Goal: Transaction & Acquisition: Purchase product/service

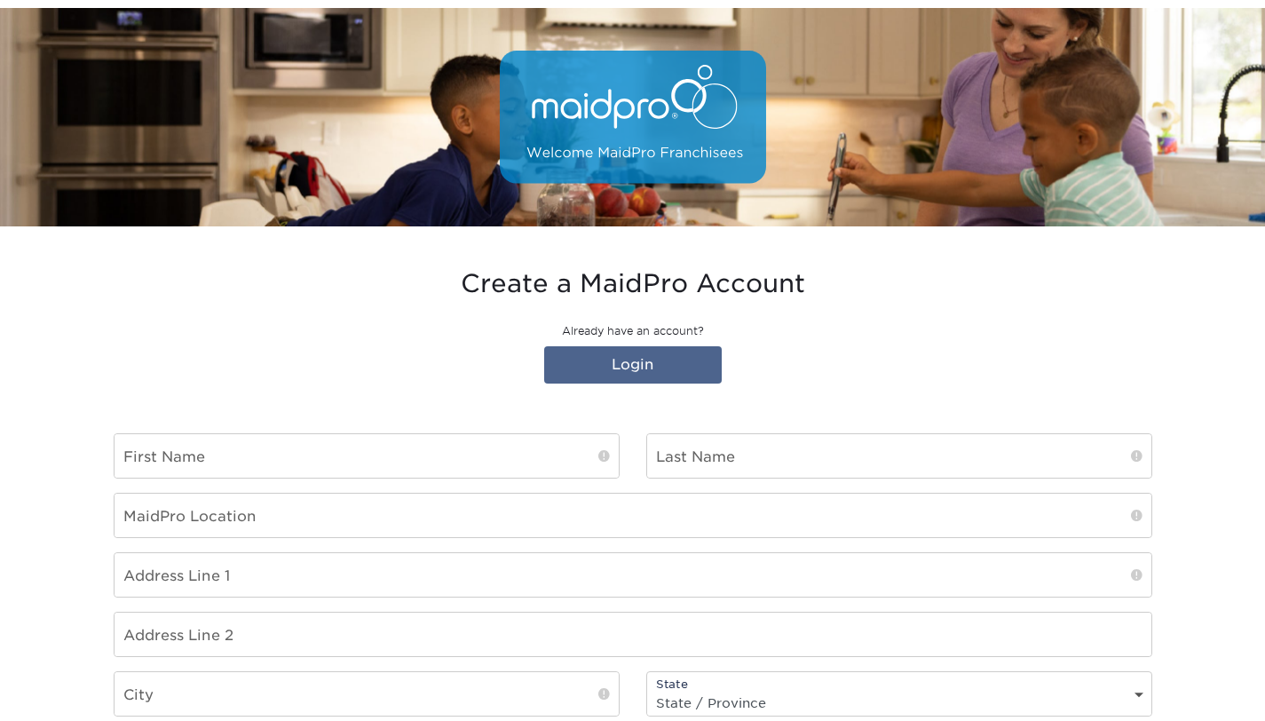
scroll to position [138, 0]
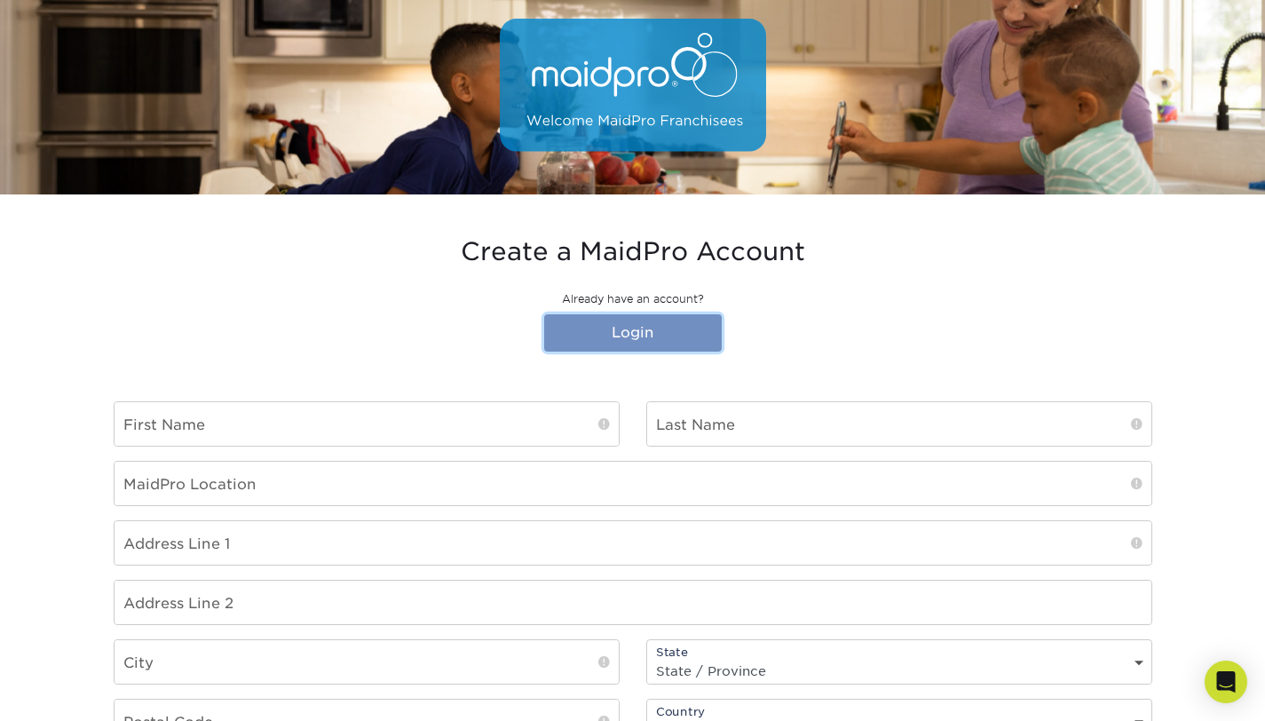
click at [623, 337] on link "Login" at bounding box center [633, 332] width 178 height 37
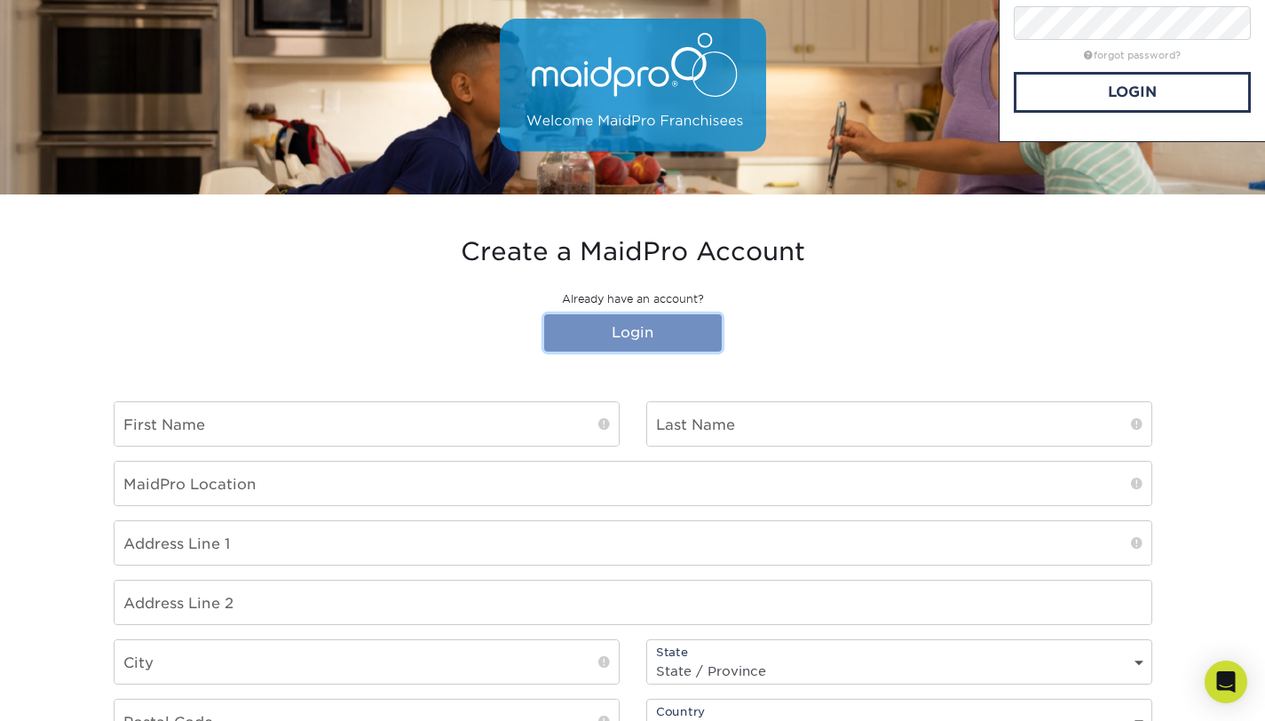
scroll to position [0, 0]
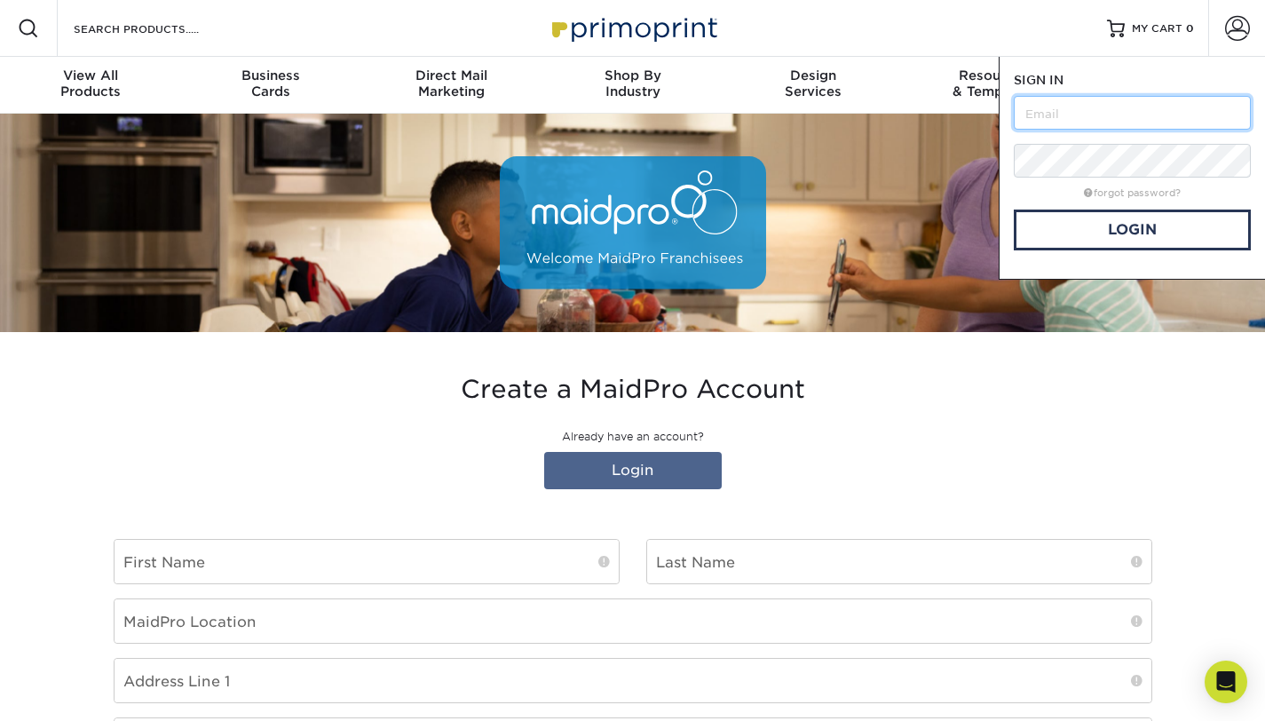
click at [1136, 119] on input "text" at bounding box center [1132, 113] width 237 height 34
type input "[EMAIL_ADDRESS][DOMAIN_NAME]"
click at [1189, 234] on link "Login" at bounding box center [1132, 230] width 237 height 41
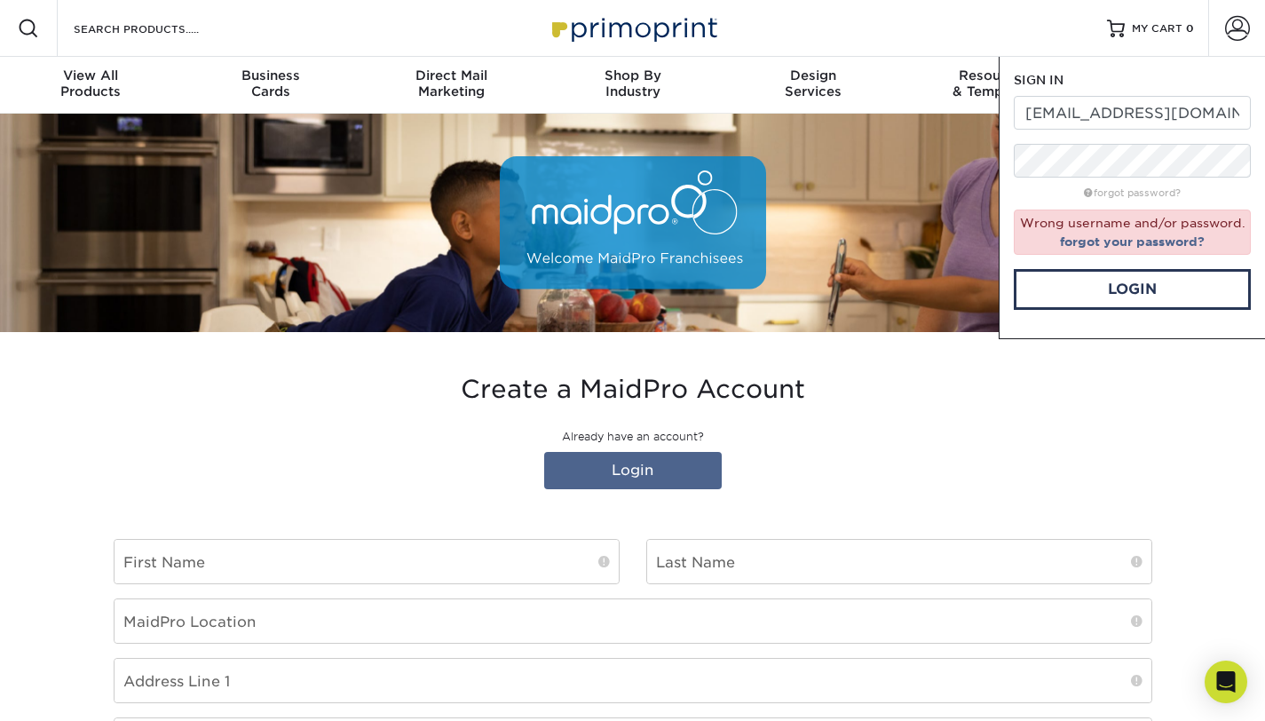
click at [636, 438] on p "Already have an account?" at bounding box center [633, 437] width 1039 height 16
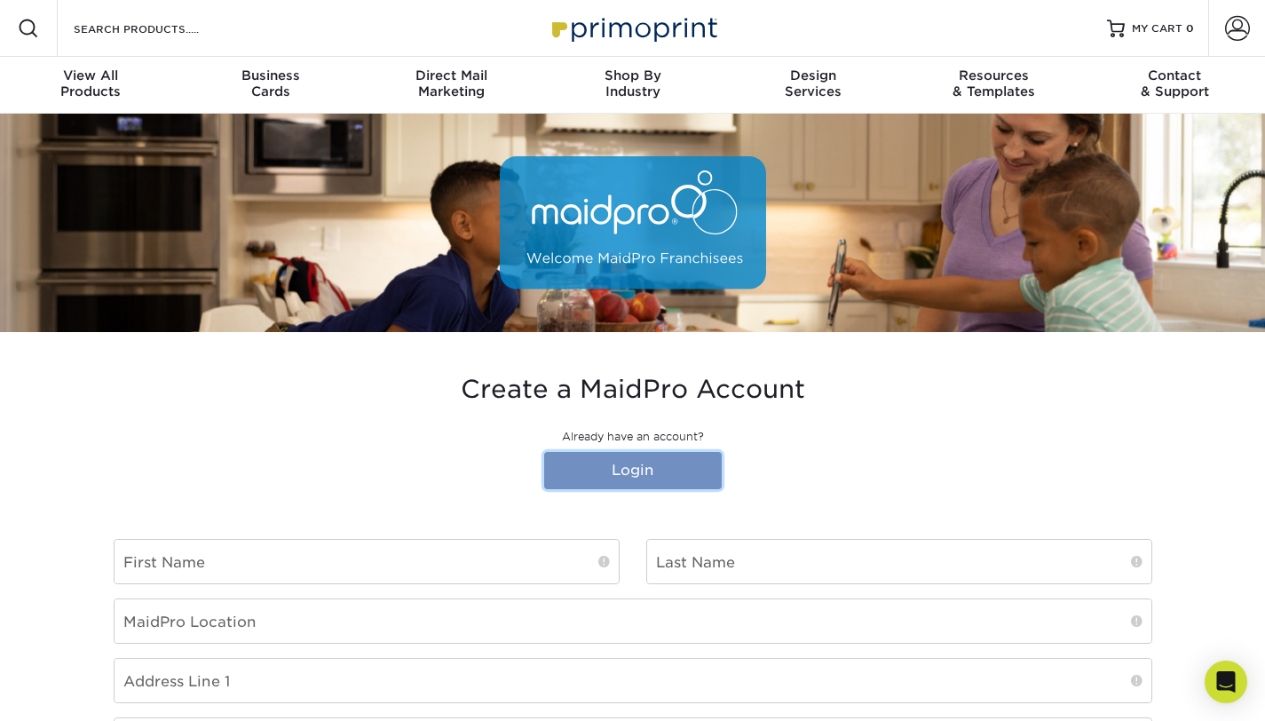
click at [662, 474] on link "Login" at bounding box center [633, 470] width 178 height 37
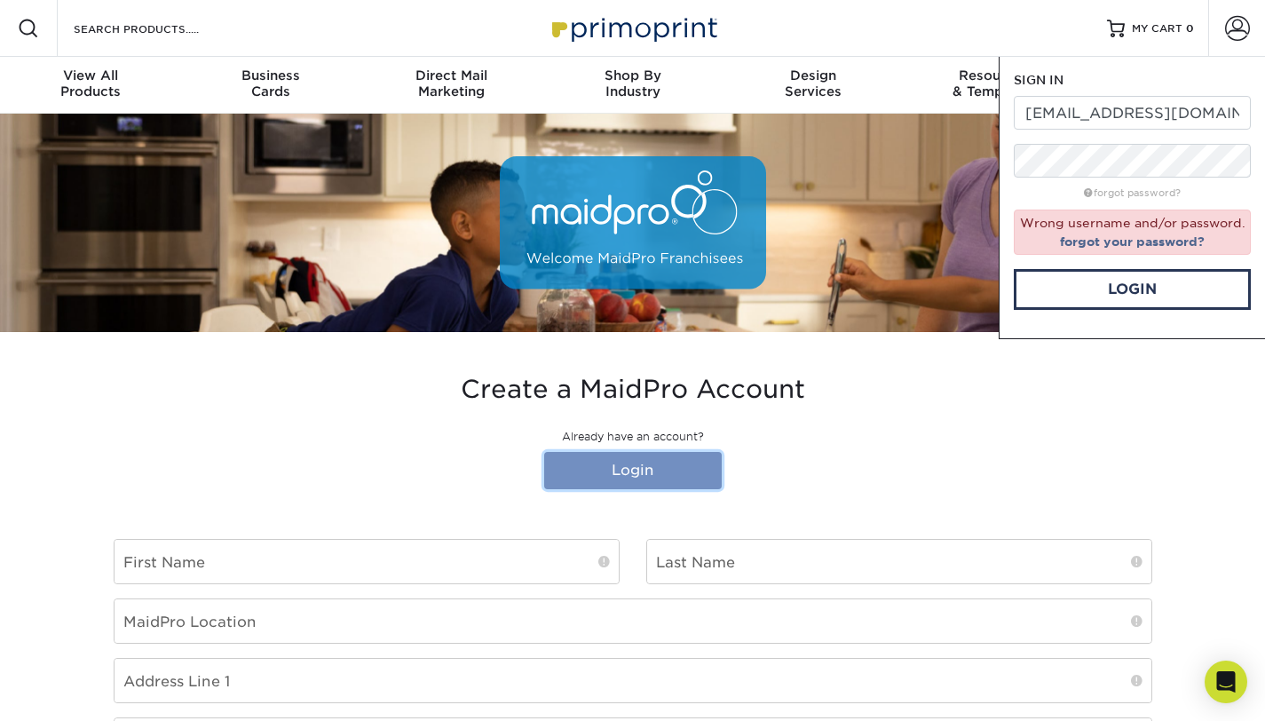
click at [662, 474] on link "Login" at bounding box center [633, 470] width 178 height 37
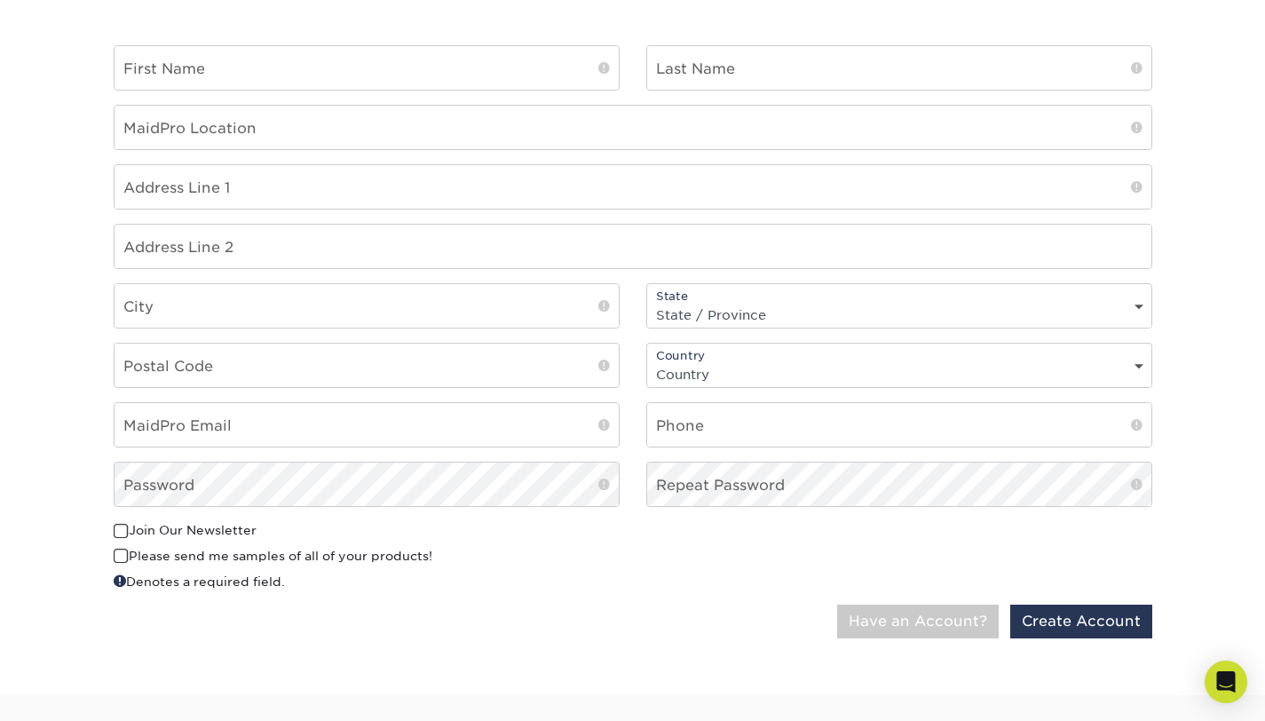
scroll to position [496, 0]
click at [201, 80] on input "text" at bounding box center [367, 66] width 504 height 44
type input "Elisabete"
type input "[PERSON_NAME]"
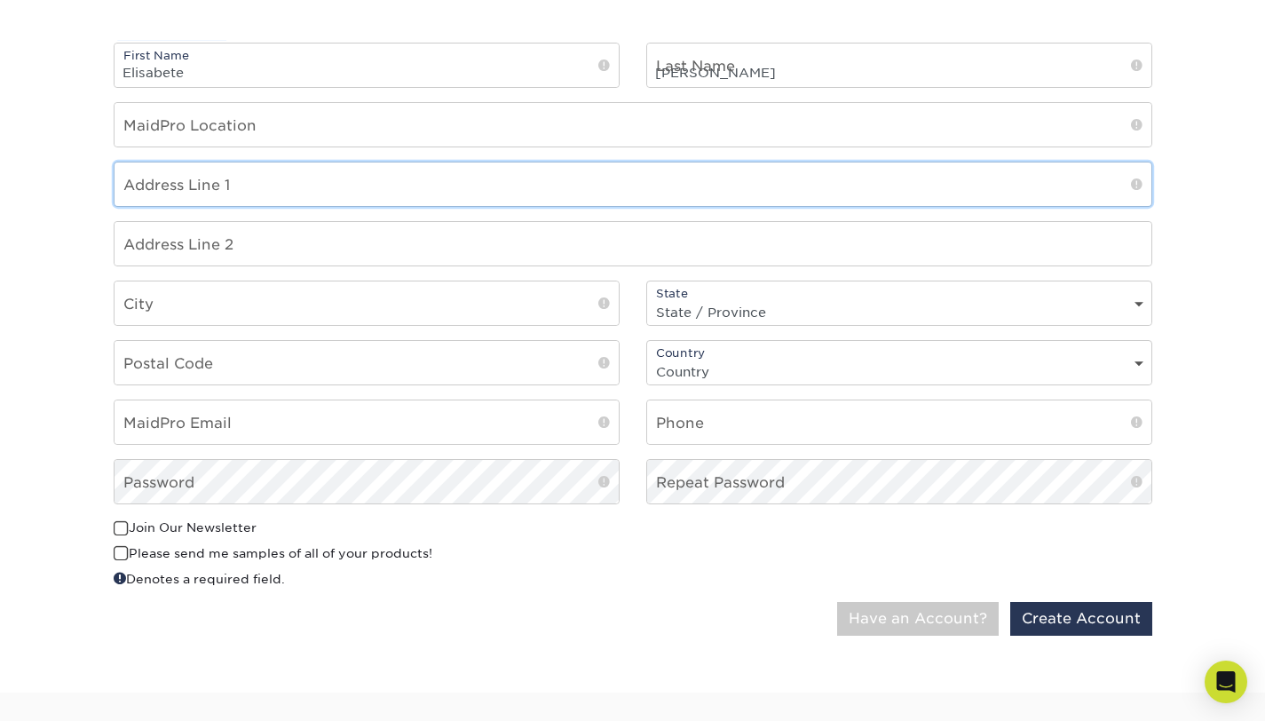
type input "9858 SW Veronese Dr"
type input "Port Saint Lucie"
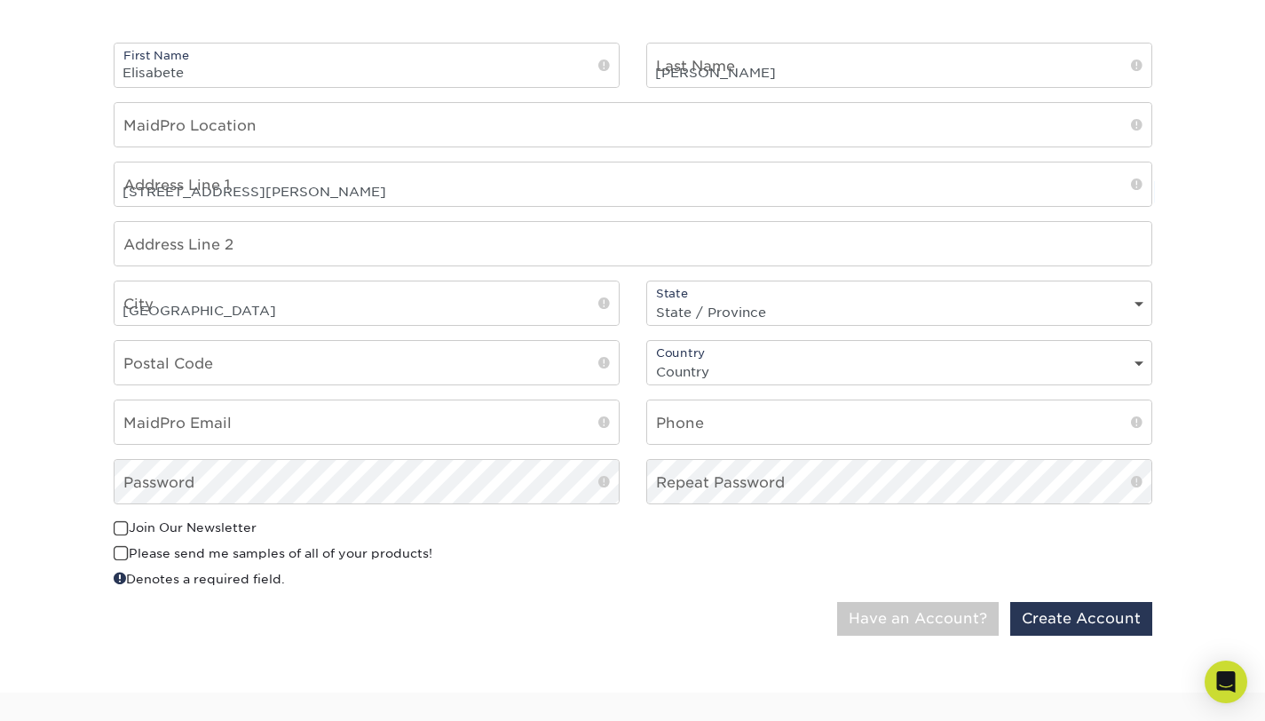
select select "FL"
type input "34987-5822"
select select "US"
type input "[EMAIL_ADDRESS][DOMAIN_NAME]"
type input "7815529198"
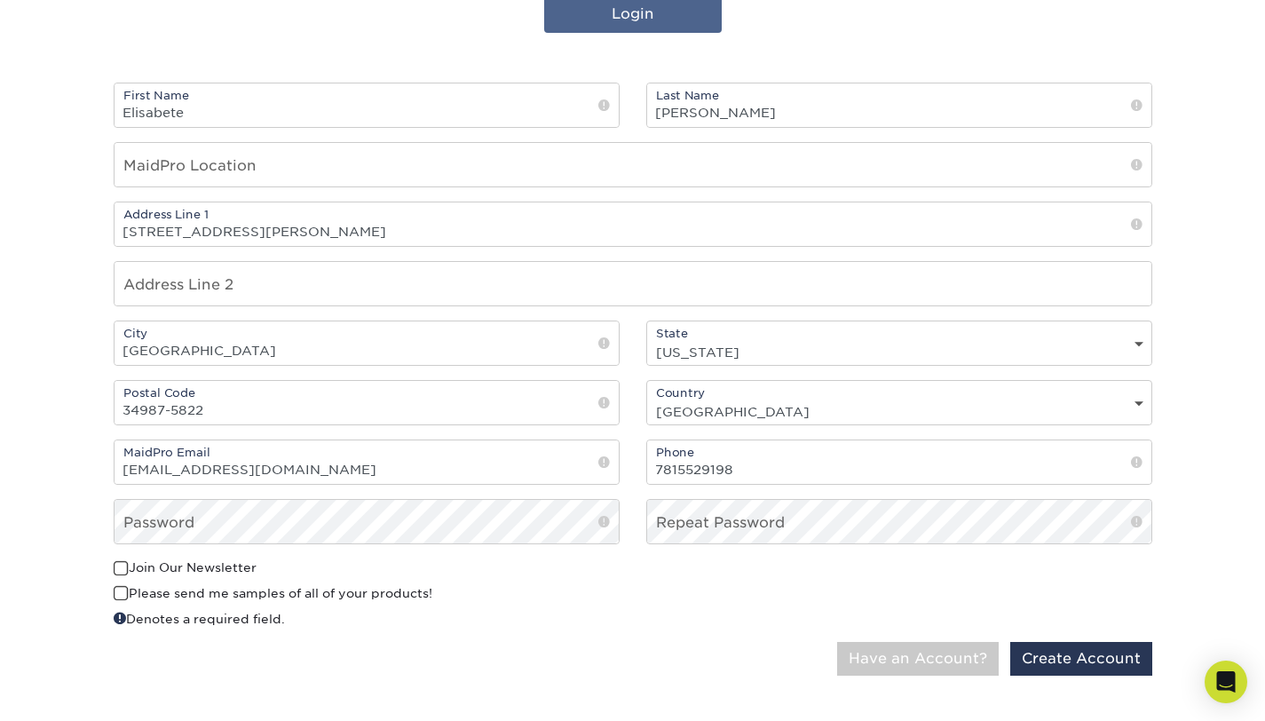
scroll to position [459, 0]
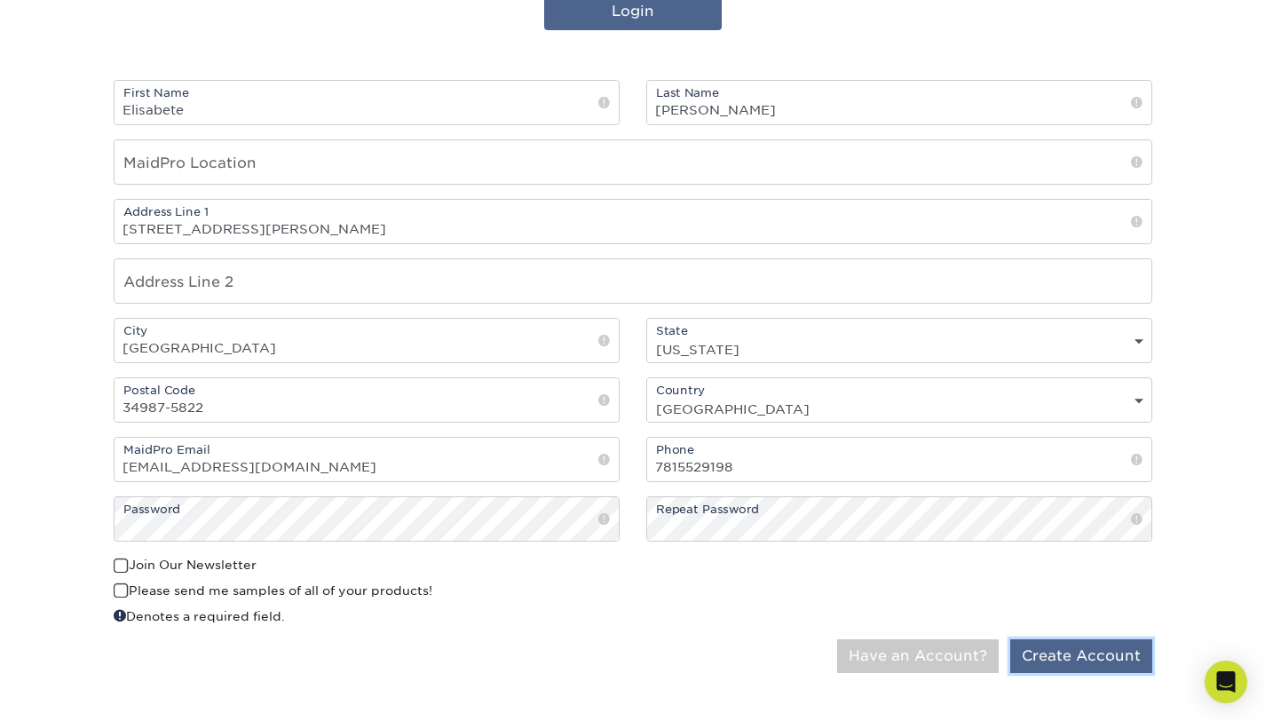
click at [1074, 665] on button "Create Account" at bounding box center [1082, 656] width 142 height 34
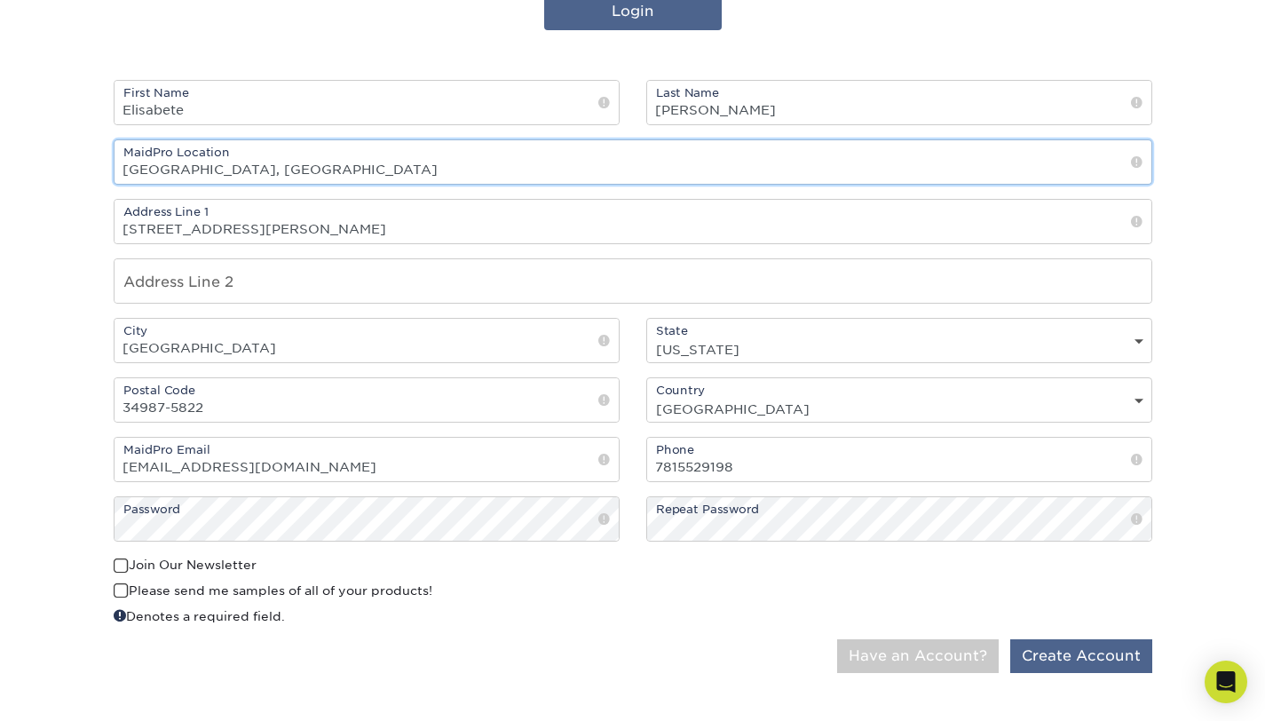
type input "[GEOGRAPHIC_DATA], [GEOGRAPHIC_DATA]"
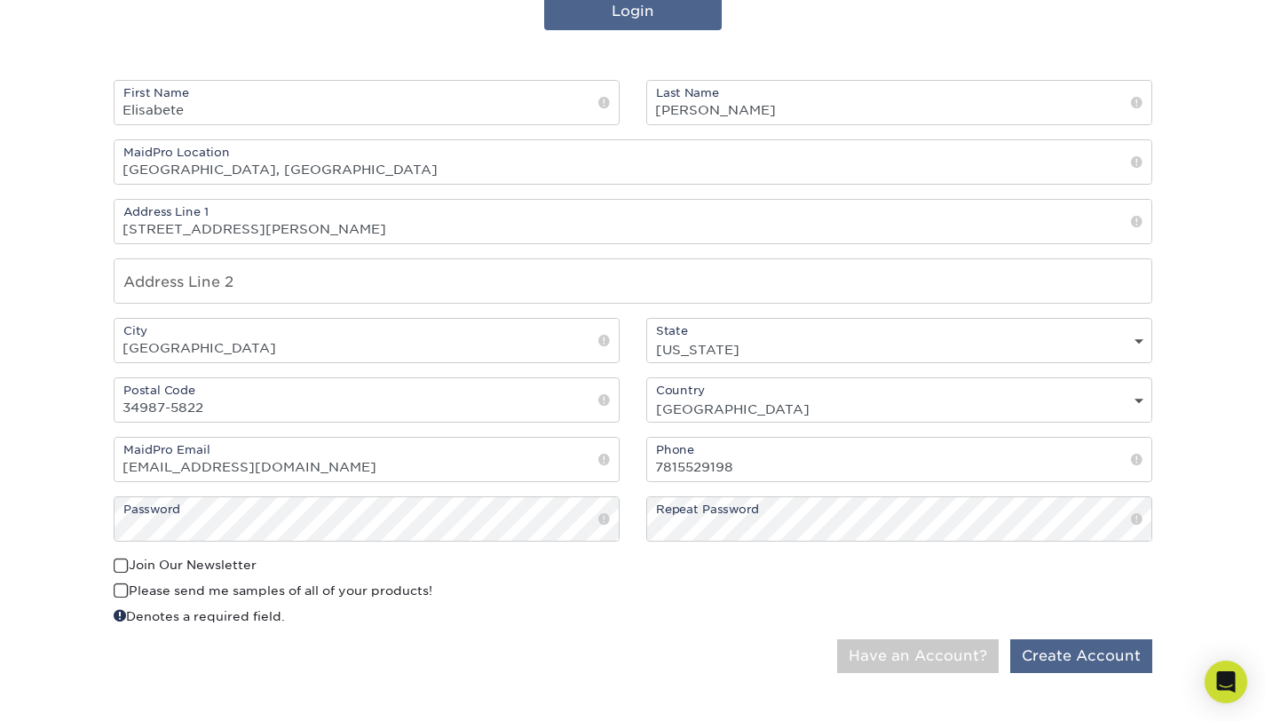
click at [1079, 665] on button "Create Account" at bounding box center [1082, 656] width 142 height 34
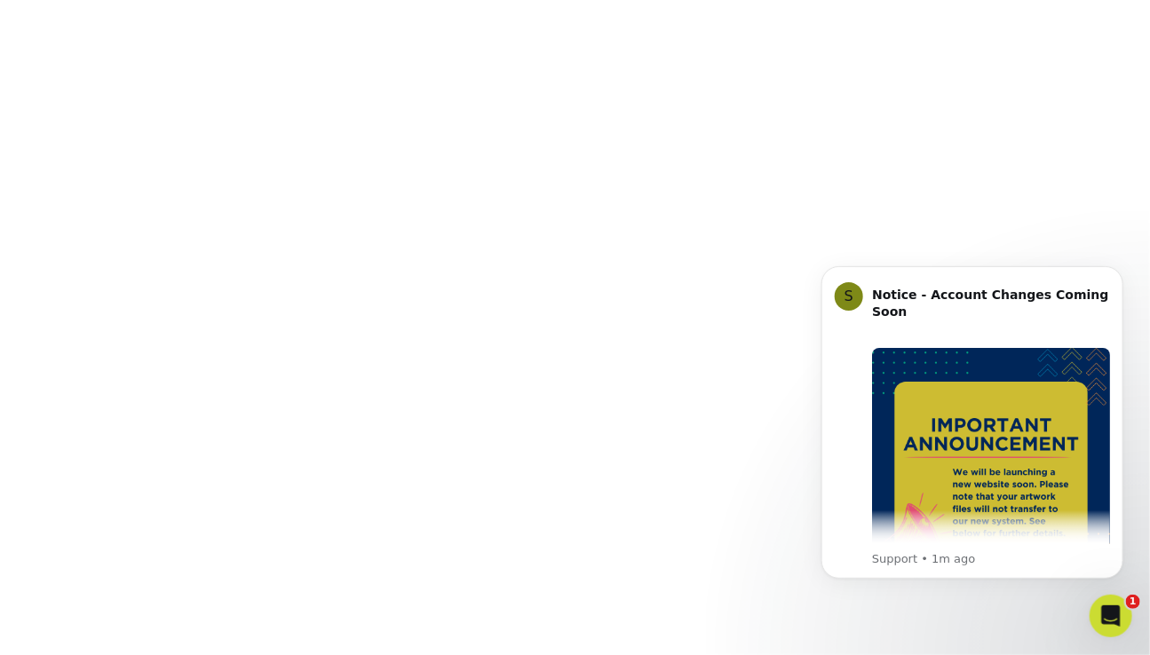
scroll to position [741, 0]
click at [1122, 276] on button "Dismiss notification" at bounding box center [1117, 270] width 23 height 23
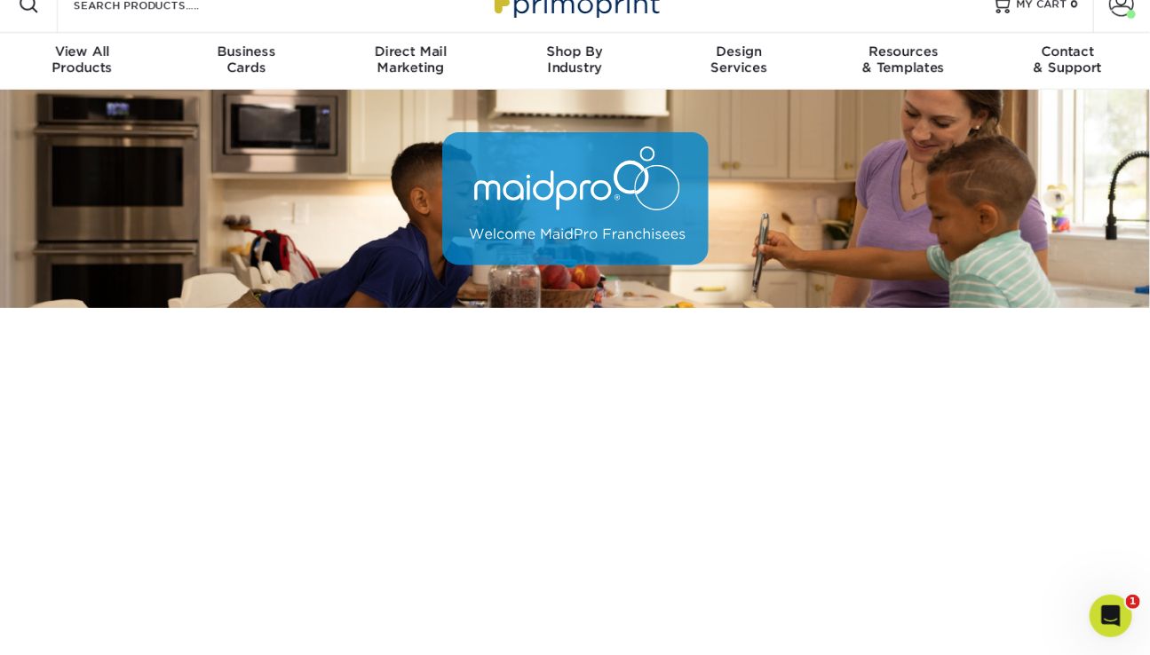
scroll to position [0, 0]
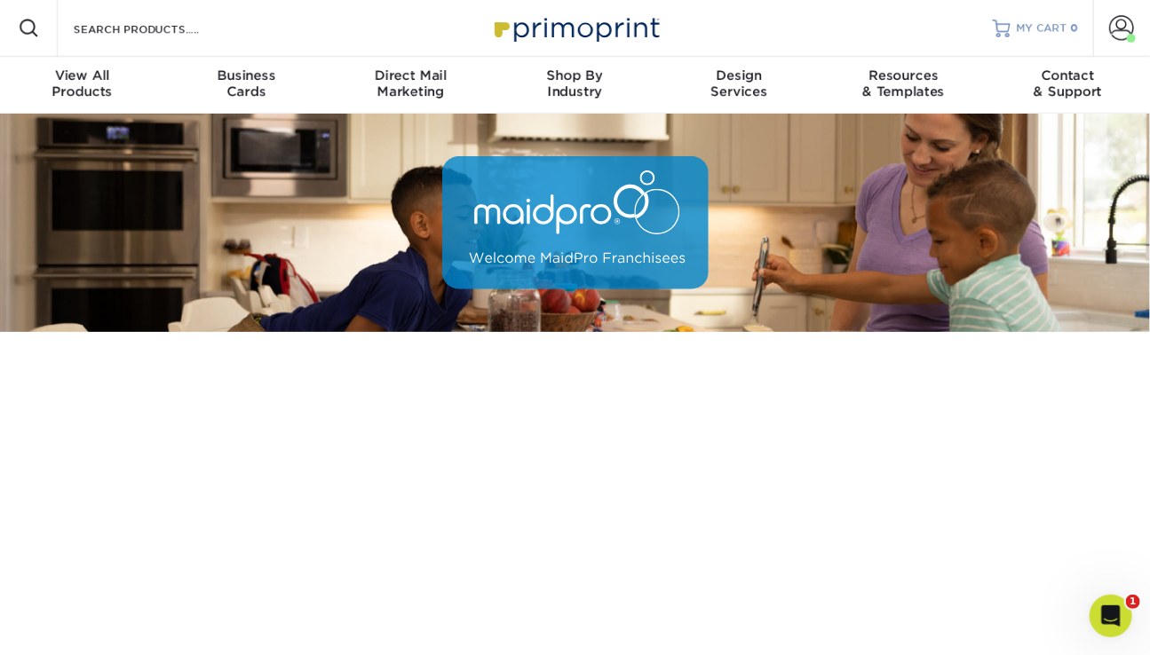
click at [1053, 34] on span "MY CART" at bounding box center [1042, 28] width 51 height 15
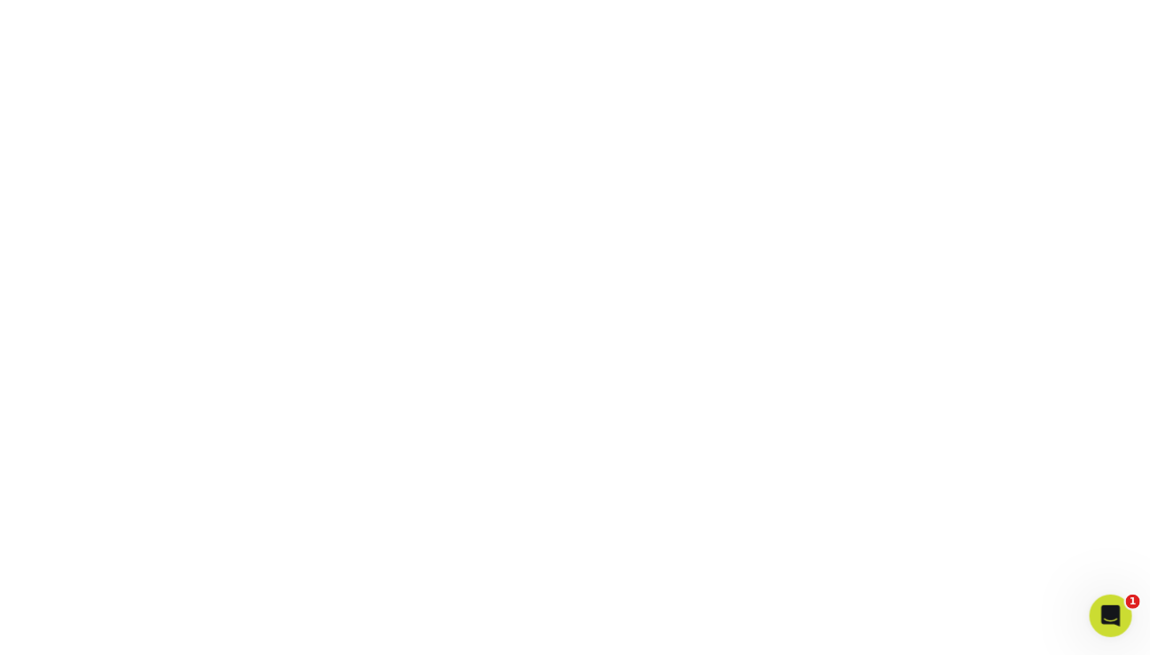
scroll to position [1614, 0]
click at [1107, 618] on icon "Open Intercom Messenger" at bounding box center [1108, 613] width 29 height 29
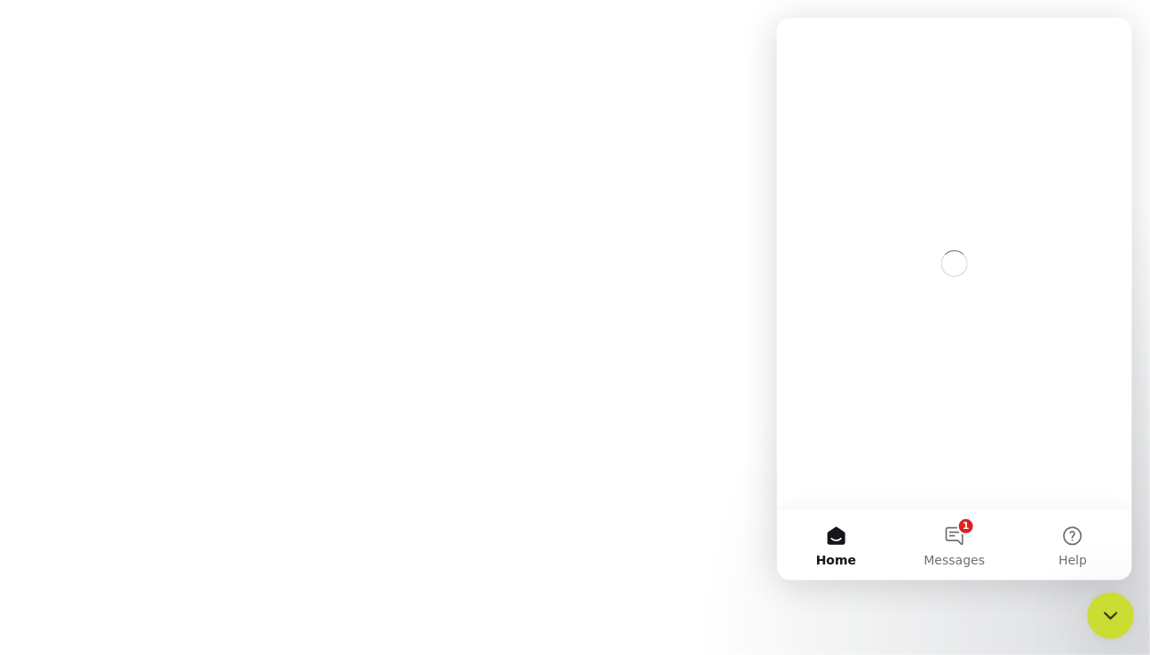
scroll to position [0, 0]
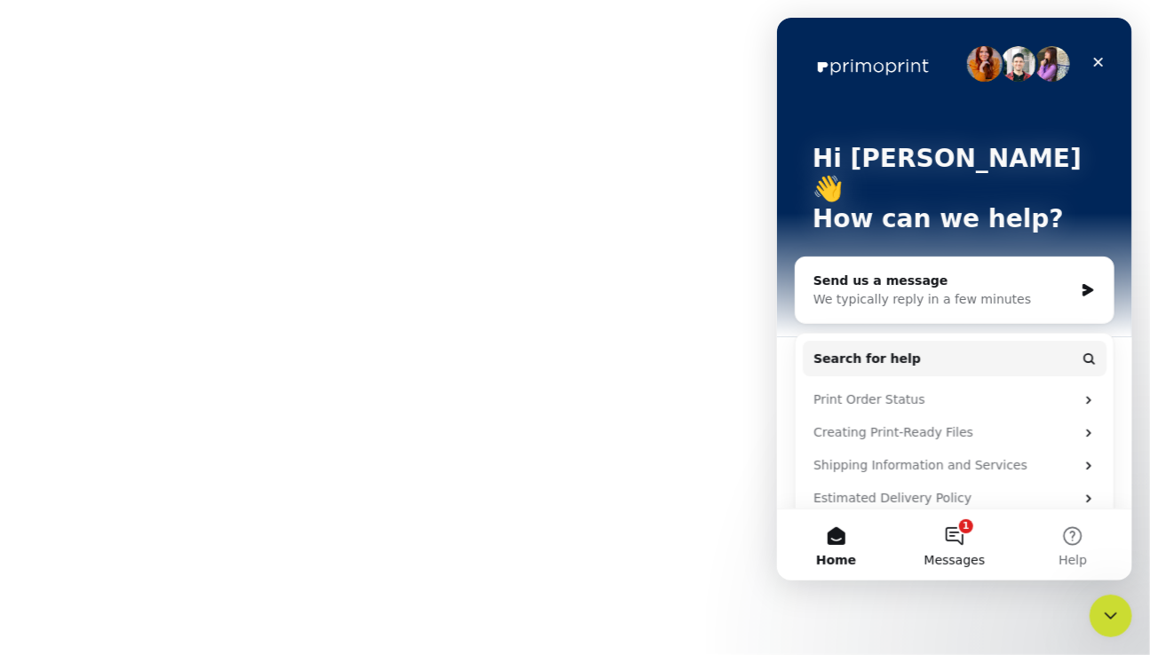
click at [965, 550] on button "1 Messages" at bounding box center [953, 545] width 118 height 71
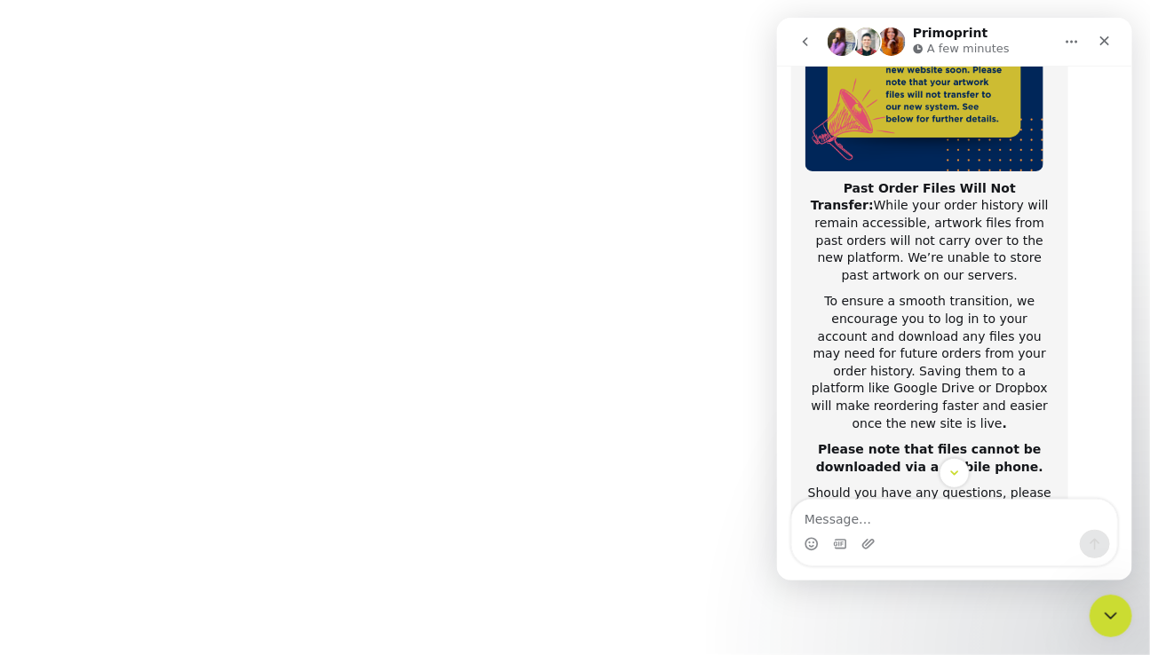
scroll to position [344, 0]
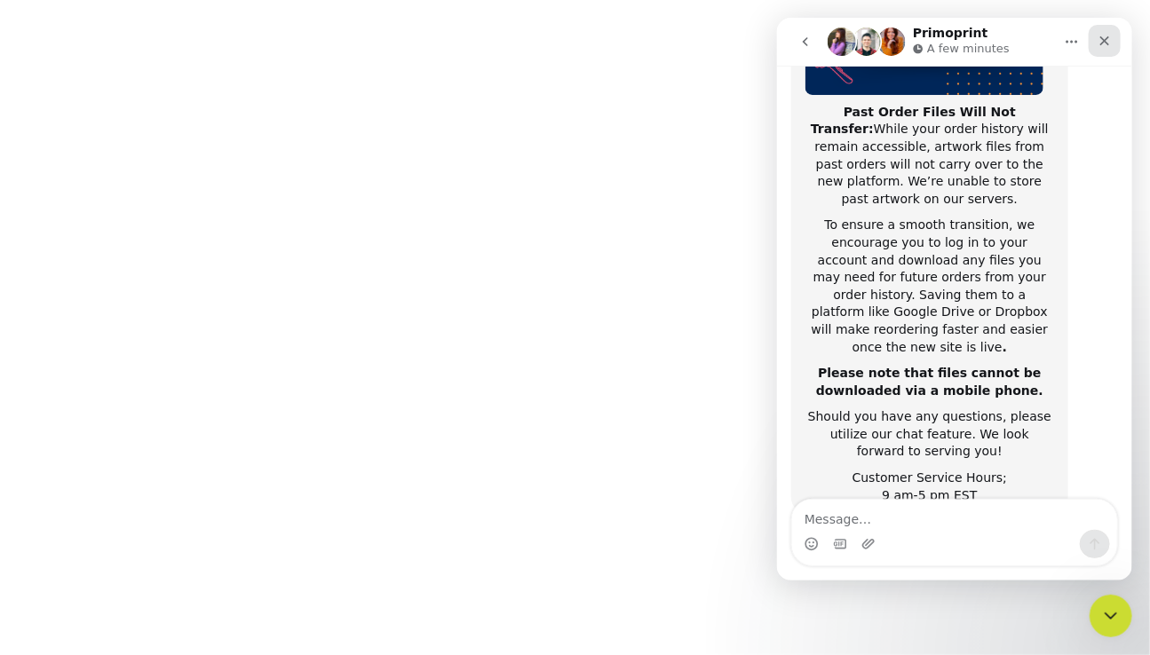
click at [1106, 38] on icon "Close" at bounding box center [1104, 41] width 10 height 10
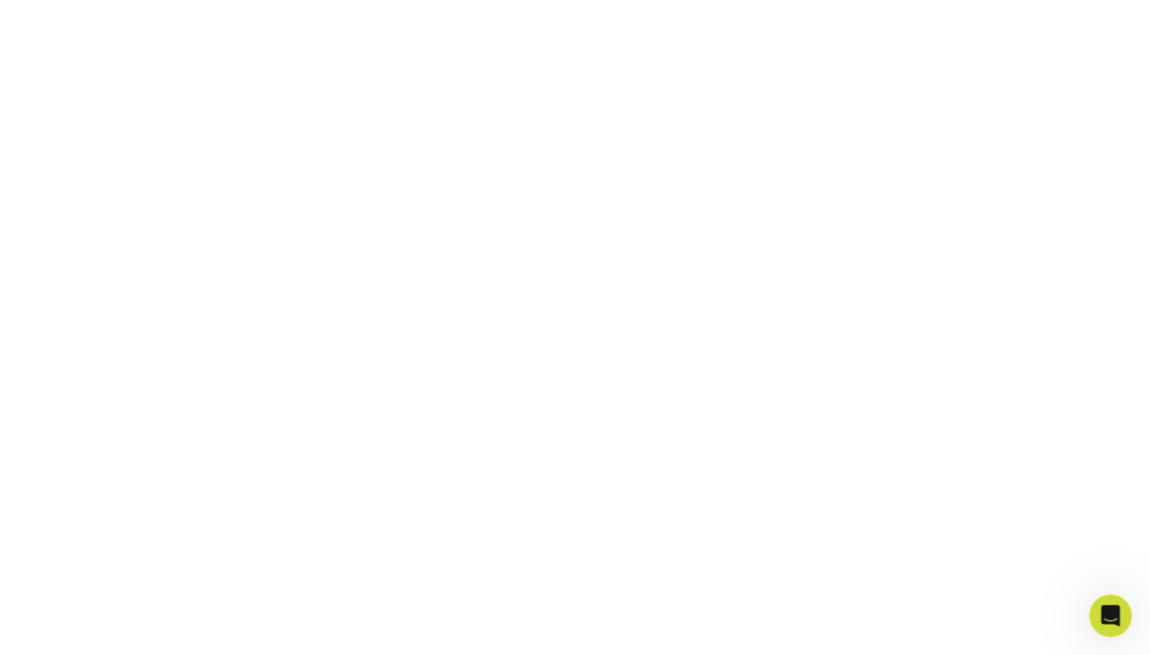
scroll to position [1265, 0]
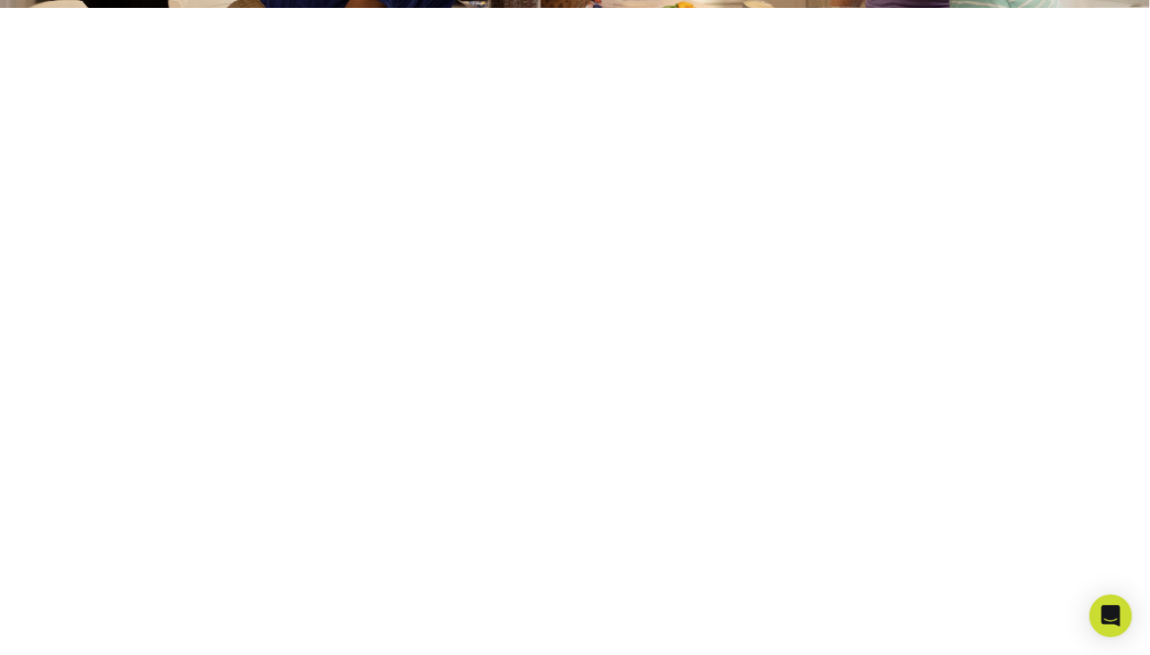
scroll to position [331, 0]
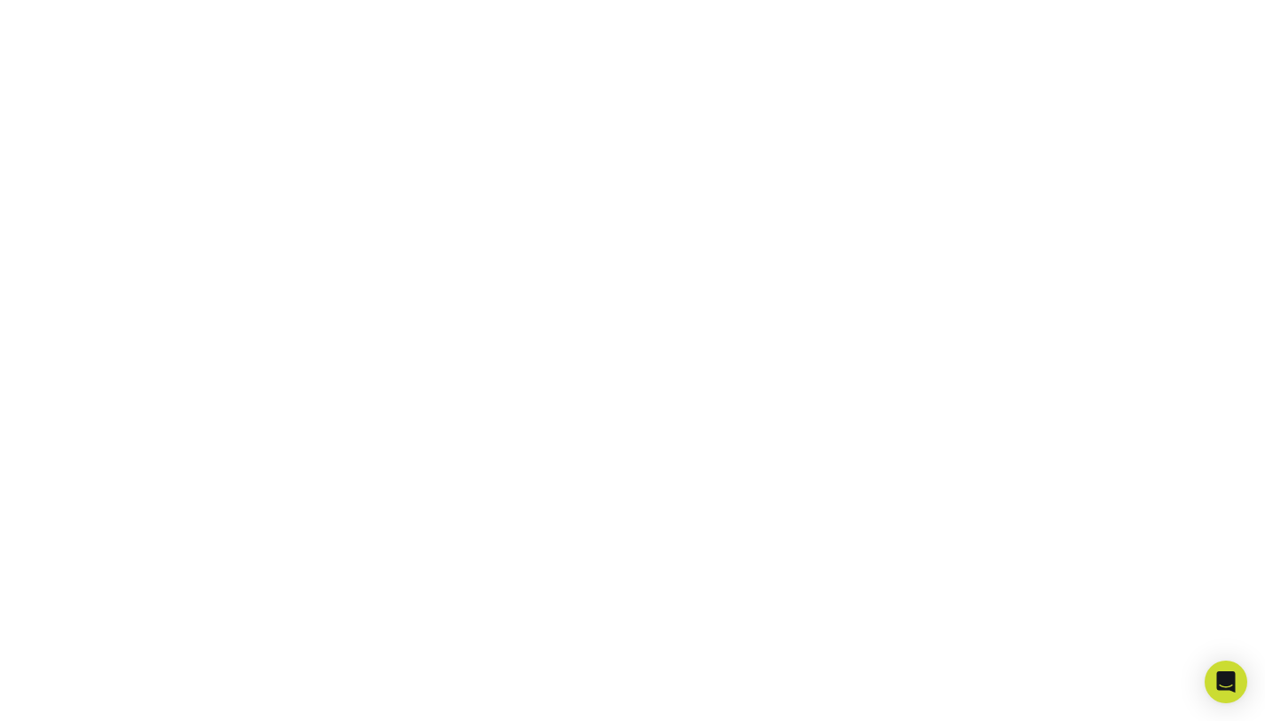
scroll to position [360, 0]
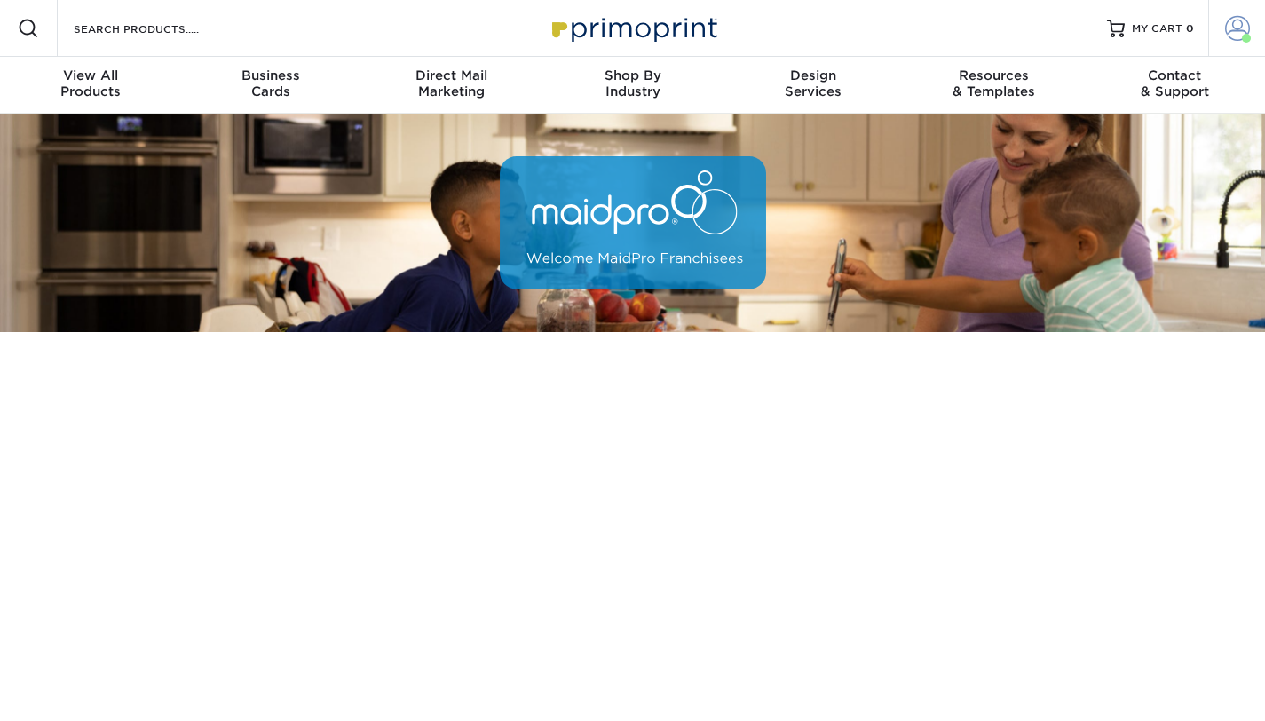
click at [1241, 35] on span at bounding box center [1237, 28] width 25 height 25
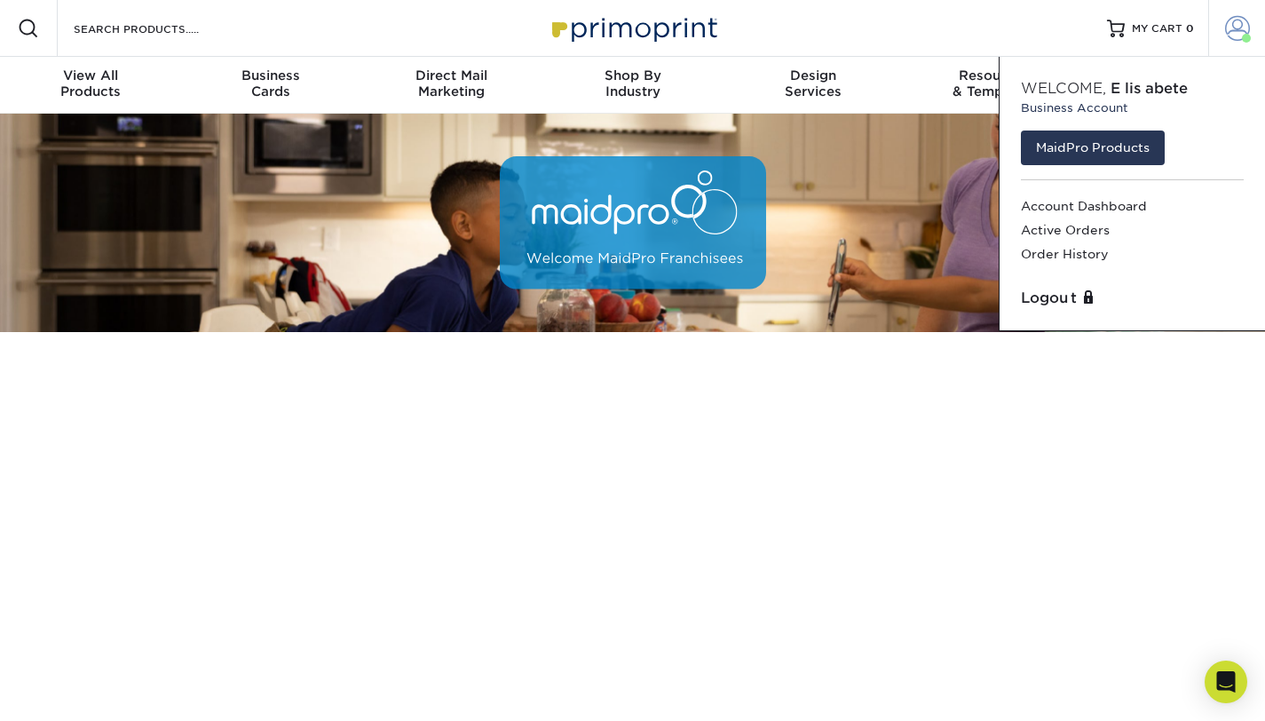
click at [1233, 23] on span at bounding box center [1237, 28] width 25 height 25
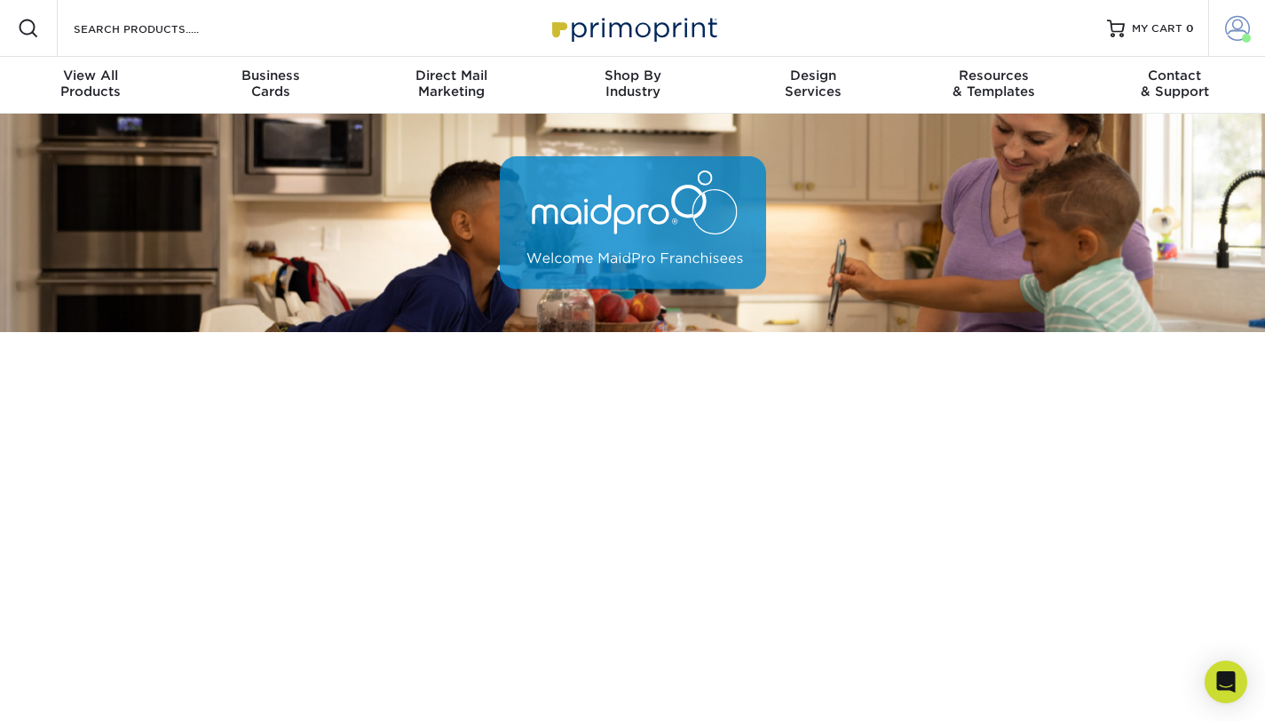
click at [1233, 23] on span at bounding box center [1237, 28] width 25 height 25
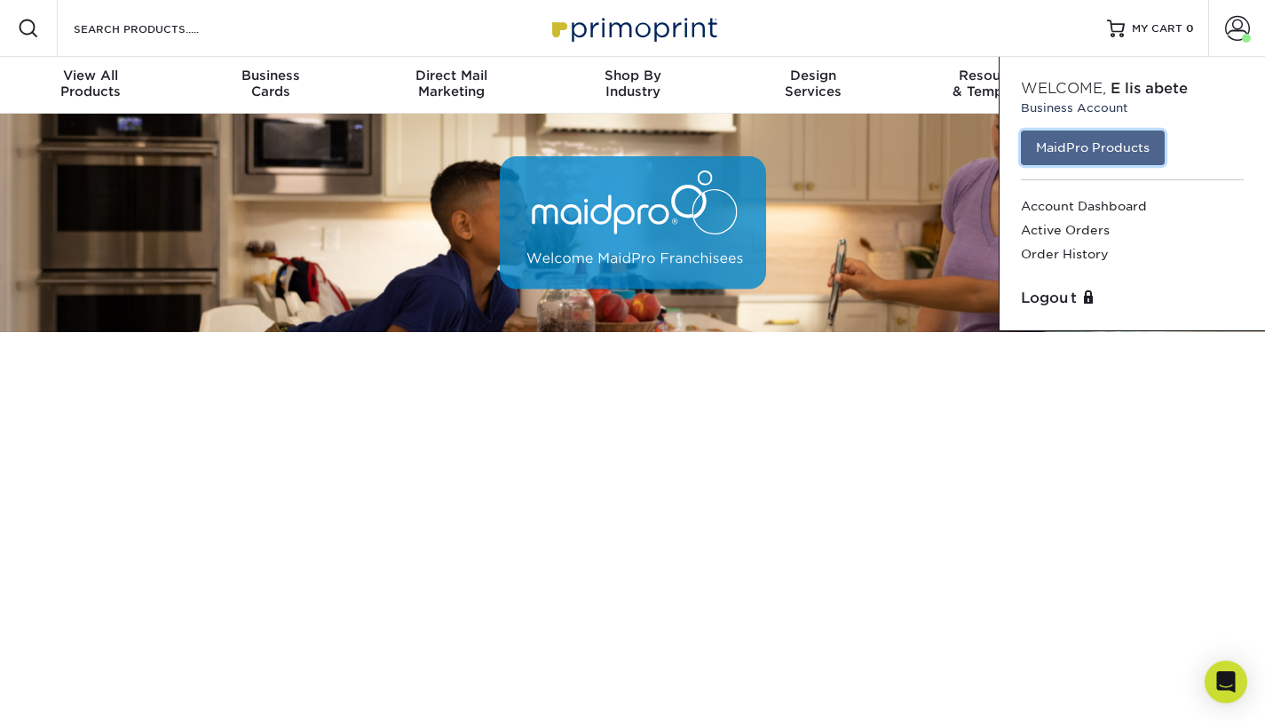
click at [1131, 158] on link "MaidPro Products" at bounding box center [1093, 148] width 144 height 34
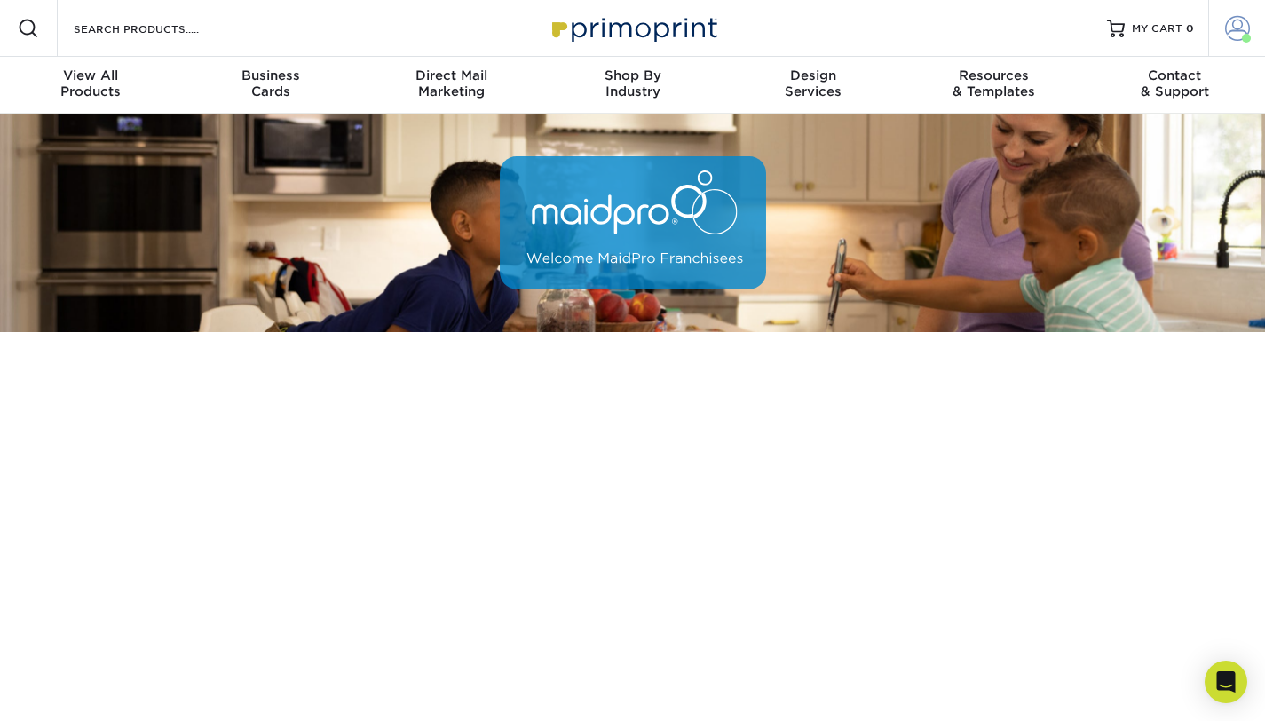
click at [1246, 34] on span at bounding box center [1246, 38] width 9 height 9
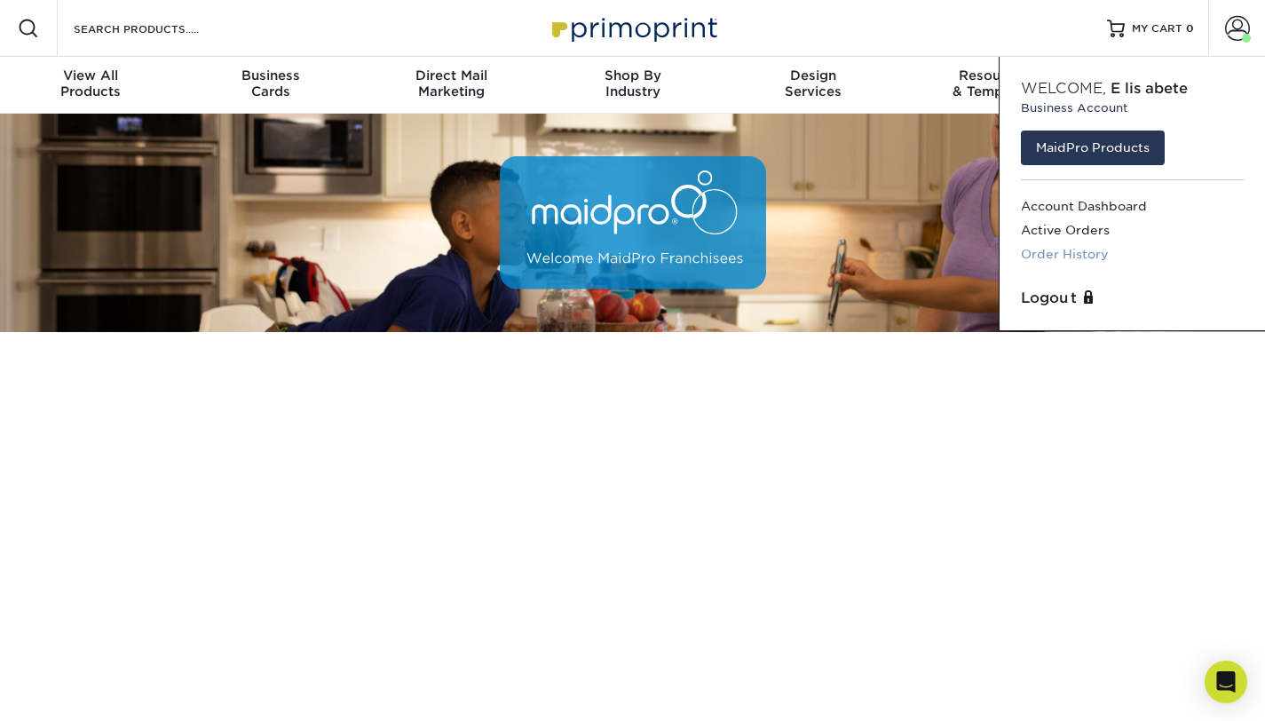
click at [1094, 253] on link "Order History" at bounding box center [1132, 254] width 223 height 24
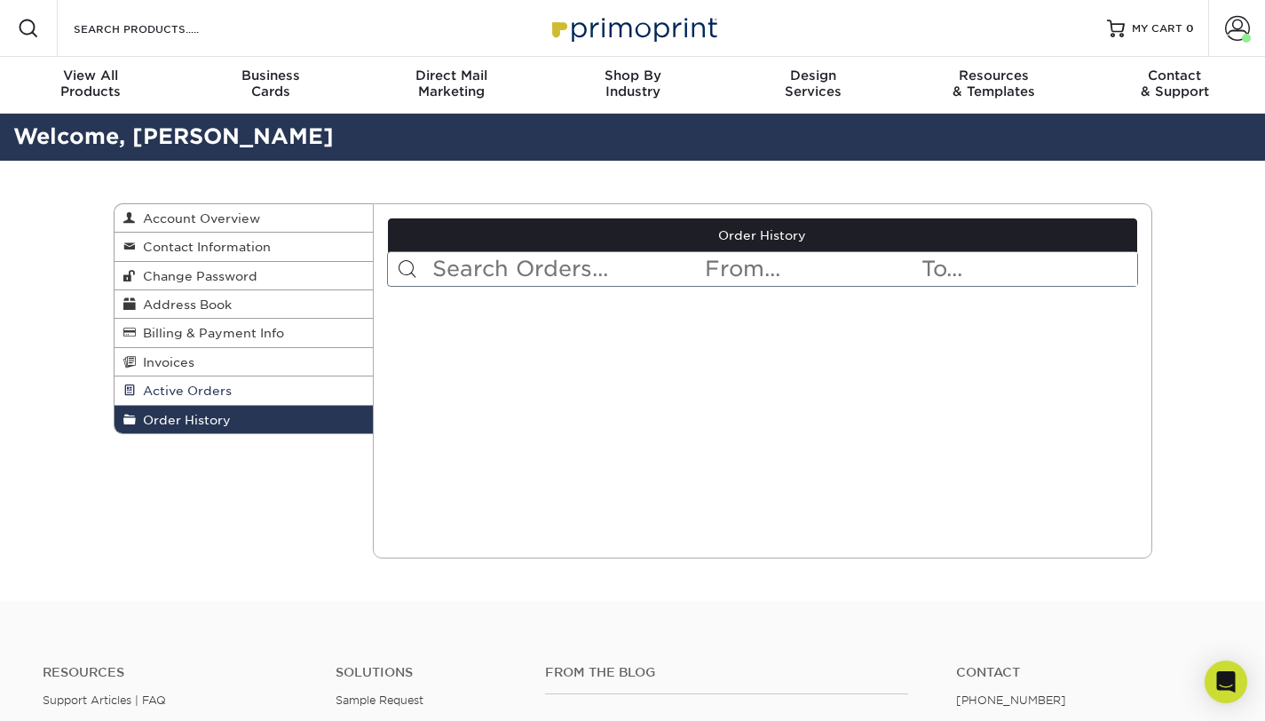
click at [211, 390] on span "Active Orders" at bounding box center [184, 391] width 96 height 14
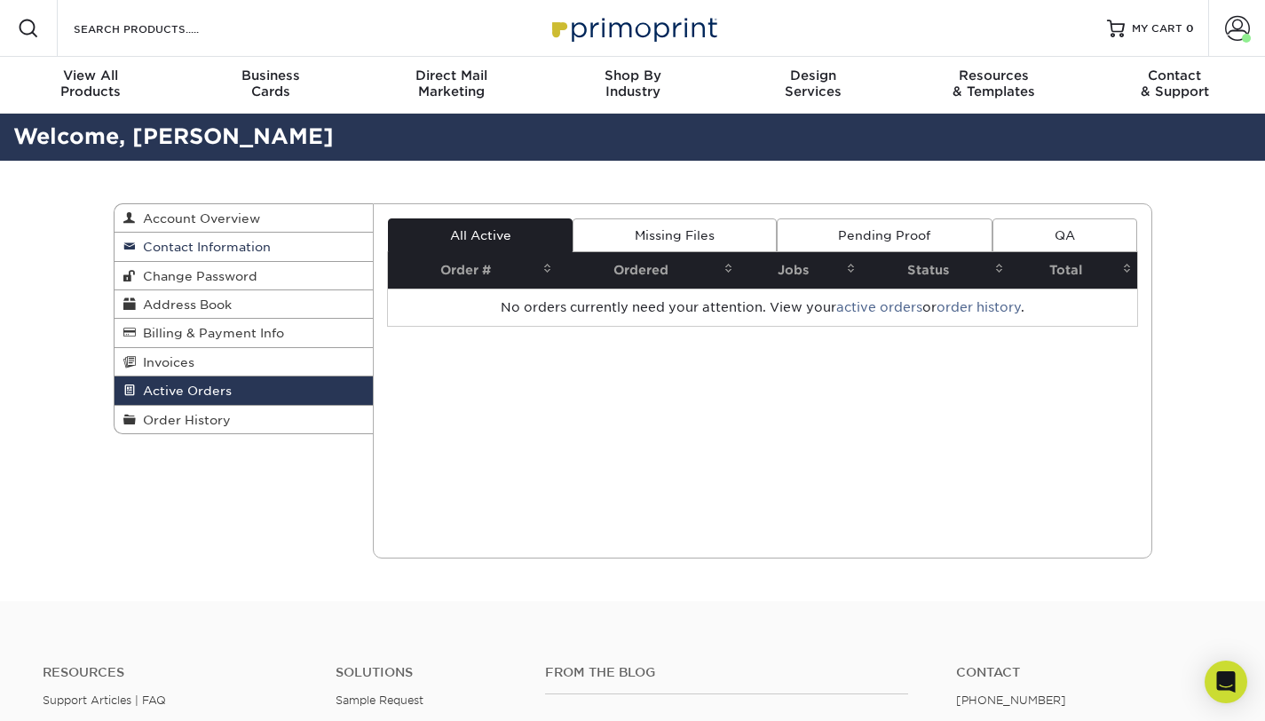
click at [232, 244] on span "Contact Information" at bounding box center [203, 247] width 135 height 14
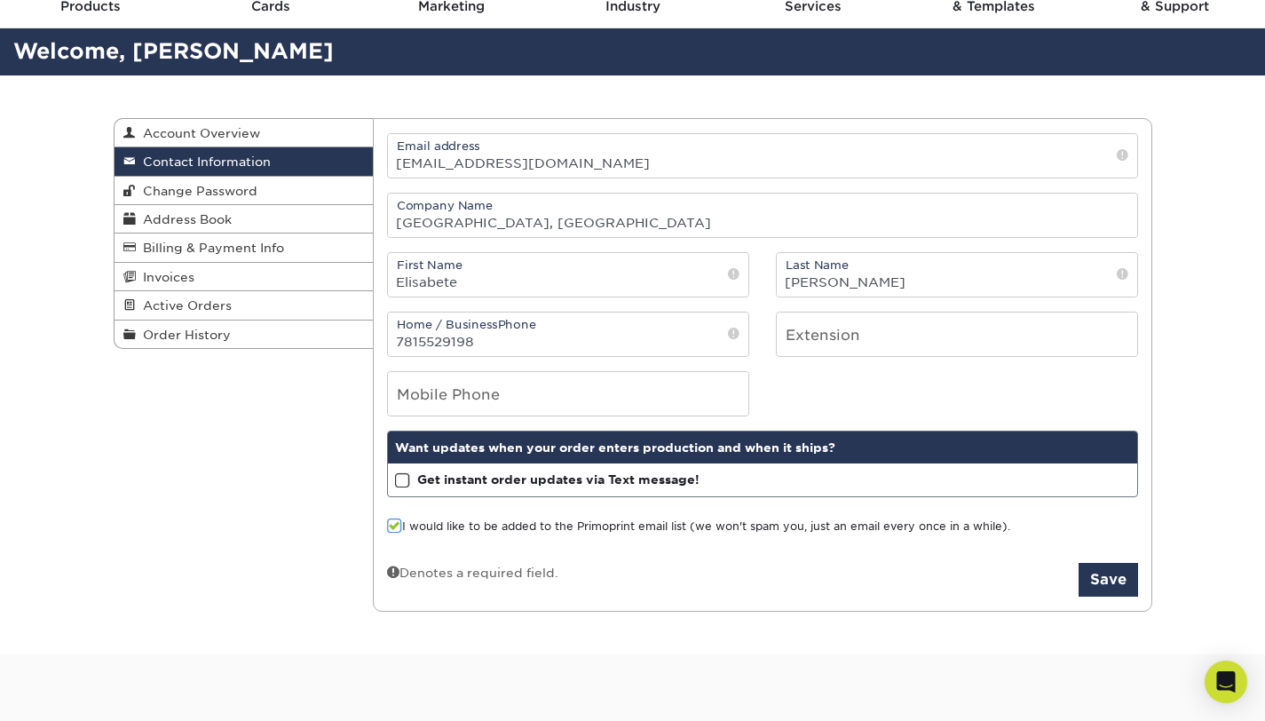
scroll to position [86, 0]
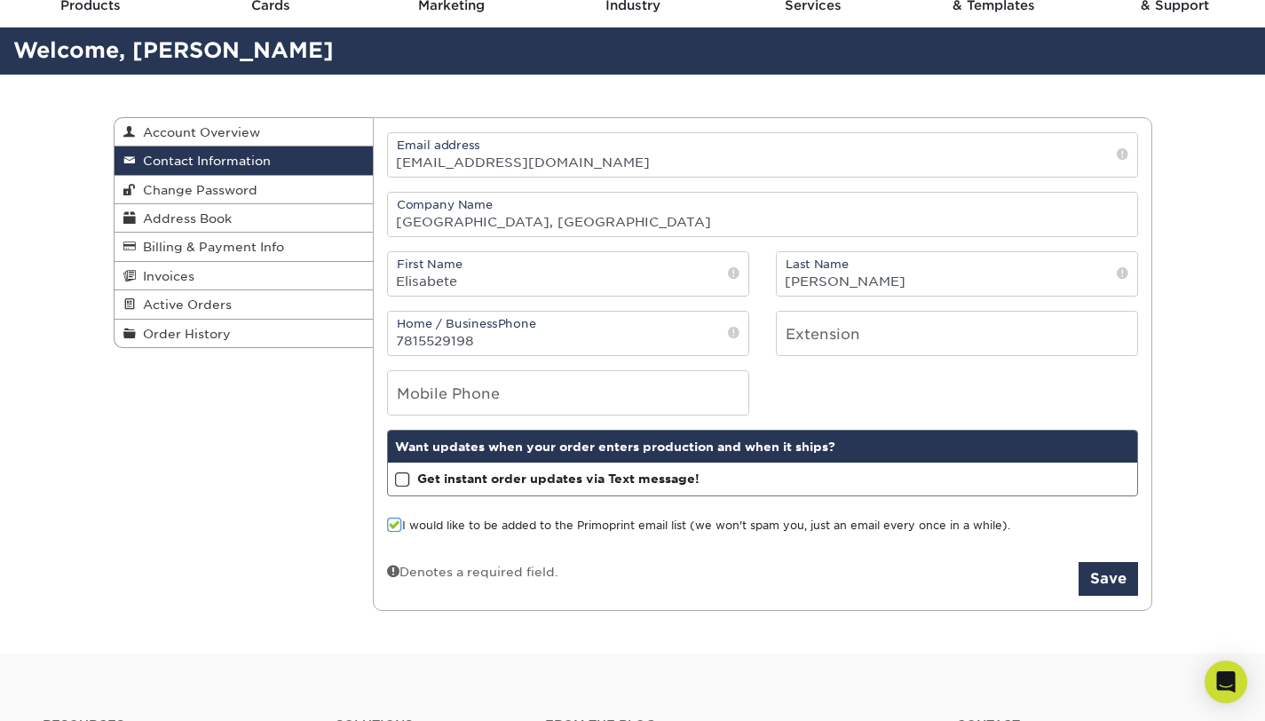
click at [400, 482] on span at bounding box center [402, 480] width 15 height 17
click at [0, 0] on input "Get instant order updates via Text message!" at bounding box center [0, 0] width 0 height 0
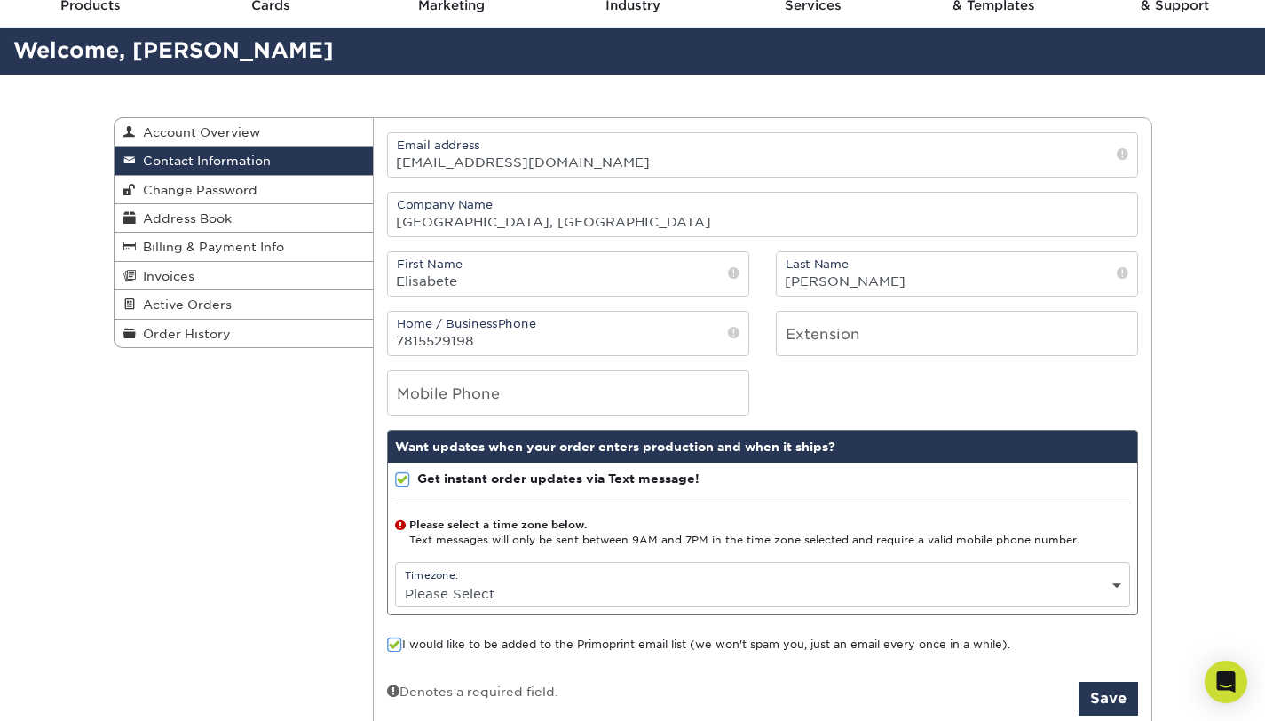
click at [464, 601] on select "Please Select (GMT -12:00) Eniwetok, Kwajalein (GMT -11:00) Midway Island, Samo…" at bounding box center [762, 594] width 733 height 26
select select "-8.0"
click at [396, 581] on select "Please Select (GMT -12:00) Eniwetok, Kwajalein (GMT -11:00) Midway Island, Samo…" at bounding box center [762, 594] width 733 height 26
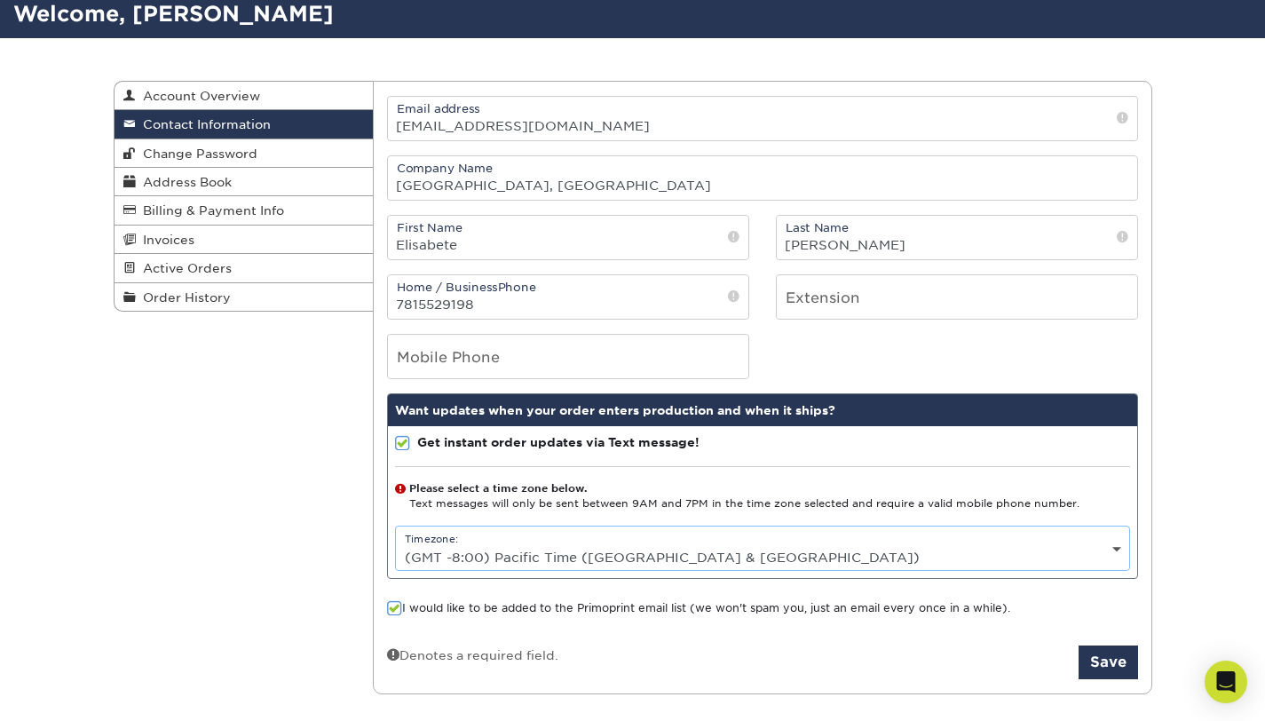
scroll to position [117, 0]
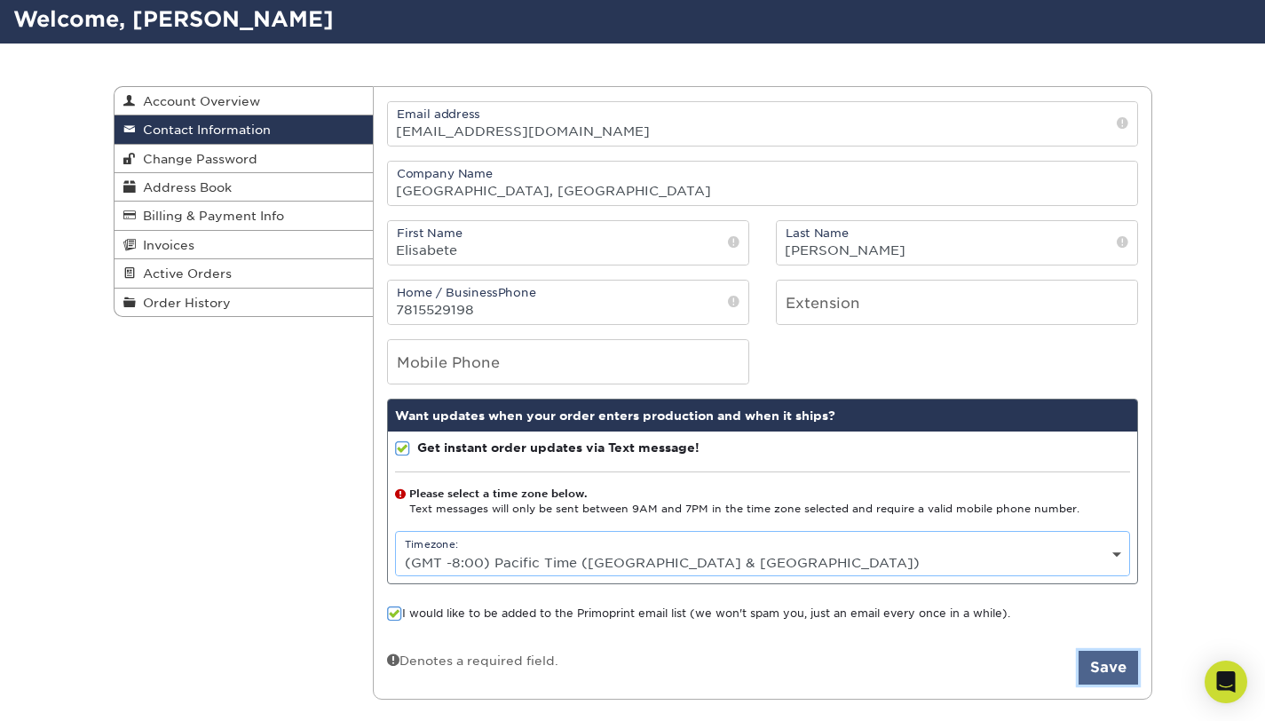
click at [1102, 665] on button "Save" at bounding box center [1108, 668] width 59 height 34
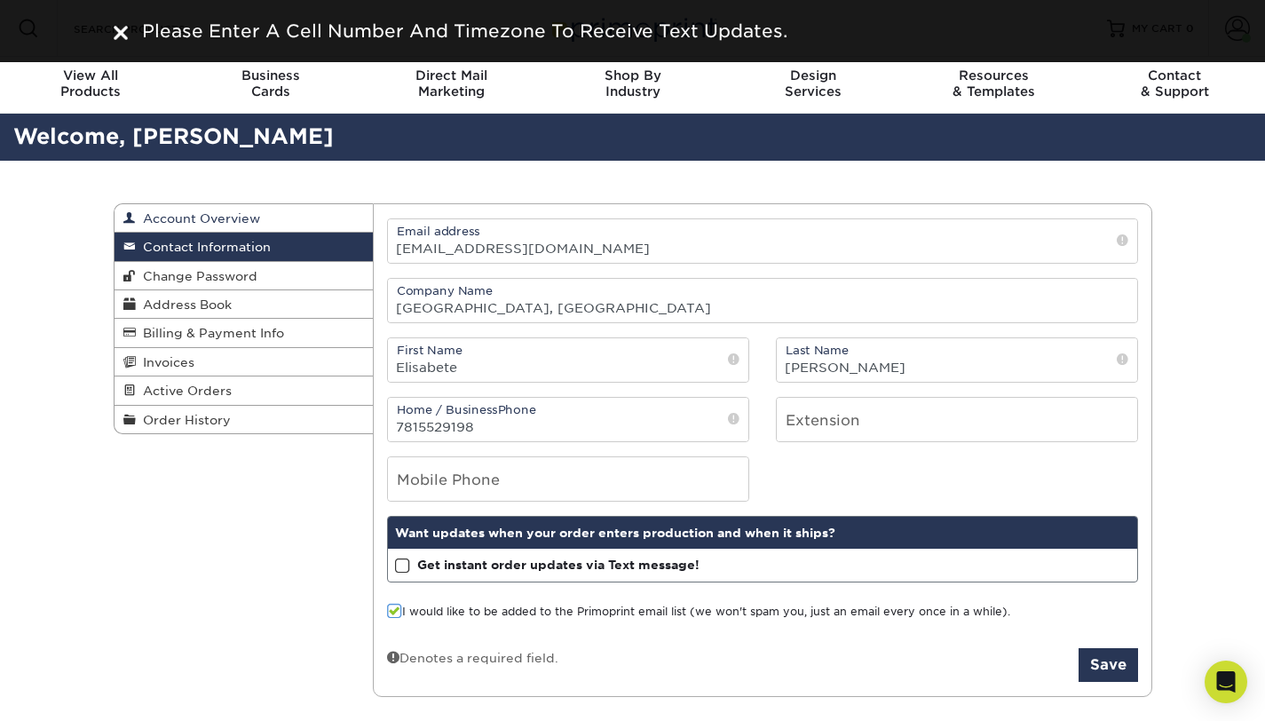
click at [200, 218] on span "Account Overview" at bounding box center [198, 218] width 124 height 14
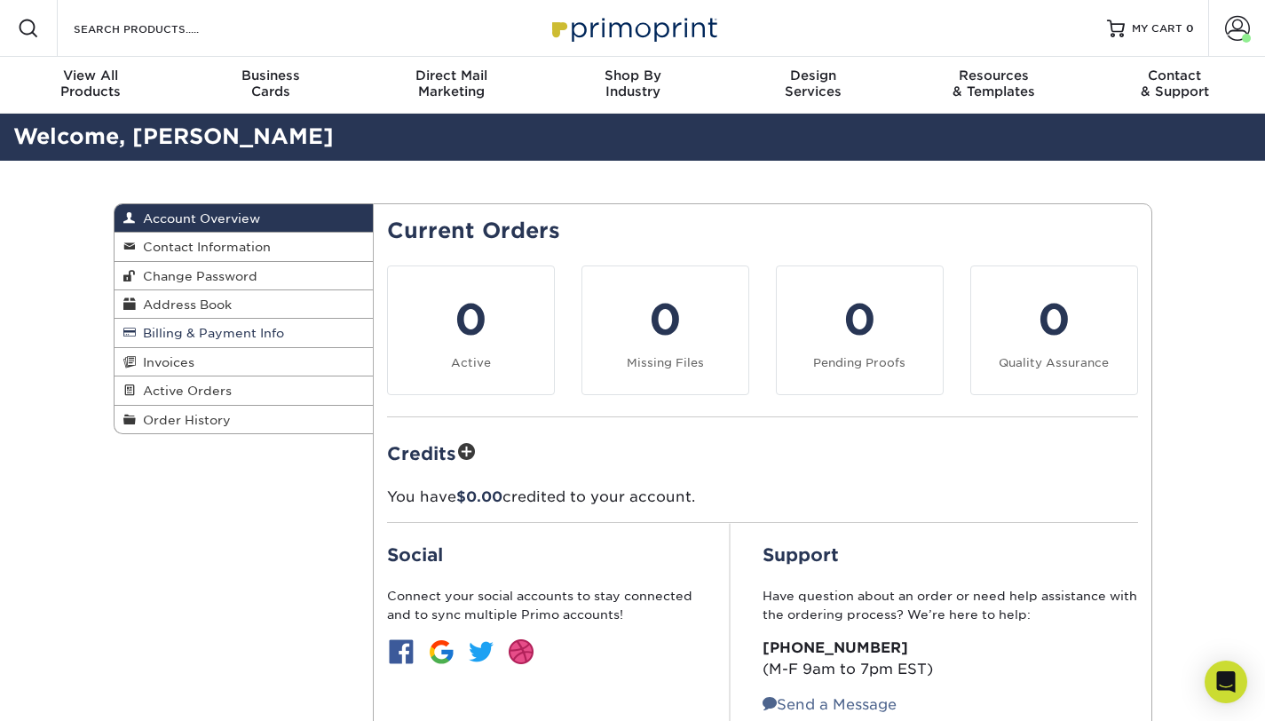
click at [172, 334] on span "Billing & Payment Info" at bounding box center [210, 333] width 148 height 14
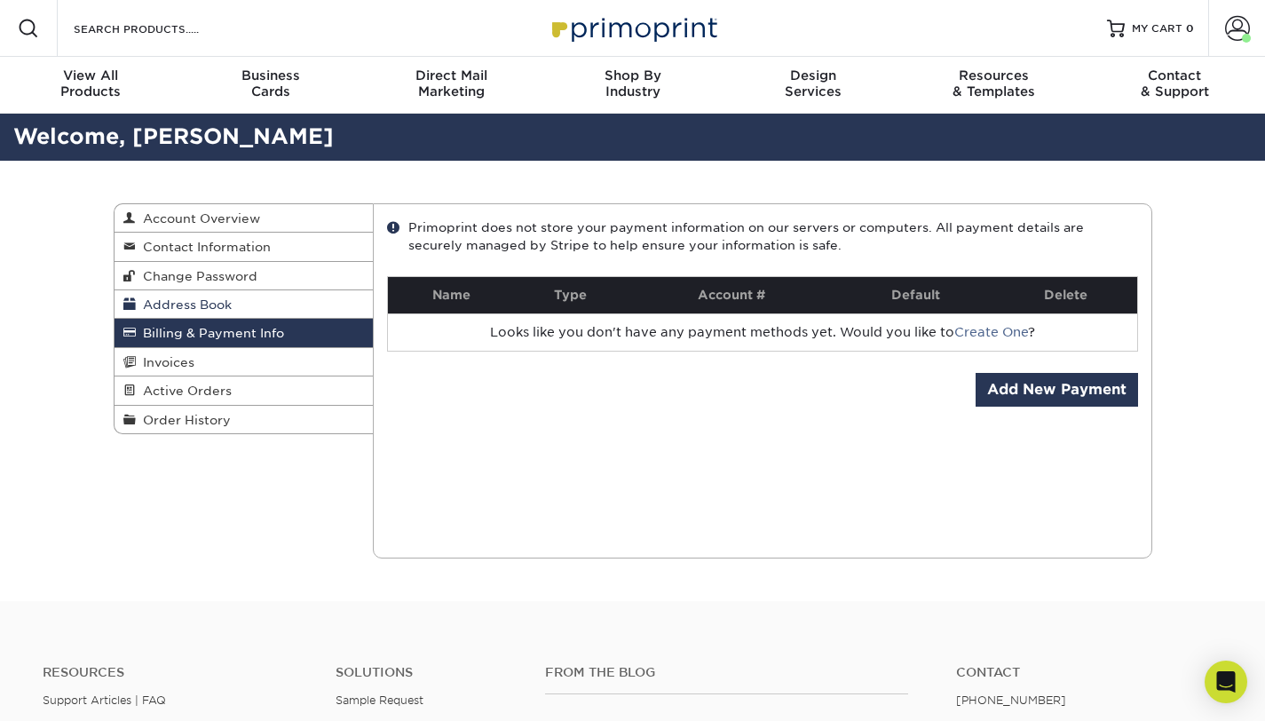
click at [182, 306] on span "Address Book" at bounding box center [184, 304] width 96 height 14
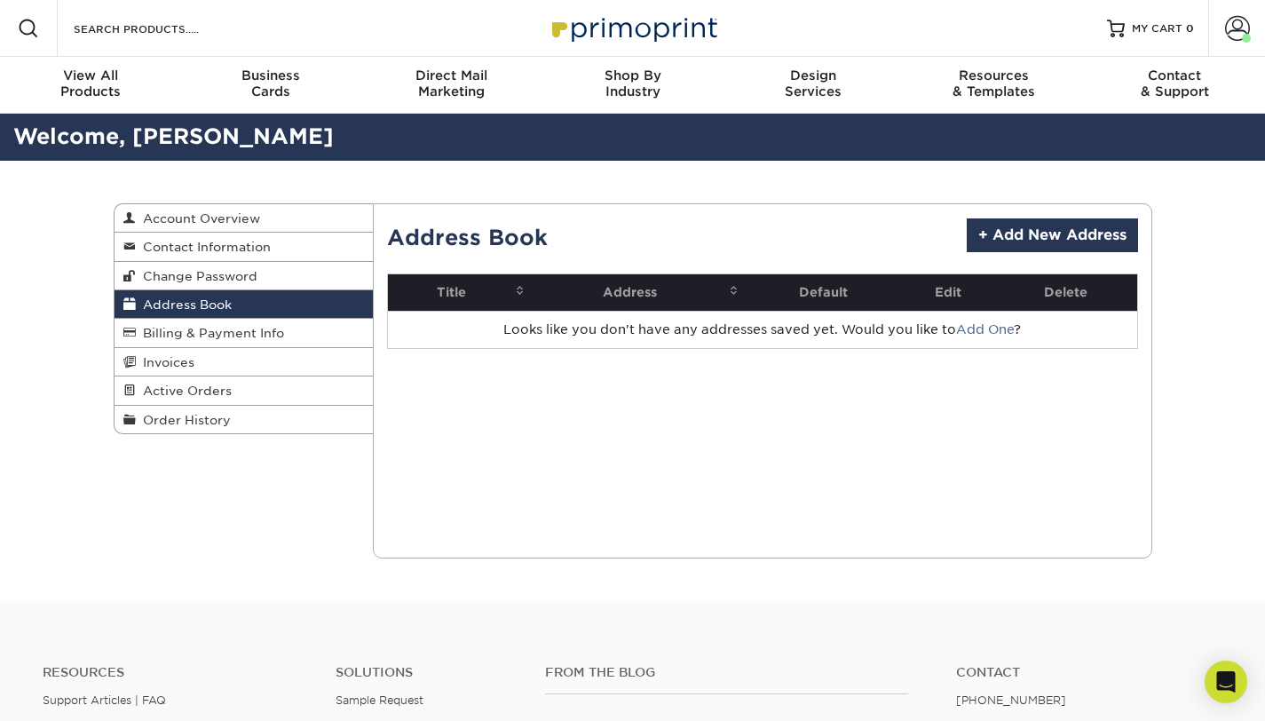
click at [629, 289] on th "Address" at bounding box center [637, 292] width 214 height 36
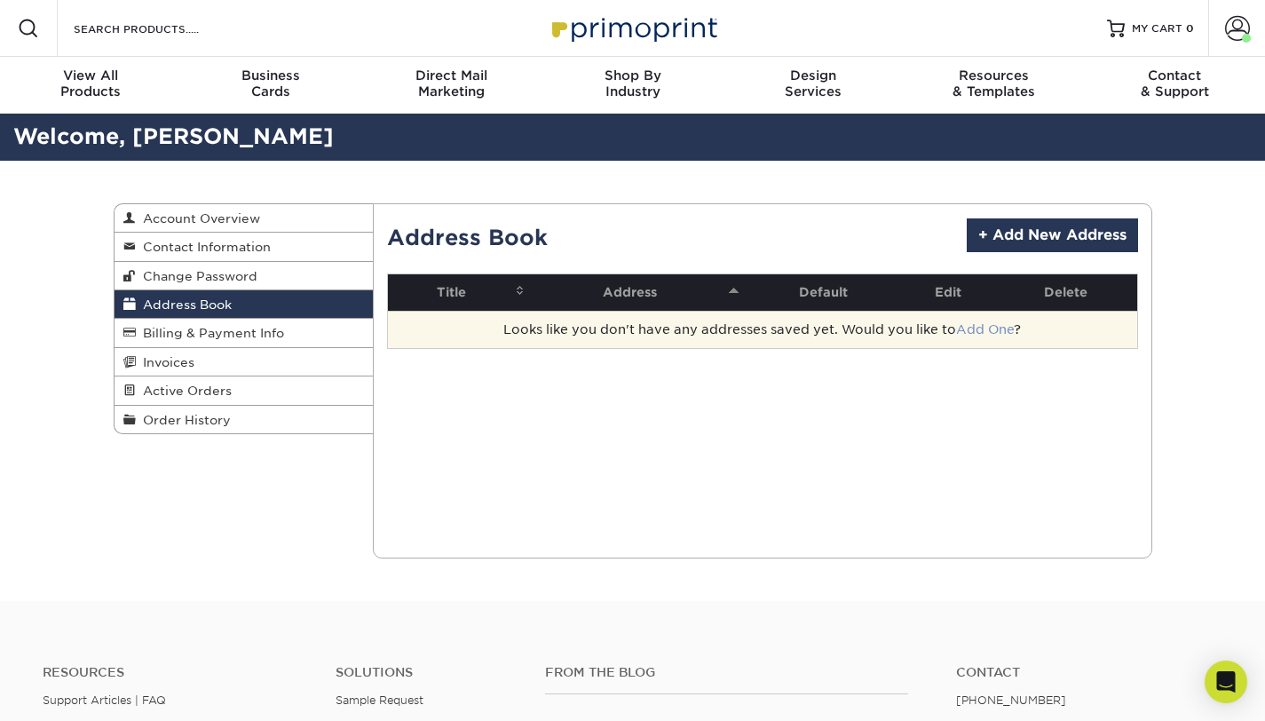
click at [998, 335] on link "Add One" at bounding box center [985, 329] width 58 height 14
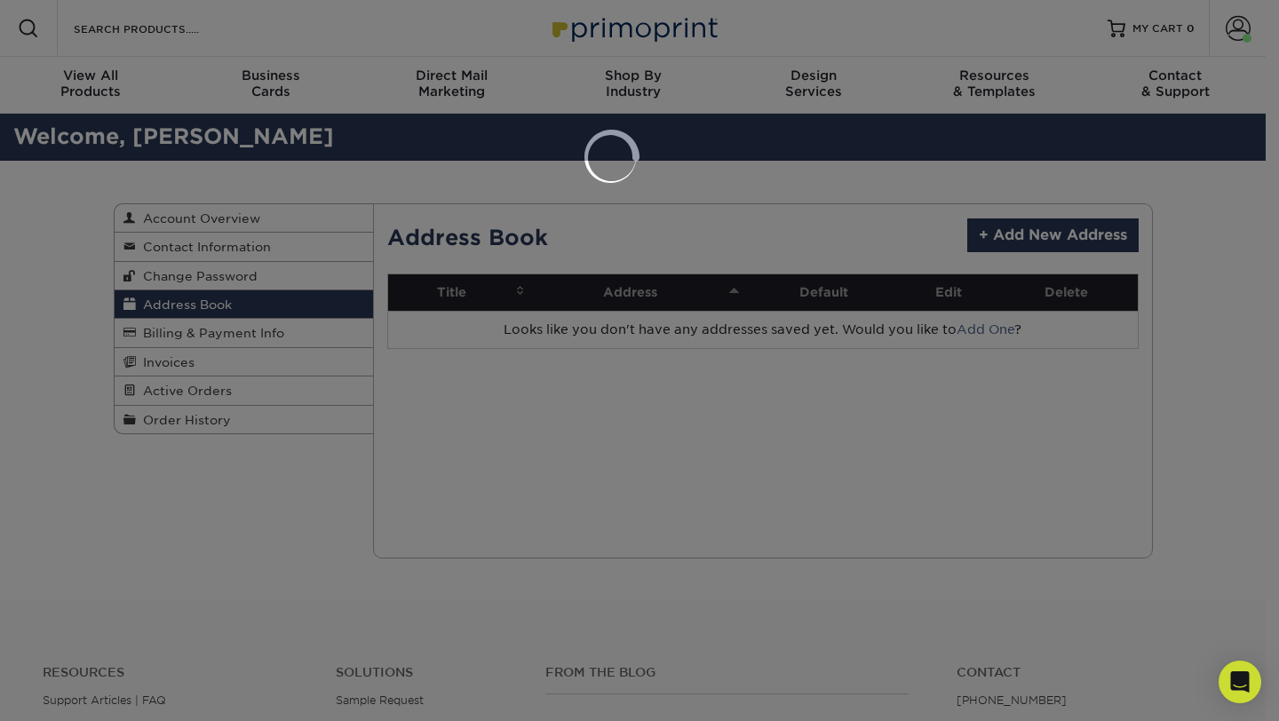
click at [977, 248] on div at bounding box center [639, 360] width 1279 height 721
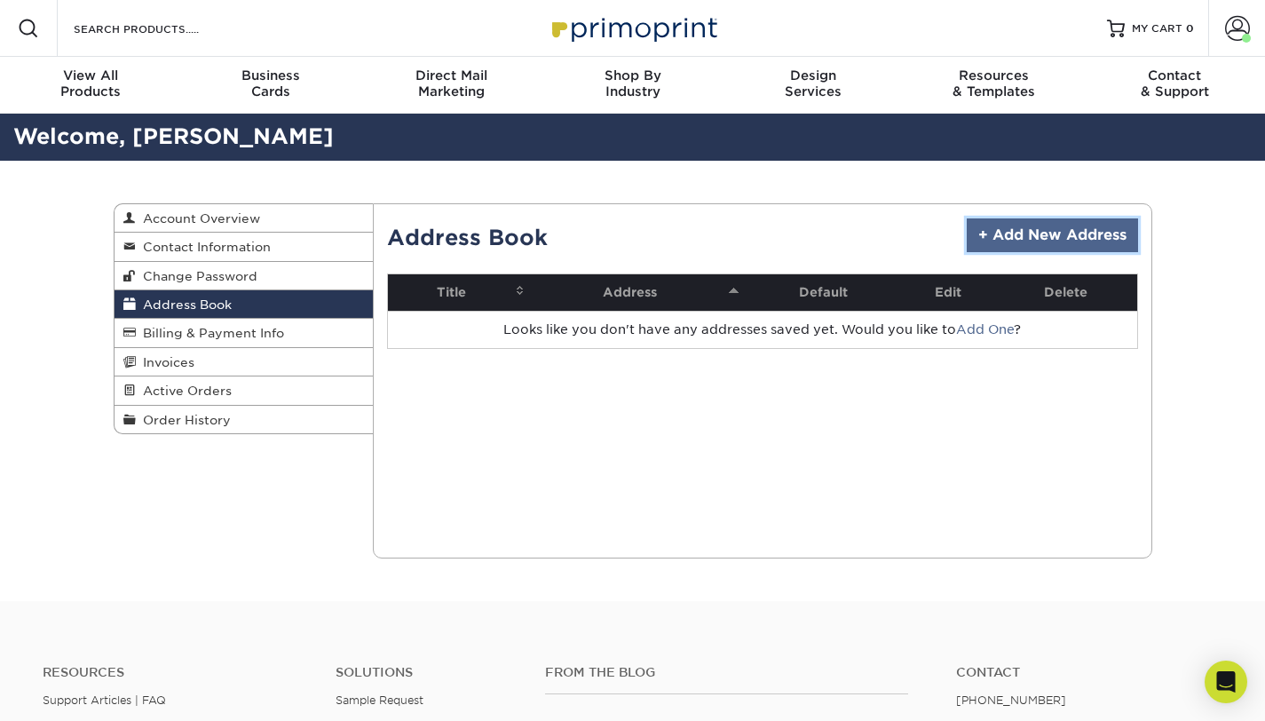
click at [987, 244] on link "+ Add New Address" at bounding box center [1052, 235] width 171 height 34
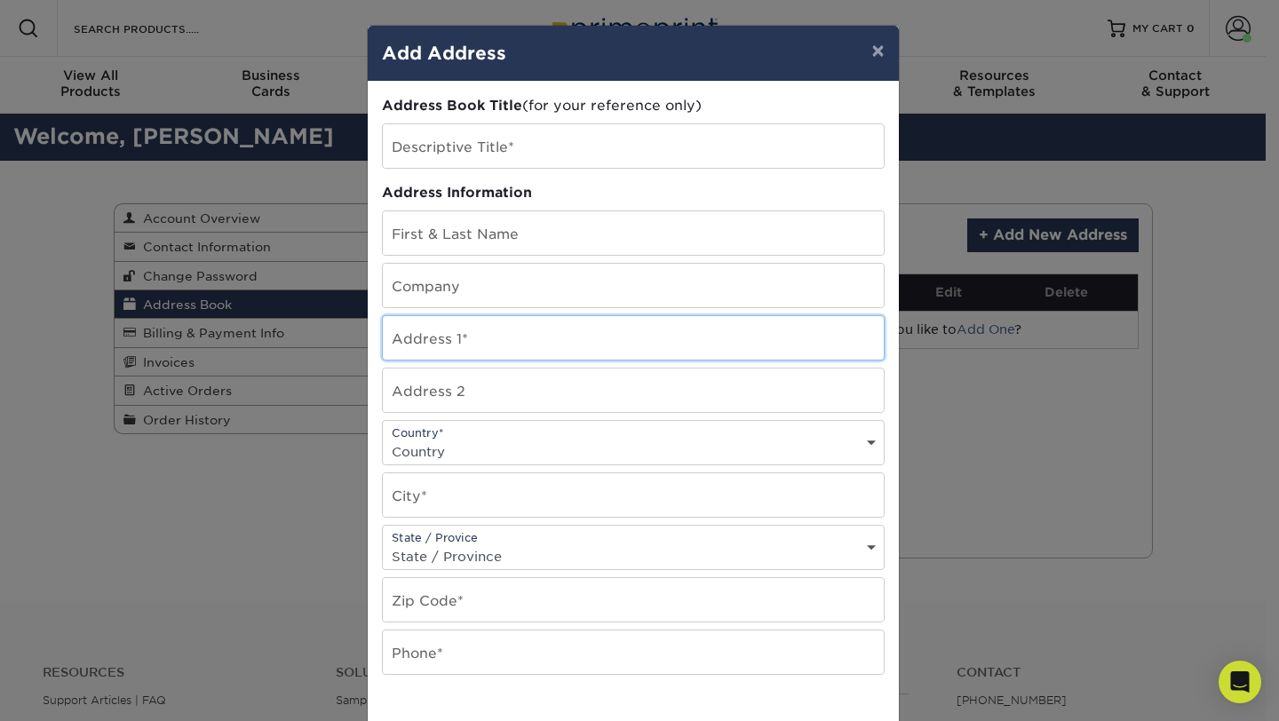
click at [424, 341] on input "text" at bounding box center [633, 338] width 501 height 44
type input "9858 SW Veronese Dr"
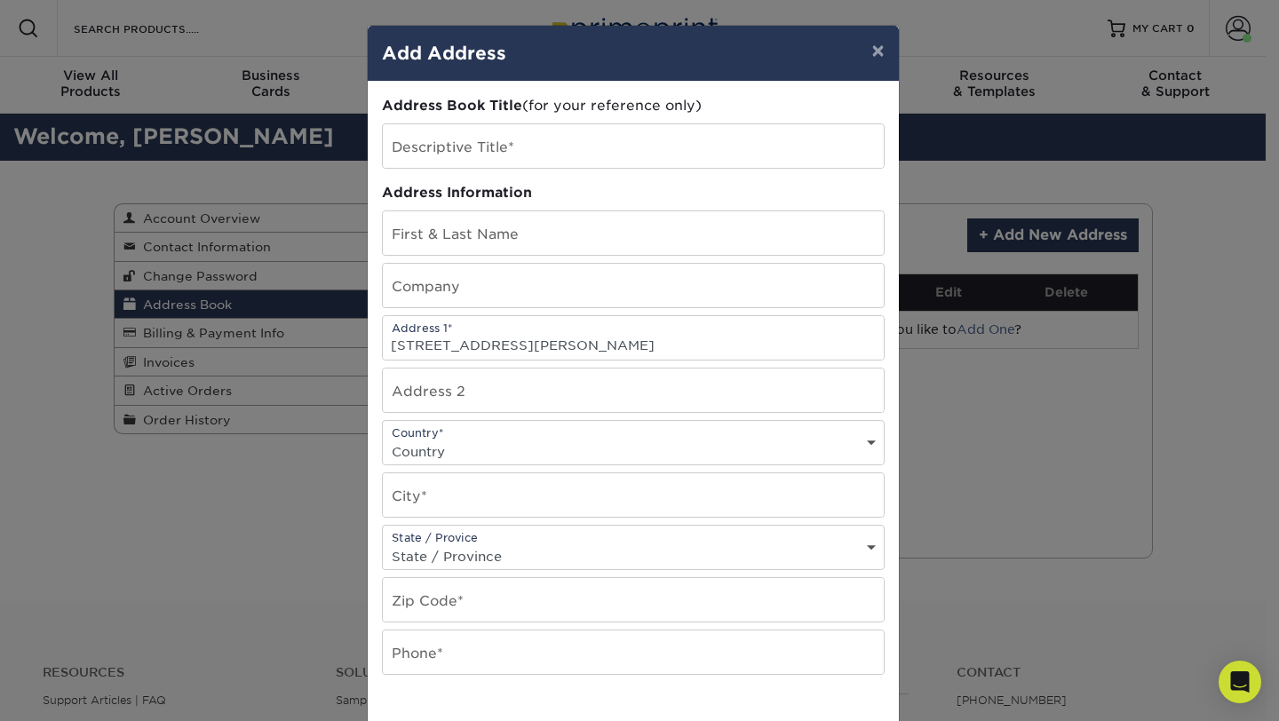
type input "Elisabete Tambone"
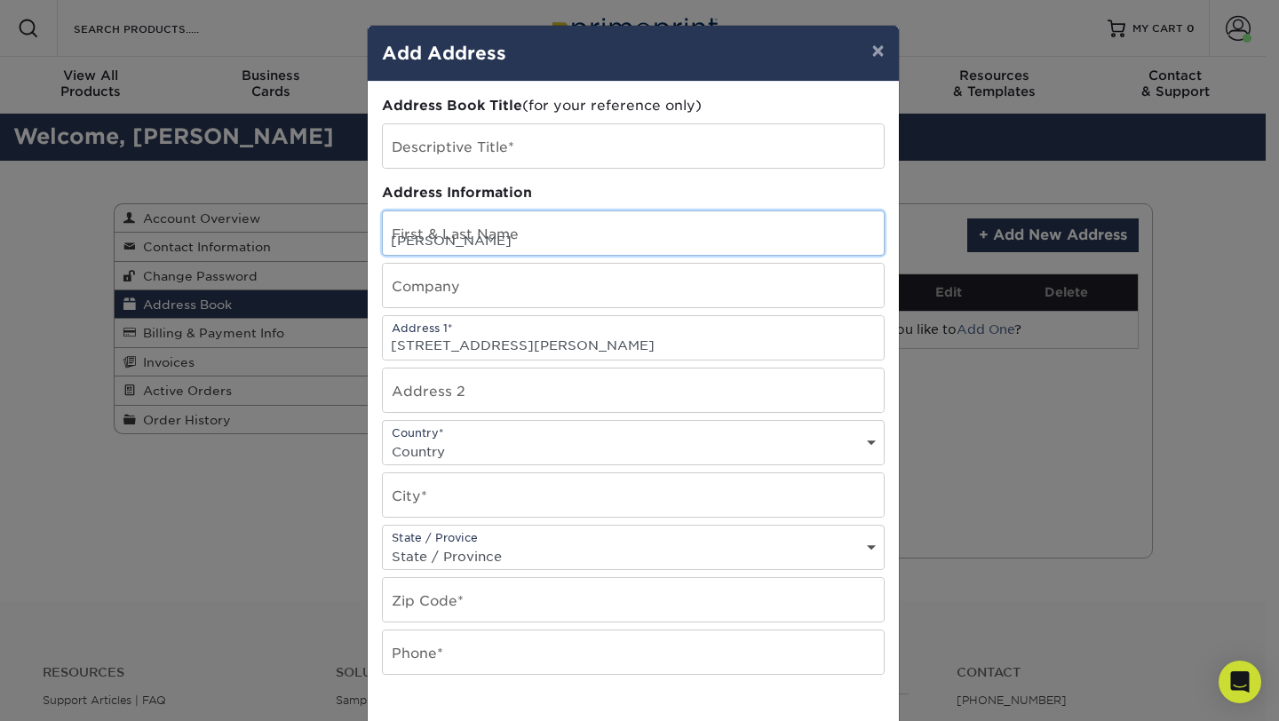
type input "[GEOGRAPHIC_DATA], [GEOGRAPHIC_DATA]"
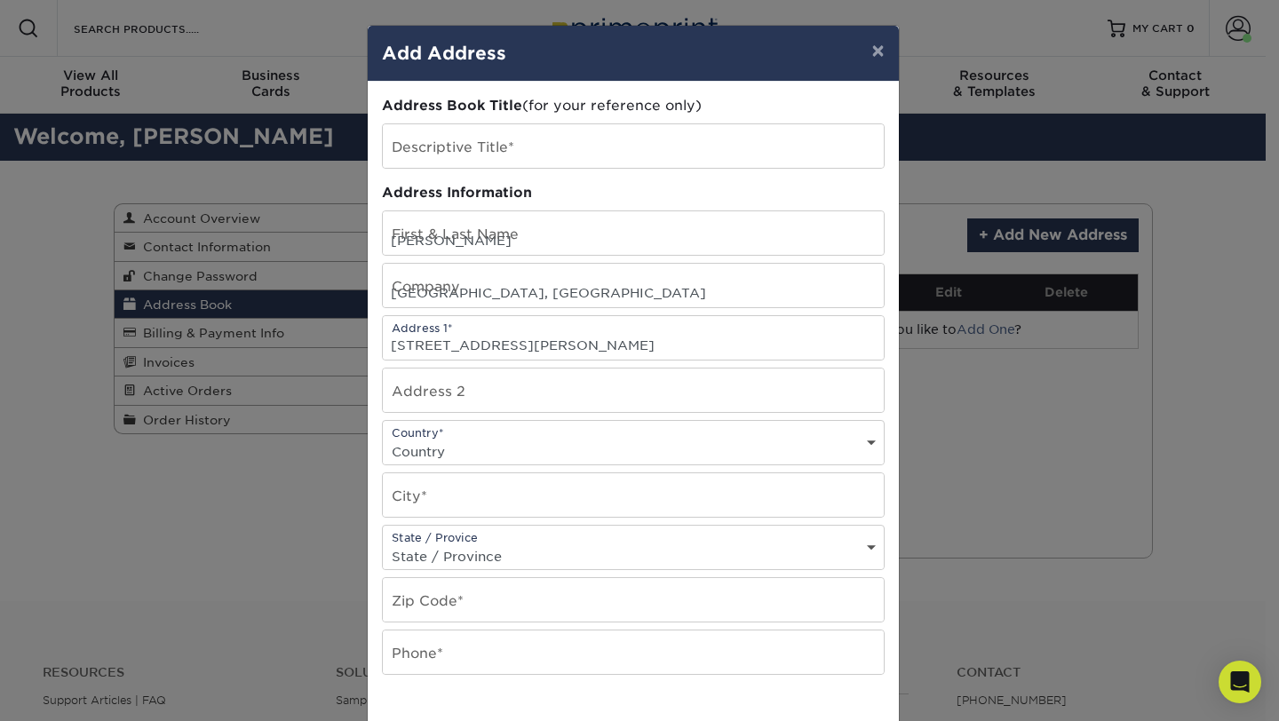
select select "US"
type input "Port Saint Lucie"
select select "FL"
type input "34987-5822"
type input "7815529198"
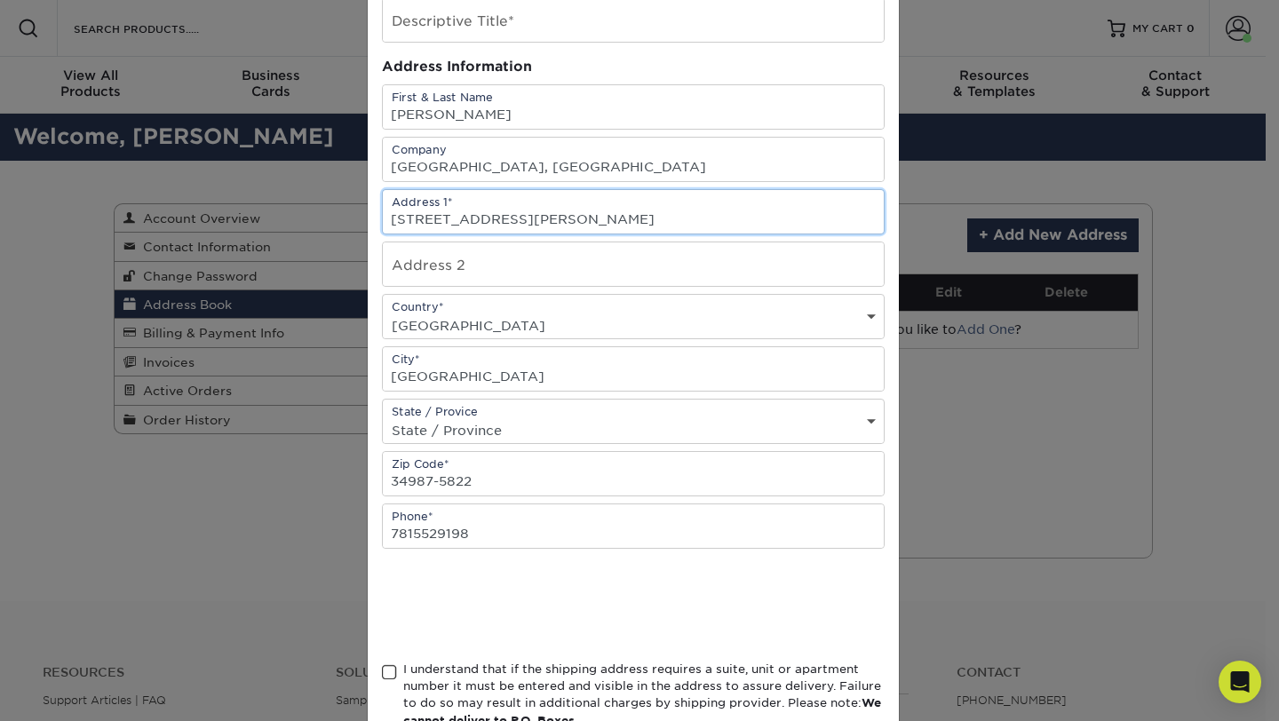
scroll to position [244, 0]
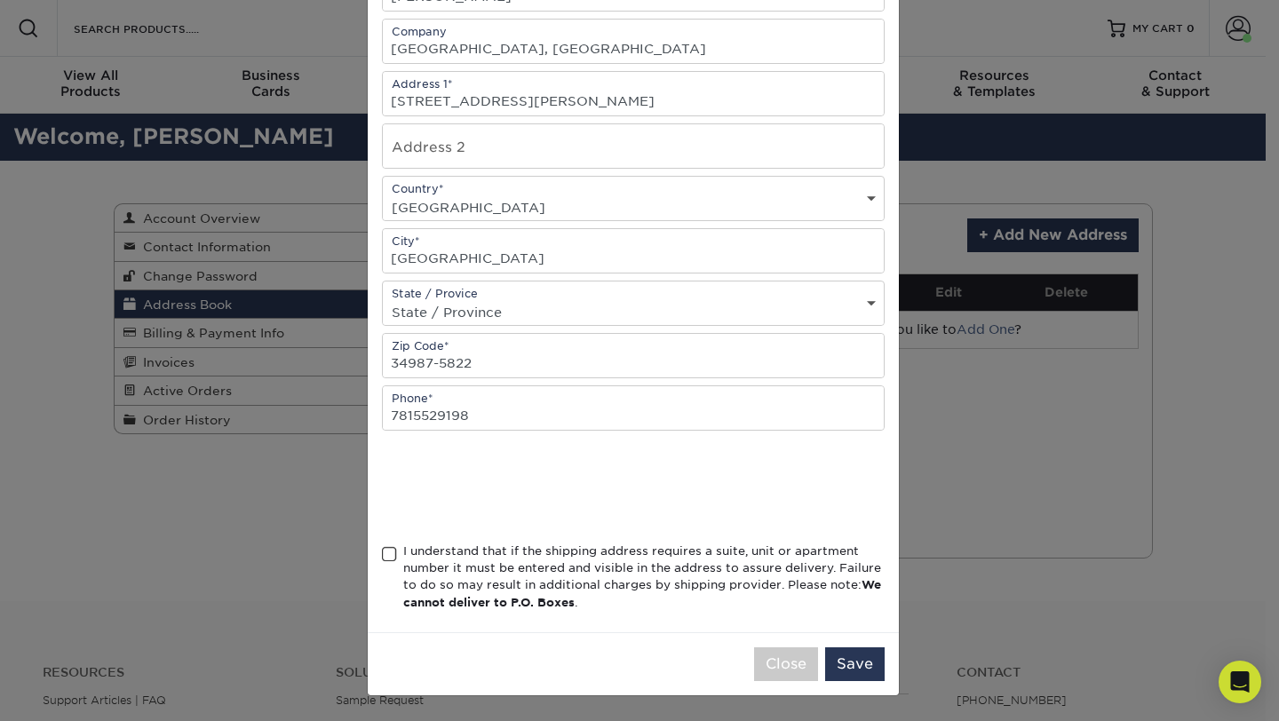
click at [382, 559] on span at bounding box center [389, 554] width 15 height 17
click at [0, 0] on input "I understand that if the shipping address requires a suite, unit or apartment n…" at bounding box center [0, 0] width 0 height 0
click at [849, 671] on button "Save" at bounding box center [854, 664] width 59 height 34
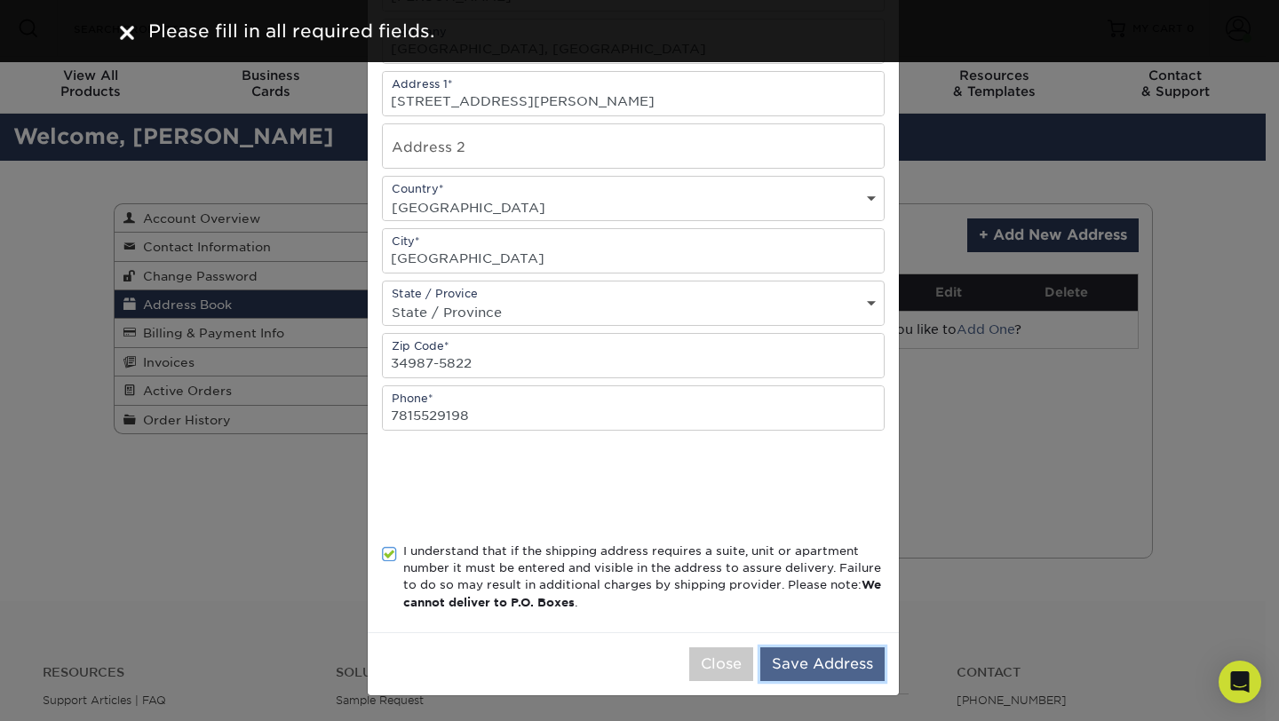
click at [819, 665] on button "Save Address" at bounding box center [822, 664] width 124 height 34
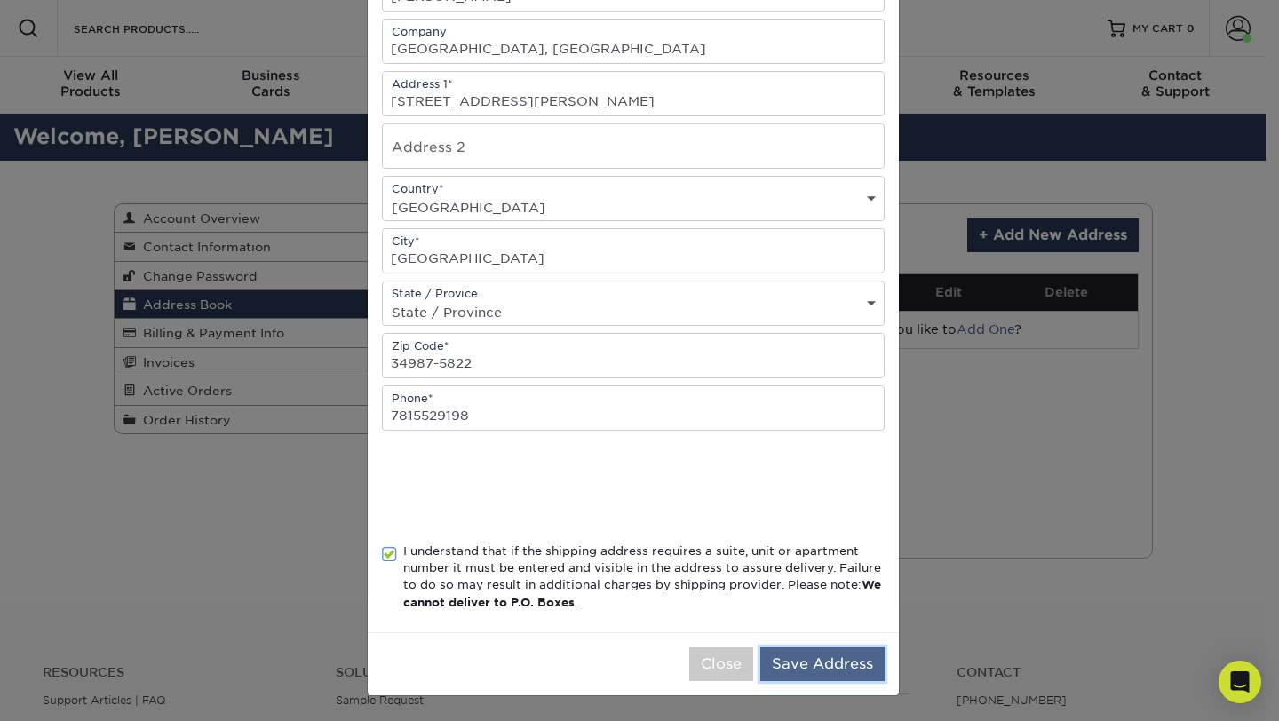
click at [823, 669] on button "Save Address" at bounding box center [822, 664] width 124 height 34
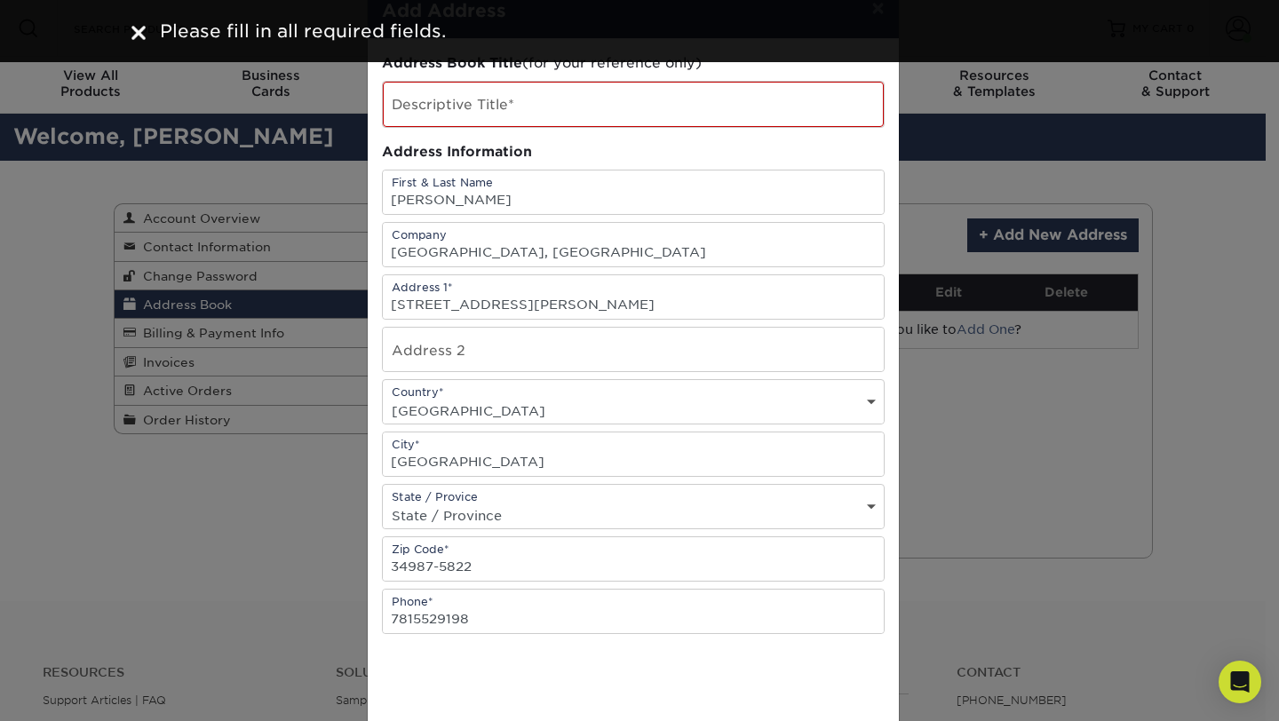
scroll to position [0, 0]
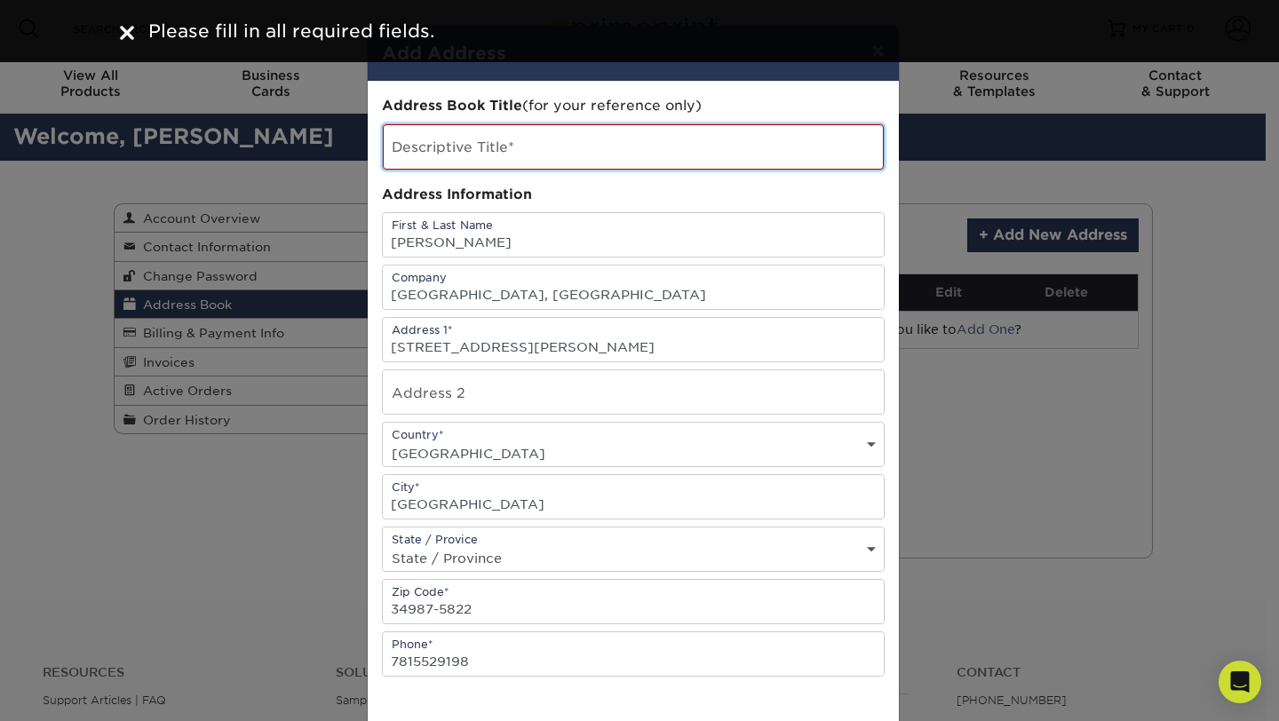
click at [411, 155] on input "text" at bounding box center [633, 146] width 501 height 45
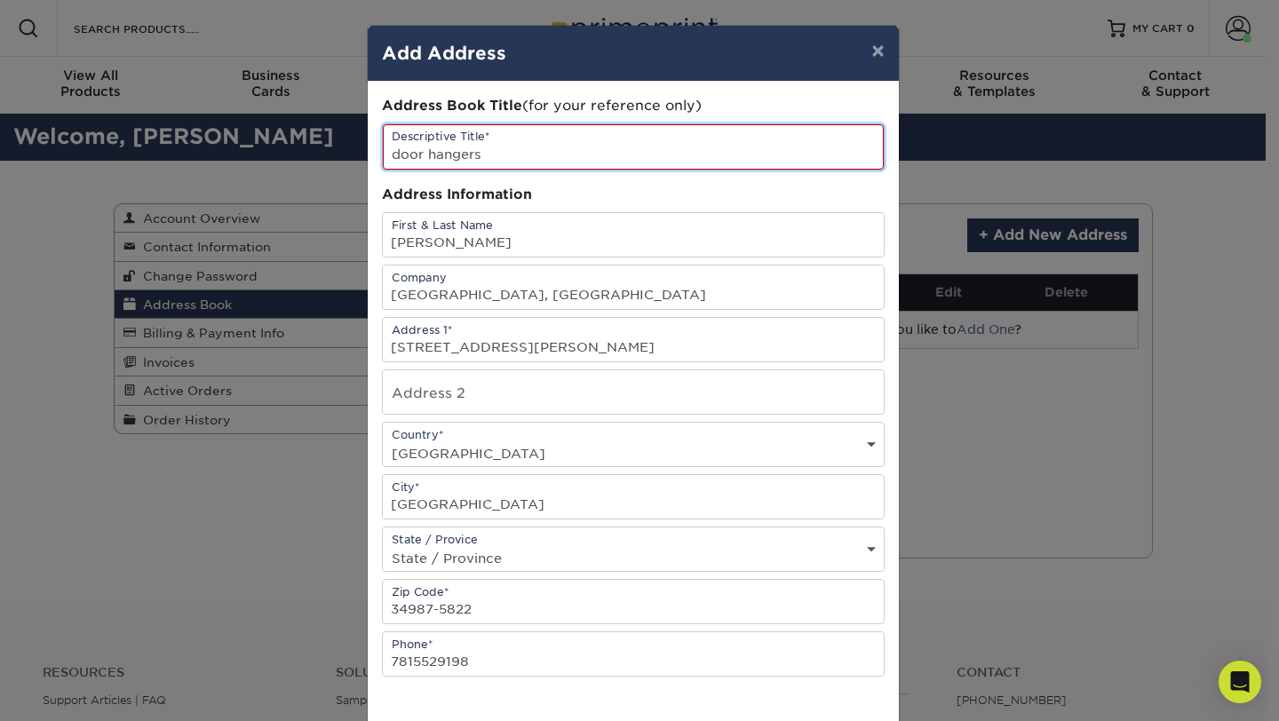
type input "door hangers"
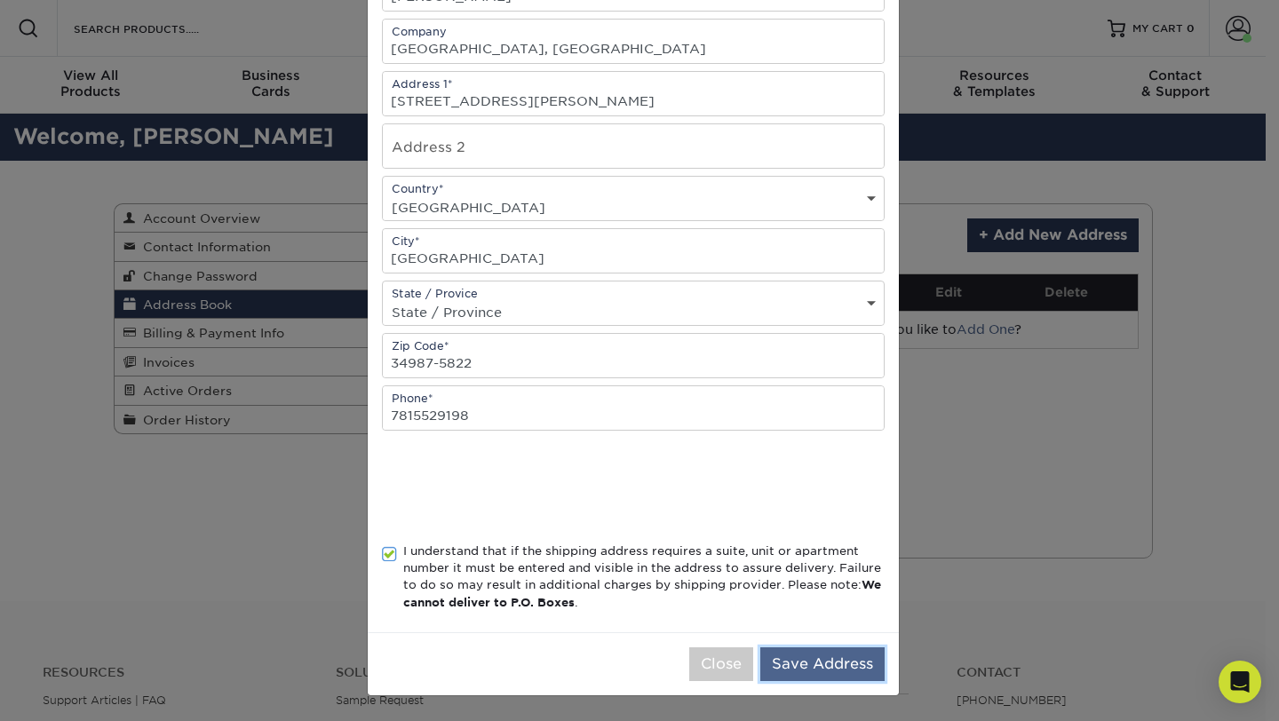
click at [794, 654] on button "Save Address" at bounding box center [822, 664] width 124 height 34
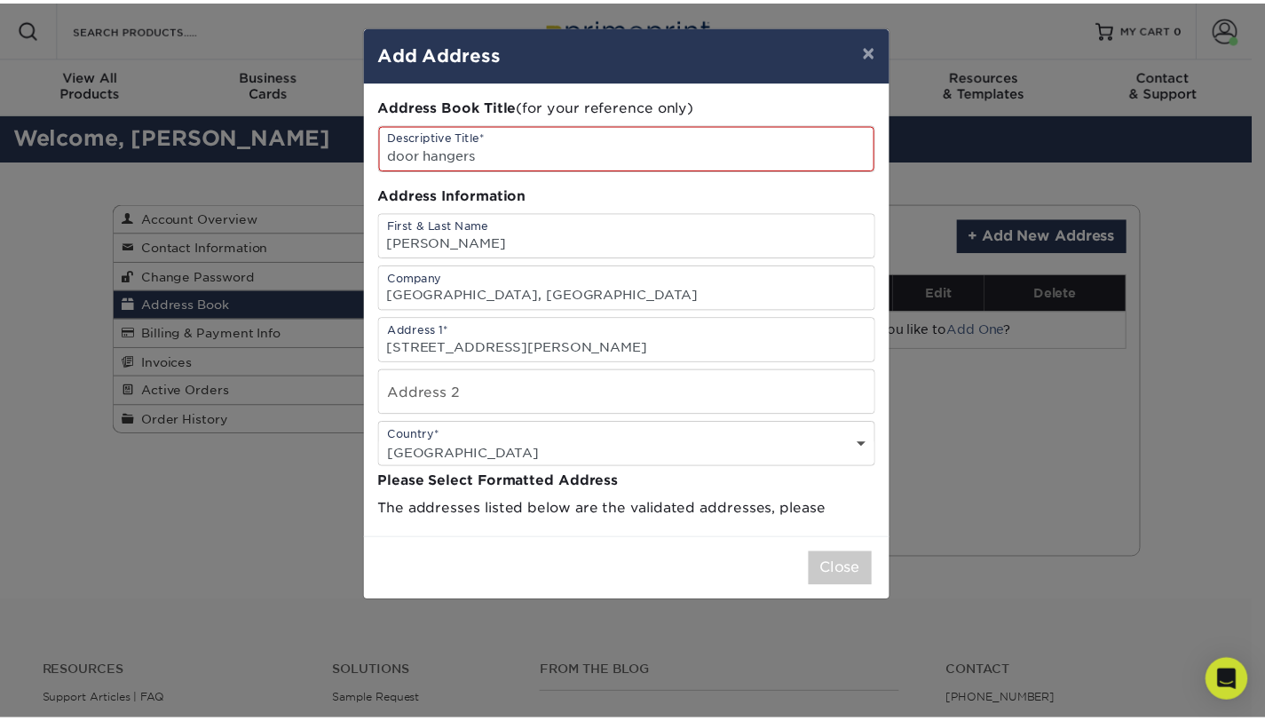
scroll to position [0, 0]
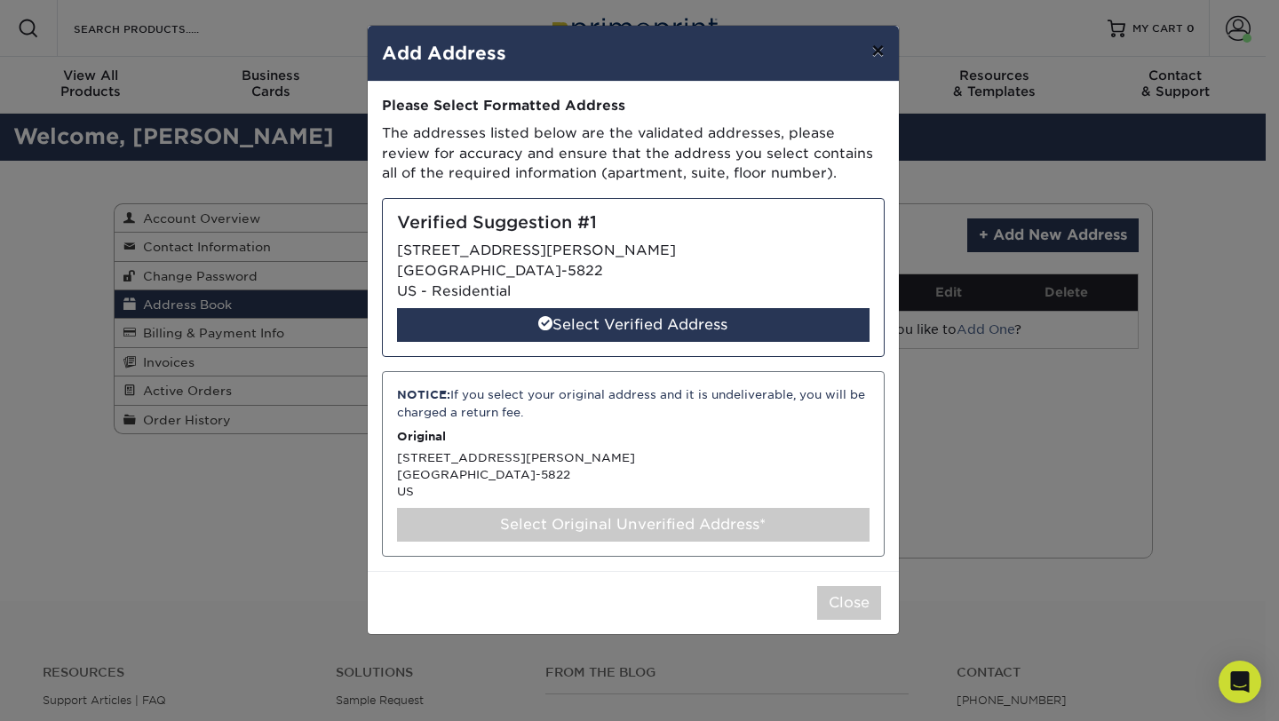
click at [884, 53] on button "×" at bounding box center [877, 51] width 41 height 50
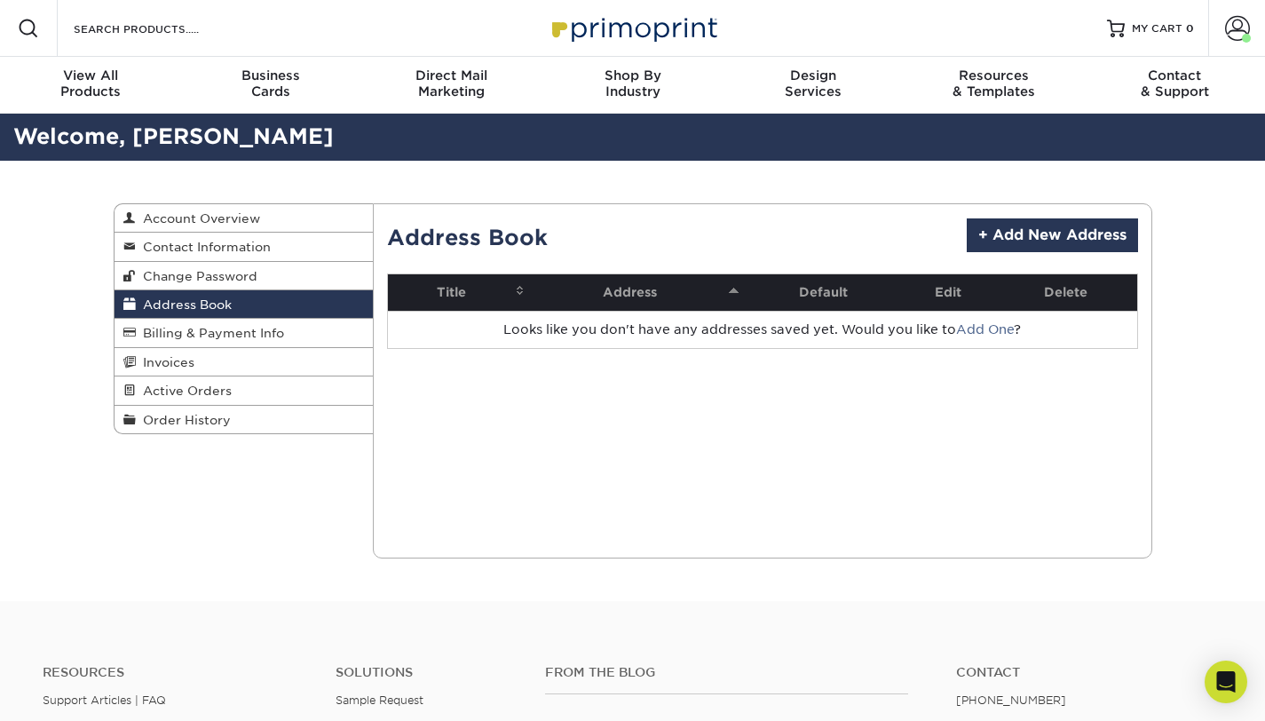
click at [1197, 343] on div "Address Book Account Overview Contact Information Change Password Address Book …" at bounding box center [632, 381] width 1265 height 440
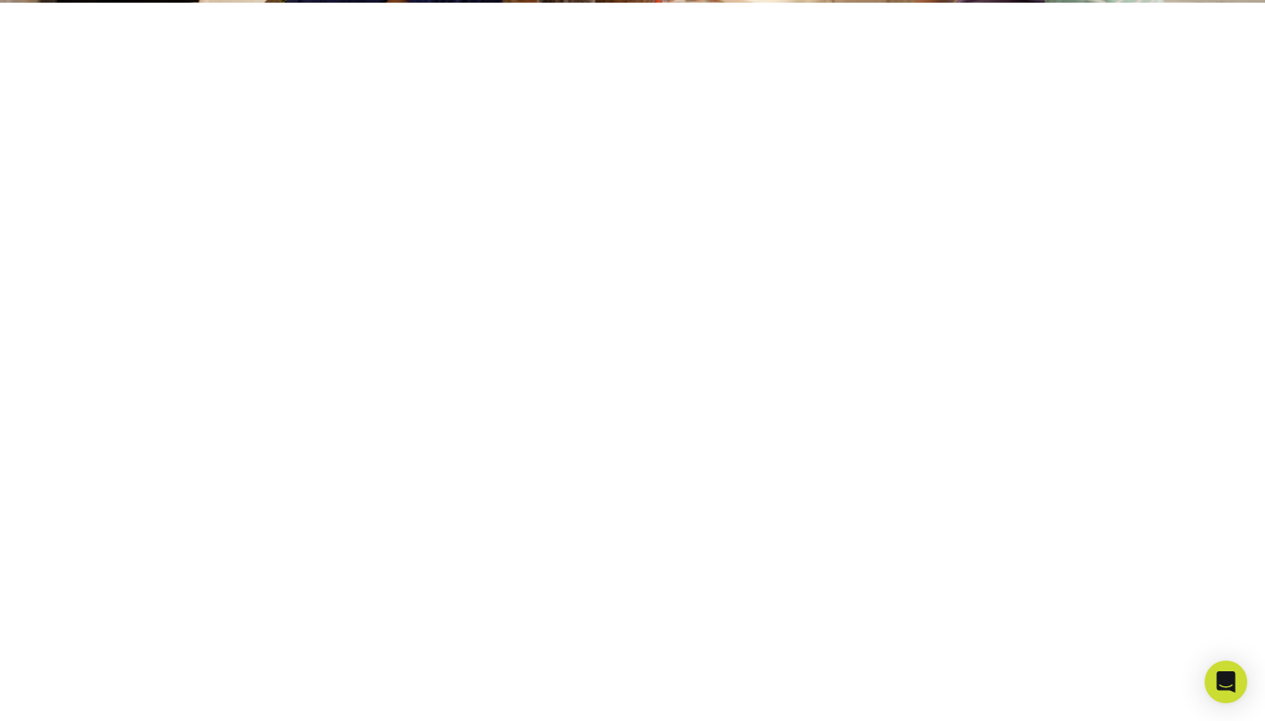
scroll to position [329, 0]
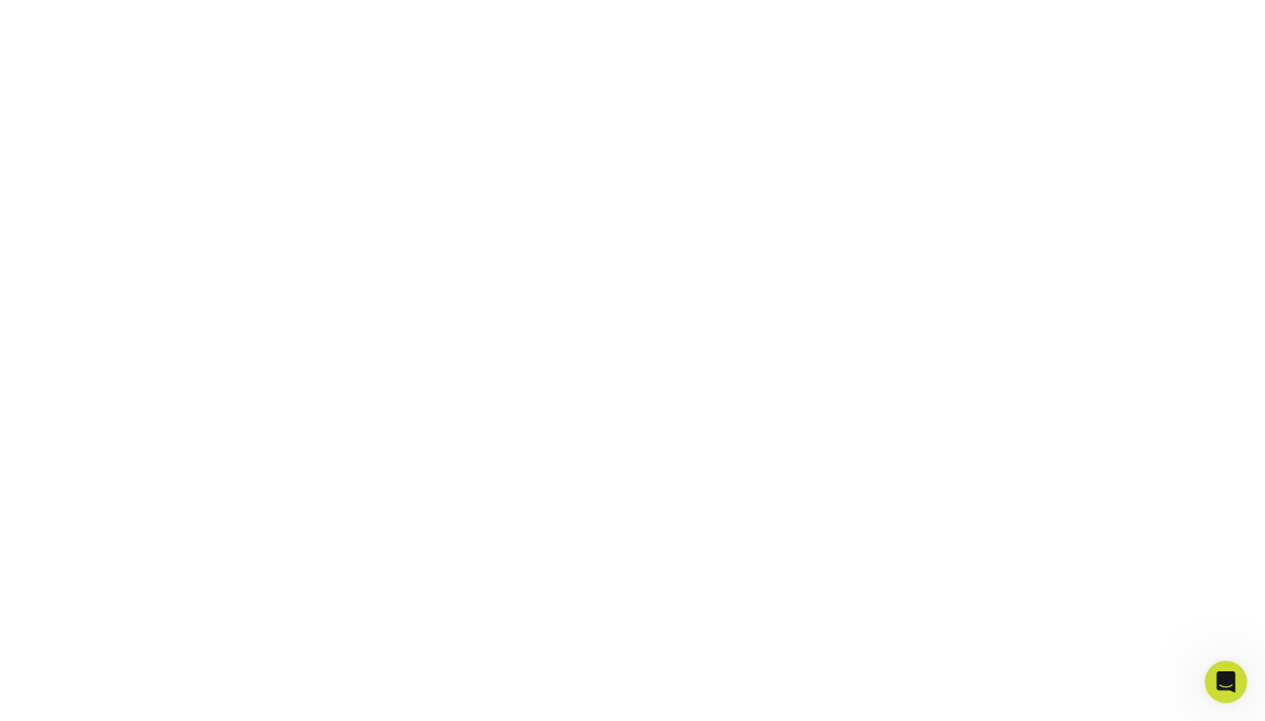
scroll to position [495, 0]
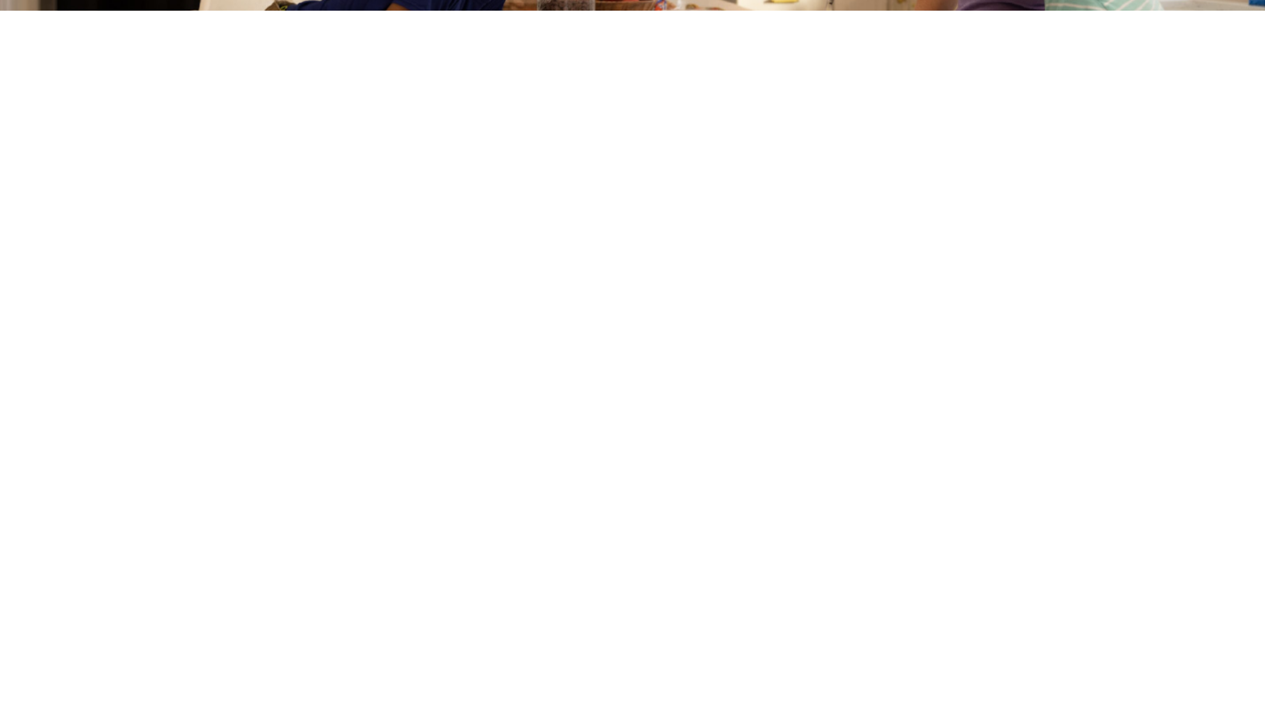
scroll to position [331, 0]
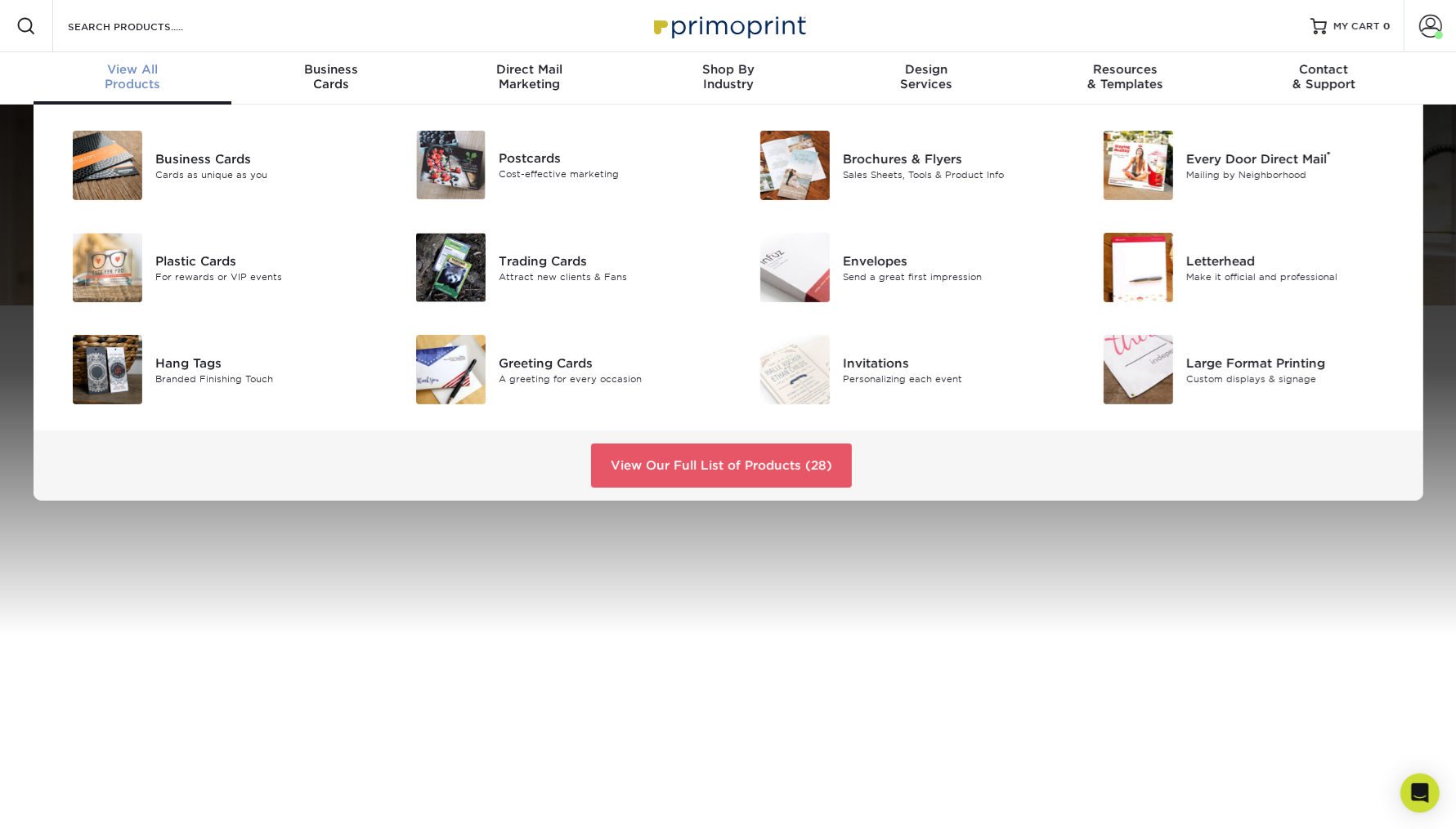
click at [133, 78] on div "View All Products" at bounding box center [133, 76] width 199 height 29
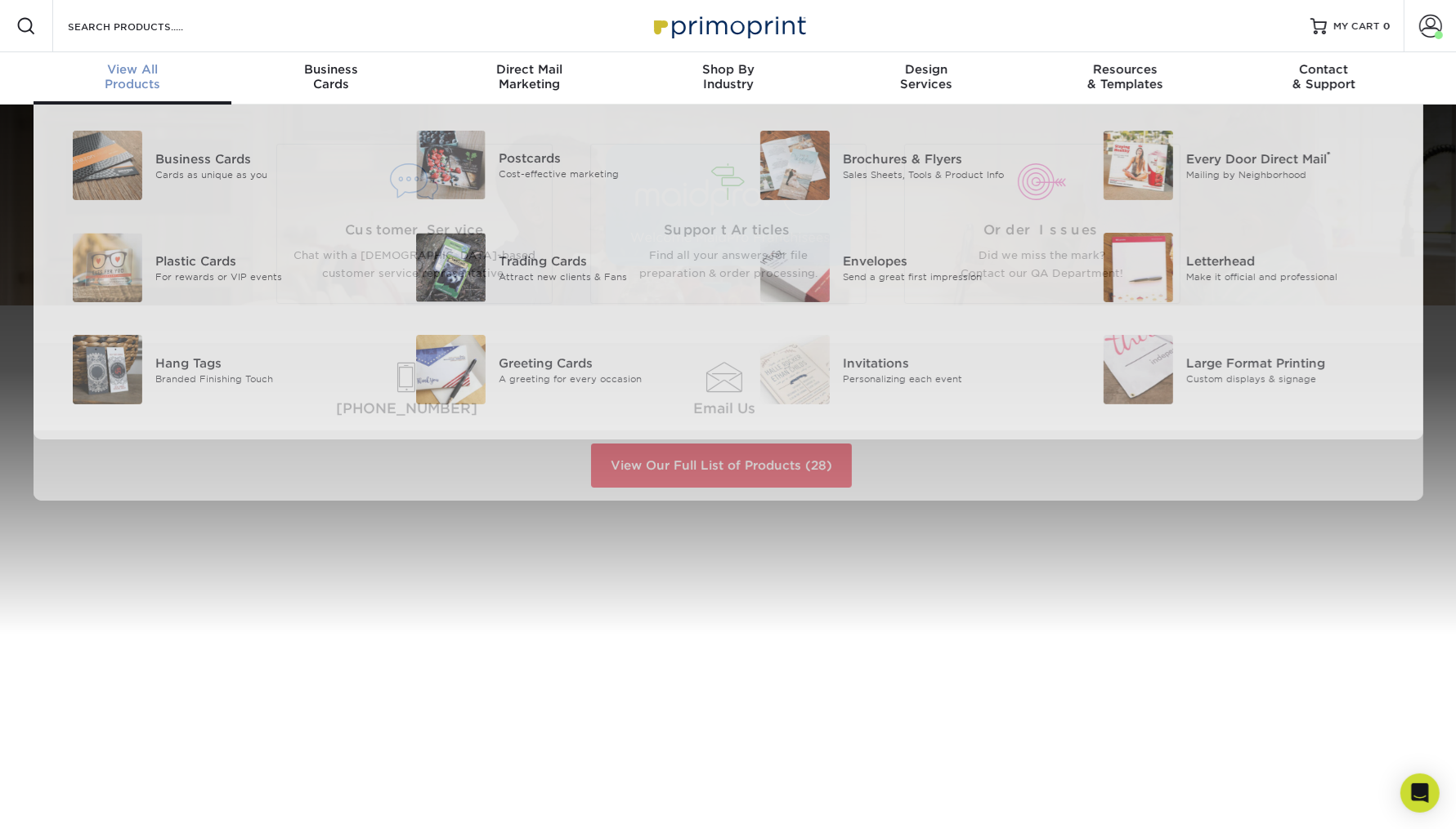
click at [121, 64] on span "View All" at bounding box center [133, 69] width 199 height 15
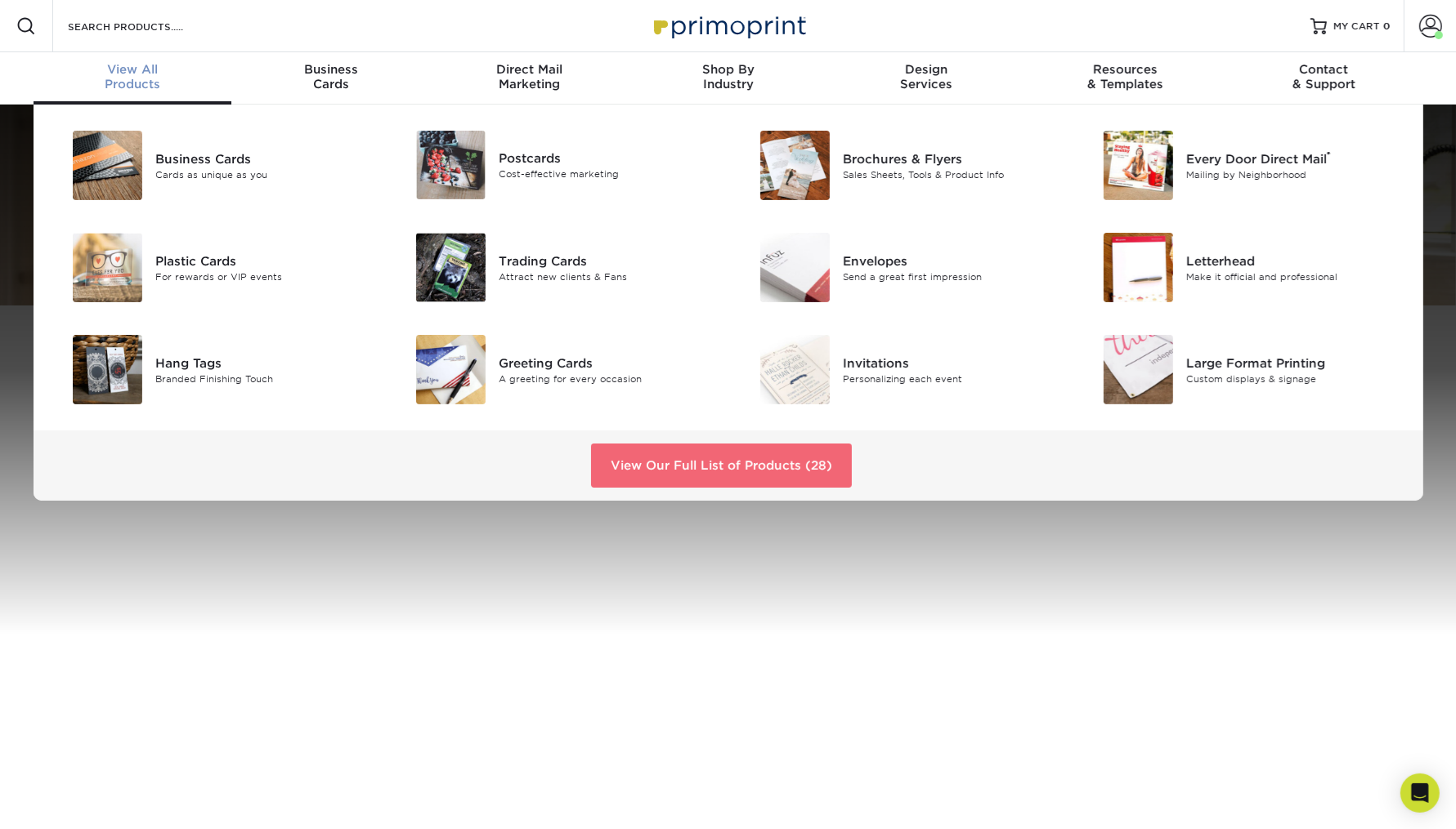
click at [685, 458] on link "View Our Full List of Products (28)" at bounding box center [721, 466] width 260 height 44
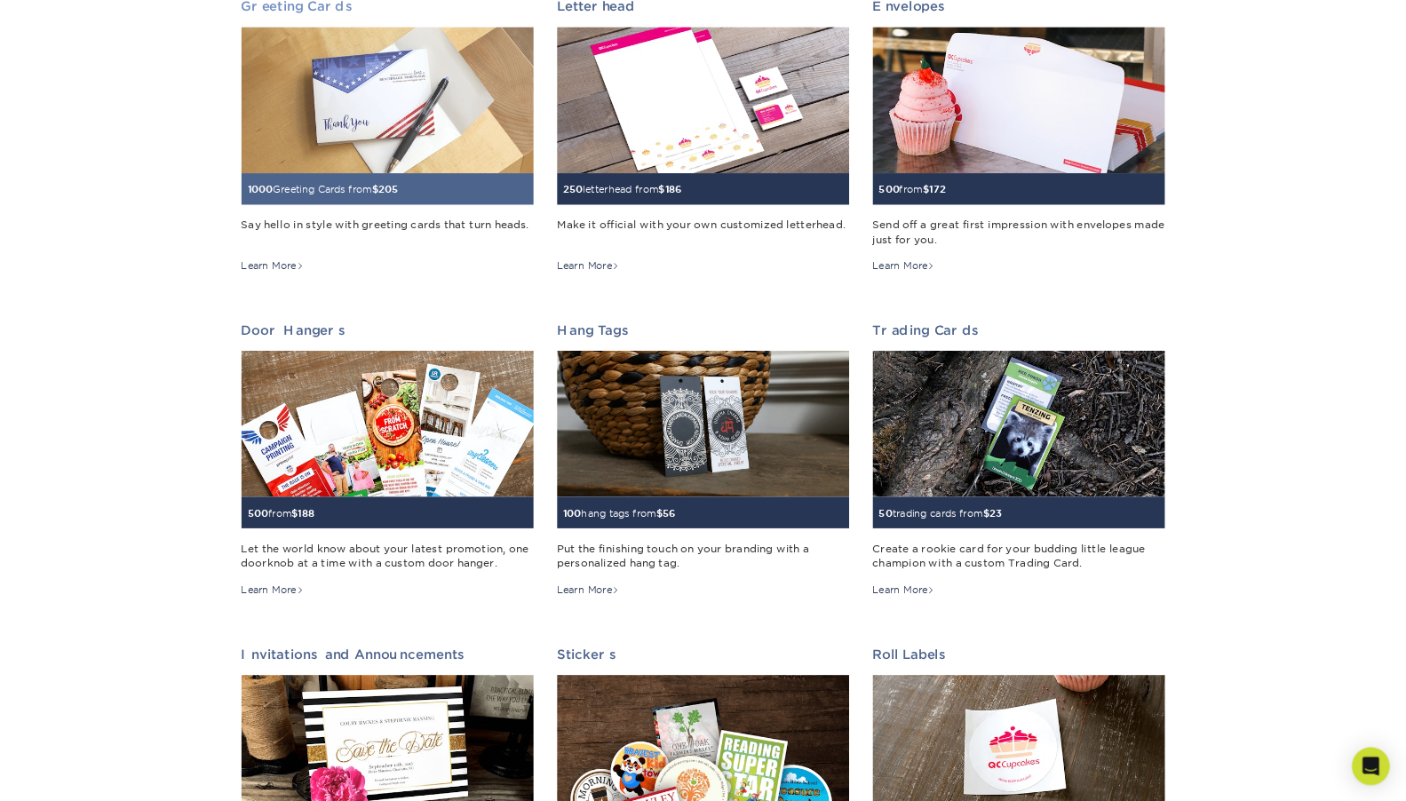
scroll to position [1080, 0]
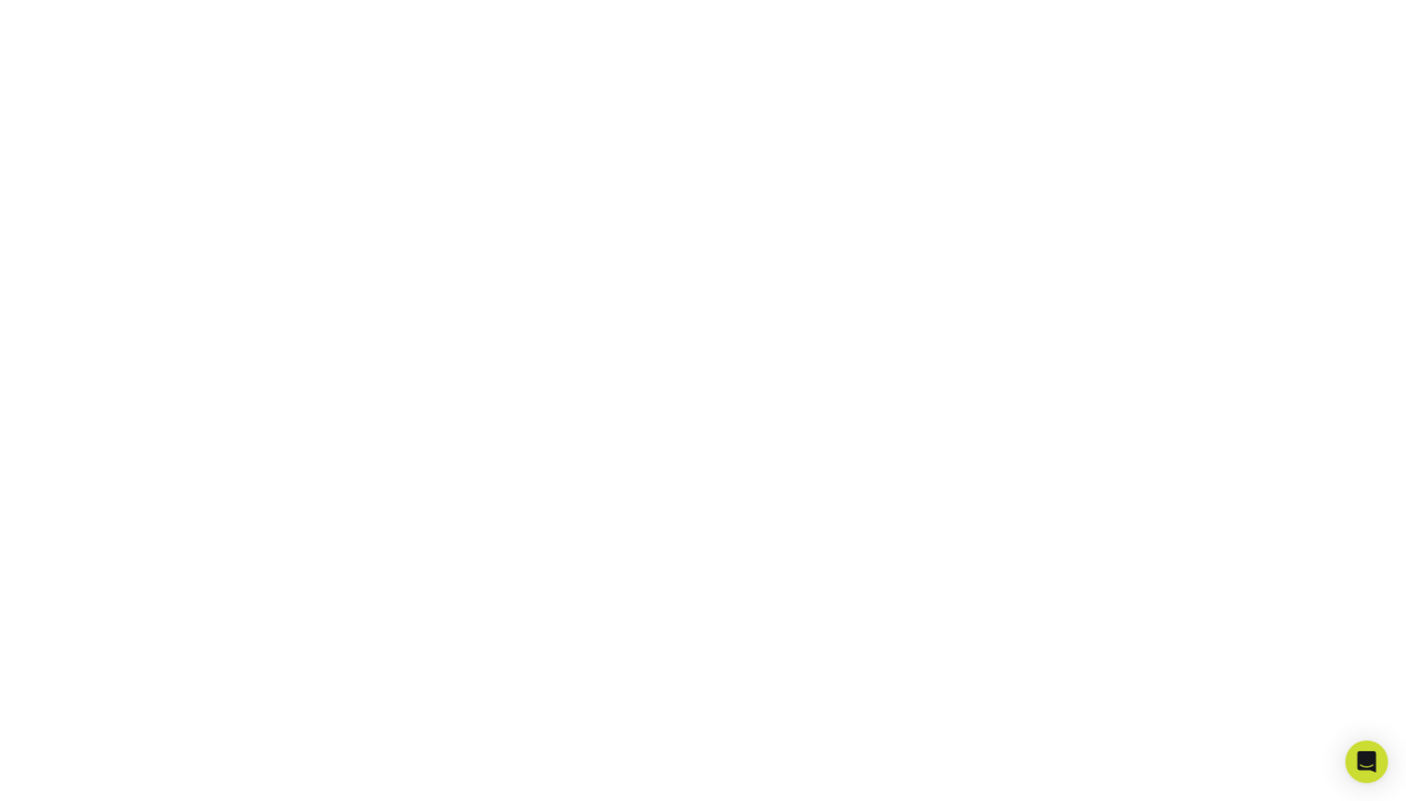
scroll to position [619, 0]
click at [1367, 761] on icon "Open Intercom Messenger" at bounding box center [1366, 761] width 20 height 23
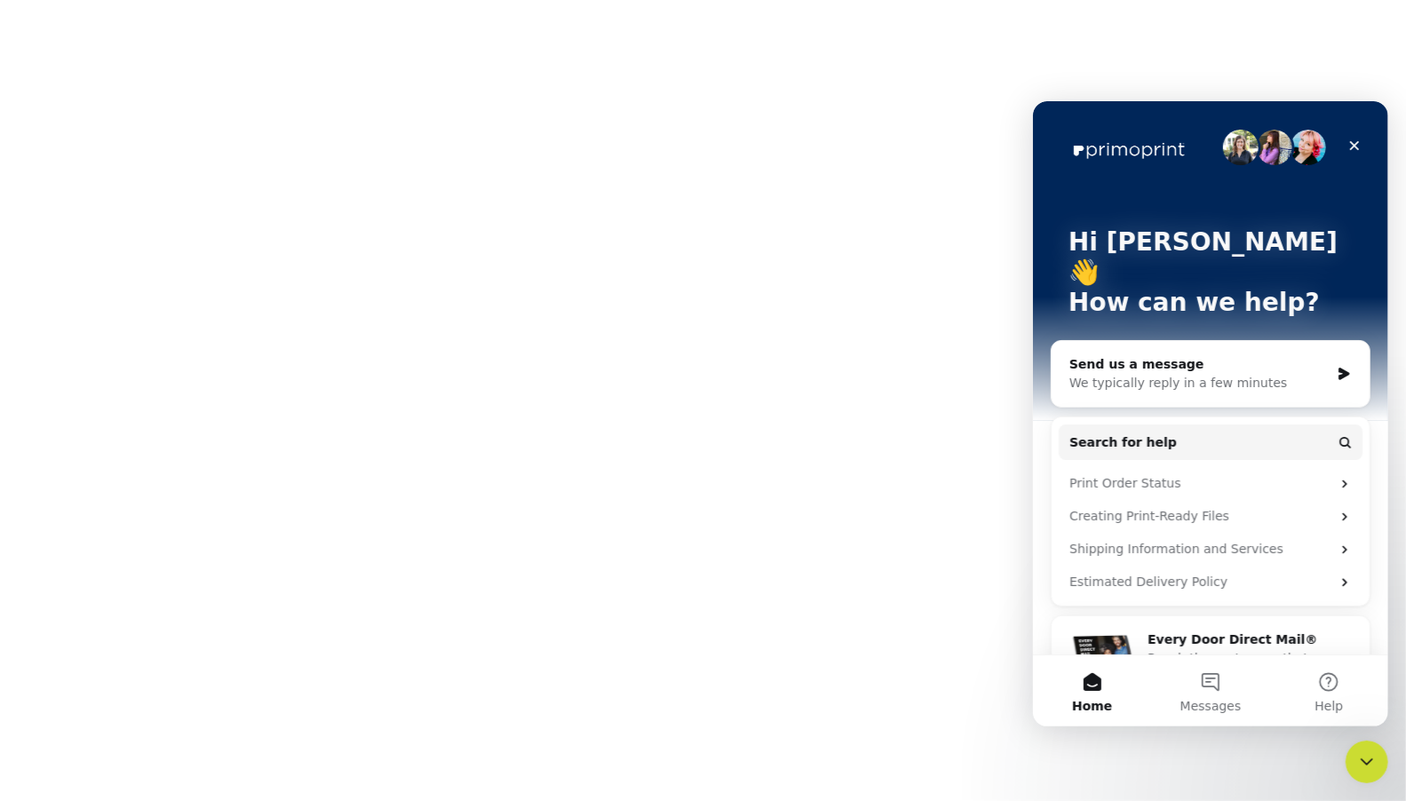
scroll to position [22, 0]
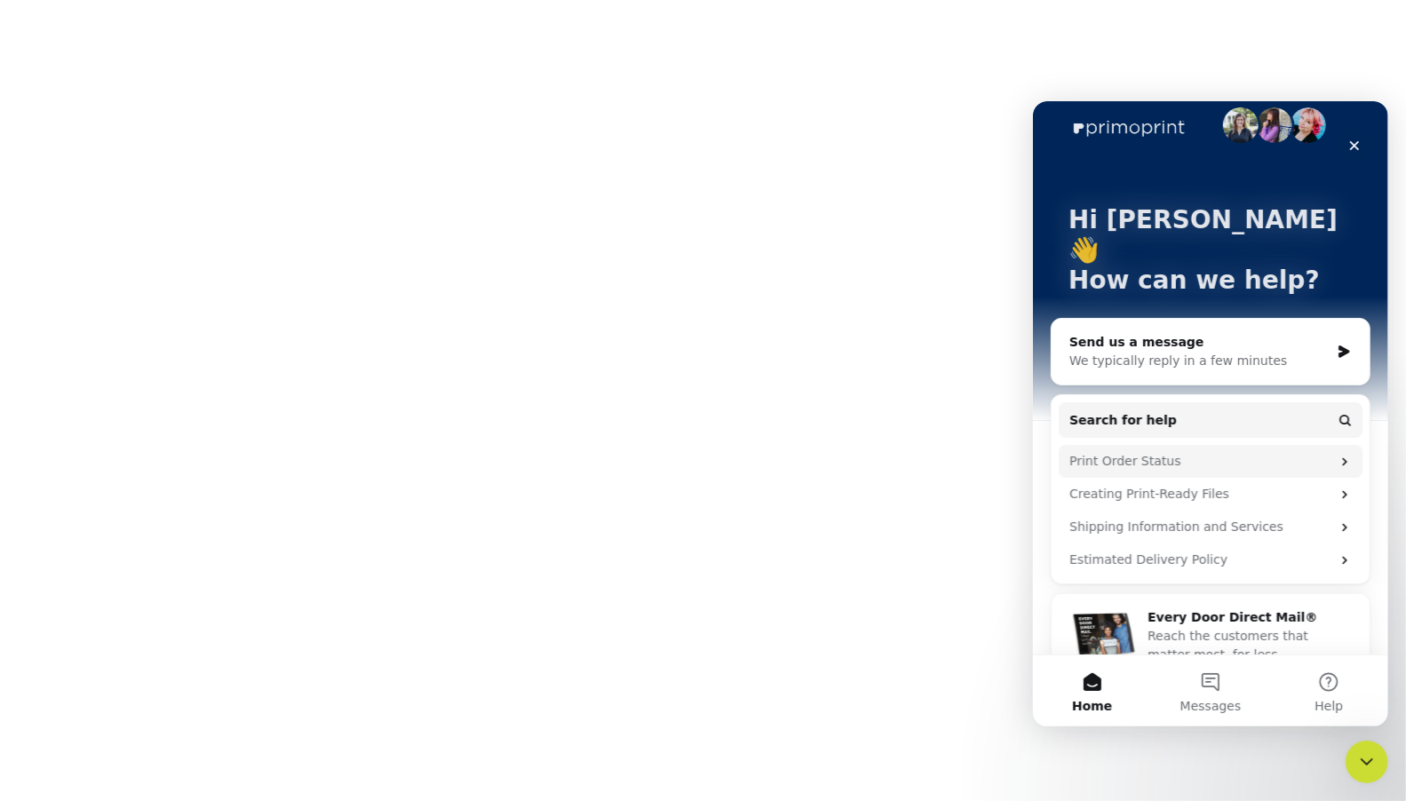
click at [1212, 451] on div "Print Order Status" at bounding box center [1198, 460] width 261 height 19
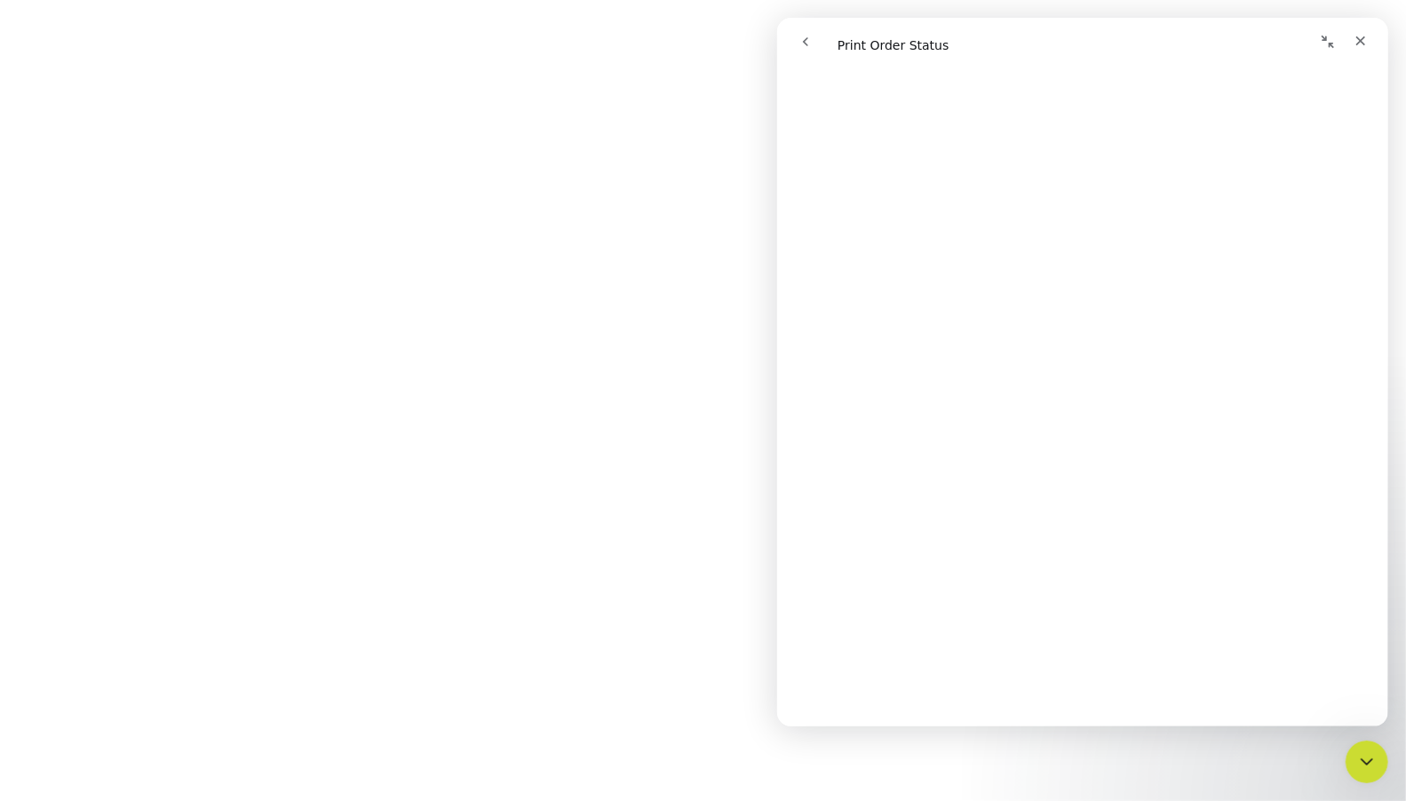
scroll to position [1098, 0]
click at [1363, 38] on icon "Close" at bounding box center [1359, 41] width 14 height 14
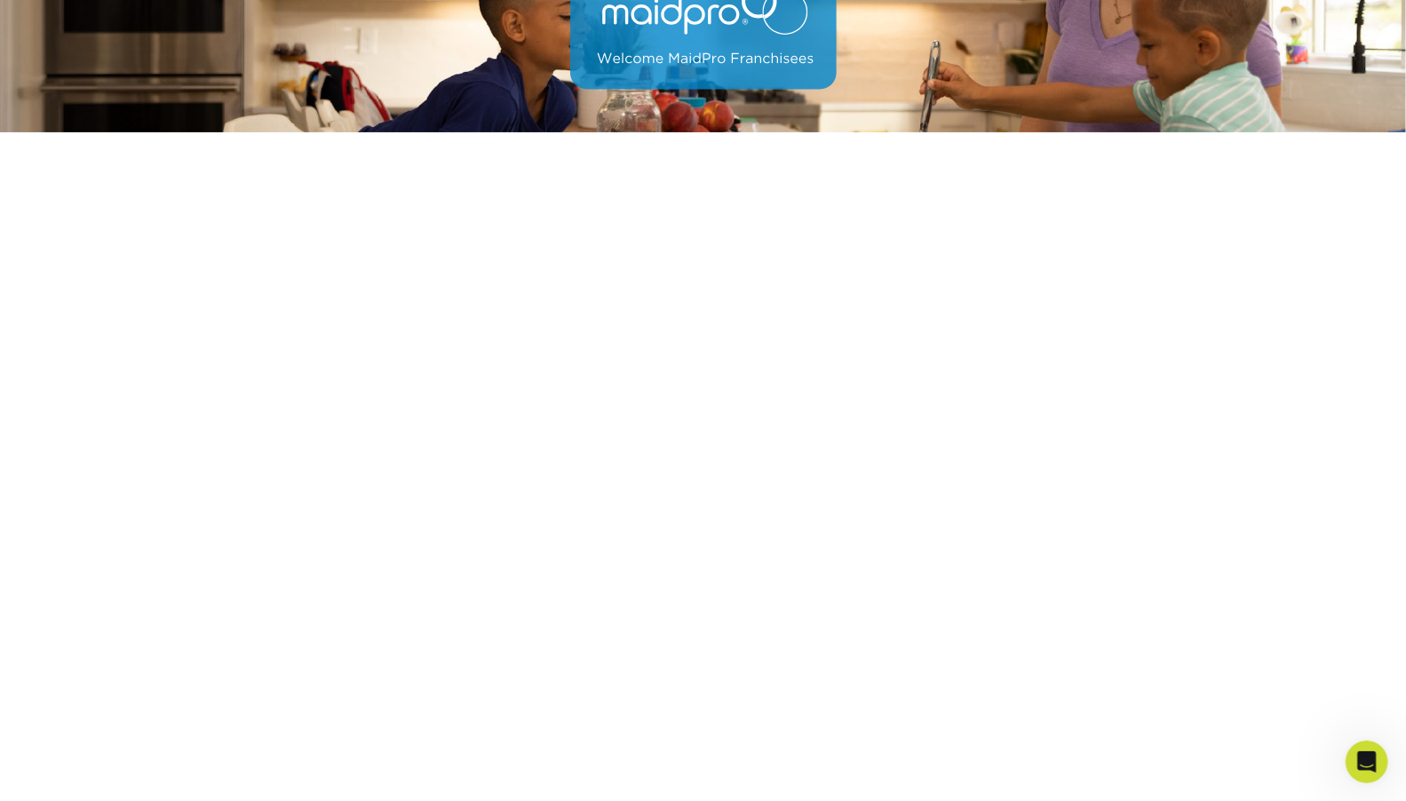
scroll to position [205, 0]
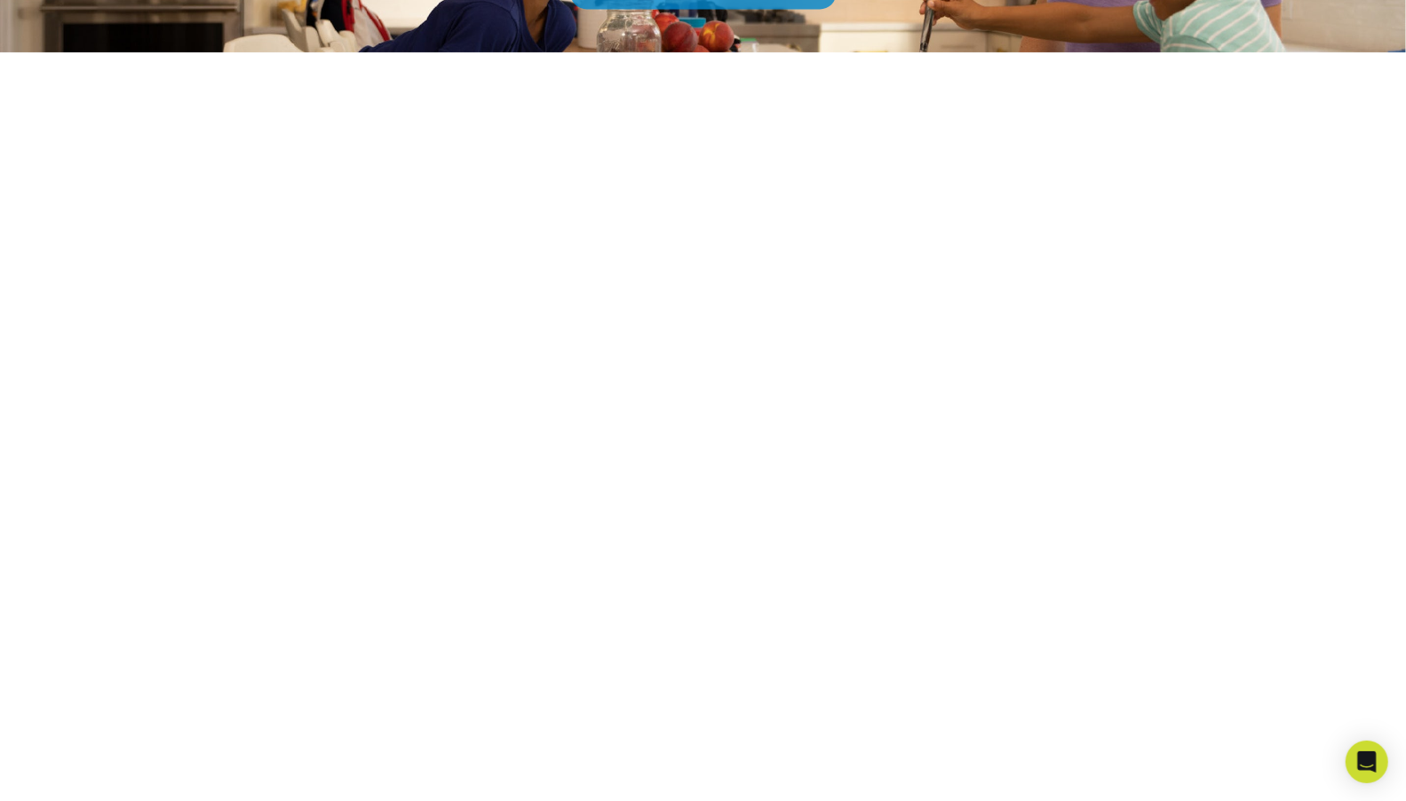
scroll to position [281, 0]
click at [1374, 772] on icon "Open Intercom Messenger" at bounding box center [1366, 761] width 20 height 23
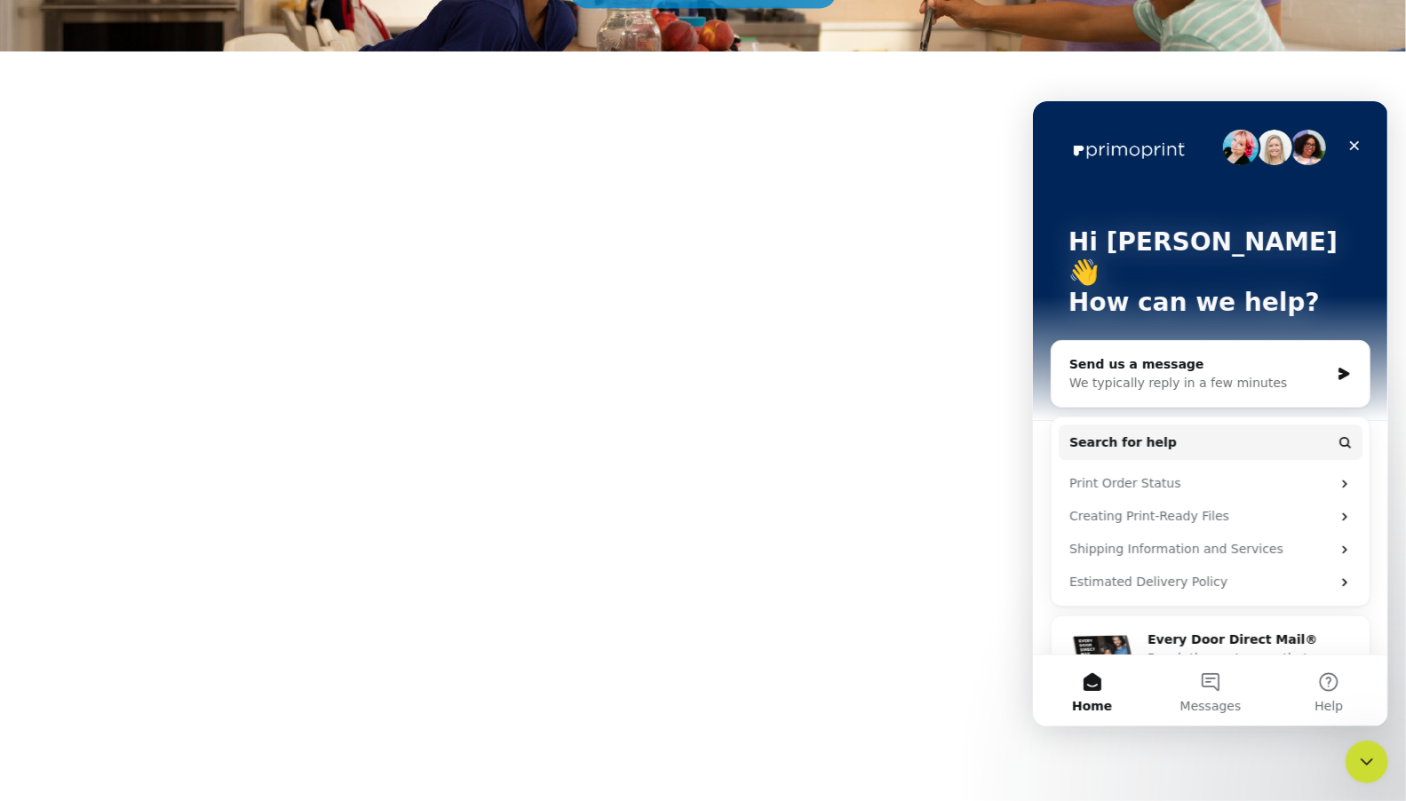
scroll to position [0, 0]
click at [1345, 141] on div "Close" at bounding box center [1353, 145] width 32 height 32
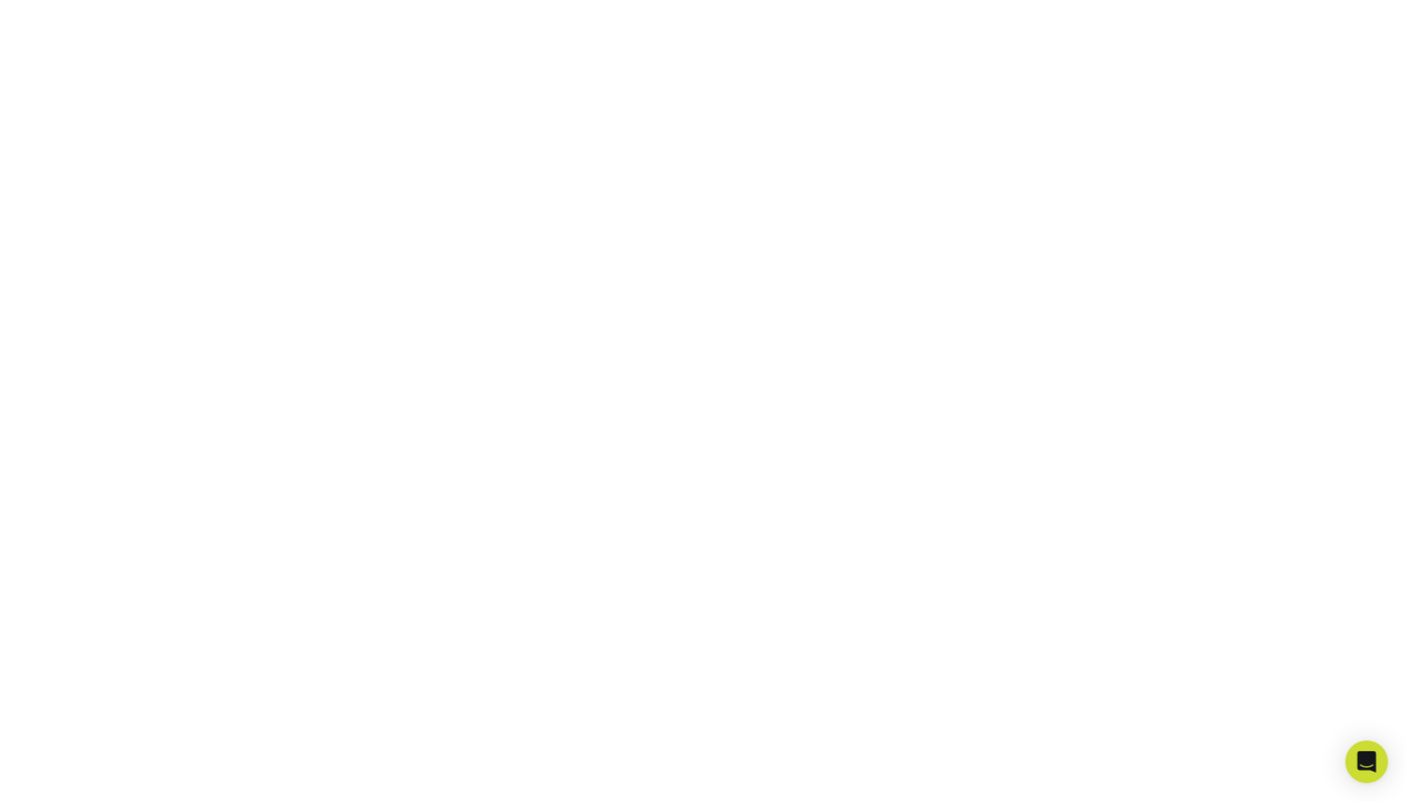
scroll to position [342, 0]
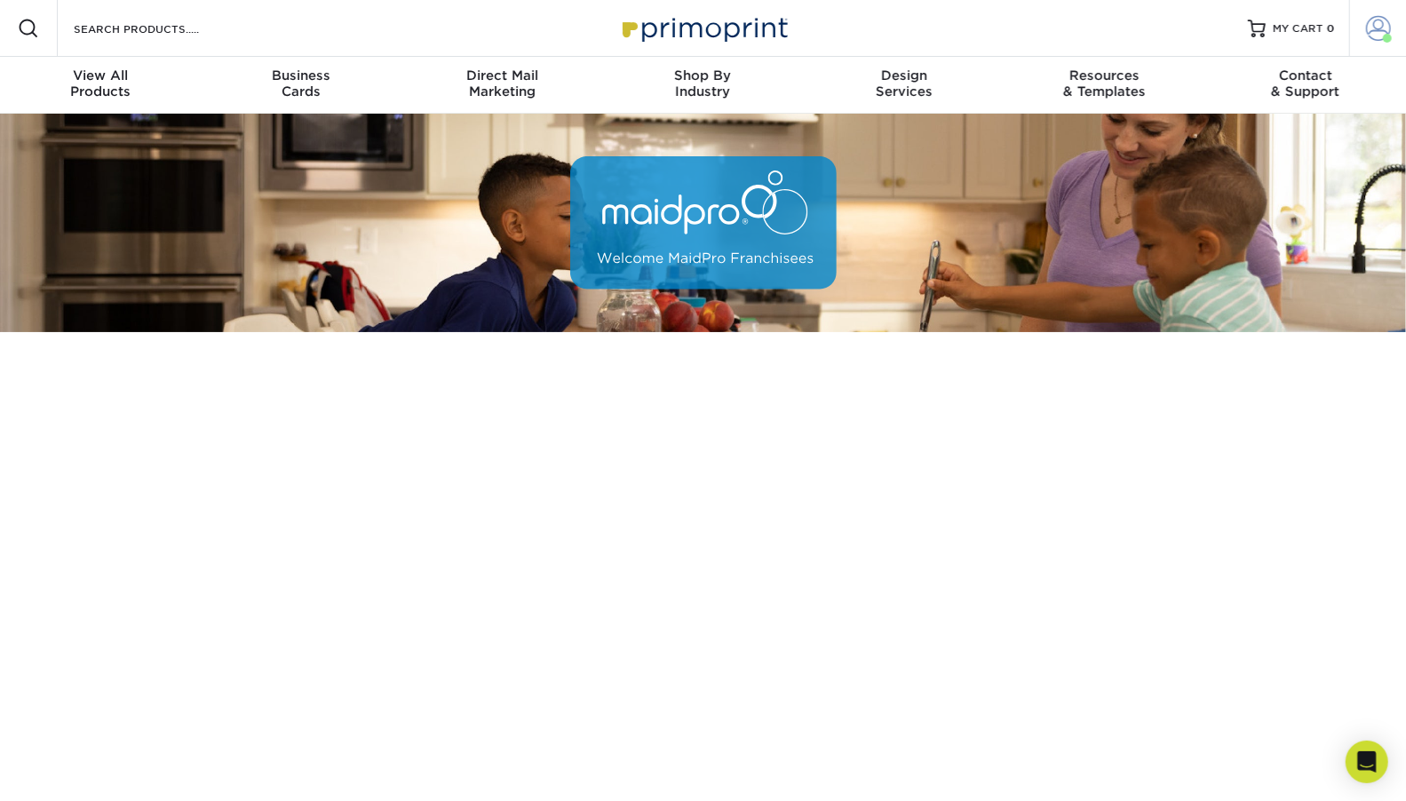
click at [1383, 48] on link "Account" at bounding box center [1377, 28] width 57 height 57
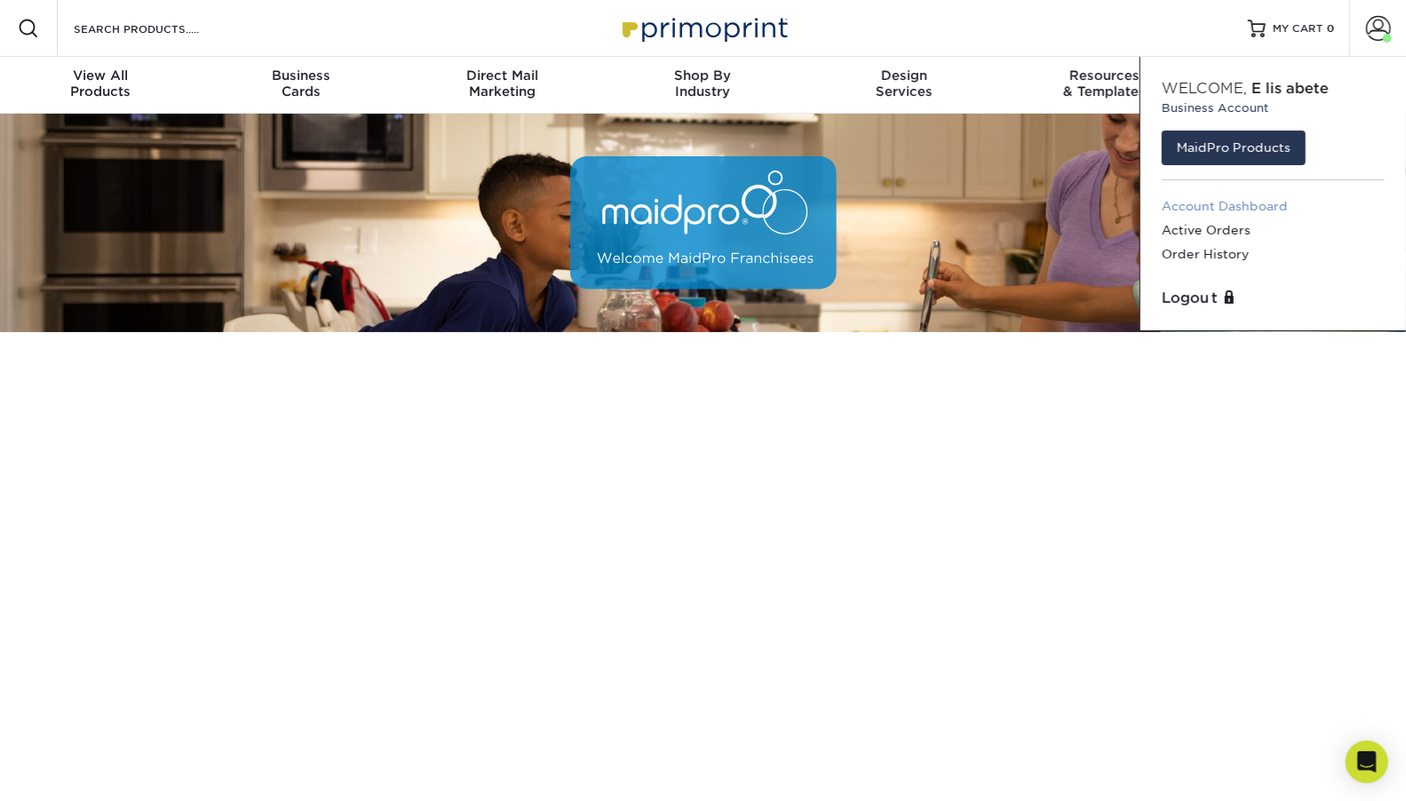
click at [1261, 202] on link "Account Dashboard" at bounding box center [1273, 206] width 223 height 24
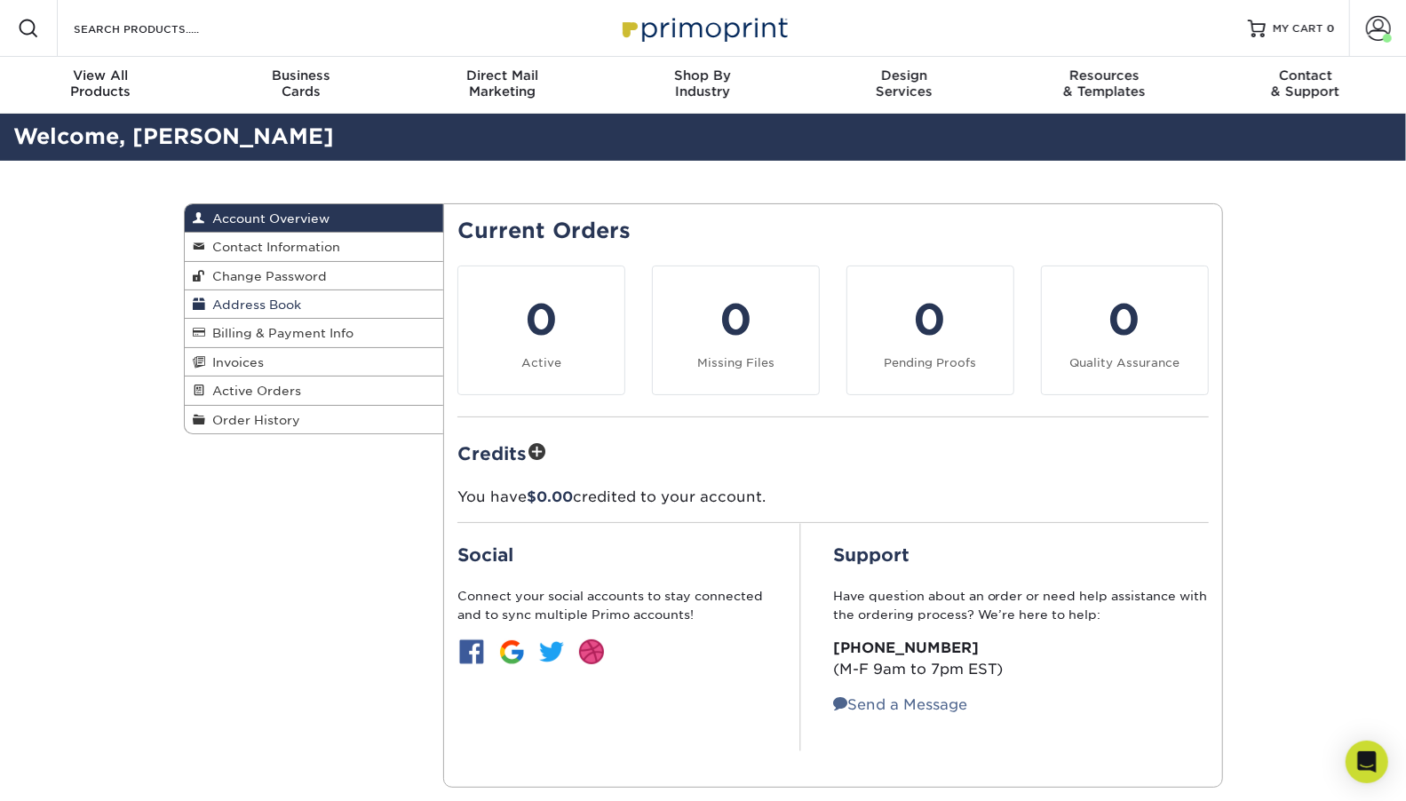
click at [312, 297] on link "Address Book" at bounding box center [314, 304] width 259 height 28
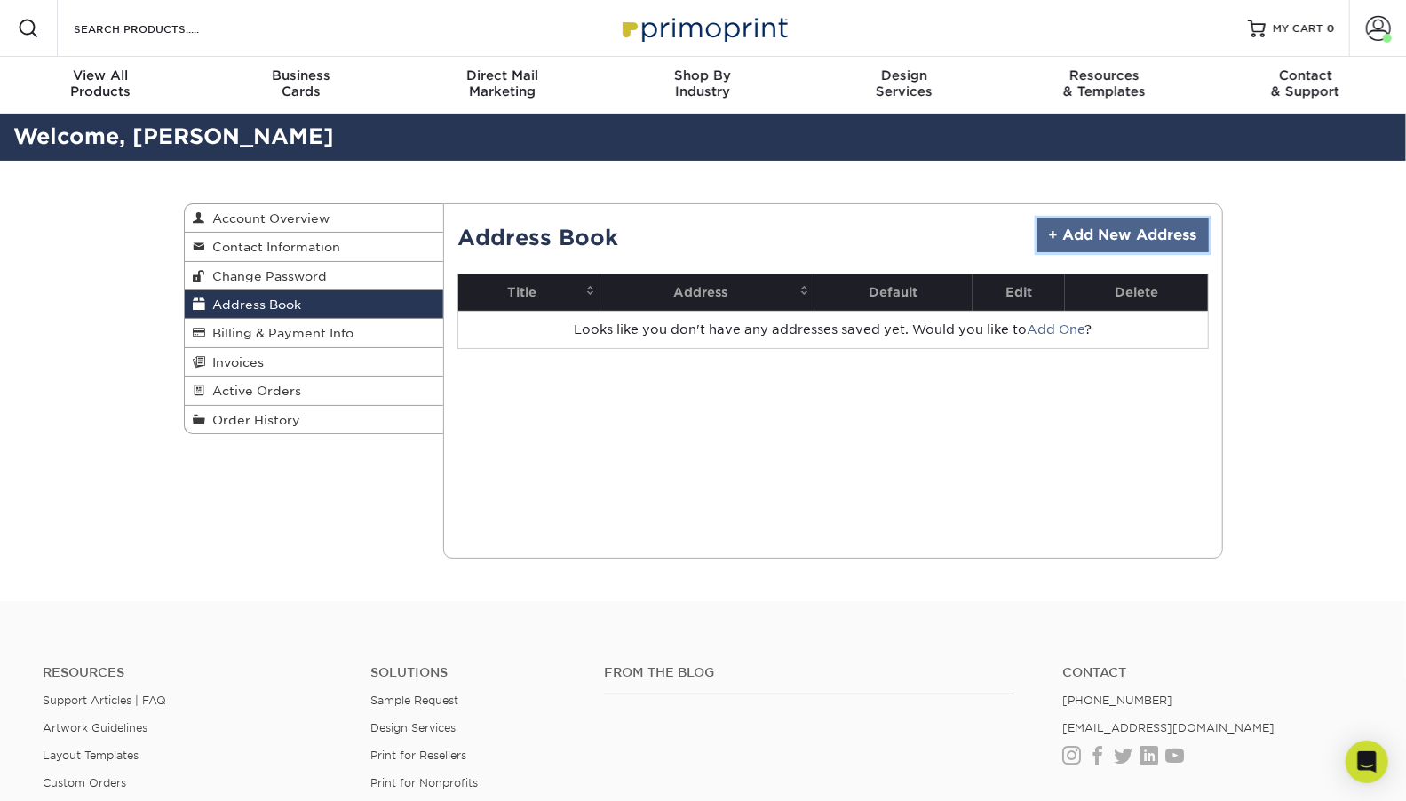
click at [1095, 231] on link "+ Add New Address" at bounding box center [1122, 235] width 171 height 34
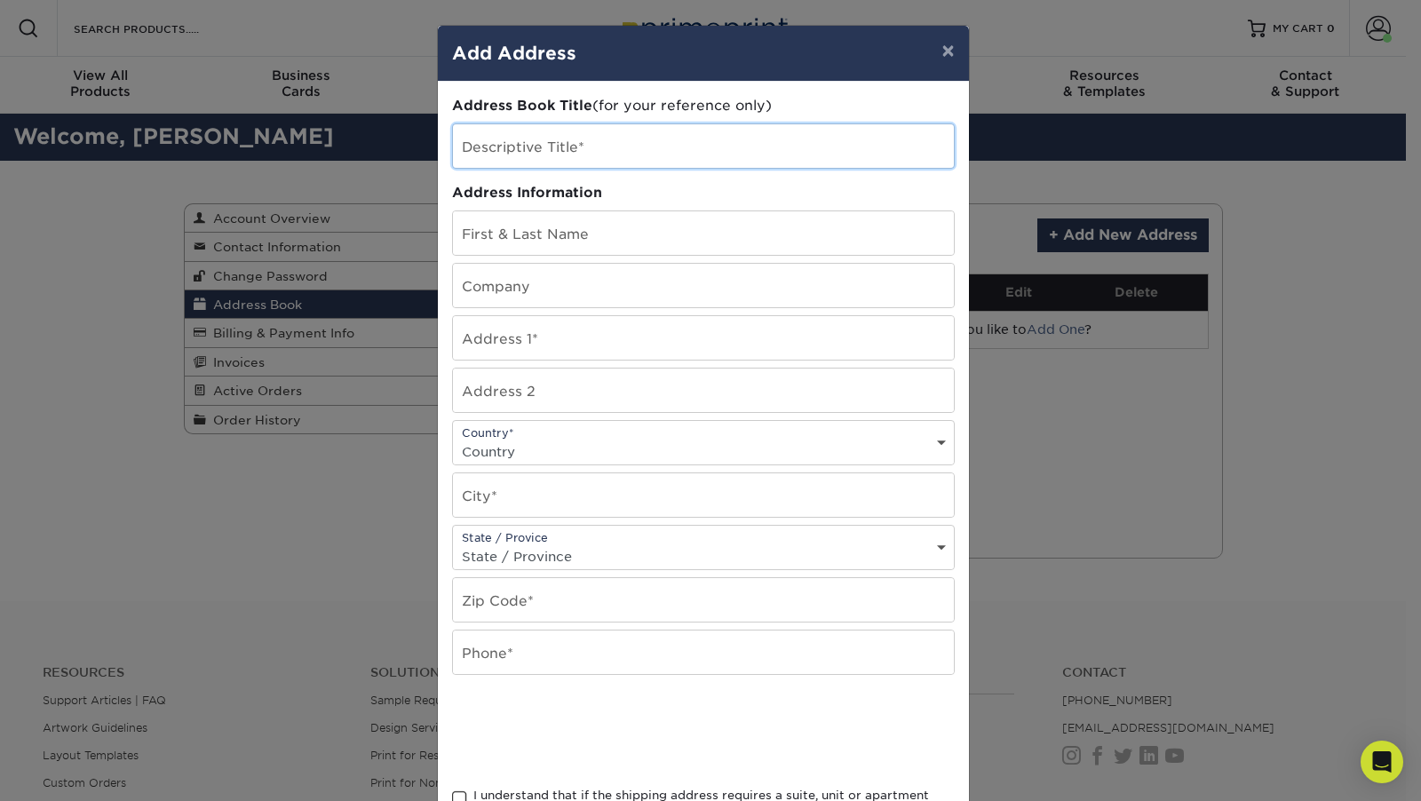
click at [489, 142] on input "text" at bounding box center [703, 146] width 501 height 44
type input "door hangers"
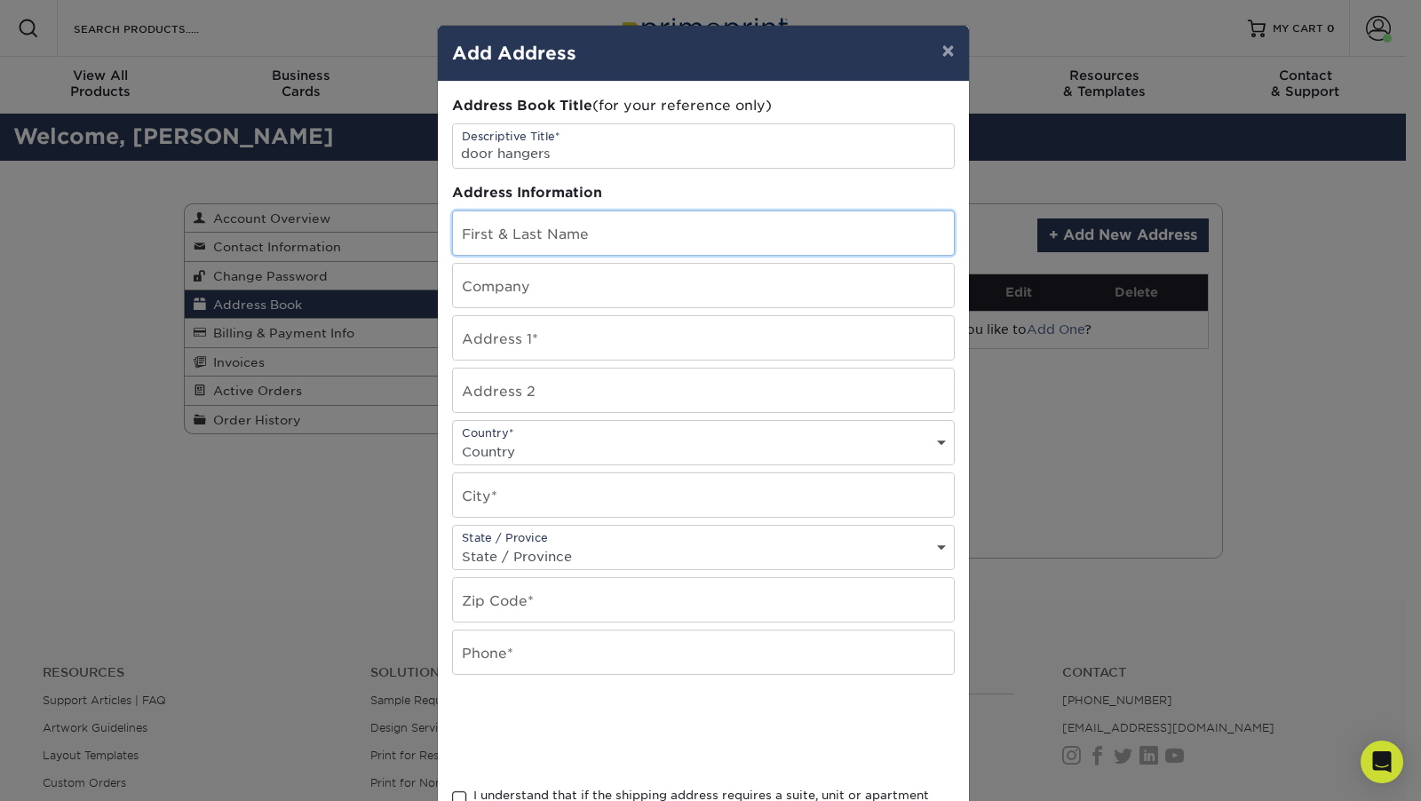
click at [469, 221] on input "text" at bounding box center [703, 233] width 501 height 44
type input "Elisabete Tambone"
type input "[GEOGRAPHIC_DATA], [GEOGRAPHIC_DATA]"
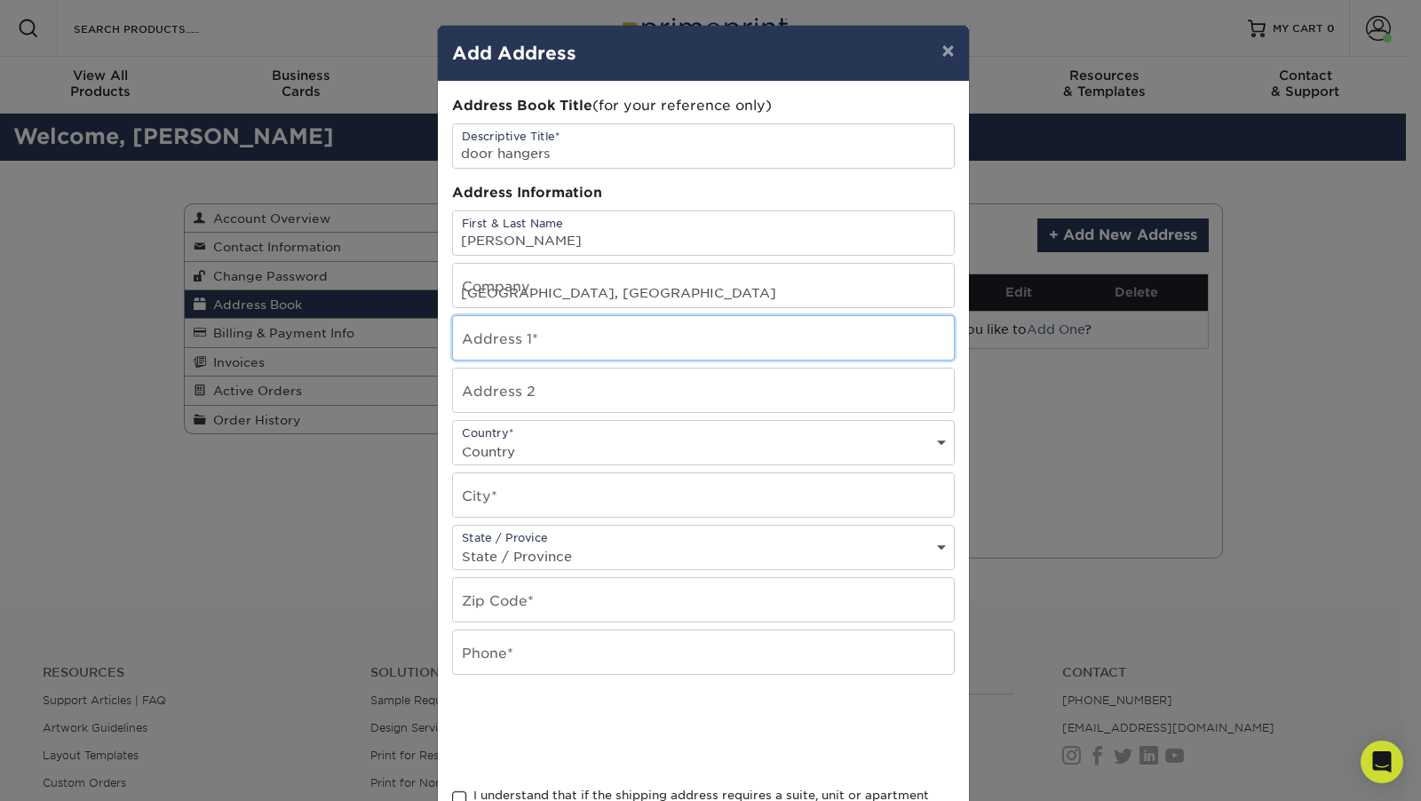
type input "9858 SW Veronese Dr"
select select "US"
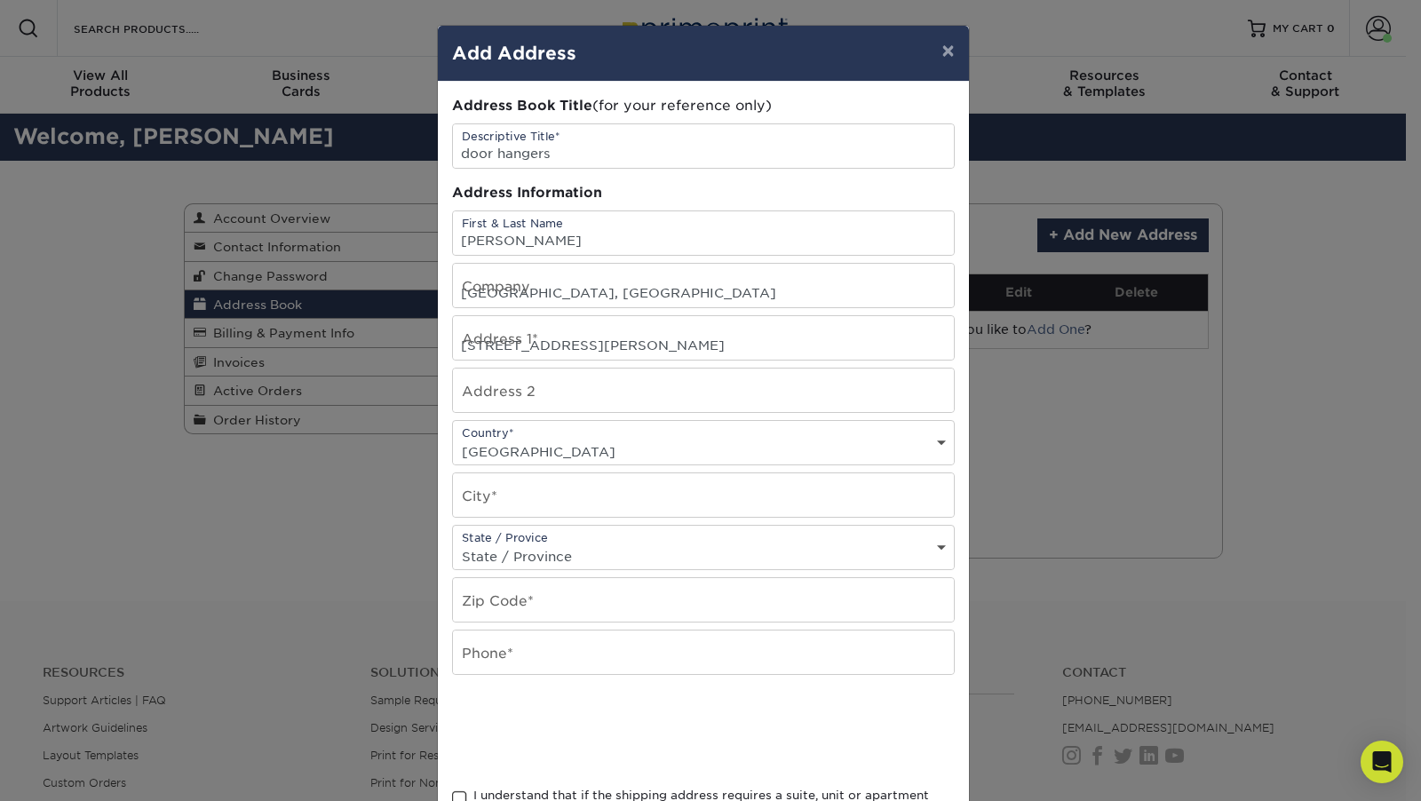
type input "Port Saint Lucie"
select select "FL"
type input "34987-5822"
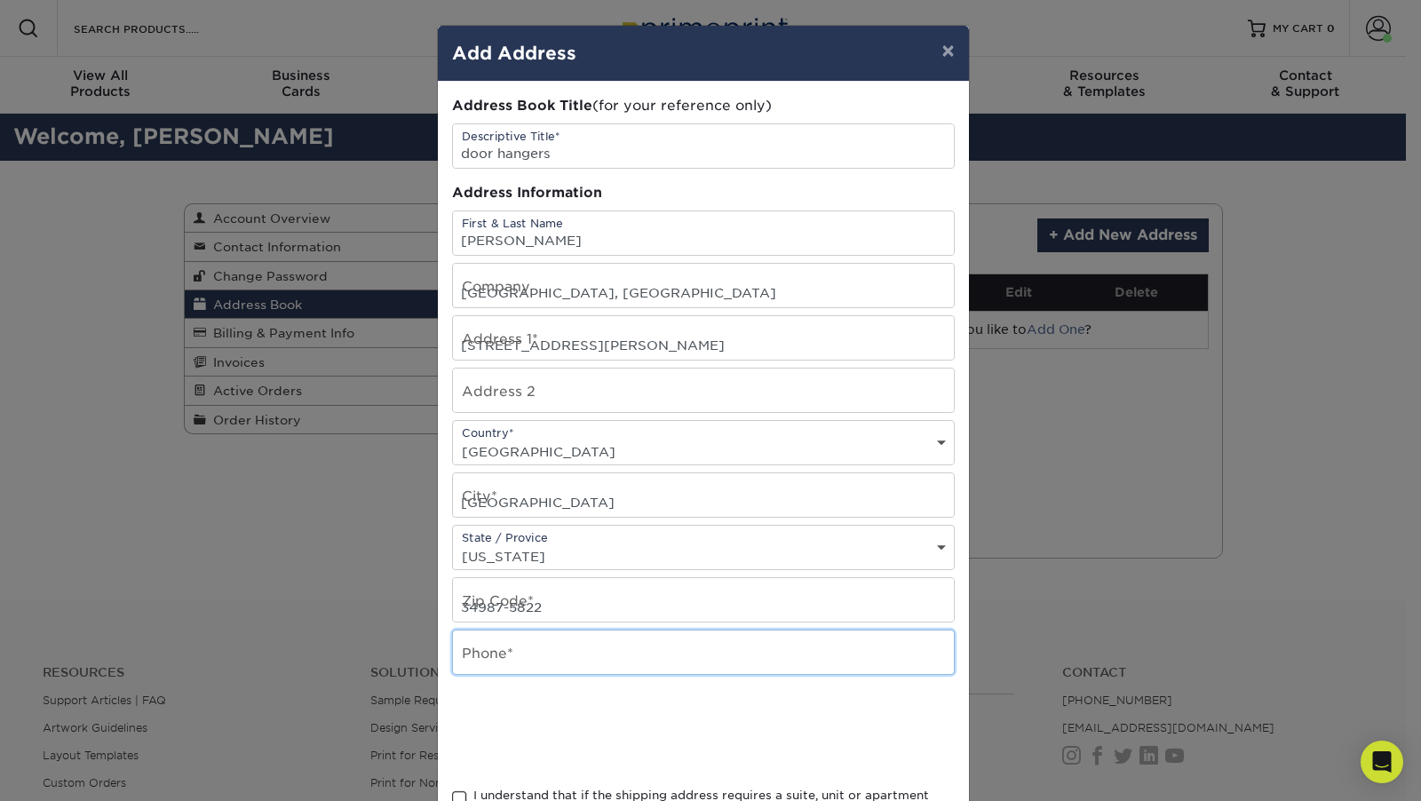
type input "7815529198"
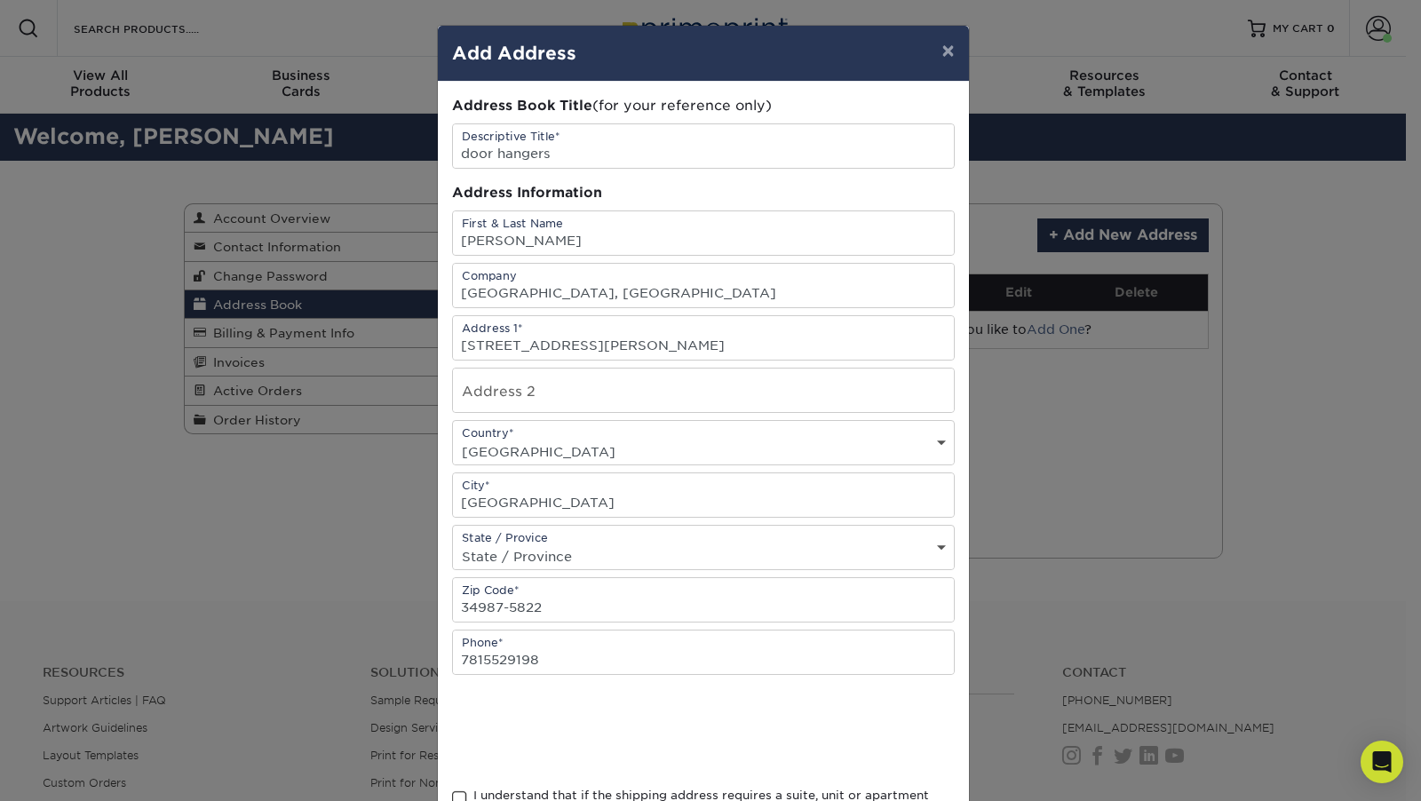
click at [452, 792] on span at bounding box center [459, 798] width 15 height 17
click at [0, 0] on input "I understand that if the shipping address requires a suite, unit or apartment n…" at bounding box center [0, 0] width 0 height 0
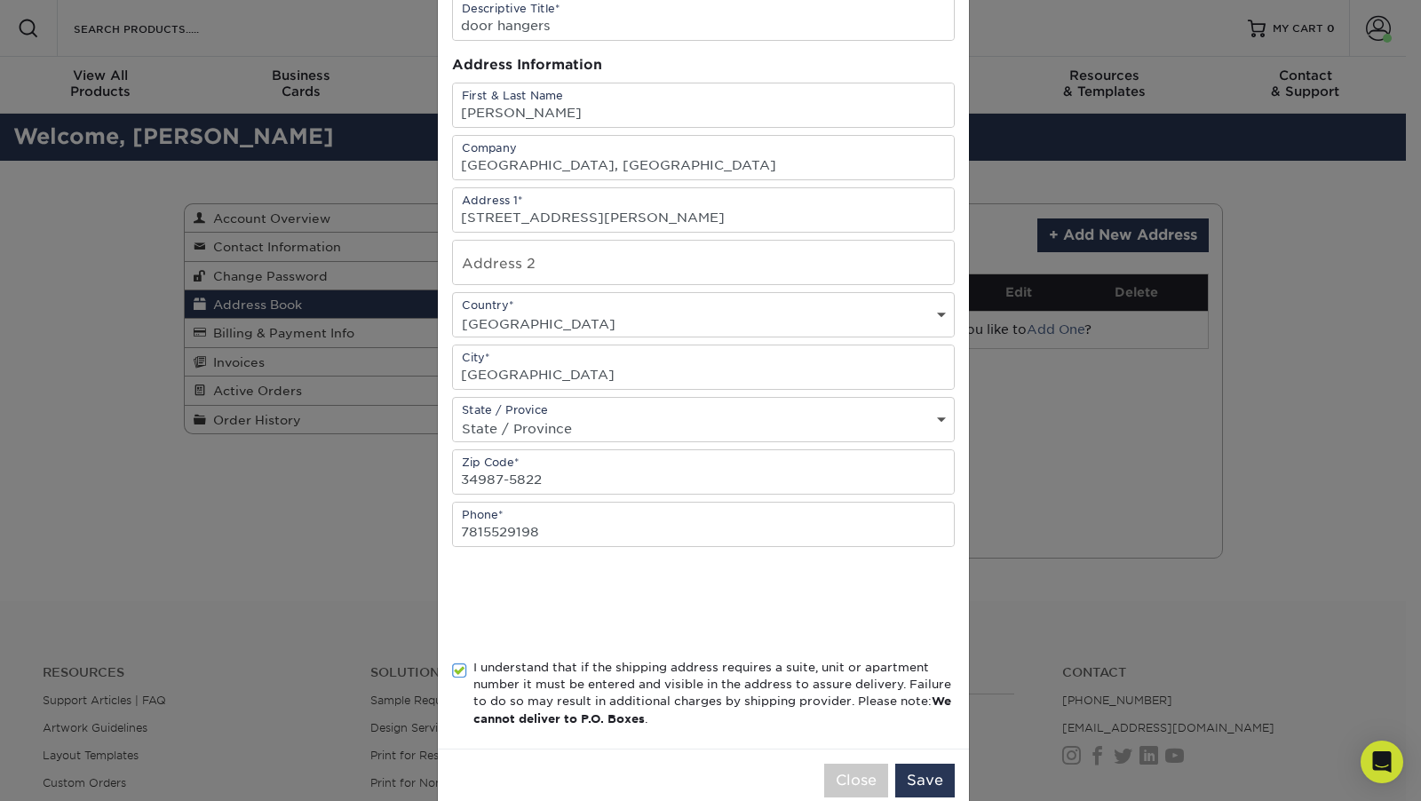
scroll to position [154, 0]
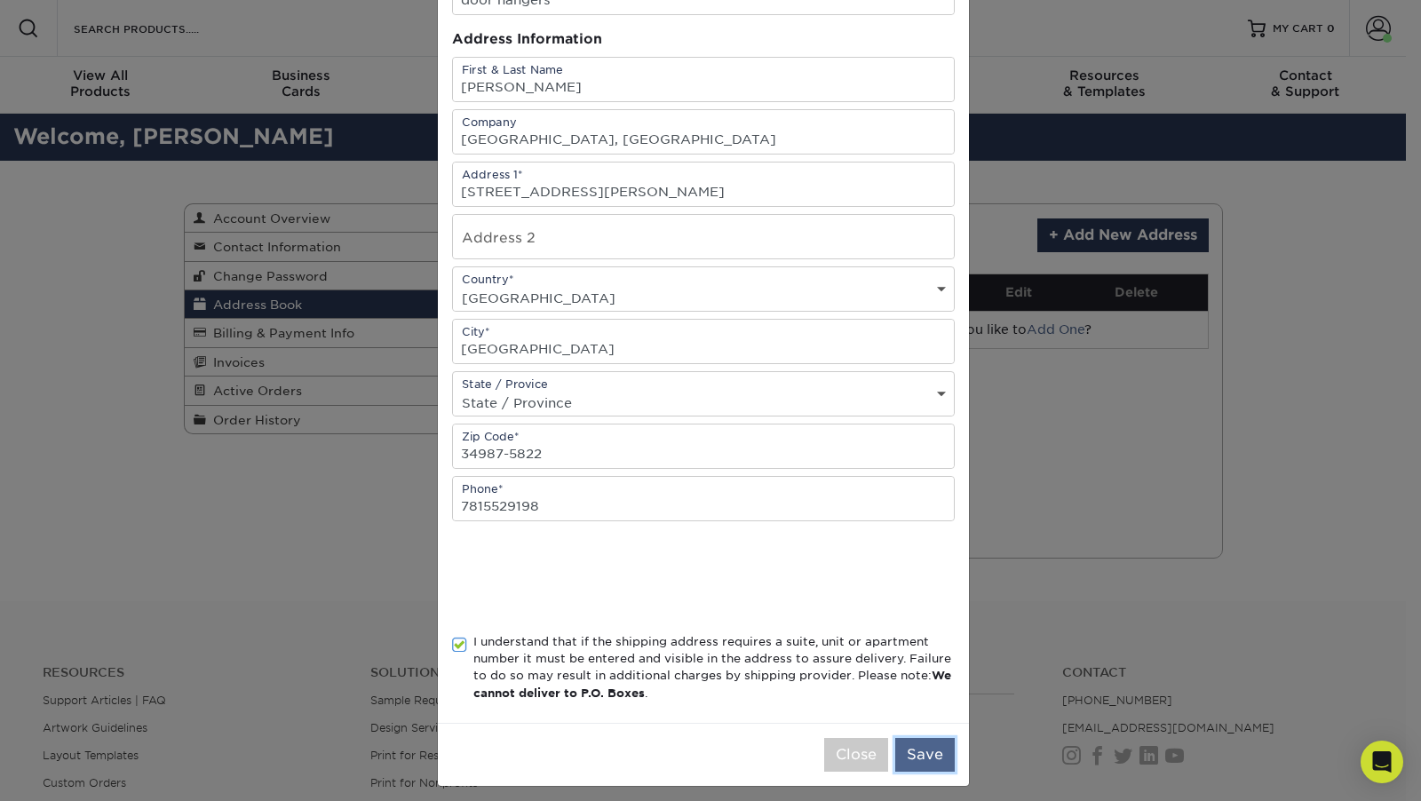
click at [913, 749] on button "Save" at bounding box center [924, 755] width 59 height 34
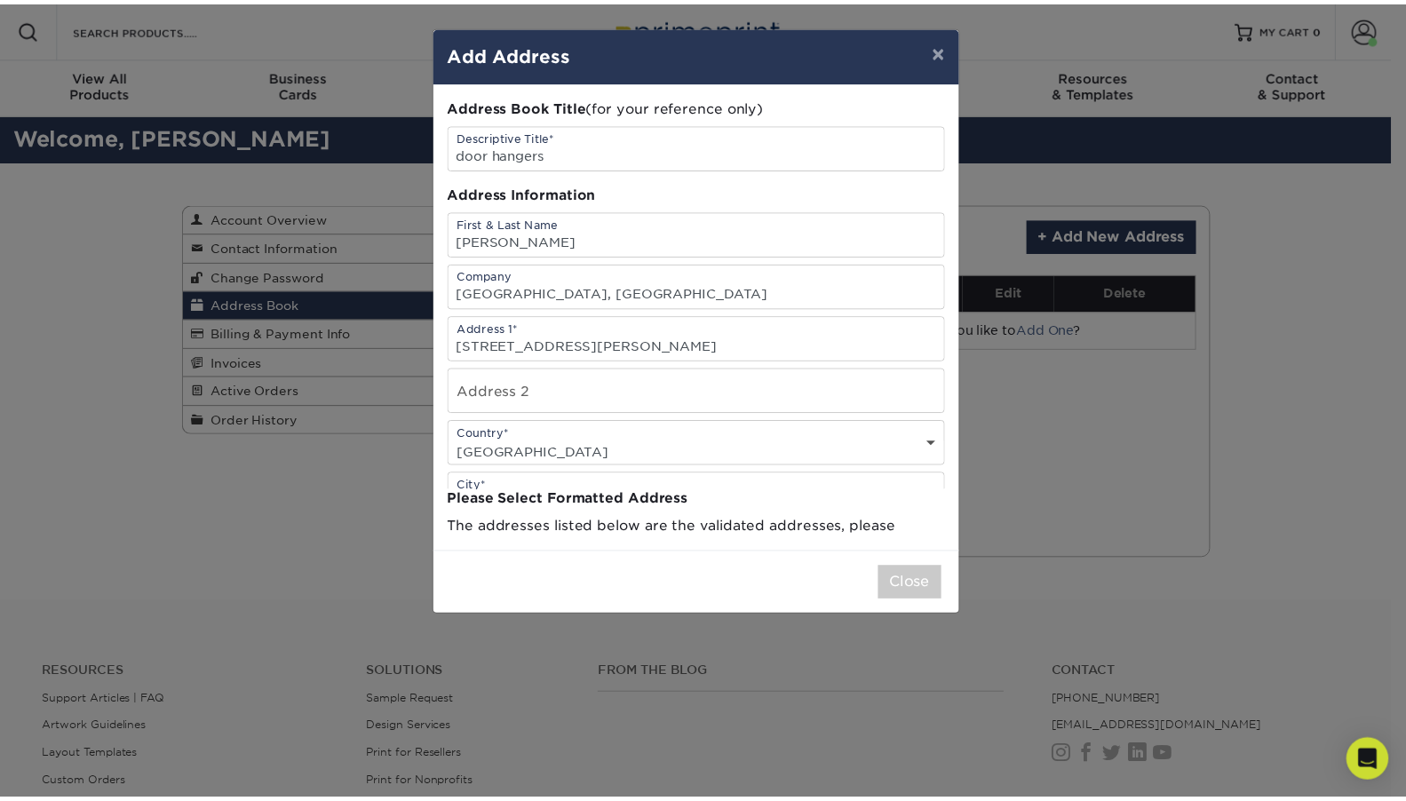
scroll to position [0, 0]
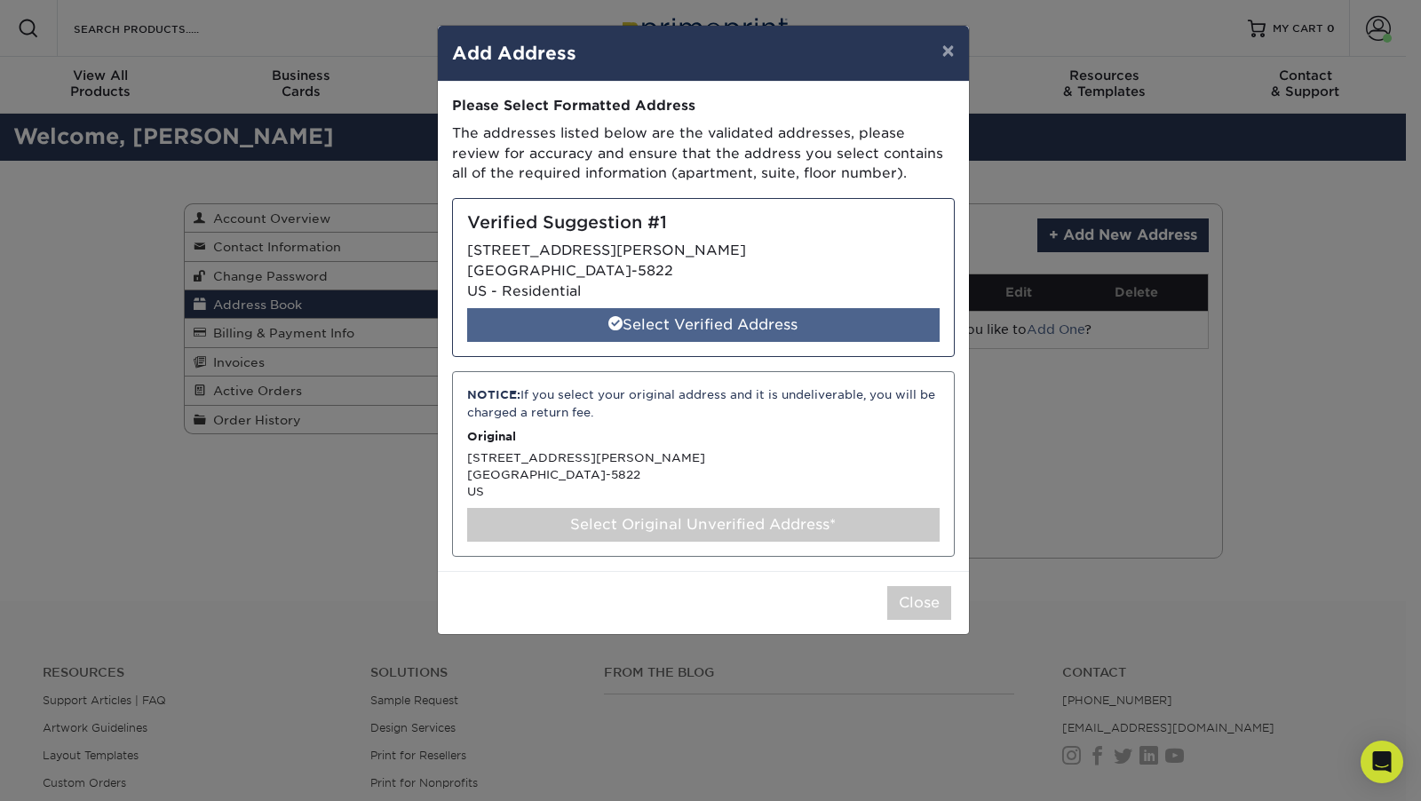
click at [635, 327] on div "Select Verified Address" at bounding box center [703, 325] width 472 height 34
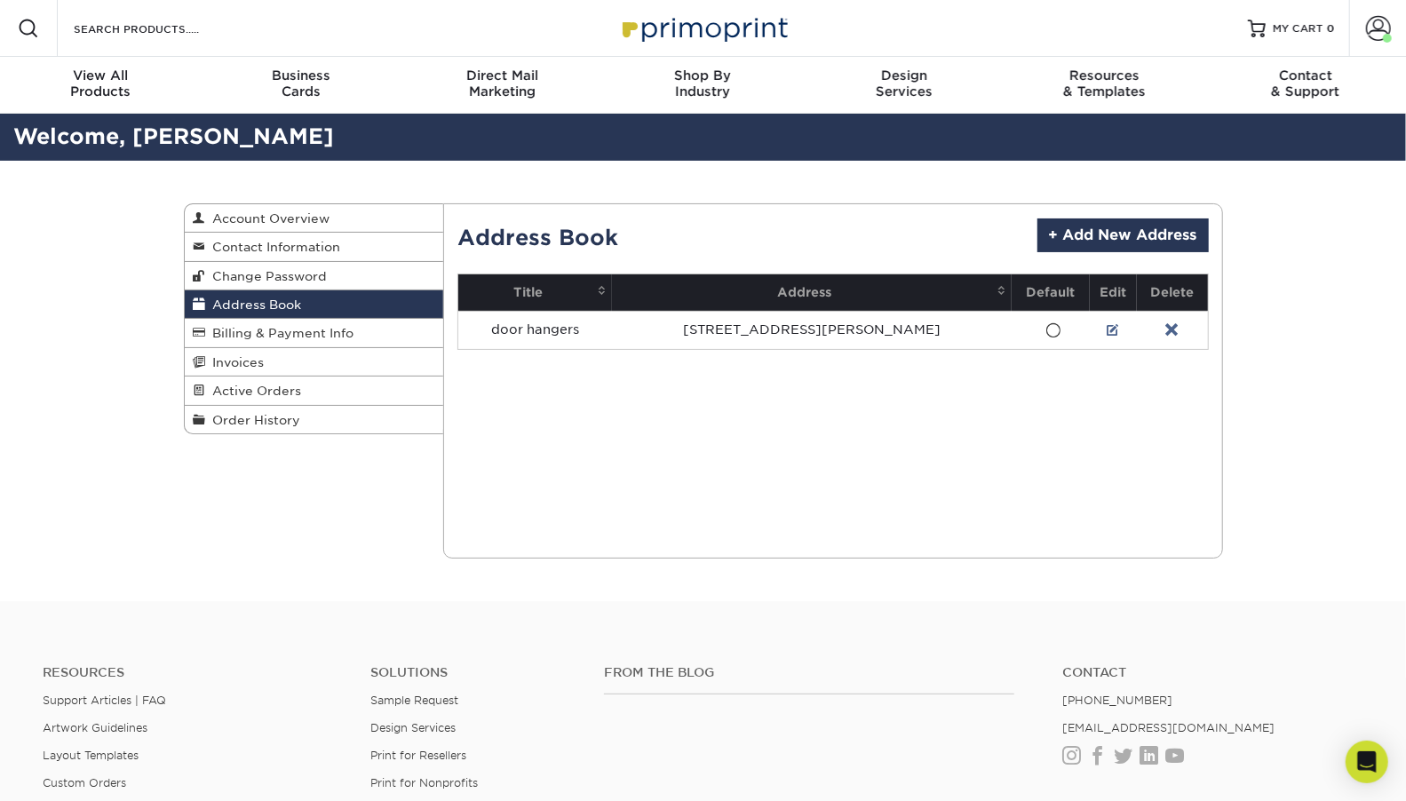
click at [549, 286] on th "Title" at bounding box center [535, 292] width 154 height 36
click at [274, 243] on span "Contact Information" at bounding box center [273, 247] width 135 height 14
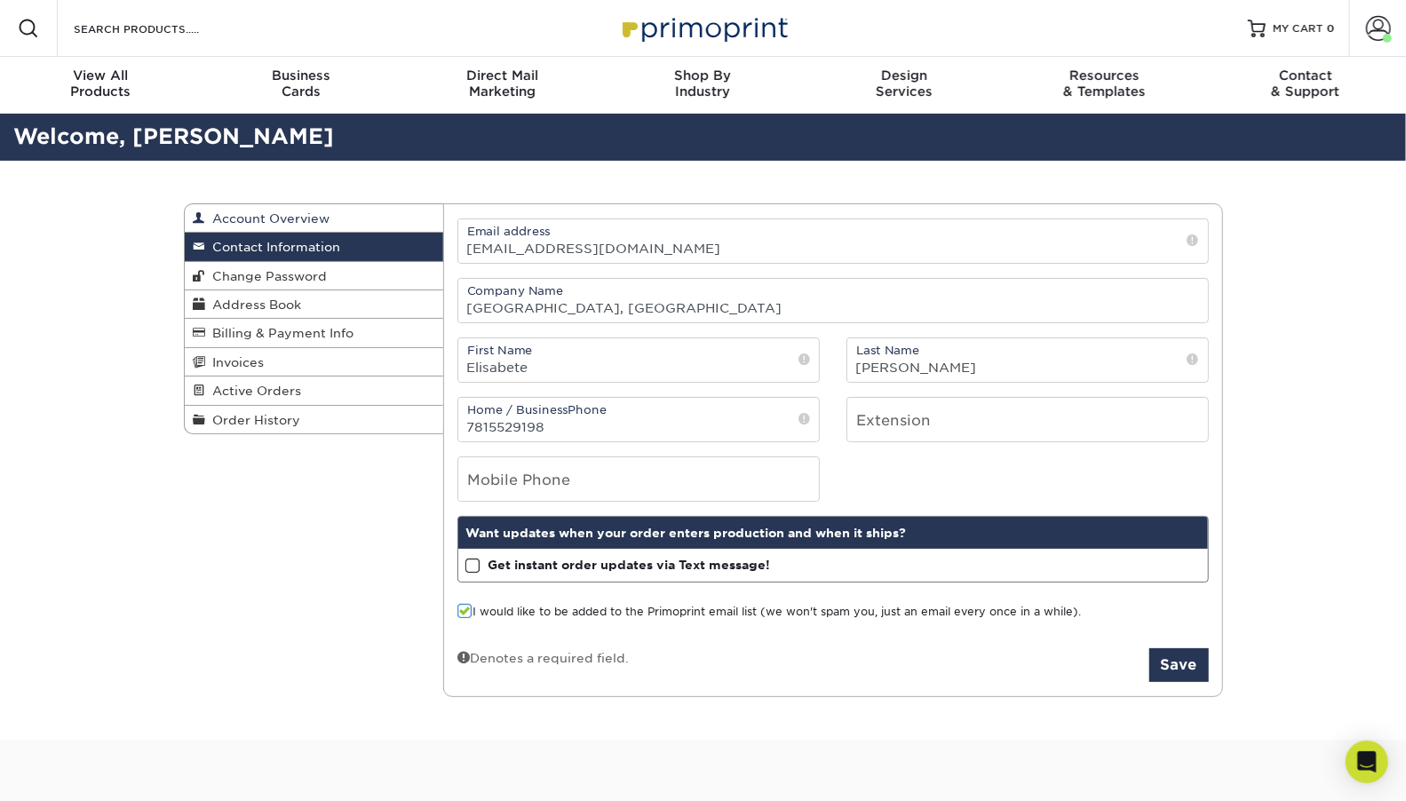
click at [296, 218] on span "Account Overview" at bounding box center [268, 218] width 124 height 14
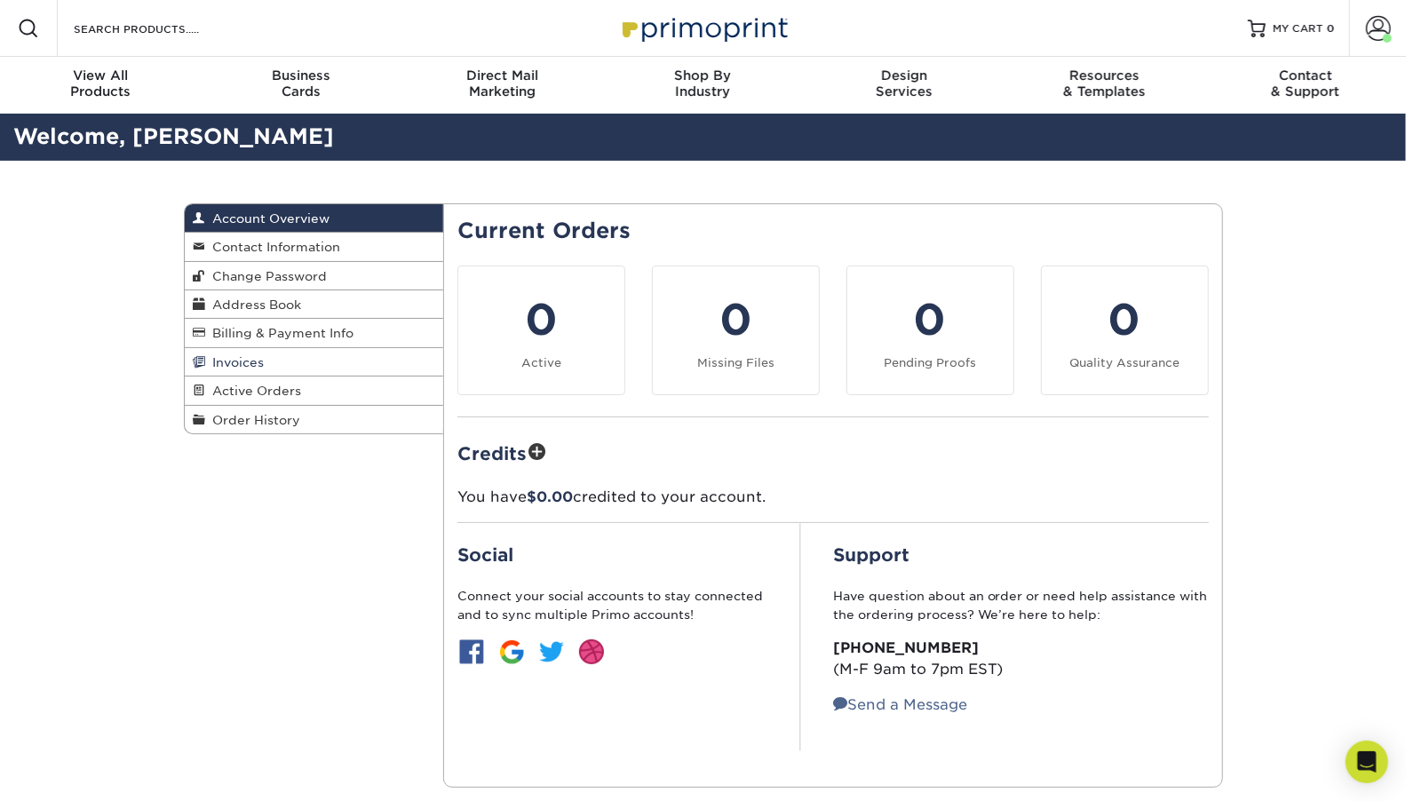
click at [217, 358] on span "Invoices" at bounding box center [235, 362] width 59 height 14
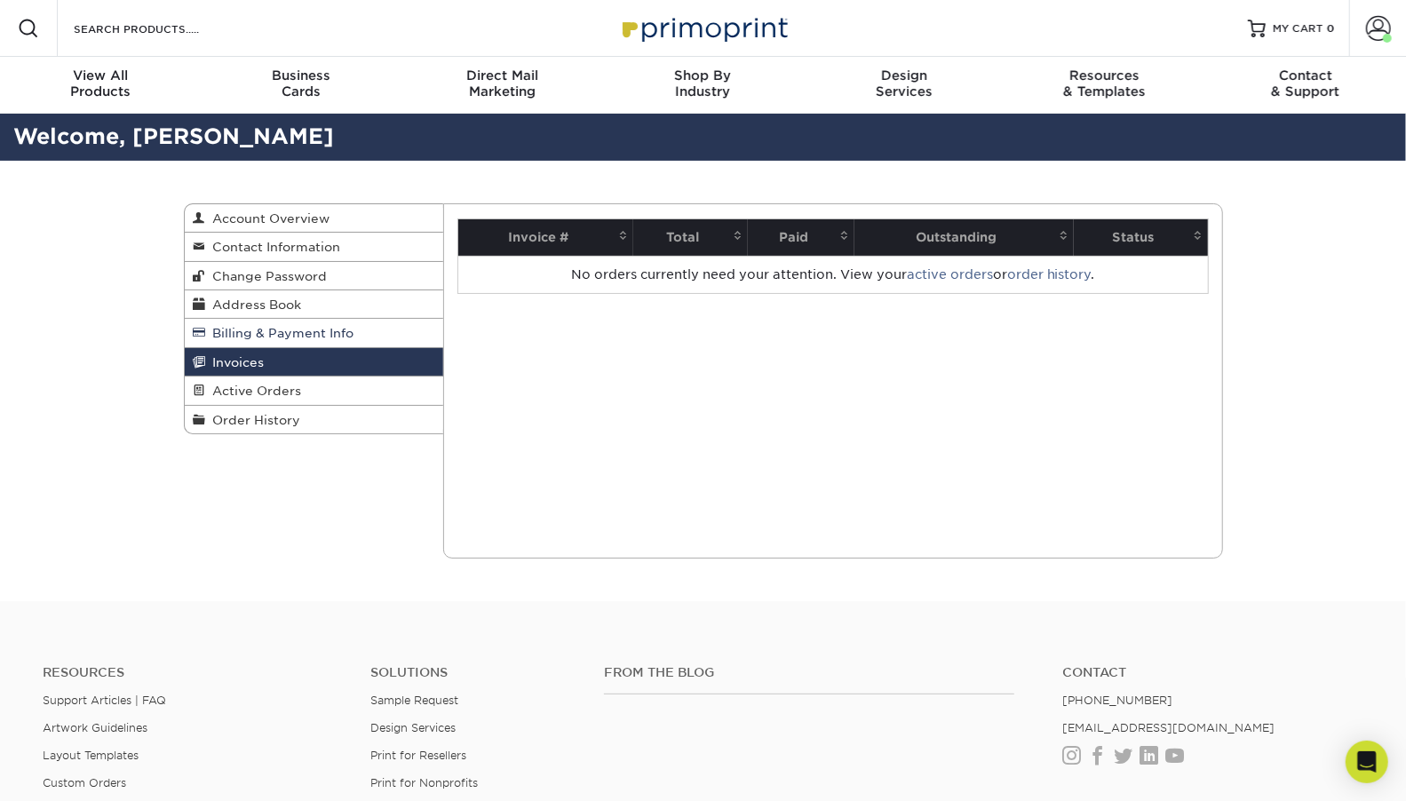
click at [235, 326] on span "Billing & Payment Info" at bounding box center [280, 333] width 148 height 14
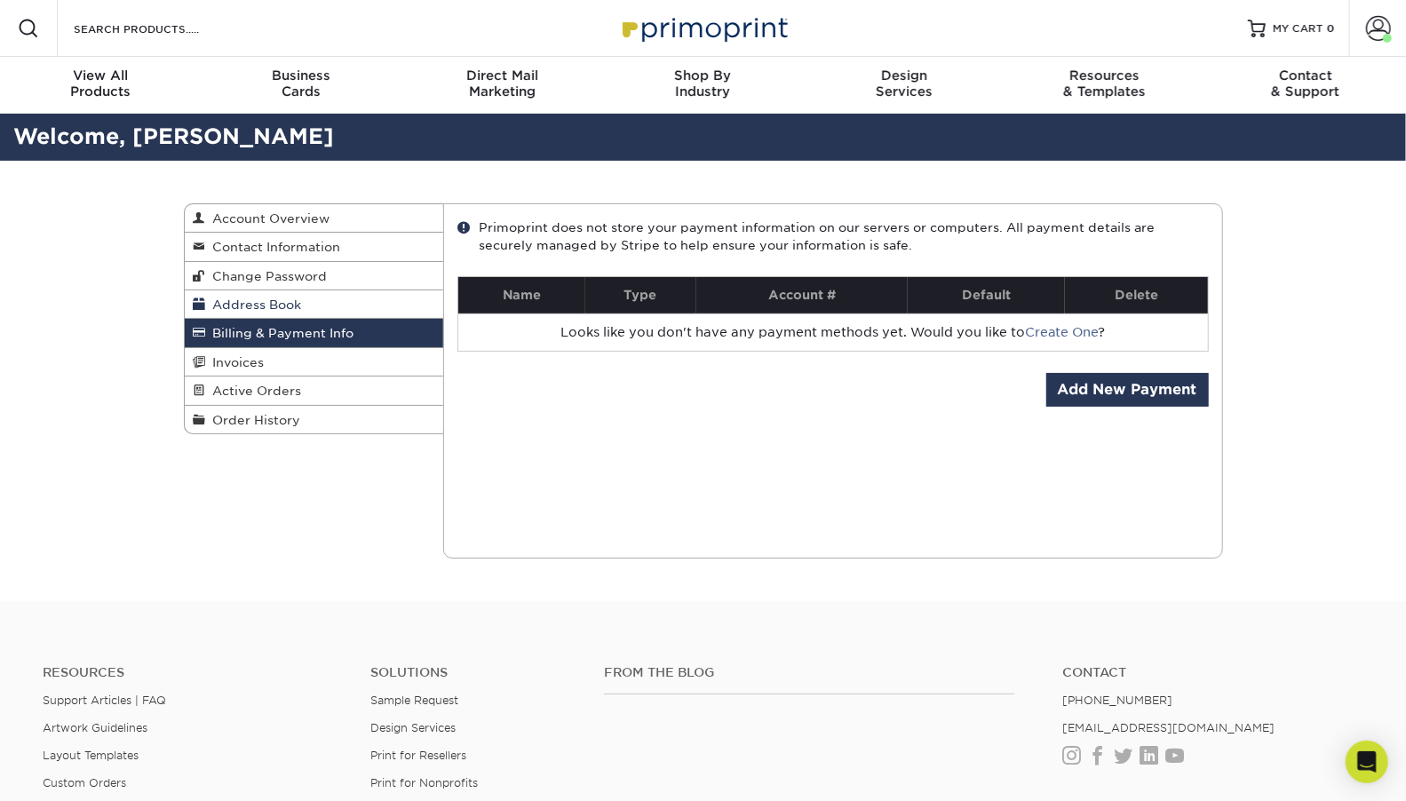
click at [241, 306] on span "Address Book" at bounding box center [254, 304] width 96 height 14
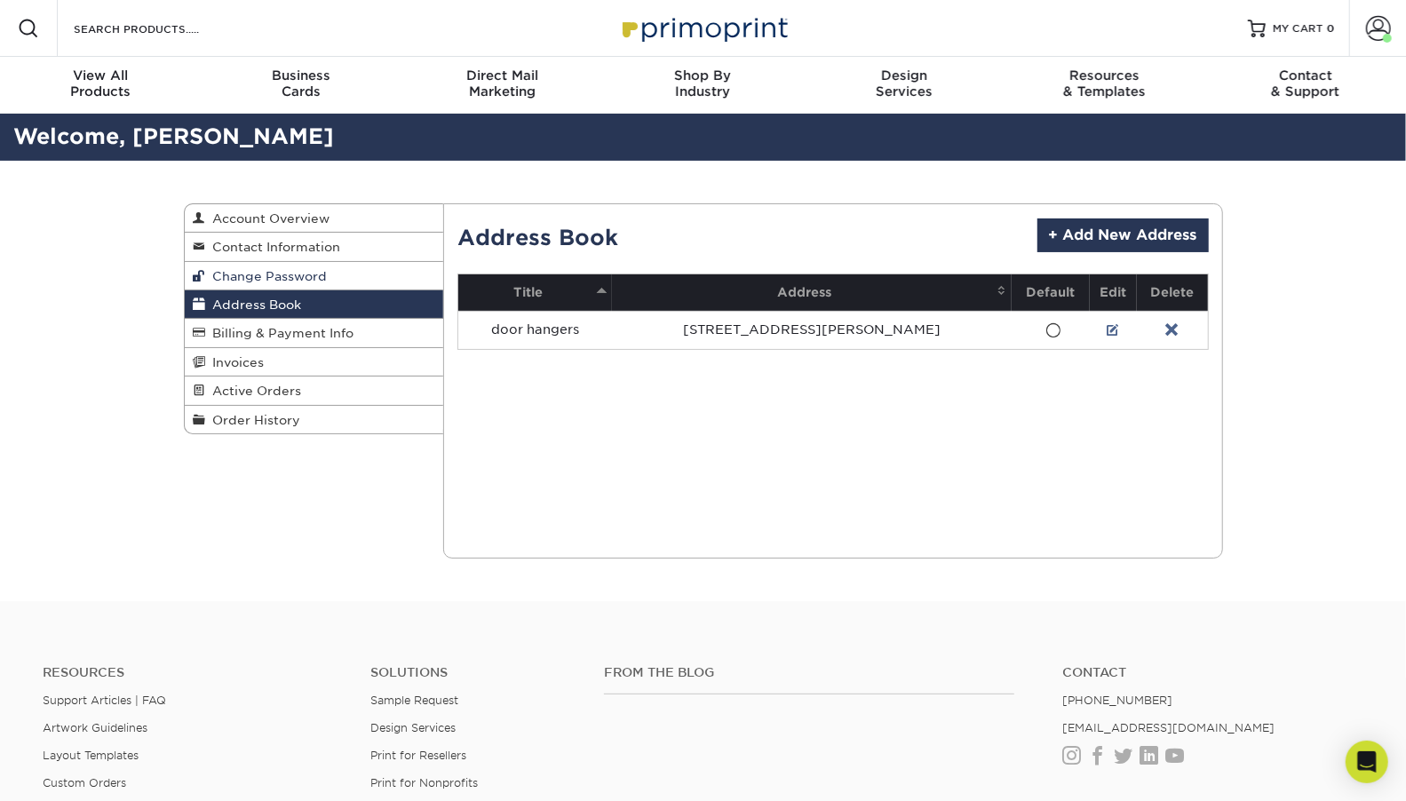
click at [275, 272] on span "Change Password" at bounding box center [267, 276] width 122 height 14
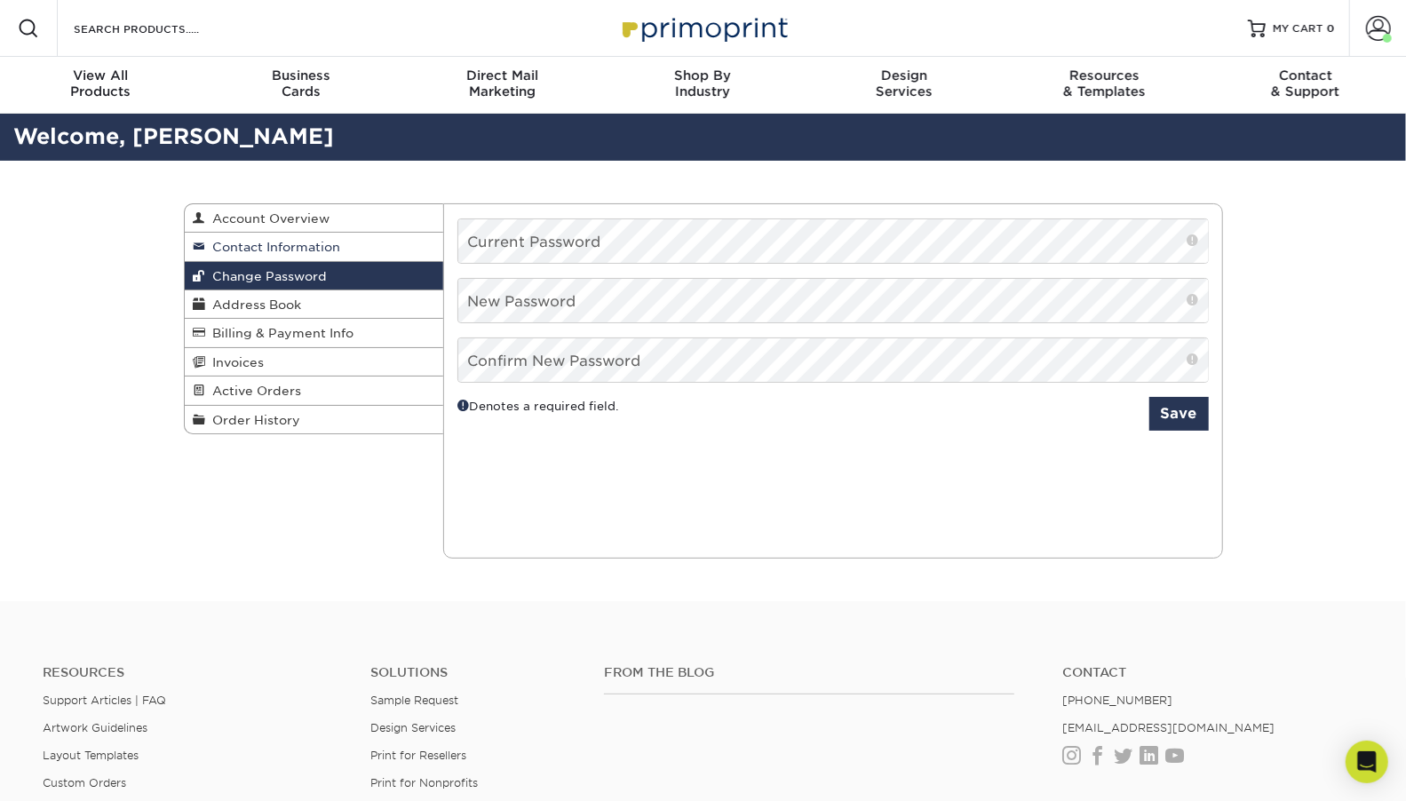
click at [290, 242] on span "Contact Information" at bounding box center [273, 247] width 135 height 14
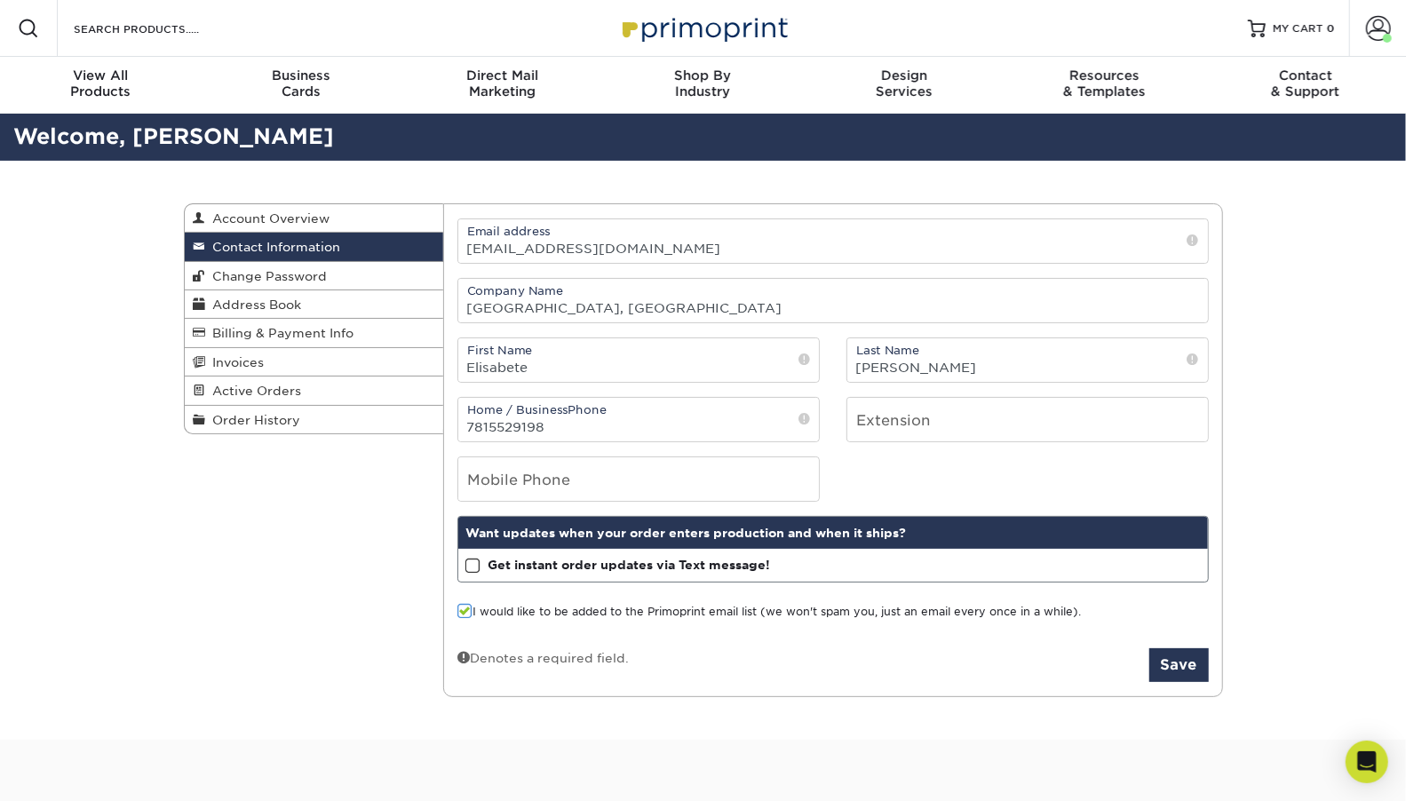
click at [472, 562] on span at bounding box center [472, 566] width 15 height 17
click at [0, 0] on input "Get instant order updates via Text message!" at bounding box center [0, 0] width 0 height 0
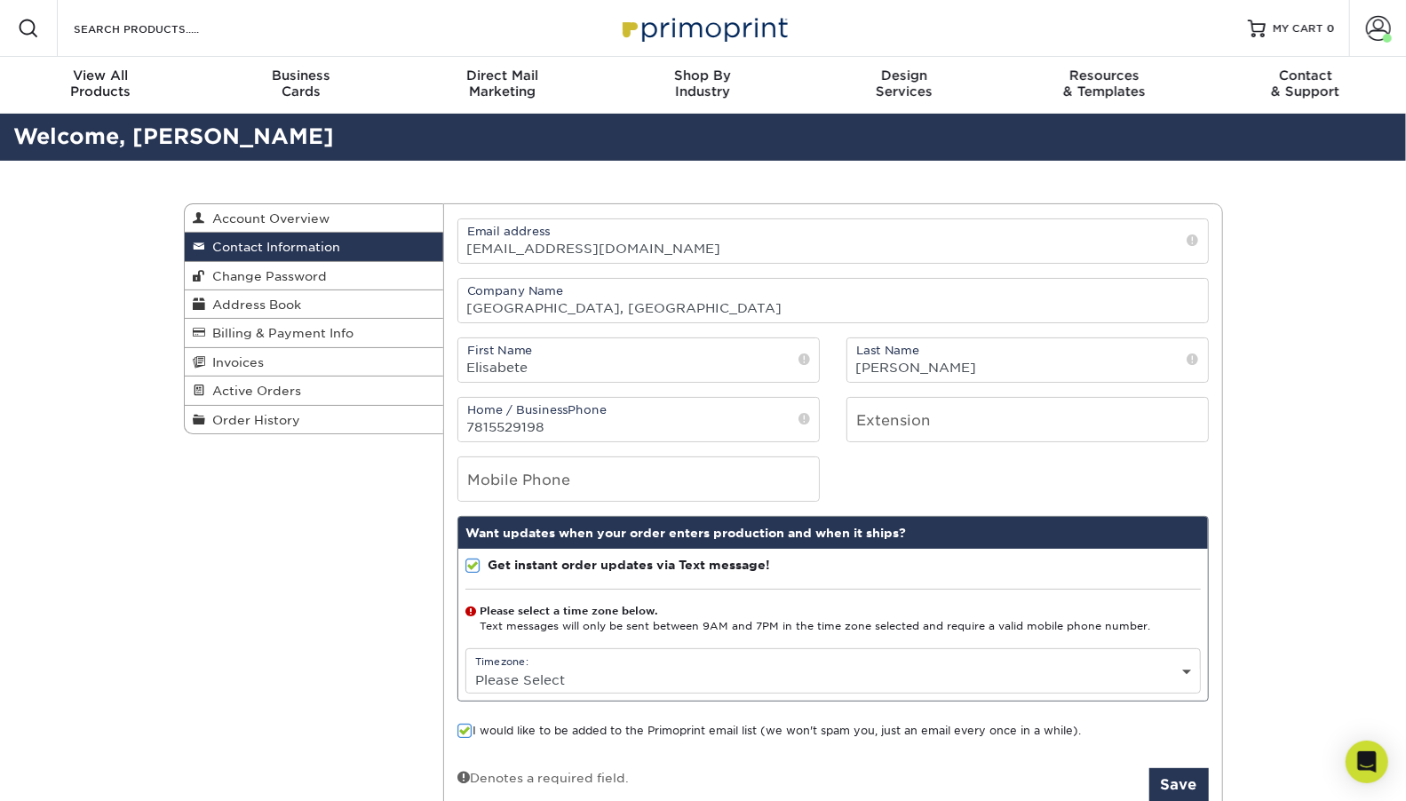
click at [472, 567] on span at bounding box center [472, 566] width 15 height 17
click at [0, 0] on input "Get instant order updates via Text message!" at bounding box center [0, 0] width 0 height 0
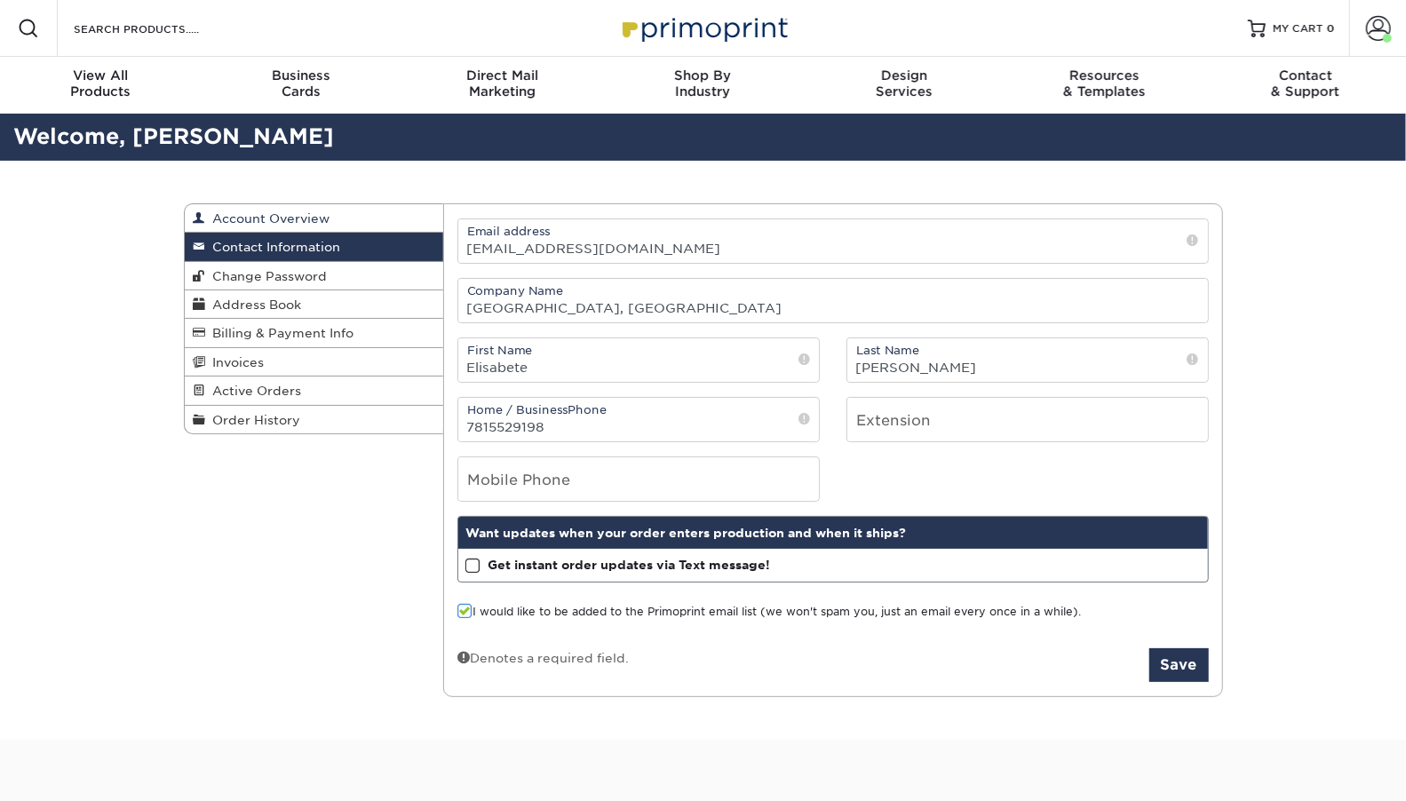
click at [289, 220] on span "Account Overview" at bounding box center [268, 218] width 124 height 14
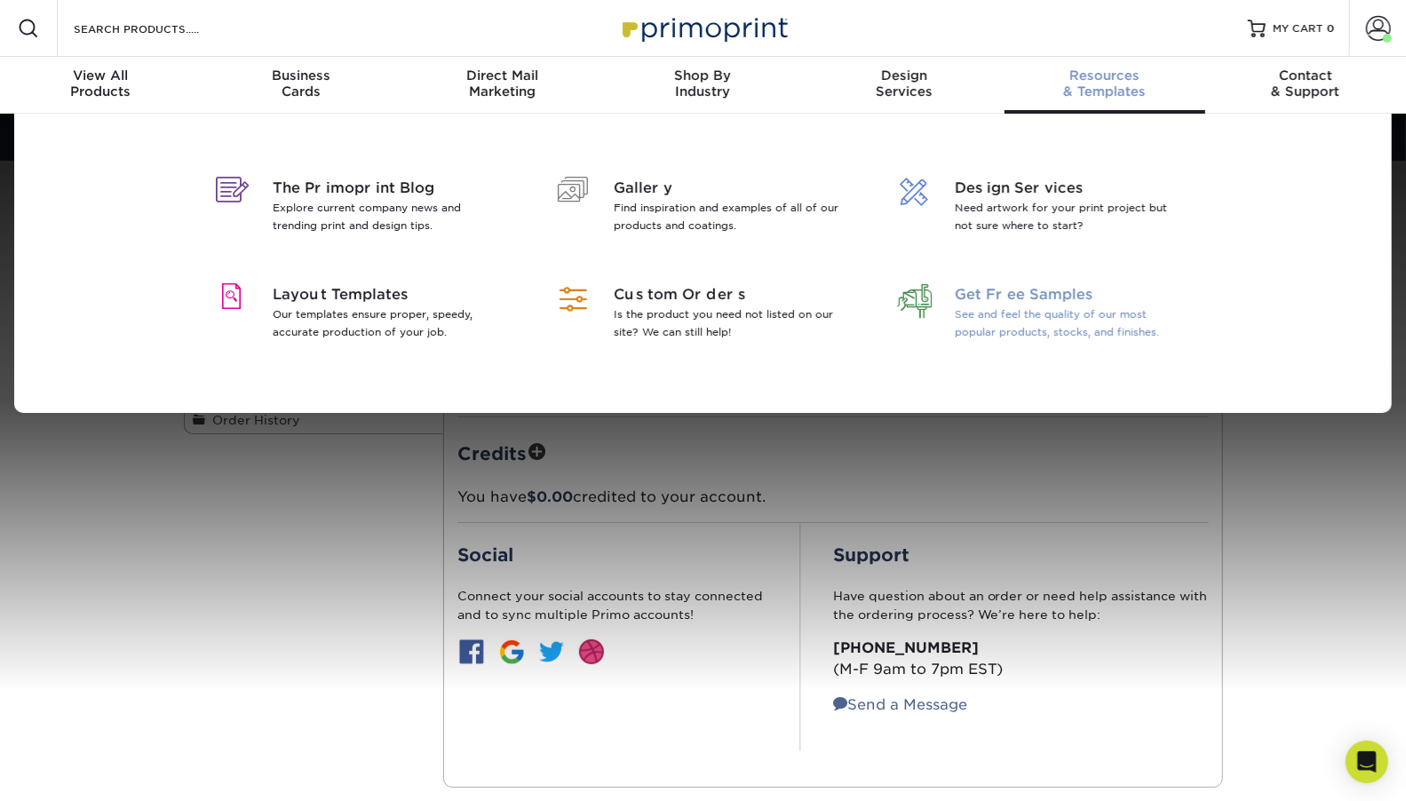
click at [1034, 313] on p "See and feel the quality of our most popular products, stocks, and finishes." at bounding box center [1070, 323] width 230 height 36
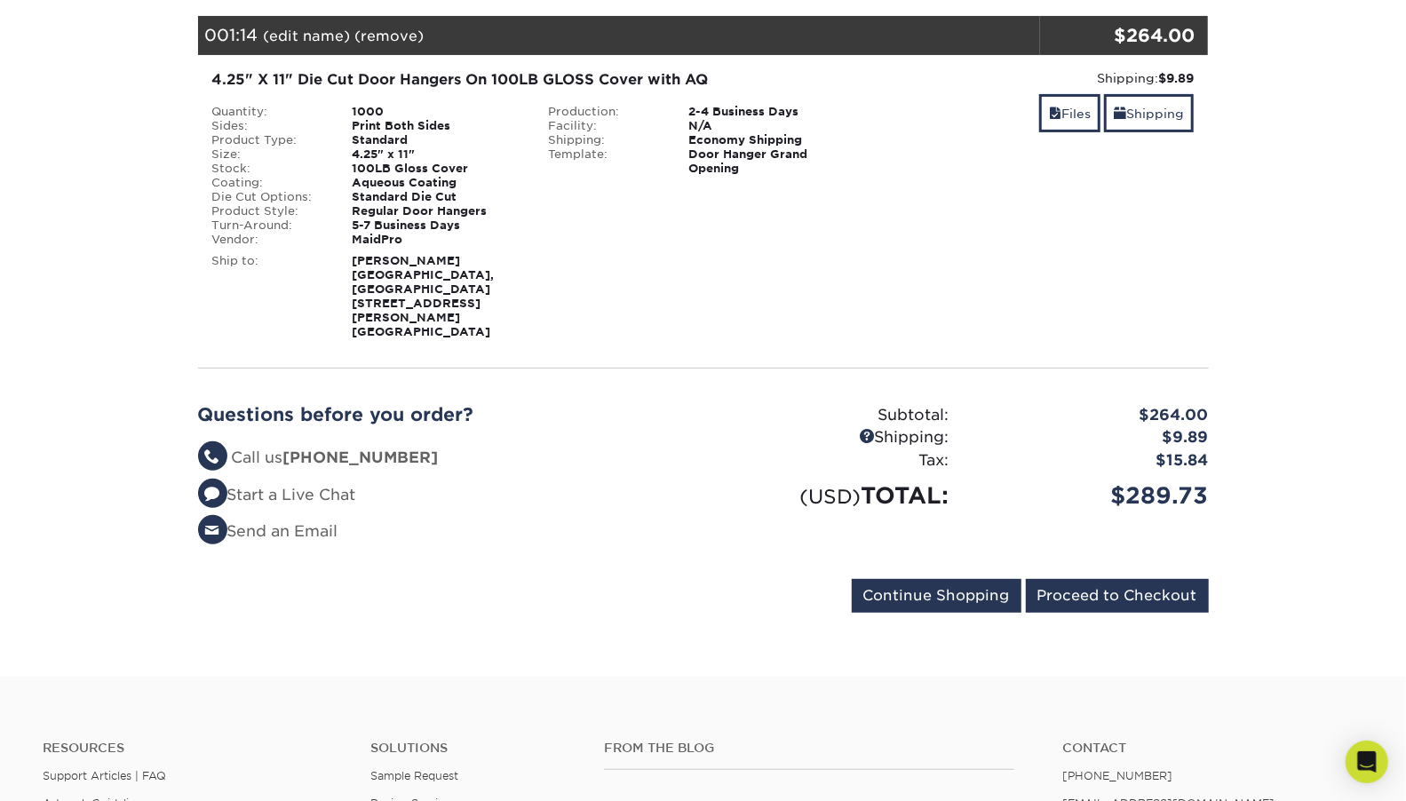
scroll to position [258, 0]
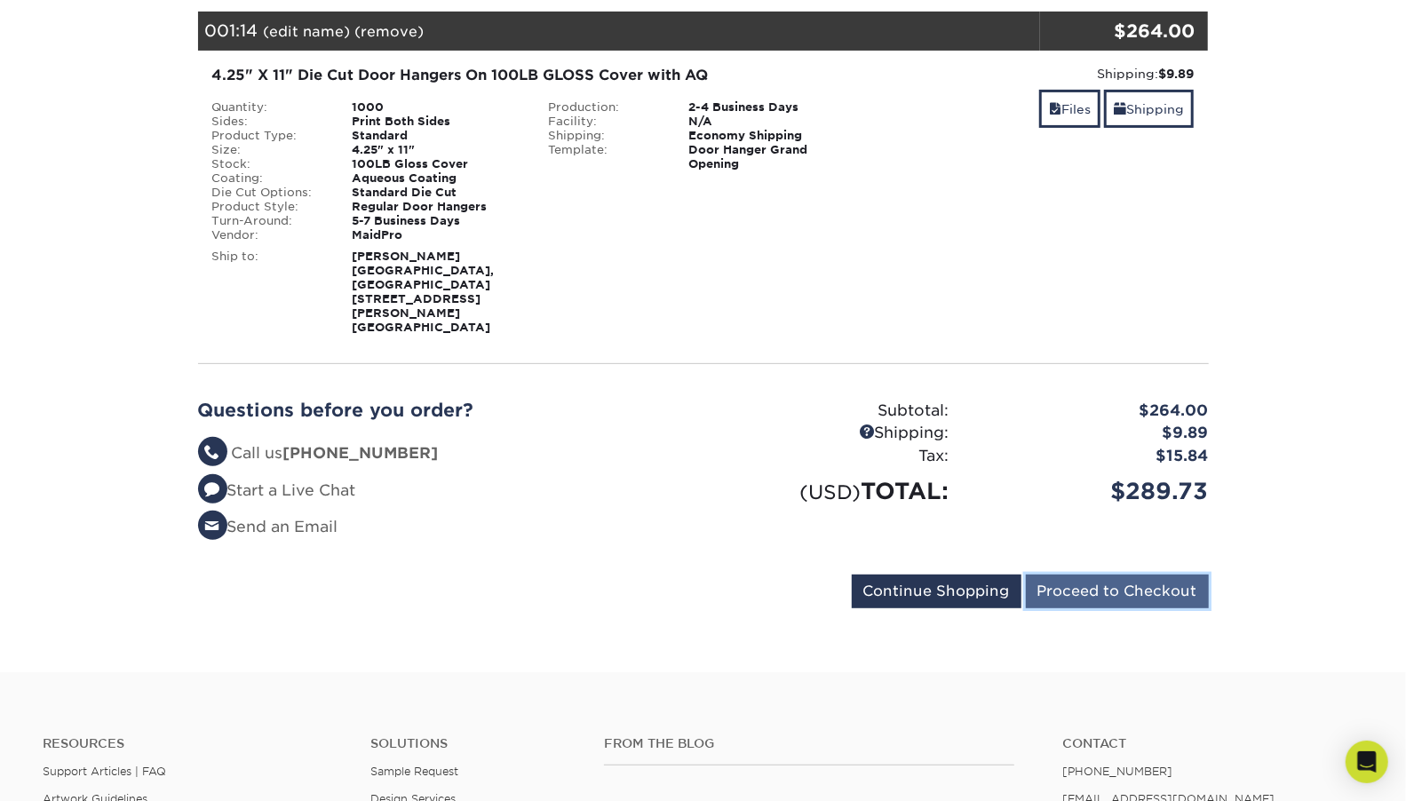
click at [1097, 575] on input "Proceed to Checkout" at bounding box center [1117, 592] width 183 height 34
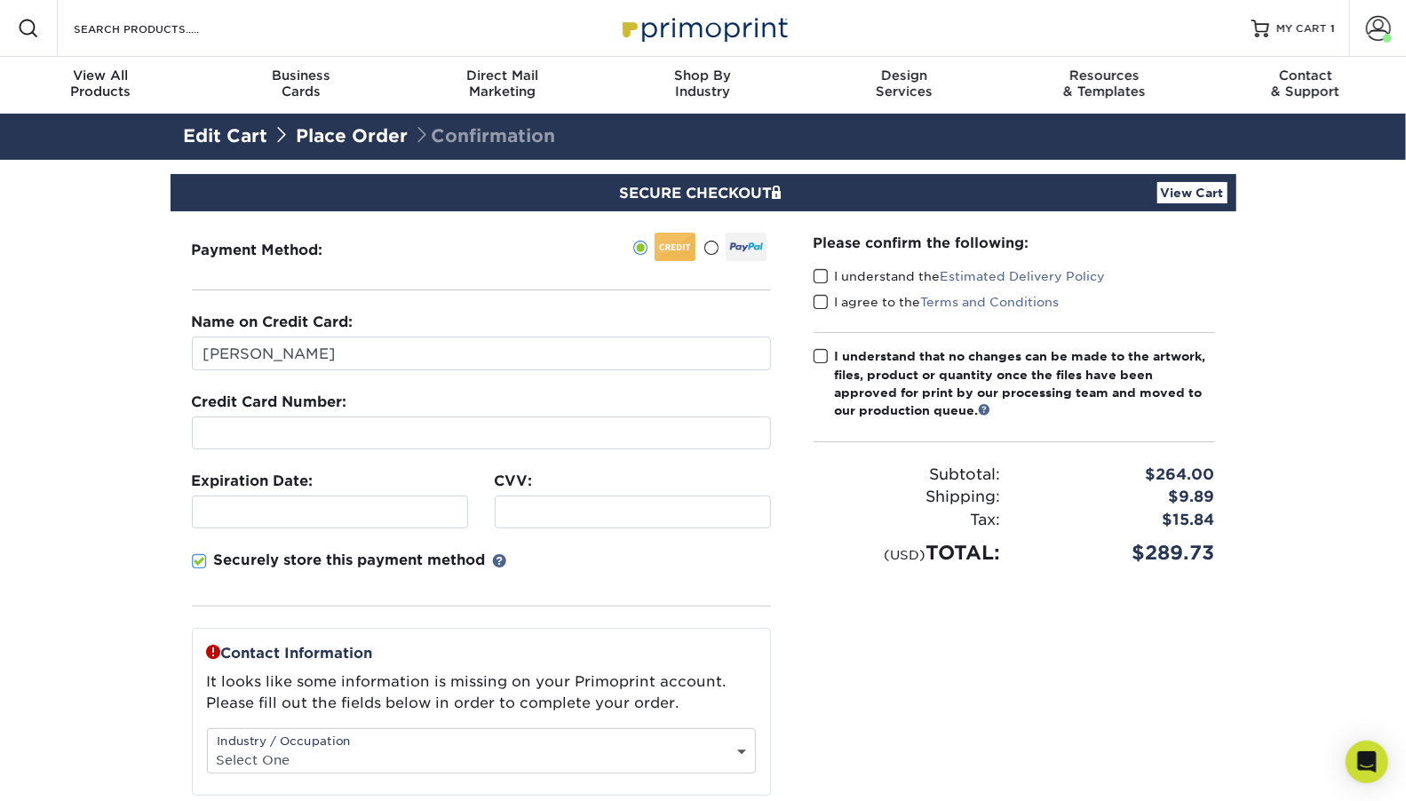
click at [151, 437] on section "SECURE CHECKOUT View Cart Payment Method: Name on Credit Card:" at bounding box center [703, 618] width 1406 height 916
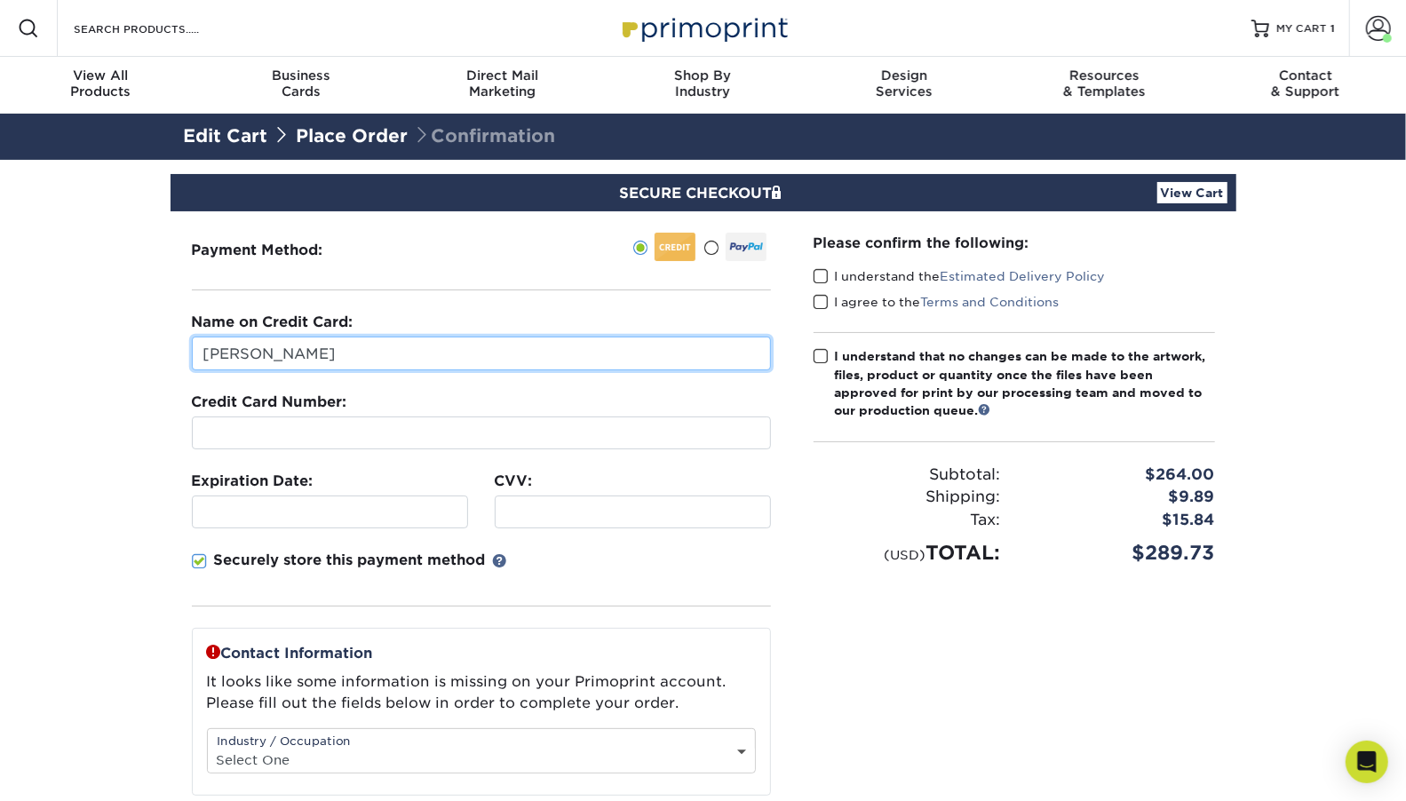
click at [219, 355] on input "[PERSON_NAME]" at bounding box center [481, 354] width 579 height 34
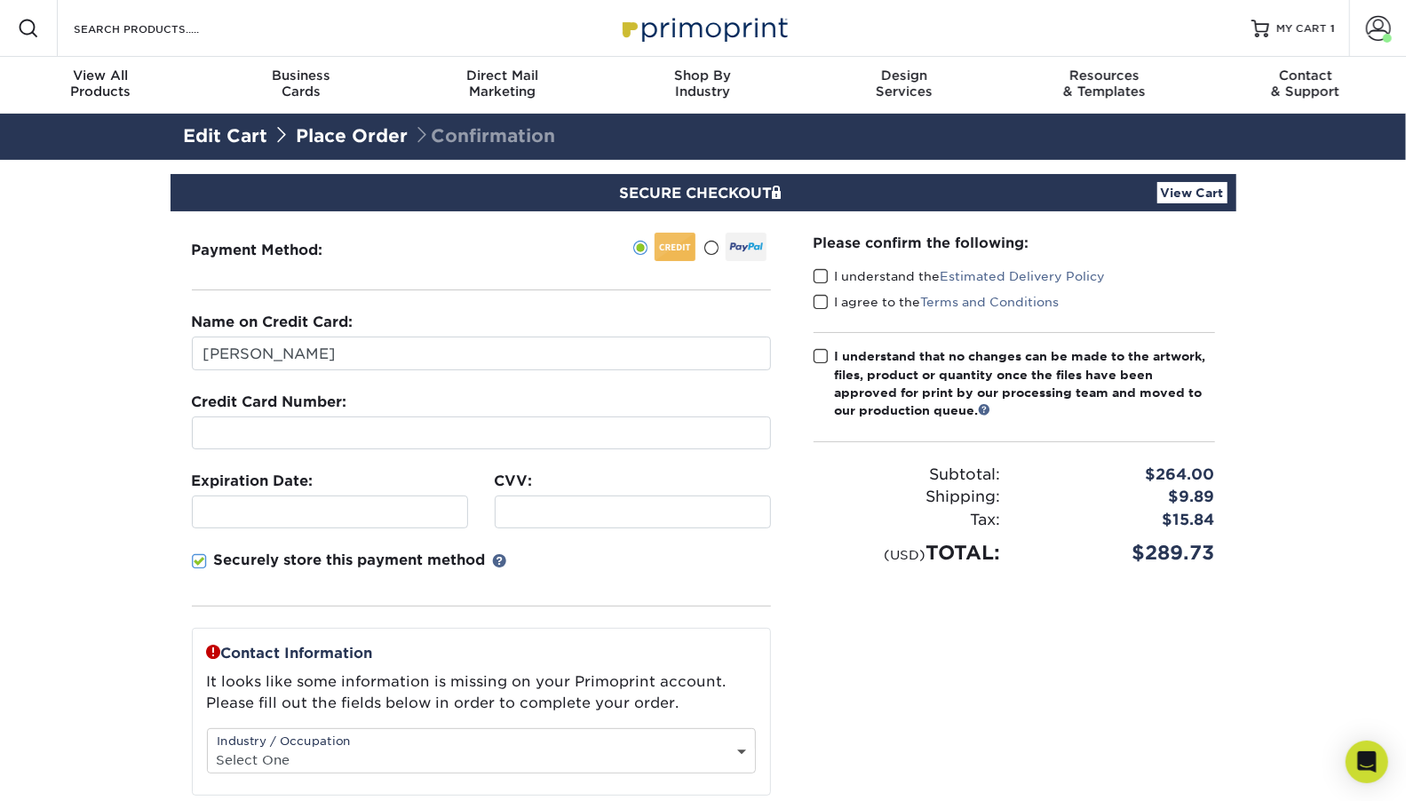
click at [828, 282] on span at bounding box center [820, 276] width 15 height 17
click at [0, 0] on input "I understand the Estimated Delivery Policy" at bounding box center [0, 0] width 0 height 0
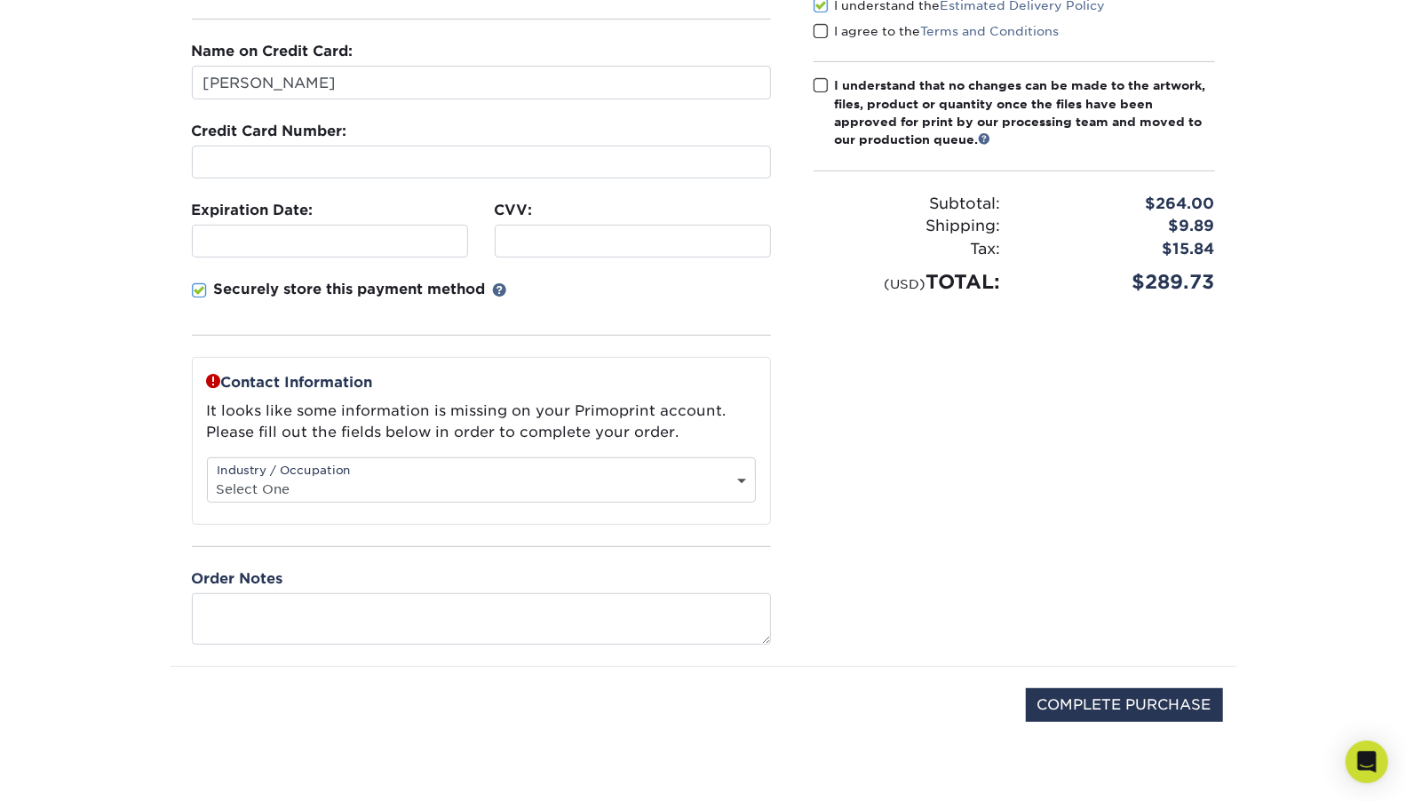
scroll to position [272, 0]
click at [308, 481] on select "Select One Administrative Executive Human Resources Construction Education Ente…" at bounding box center [481, 488] width 547 height 26
click at [208, 475] on select "Select One Administrative Executive Human Resources Construction Education Ente…" at bounding box center [481, 488] width 547 height 26
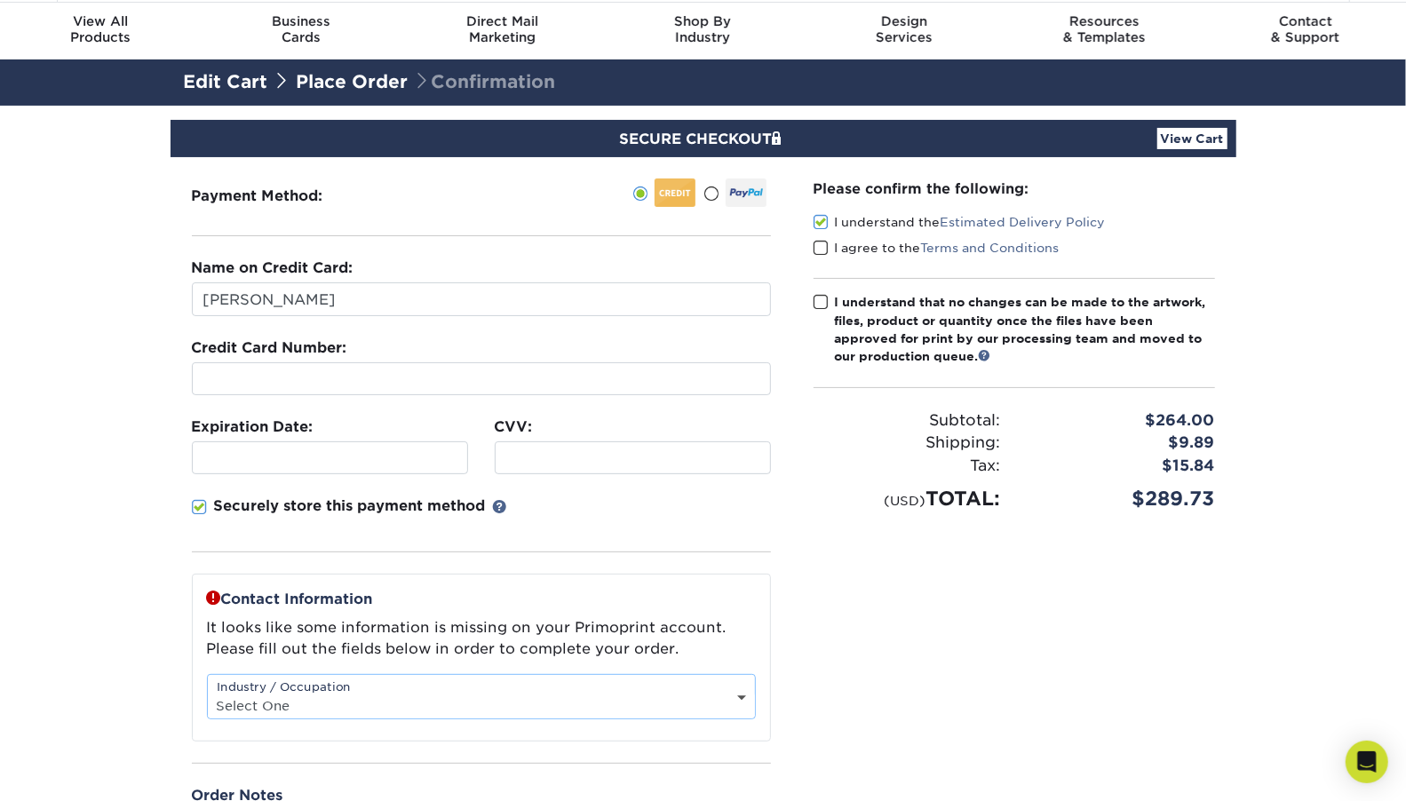
scroll to position [0, 0]
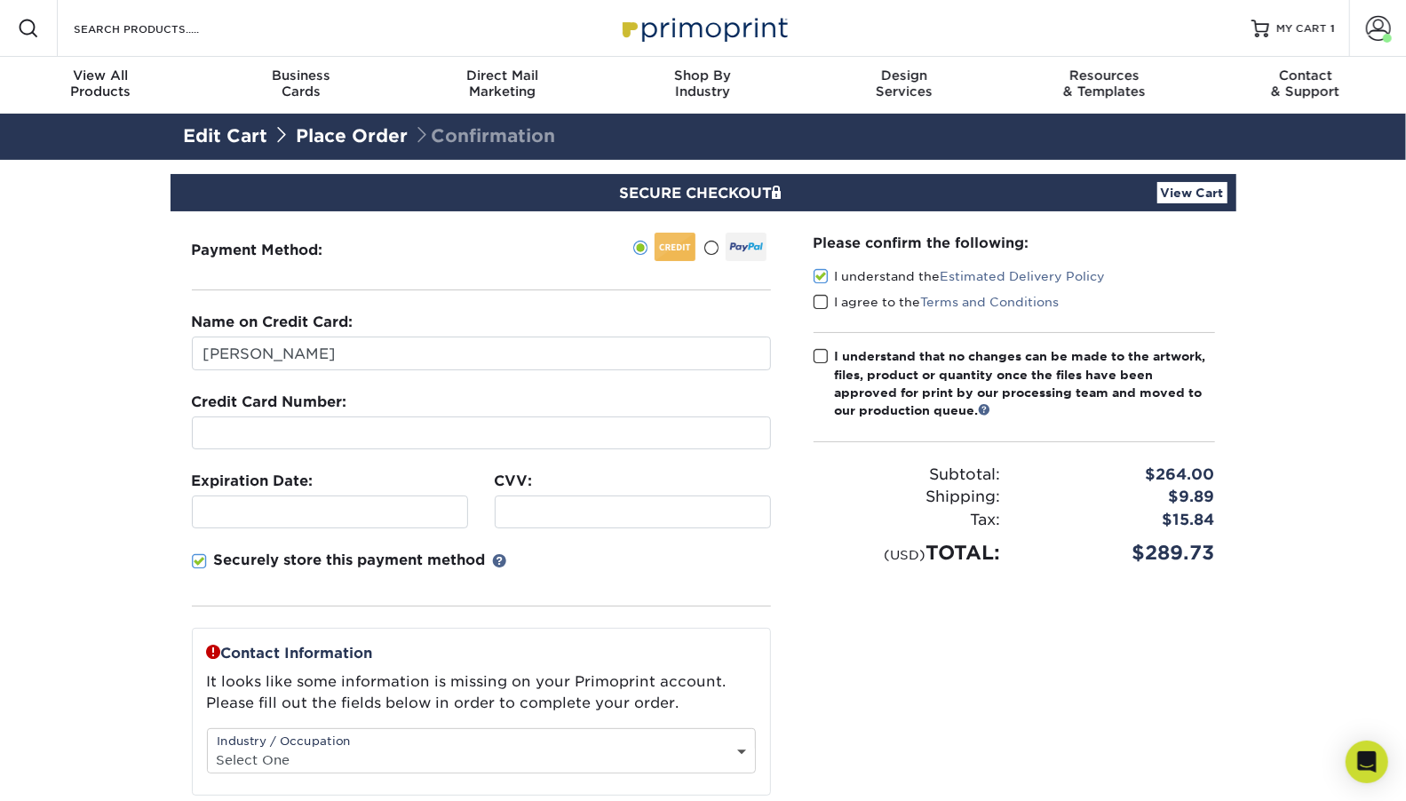
click at [218, 519] on div at bounding box center [330, 512] width 276 height 33
click at [821, 356] on span at bounding box center [820, 356] width 15 height 17
click at [0, 0] on input "I understand that no changes can be made to the artwork, files, product or quan…" at bounding box center [0, 0] width 0 height 0
click at [821, 356] on span at bounding box center [820, 356] width 15 height 17
click at [0, 0] on input "I understand that no changes can be made to the artwork, files, product or quan…" at bounding box center [0, 0] width 0 height 0
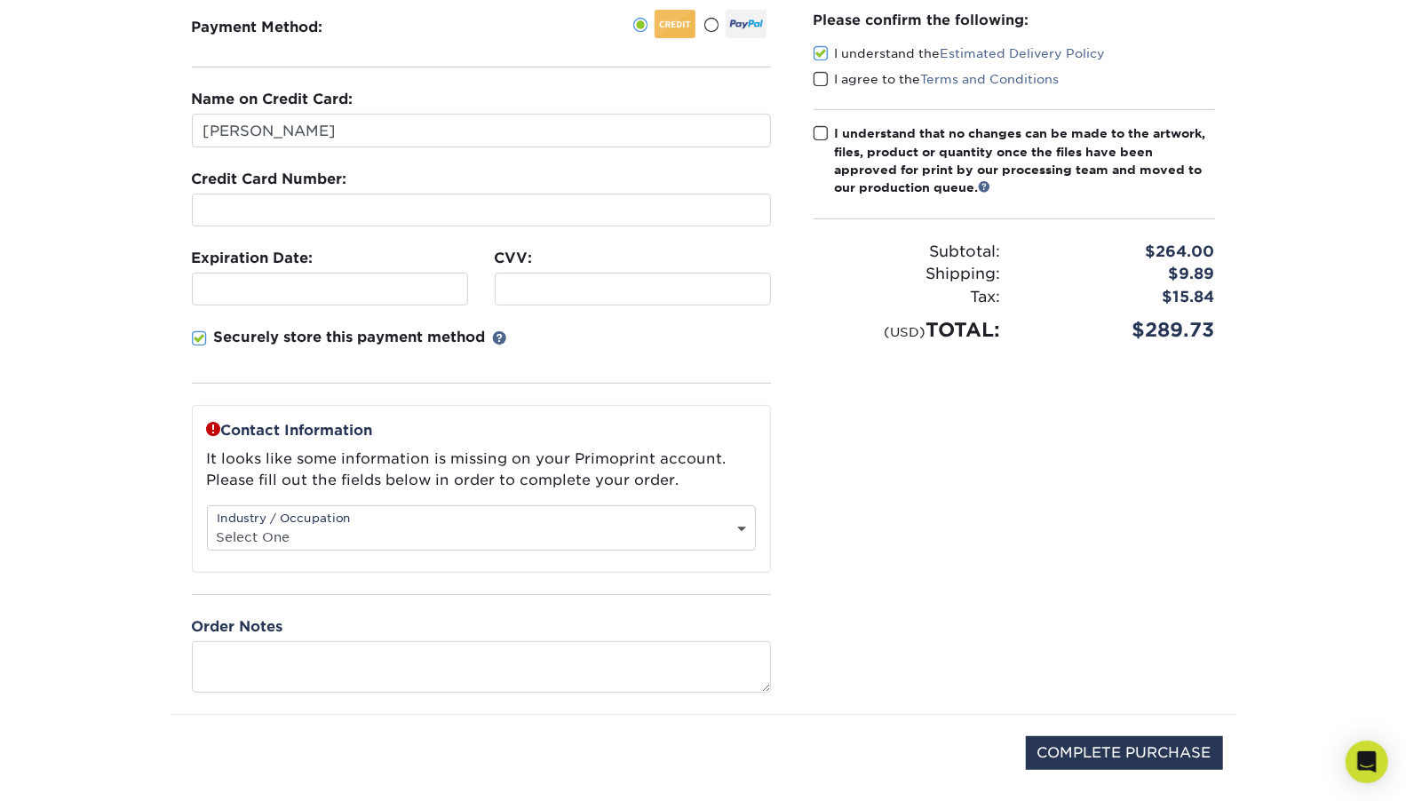
scroll to position [224, 0]
click at [305, 531] on select "Select One Administrative Executive Human Resources Construction Education Ente…" at bounding box center [481, 536] width 547 height 26
select select "26"
click at [208, 523] on select "Select One Administrative Executive Human Resources Construction Education Ente…" at bounding box center [481, 536] width 547 height 26
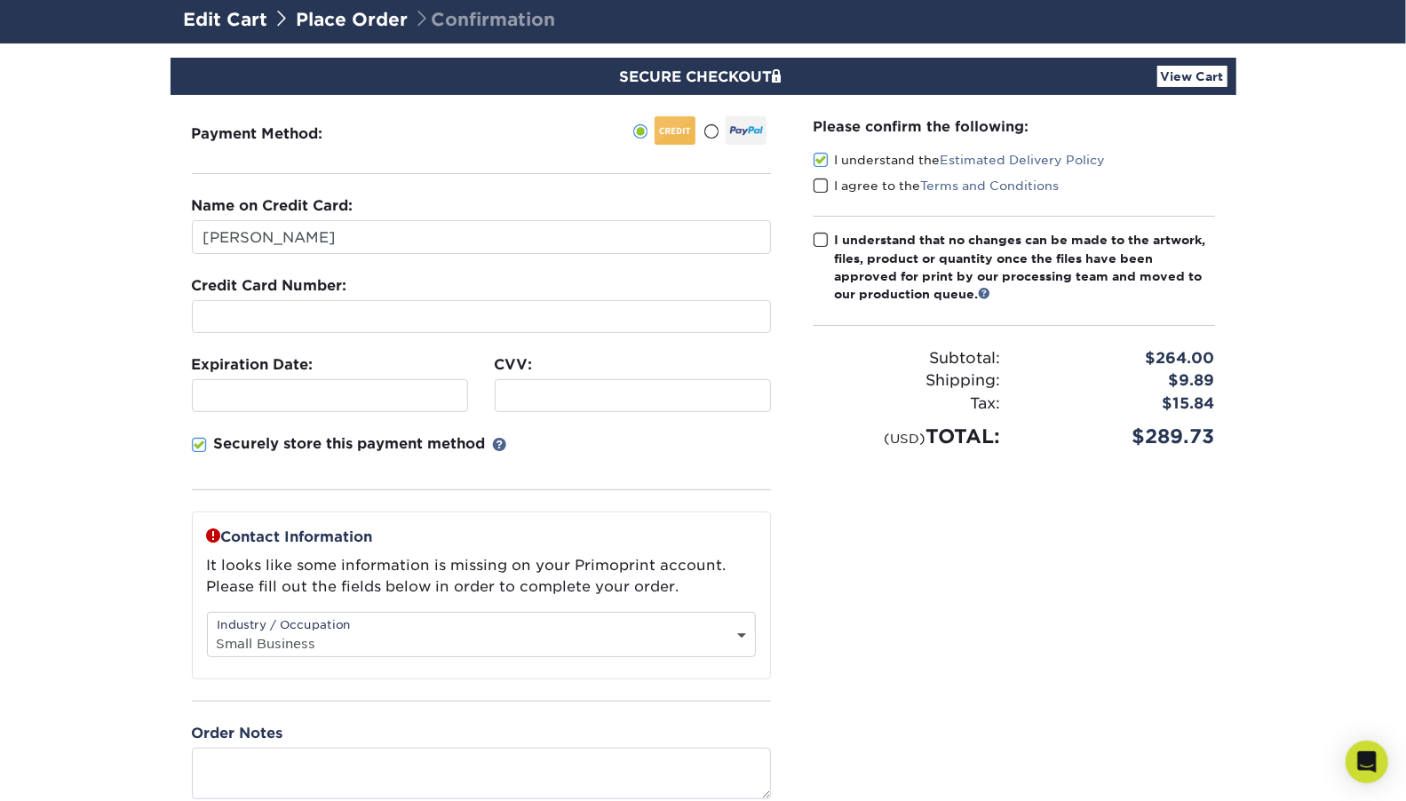
scroll to position [114, 0]
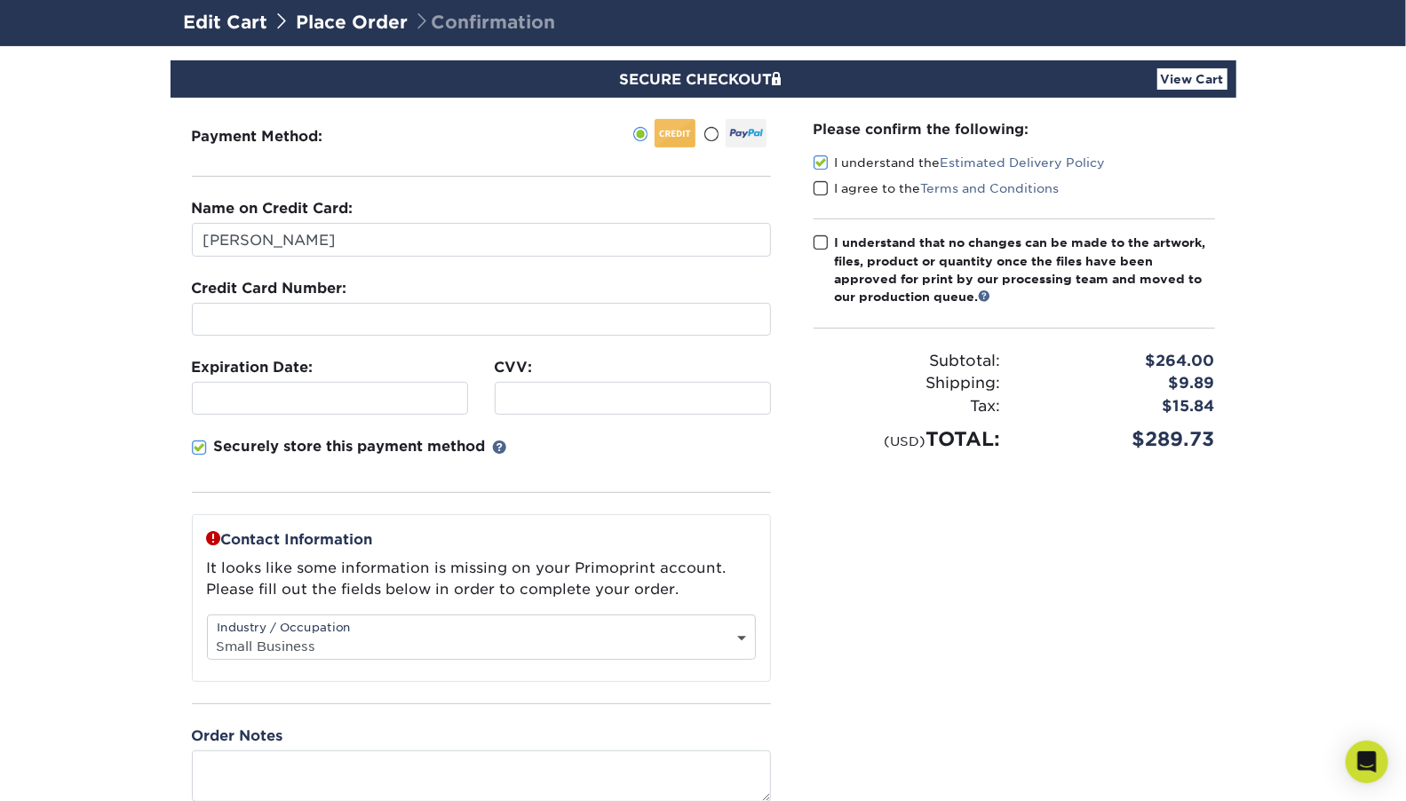
click at [1187, 79] on link "View Cart" at bounding box center [1192, 78] width 70 height 21
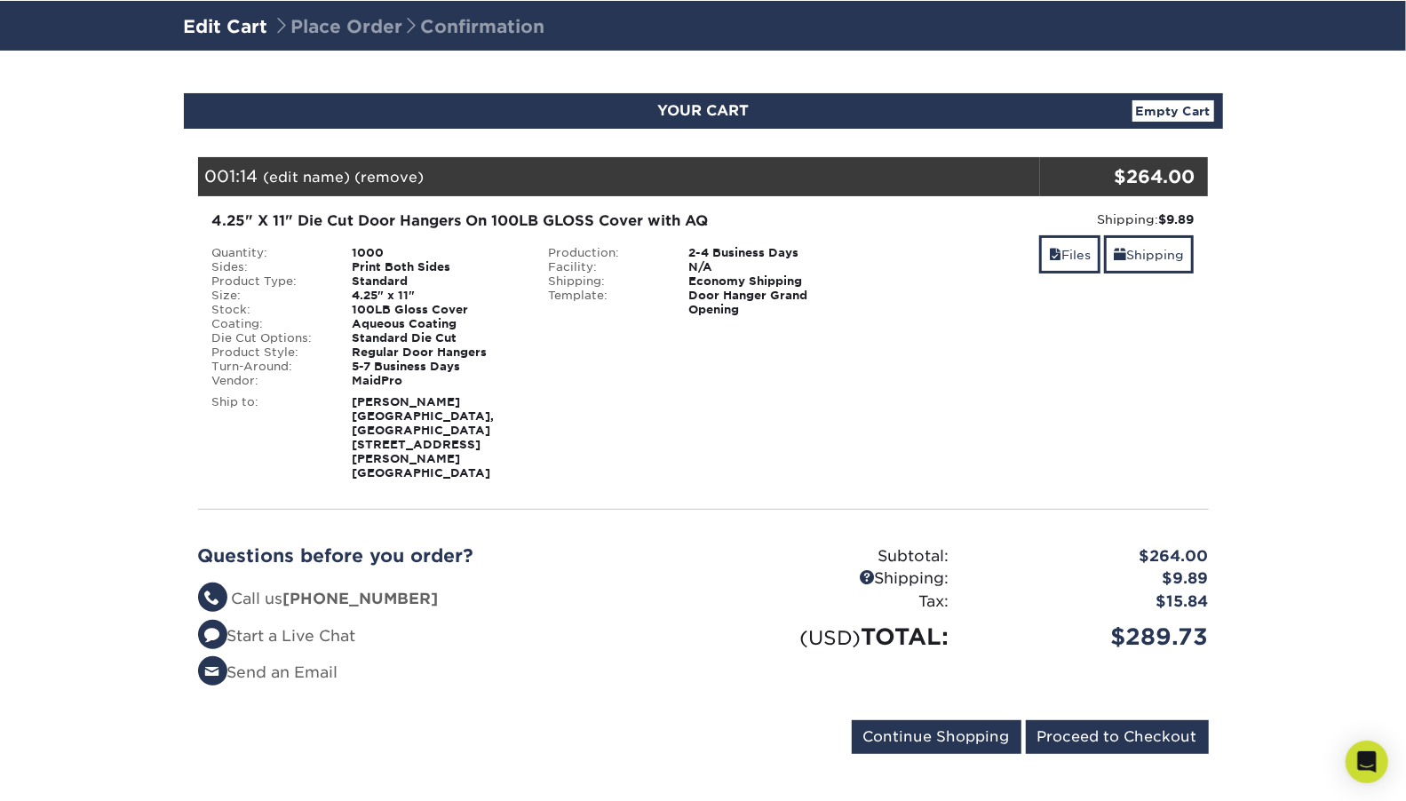
scroll to position [114, 0]
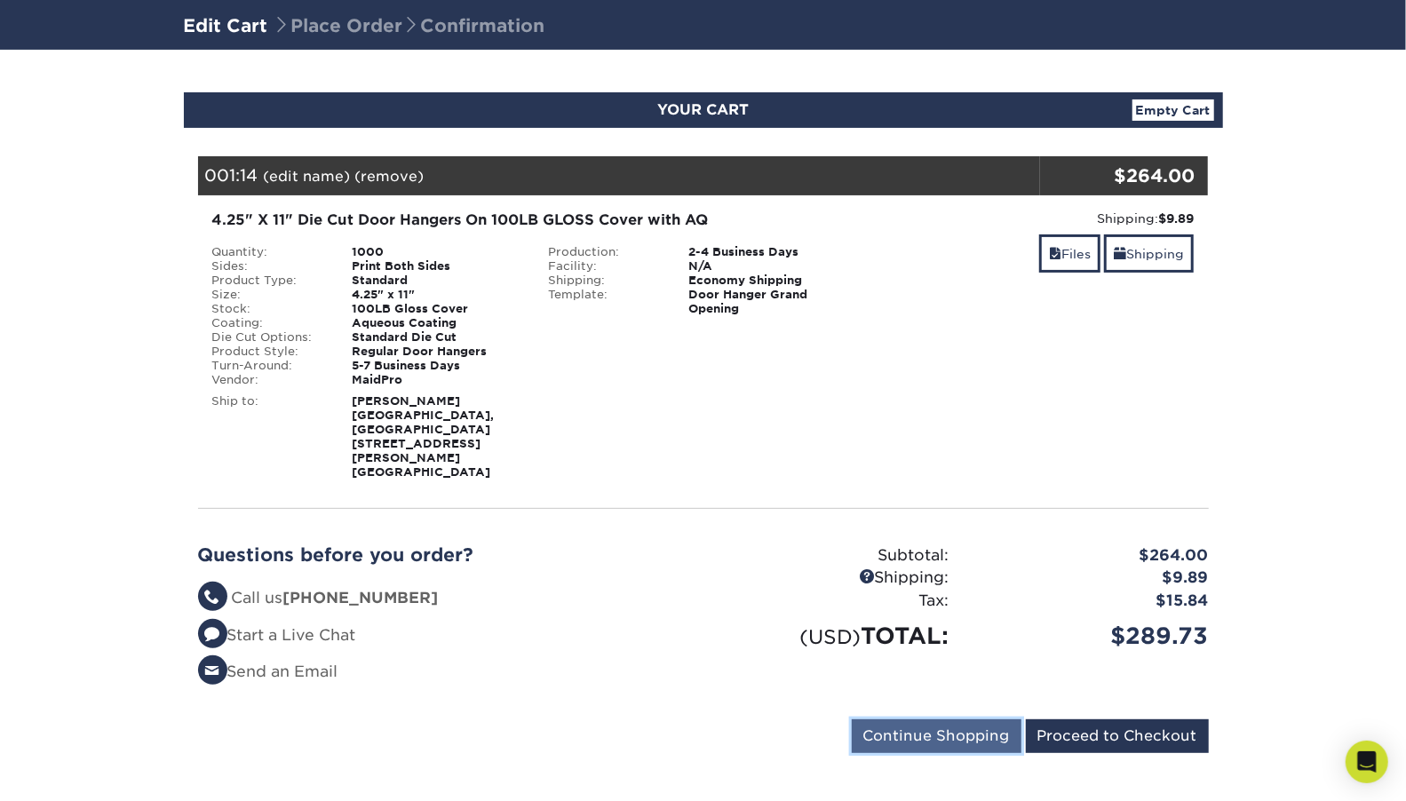
click at [908, 719] on input "Continue Shopping" at bounding box center [937, 736] width 170 height 34
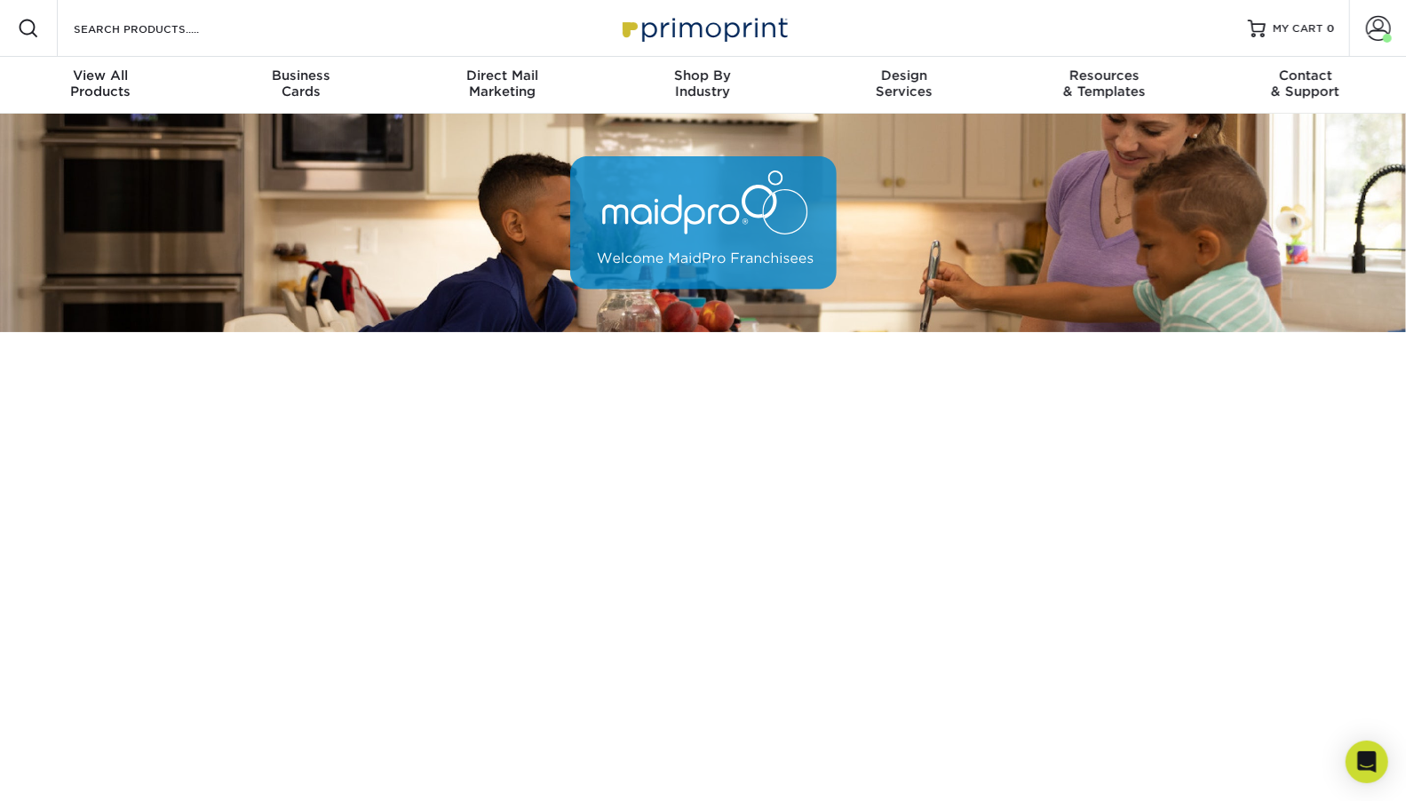
click at [702, 25] on img at bounding box center [703, 28] width 178 height 38
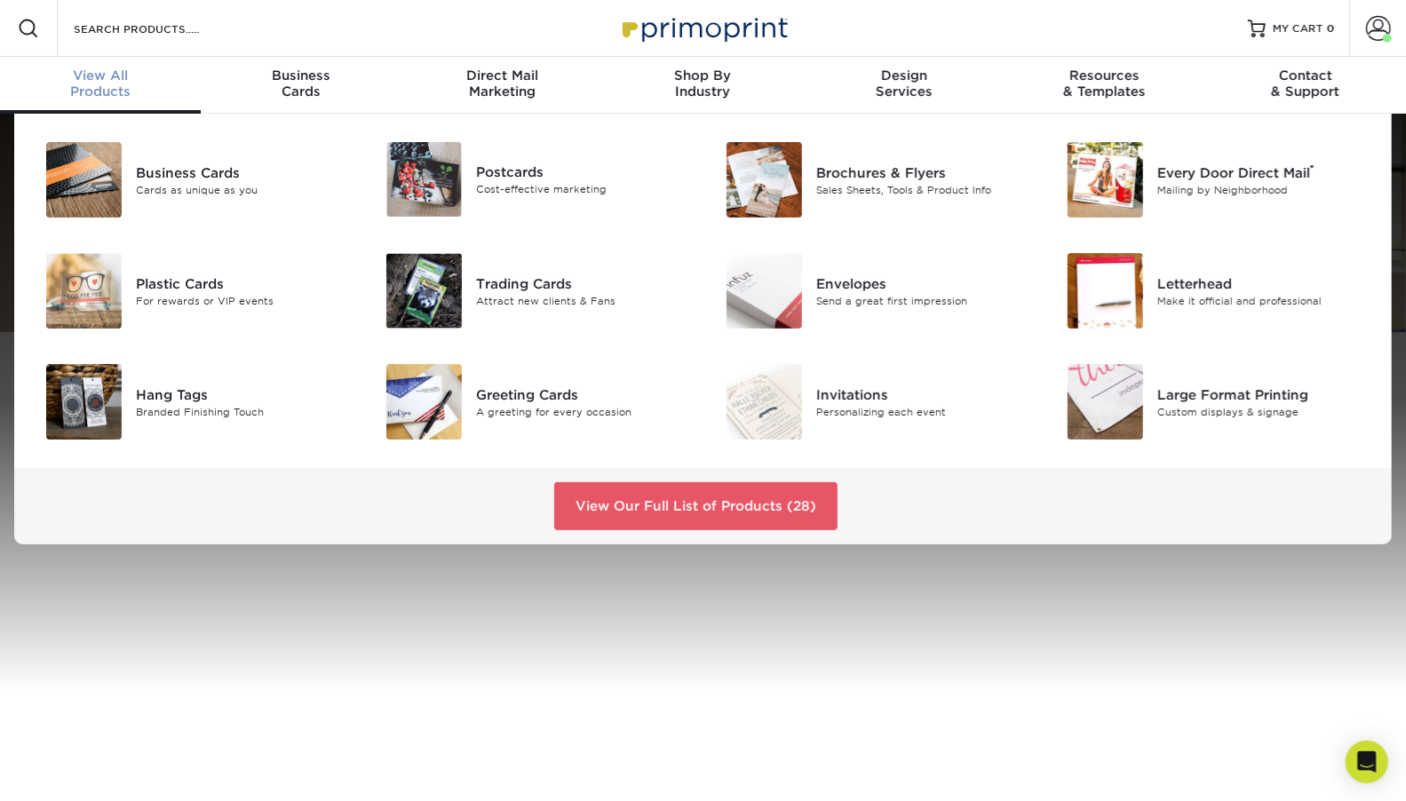
click at [108, 96] on div "View All Products" at bounding box center [100, 83] width 201 height 32
click at [107, 85] on div "View All Products" at bounding box center [100, 83] width 201 height 32
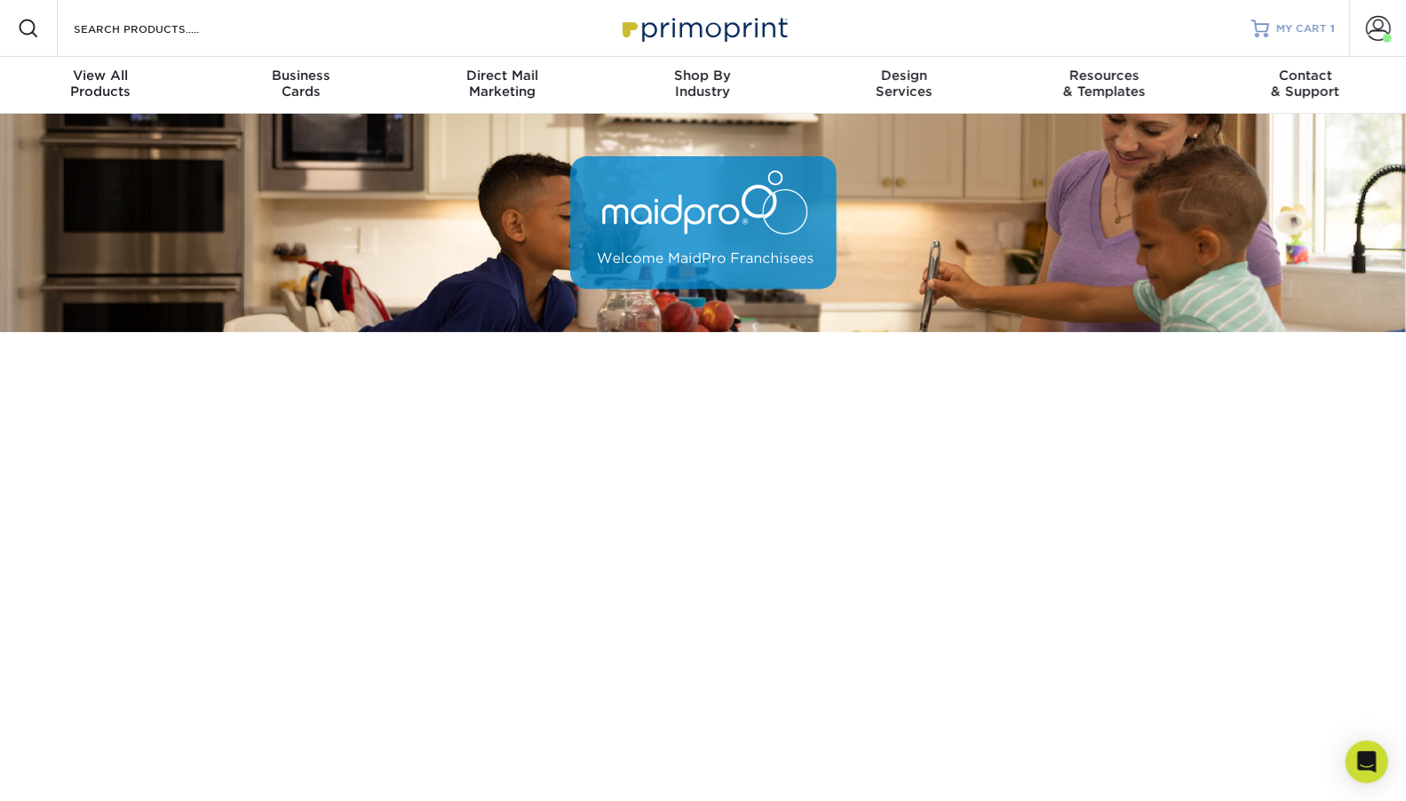
click at [1308, 28] on span "MY CART" at bounding box center [1301, 28] width 51 height 15
click at [1319, 26] on span "MY CART" at bounding box center [1301, 28] width 51 height 15
click at [1290, 26] on span "MY CART" at bounding box center [1301, 28] width 51 height 15
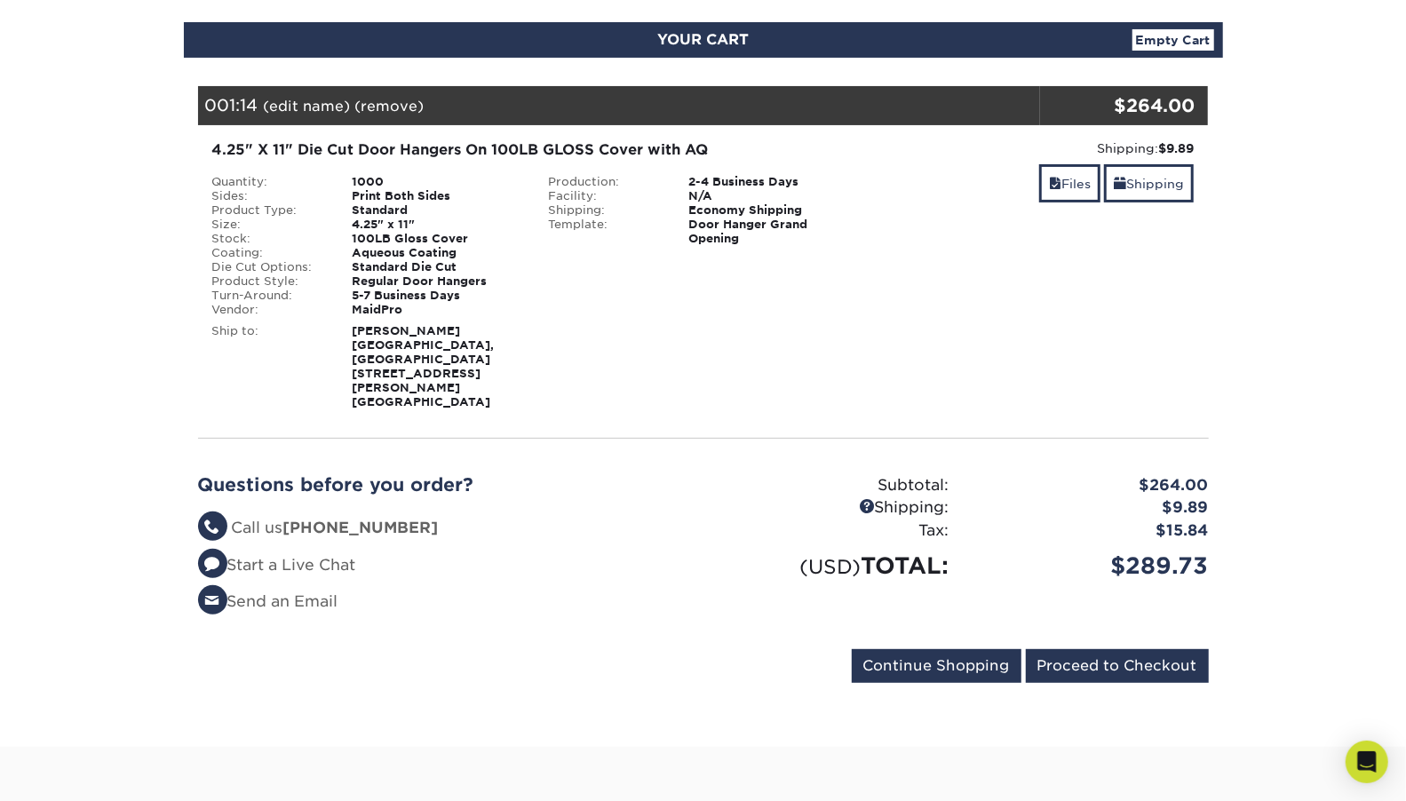
scroll to position [189, 0]
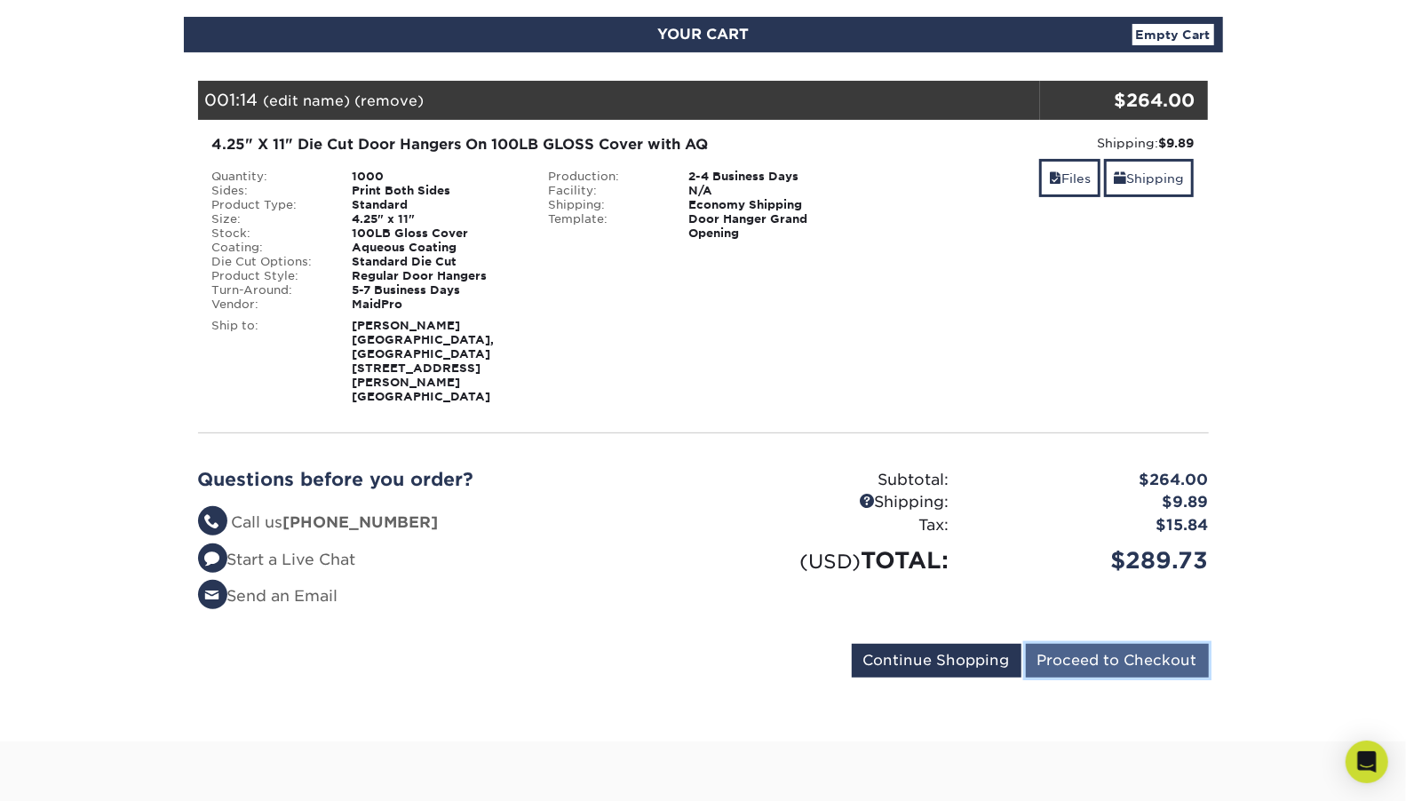
click at [1094, 644] on input "Proceed to Checkout" at bounding box center [1117, 661] width 183 height 34
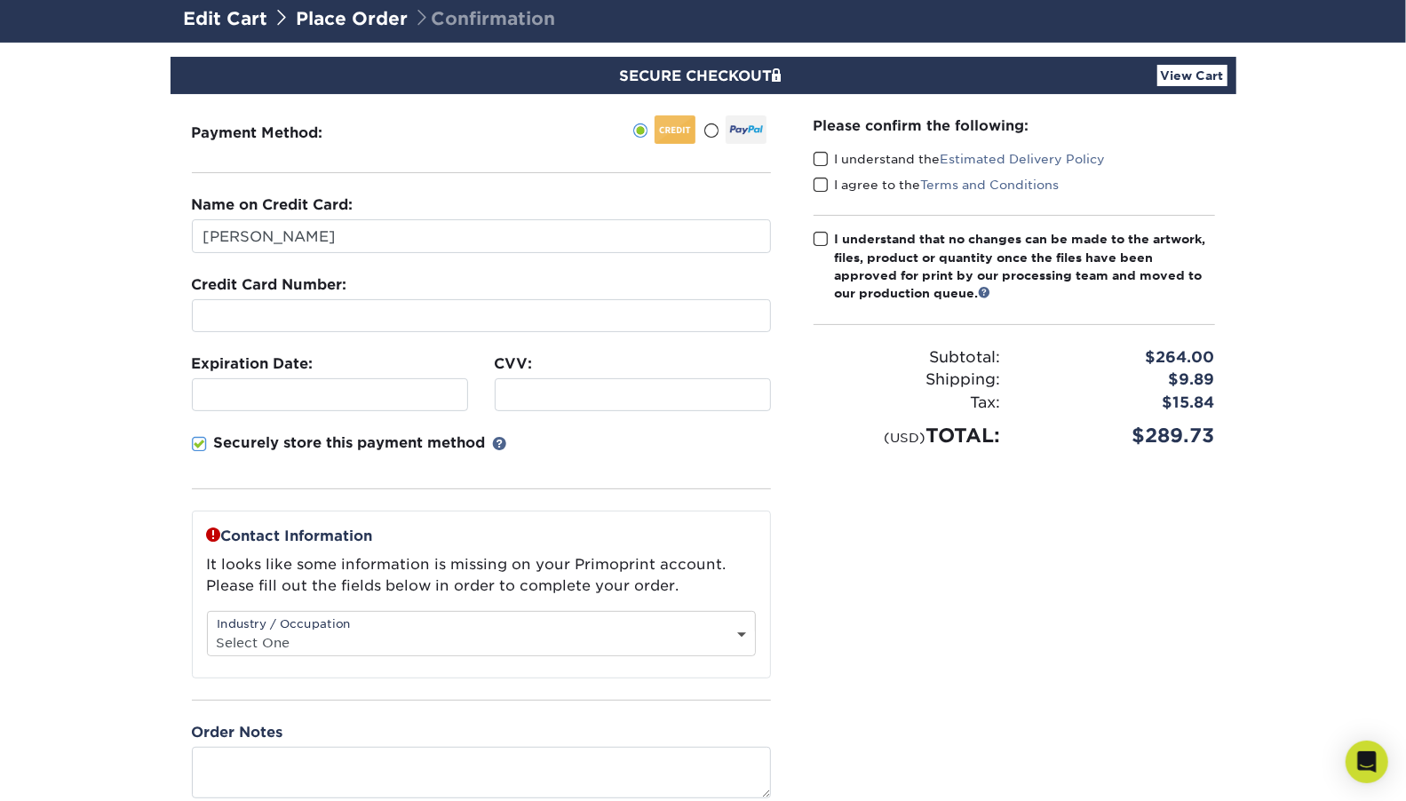
scroll to position [125, 0]
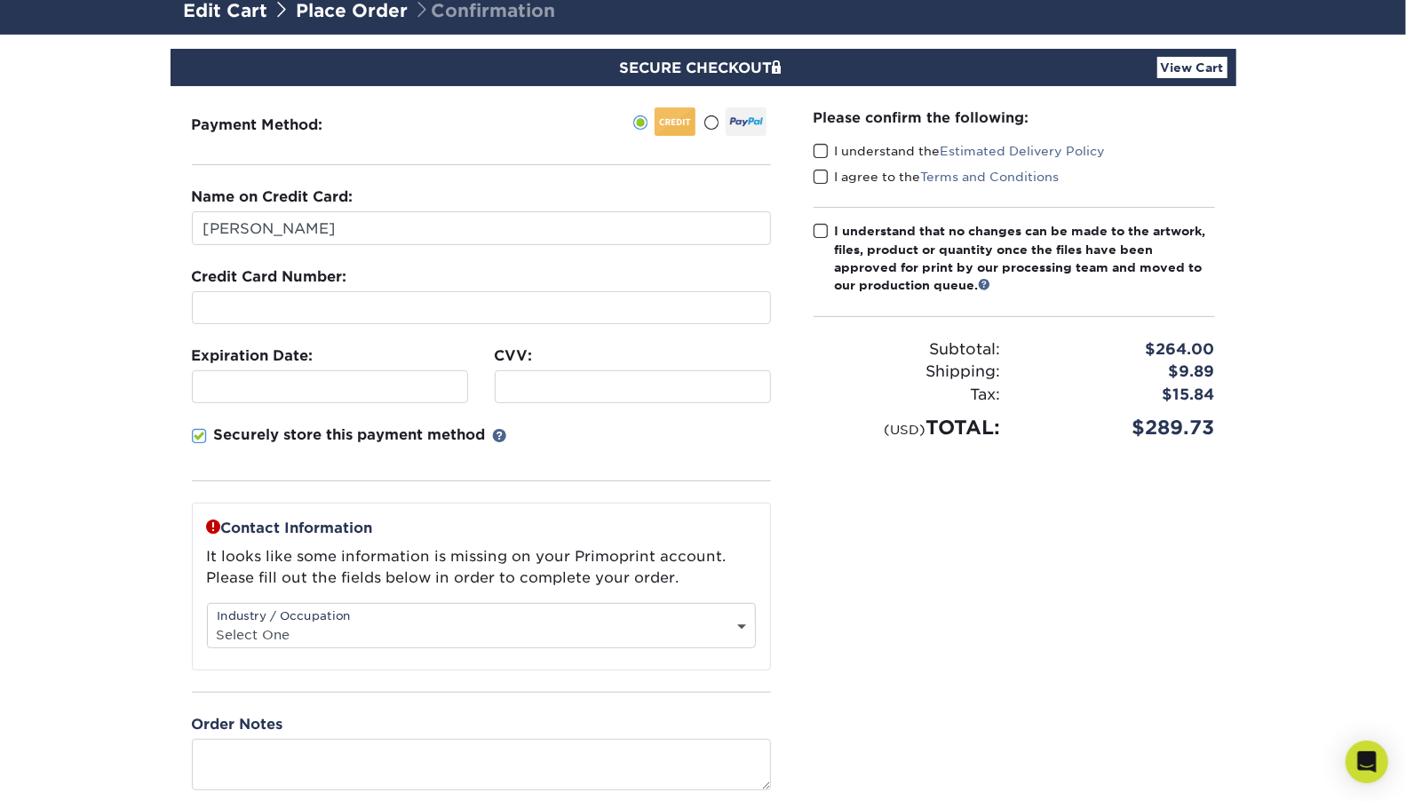
click at [361, 611] on div "Industry / Occupation Select One Administrative Executive Human Resources Const…" at bounding box center [481, 625] width 549 height 45
click at [258, 622] on select "Select One Administrative Executive Human Resources Construction Education Ente…" at bounding box center [481, 635] width 547 height 26
select select "26"
click at [208, 622] on select "Select One Administrative Executive Human Resources Construction Education Ente…" at bounding box center [481, 635] width 547 height 26
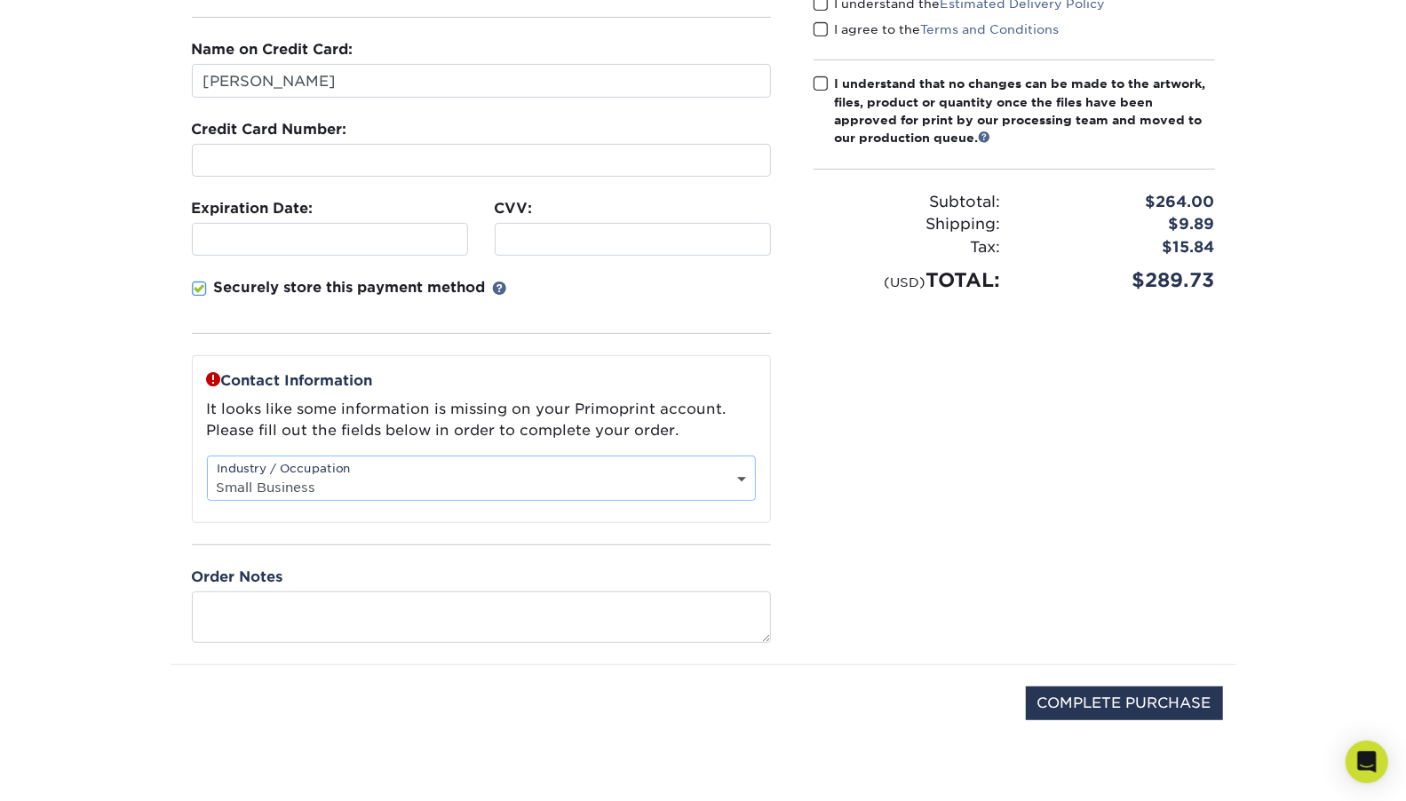
scroll to position [281, 0]
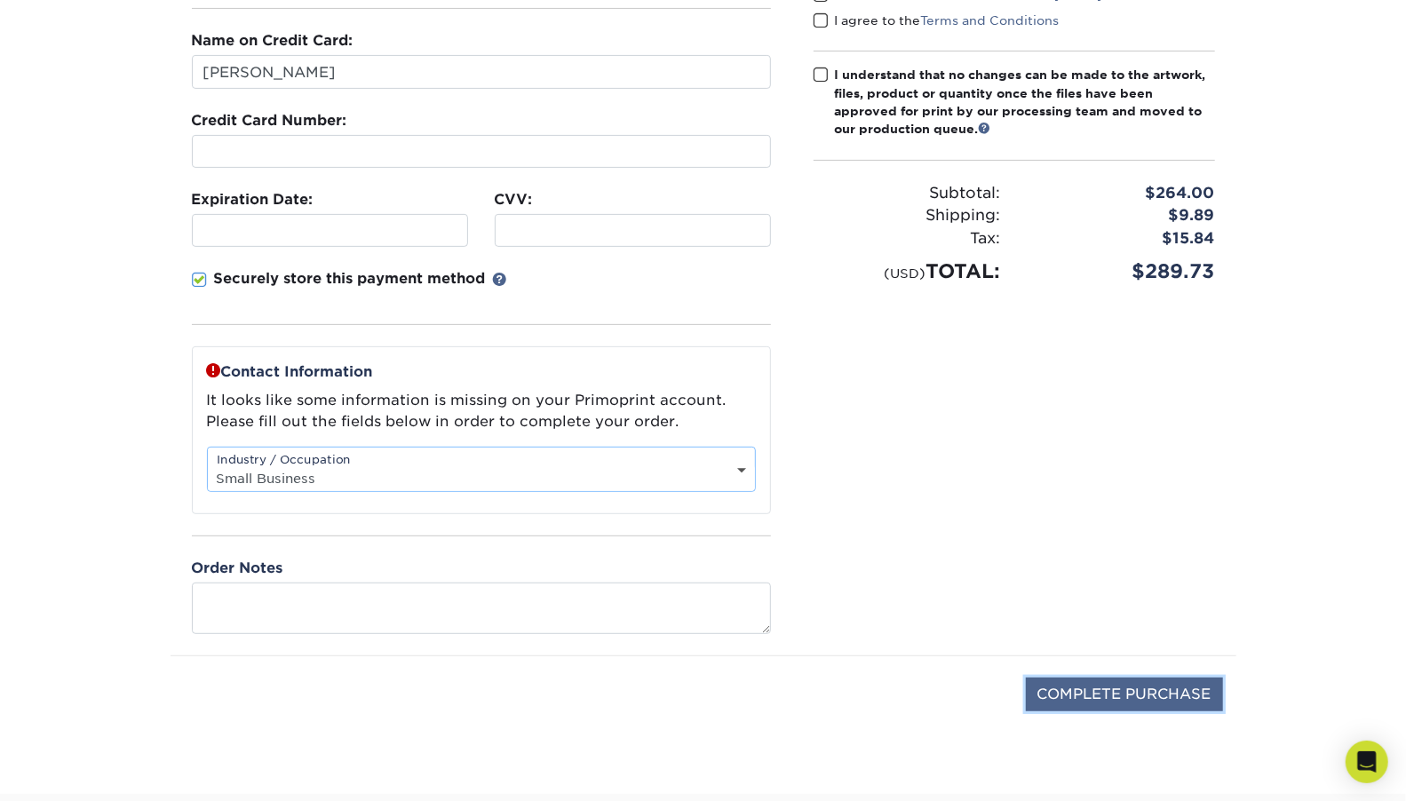
click at [1057, 687] on input "COMPLETE PURCHASE" at bounding box center [1124, 695] width 197 height 34
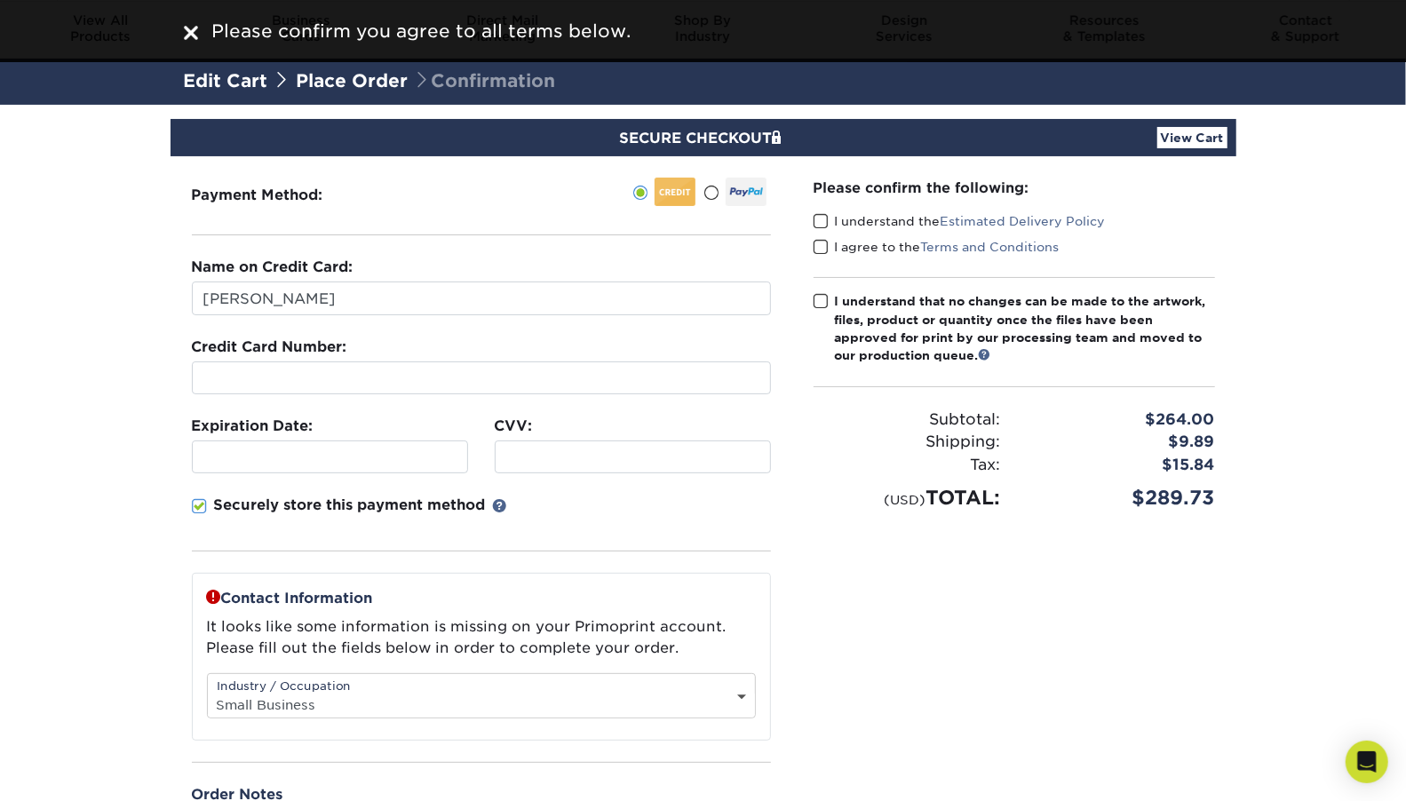
scroll to position [0, 0]
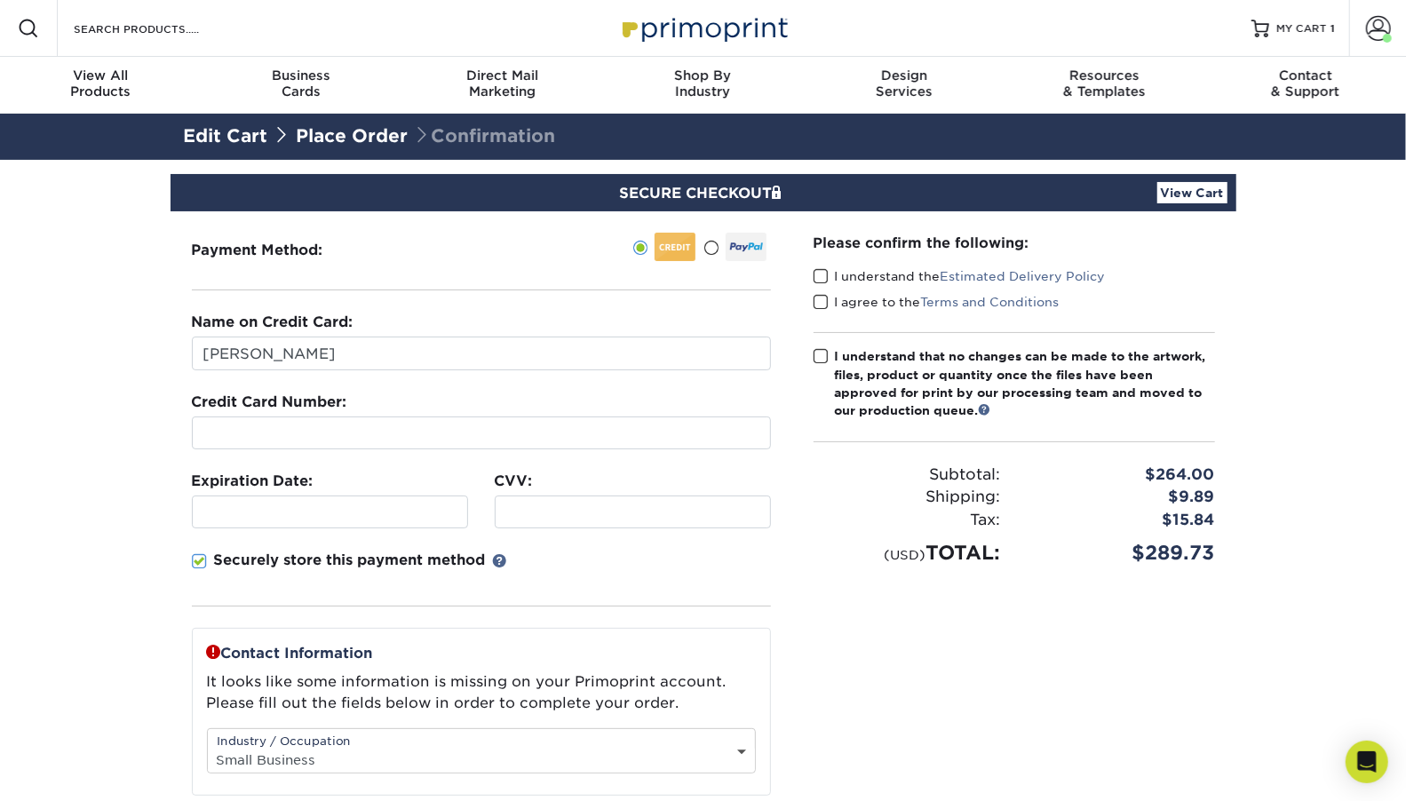
click at [819, 274] on span at bounding box center [820, 276] width 15 height 17
click at [0, 0] on input "I understand the Estimated Delivery Policy" at bounding box center [0, 0] width 0 height 0
click at [821, 298] on span at bounding box center [820, 302] width 15 height 17
click at [0, 0] on input "I agree to the Terms and Conditions" at bounding box center [0, 0] width 0 height 0
click at [821, 359] on span at bounding box center [820, 356] width 15 height 17
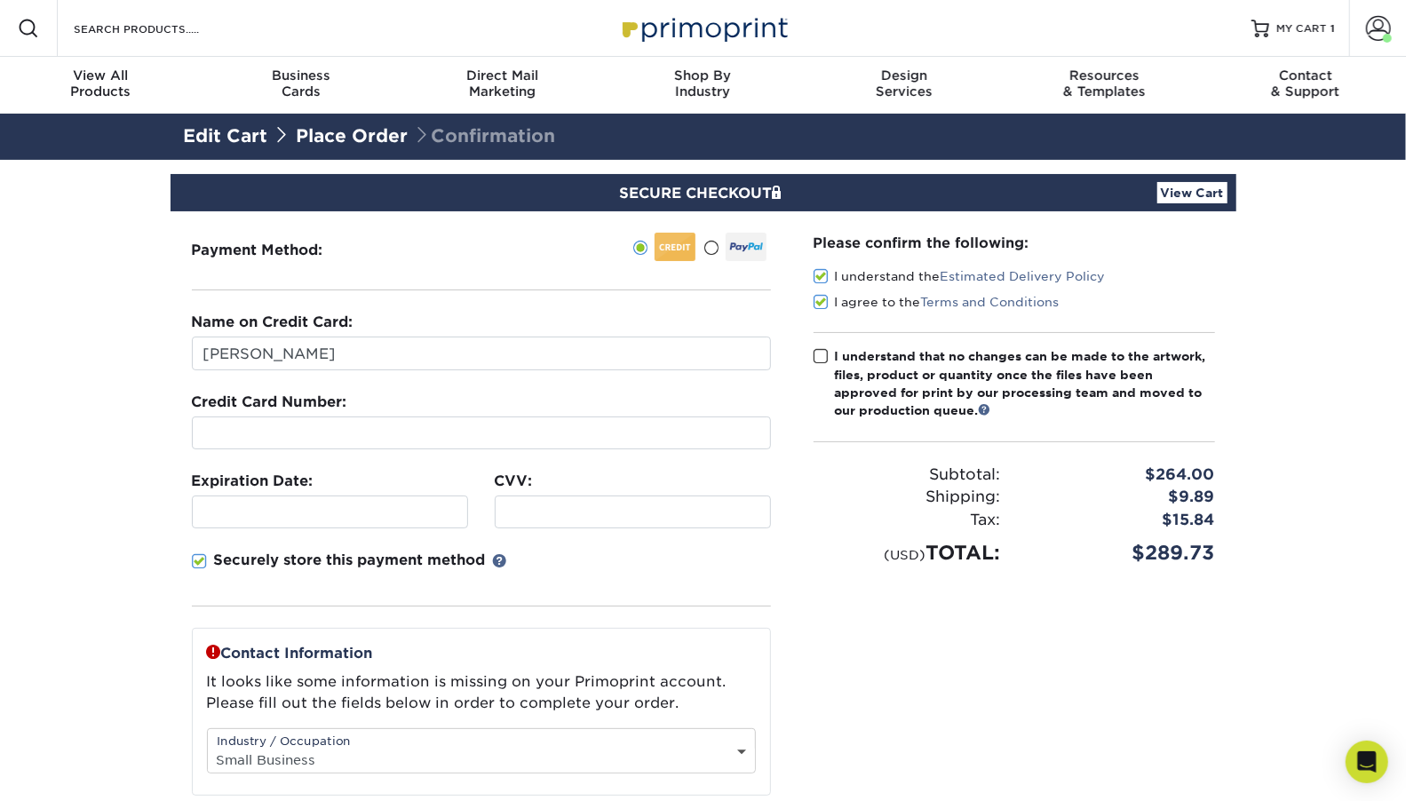
click at [0, 0] on input "I understand that no changes can be made to the artwork, files, product or quan…" at bounding box center [0, 0] width 0 height 0
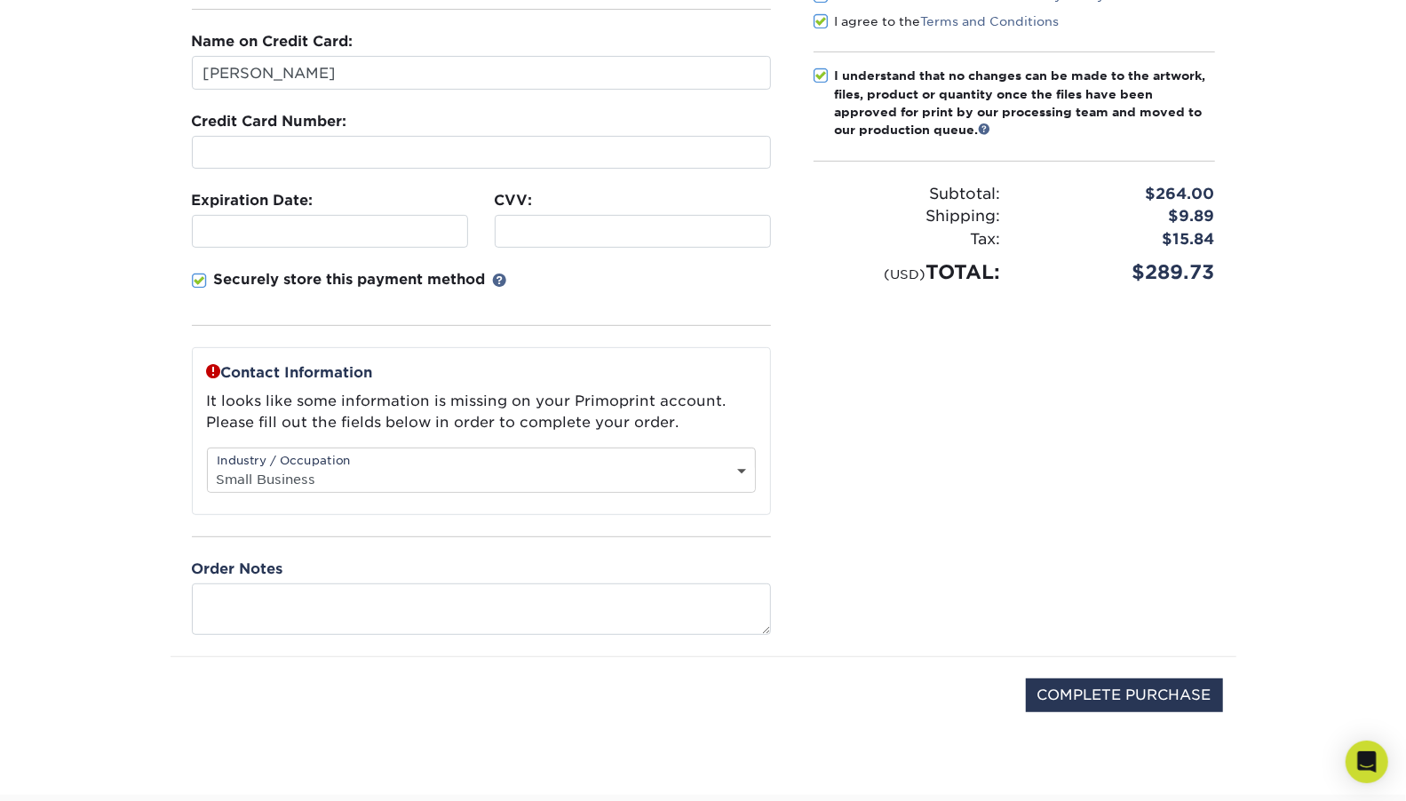
scroll to position [285, 0]
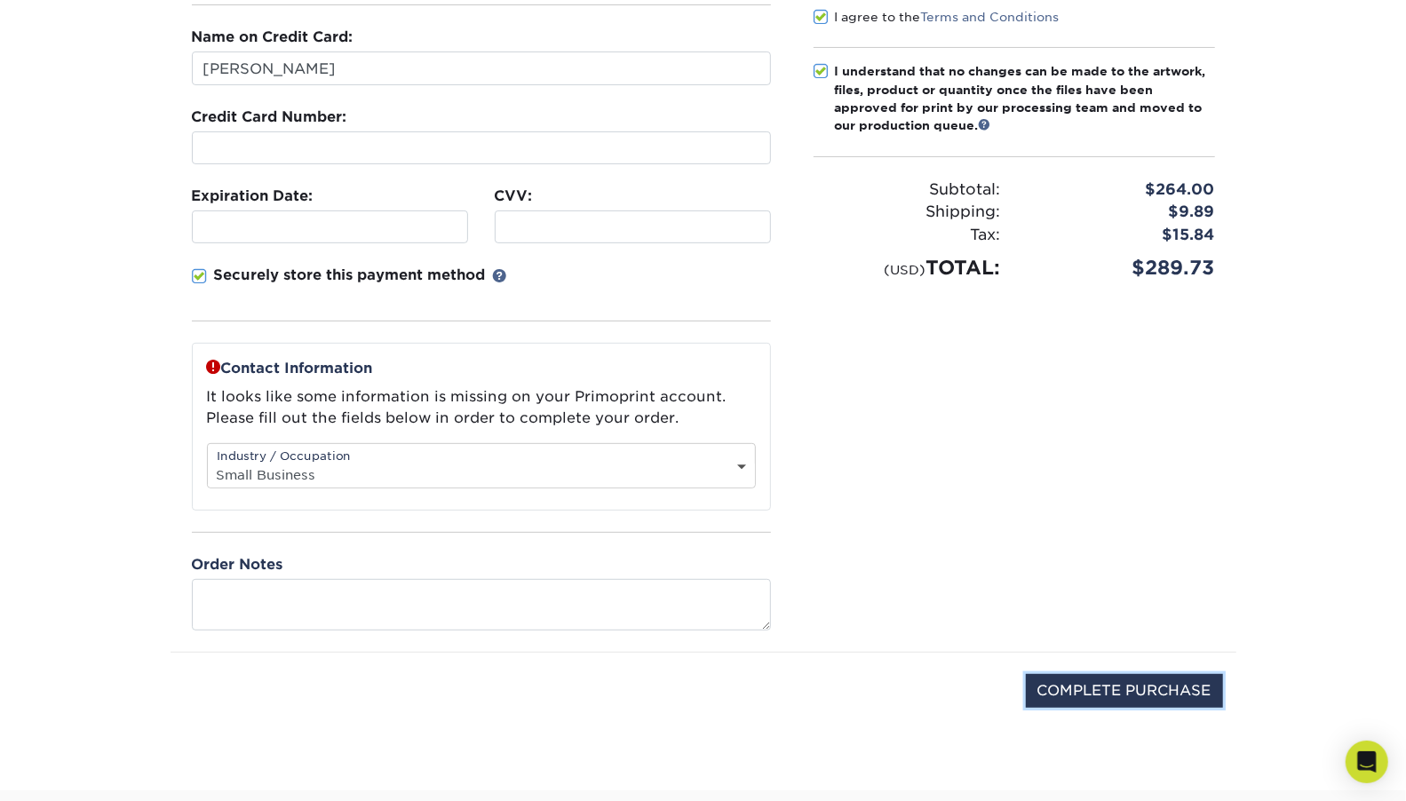
click at [1180, 674] on input "COMPLETE PURCHASE" at bounding box center [1124, 691] width 197 height 34
type input "PROCESSING, PLEASE WAIT..."
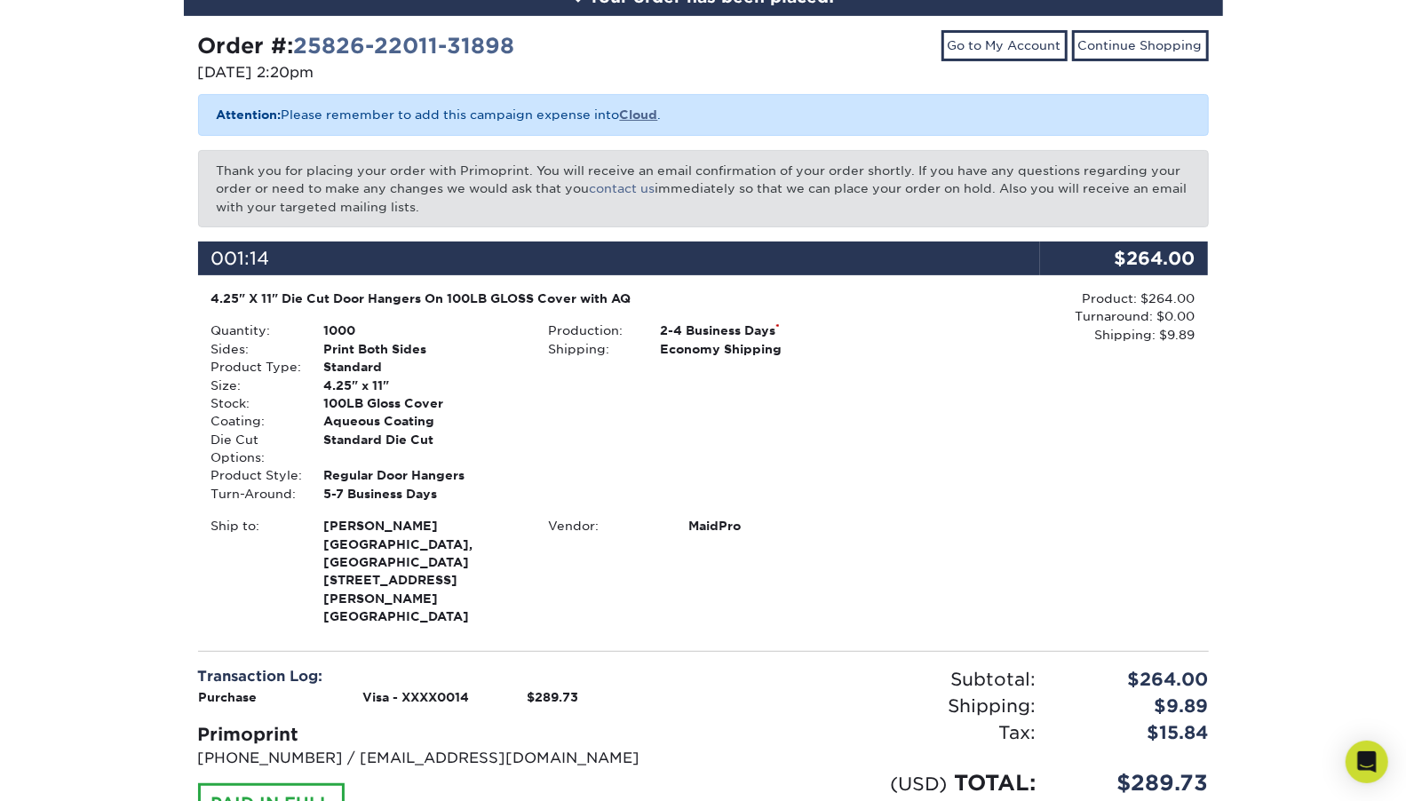
scroll to position [226, 0]
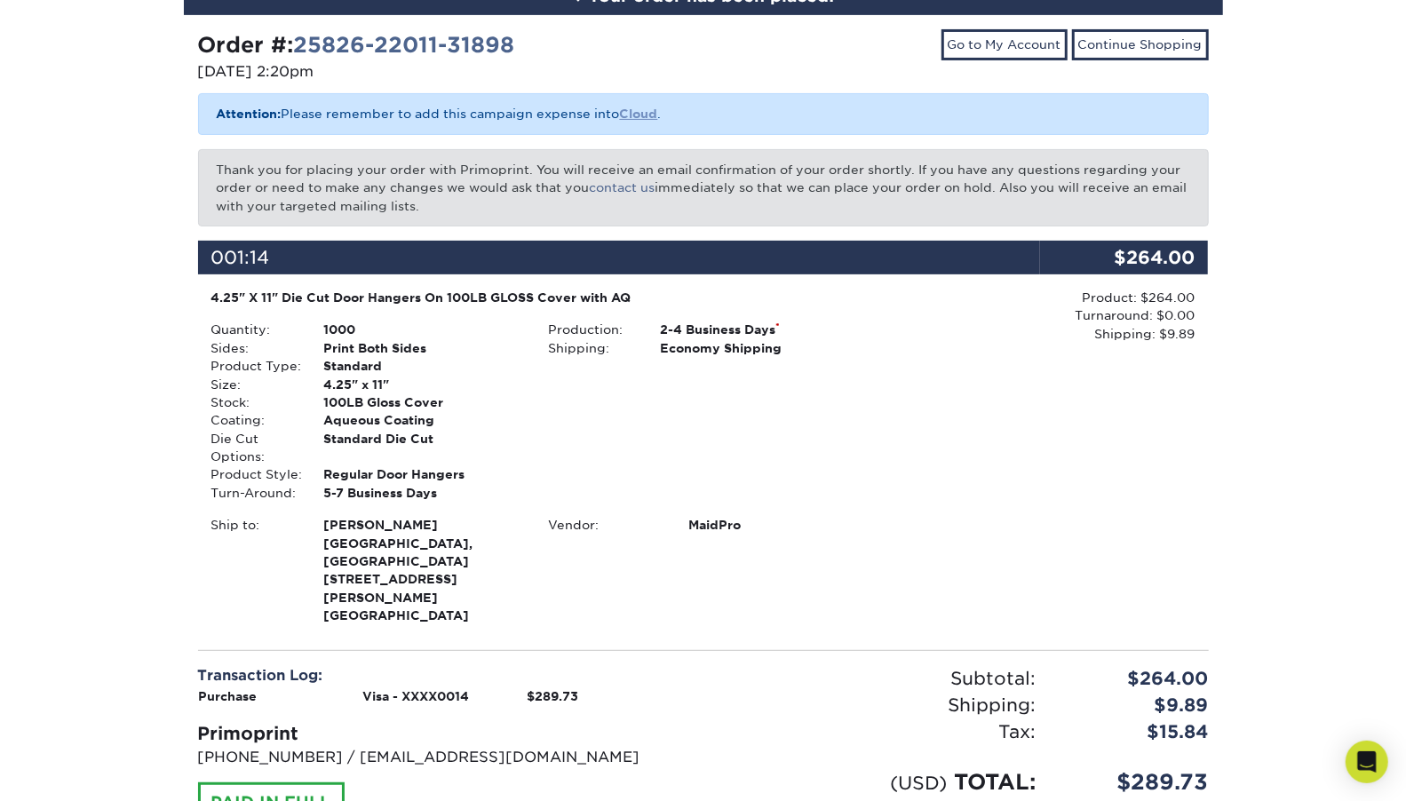
click at [654, 108] on b "Cloud" at bounding box center [639, 114] width 38 height 14
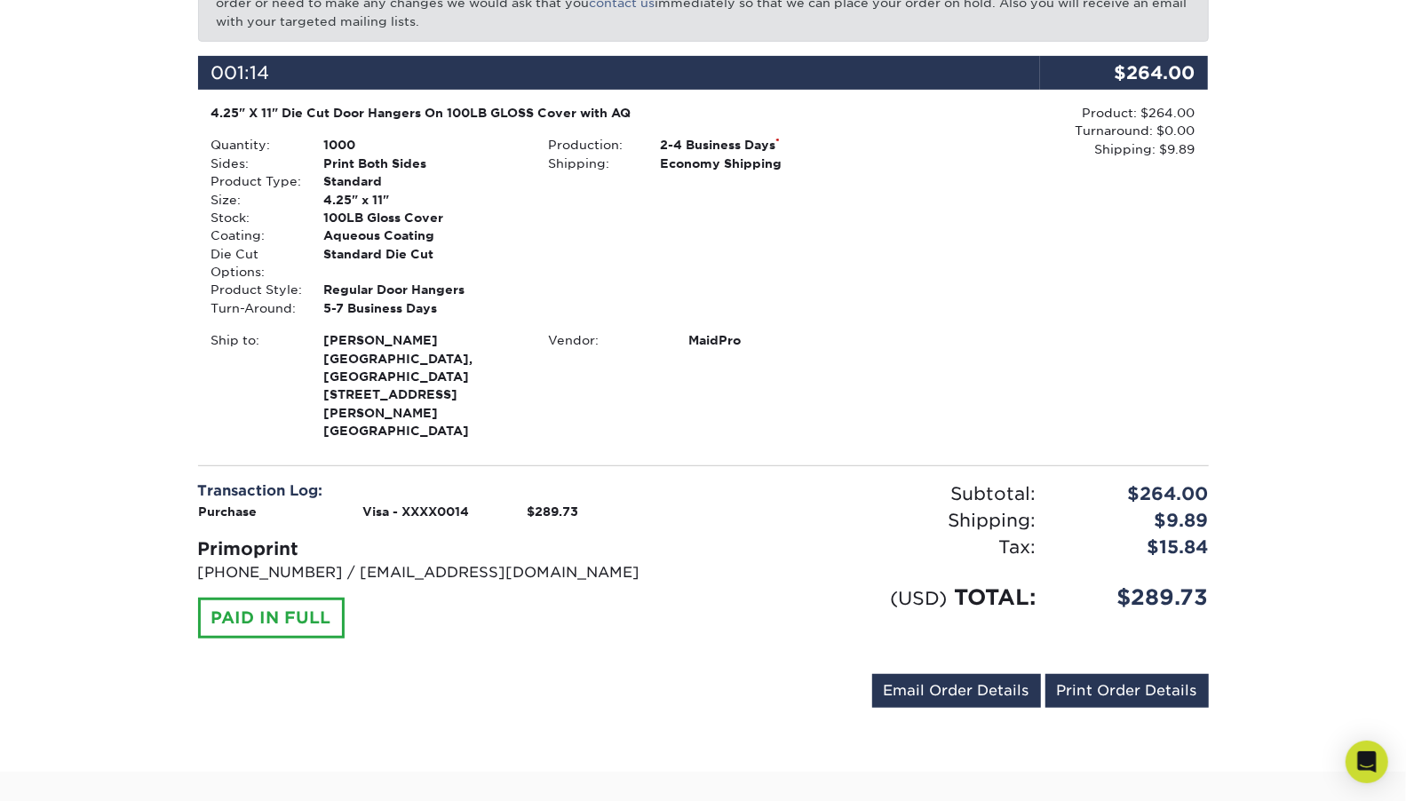
scroll to position [413, 0]
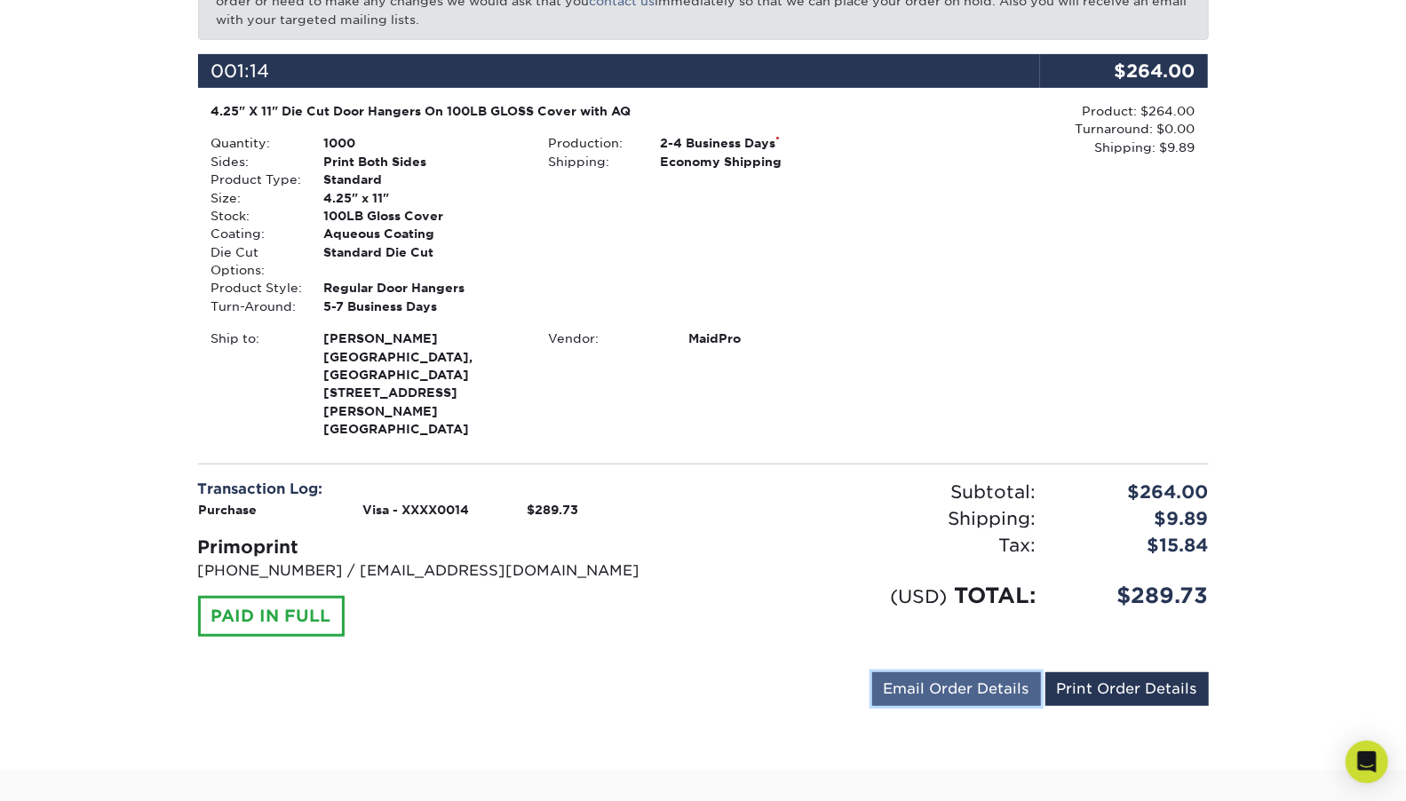
click at [912, 672] on link "Email Order Details" at bounding box center [956, 689] width 169 height 34
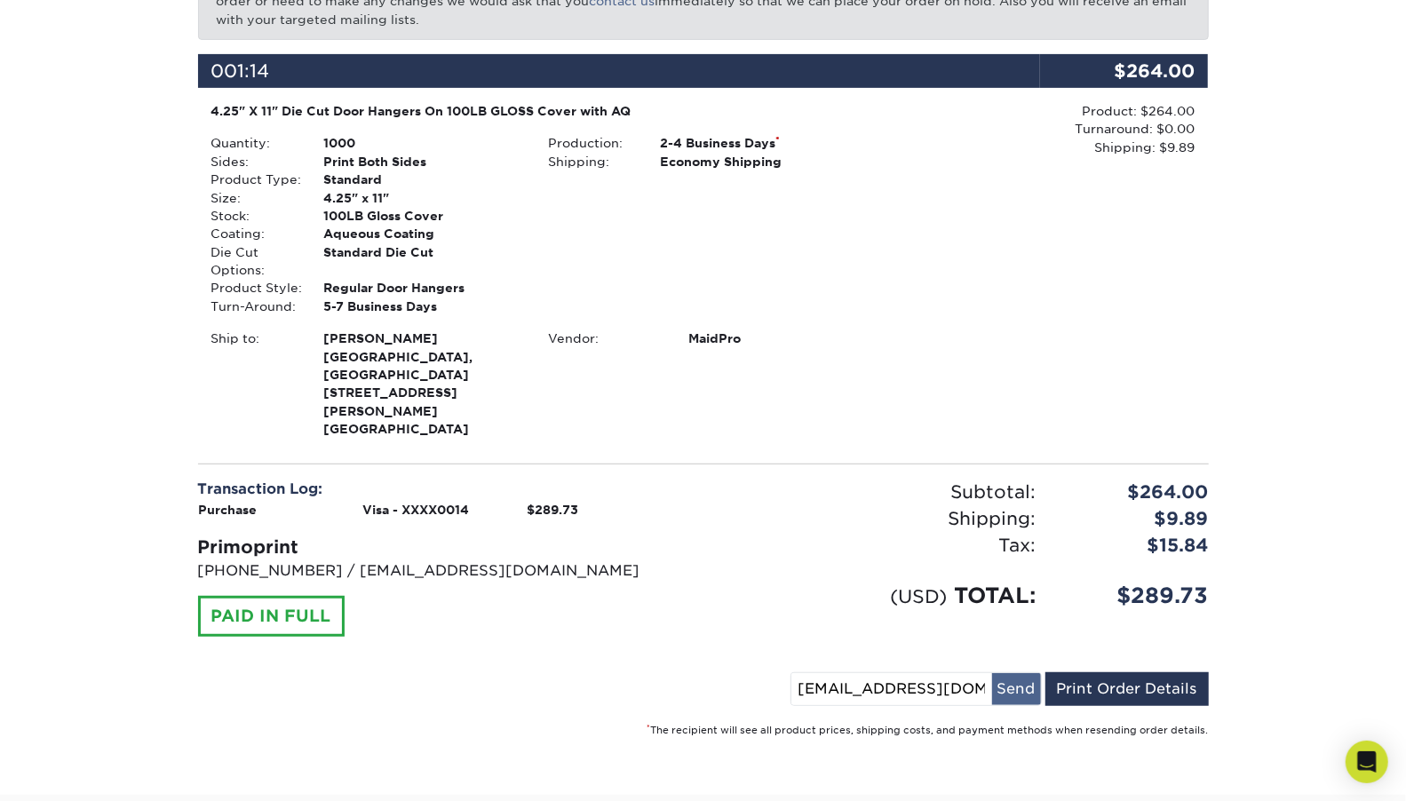
click at [1027, 673] on button "Send" at bounding box center [1016, 689] width 49 height 32
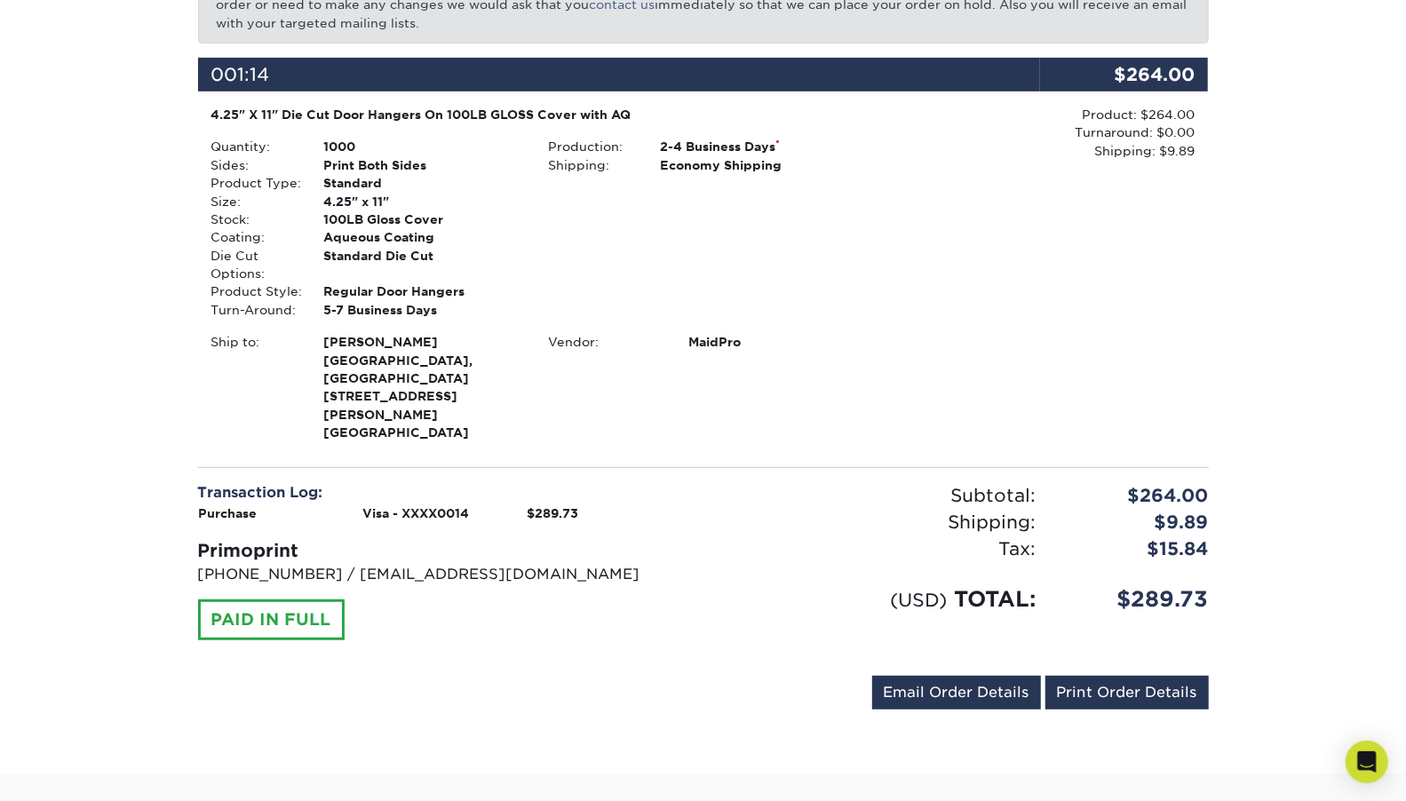
scroll to position [0, 0]
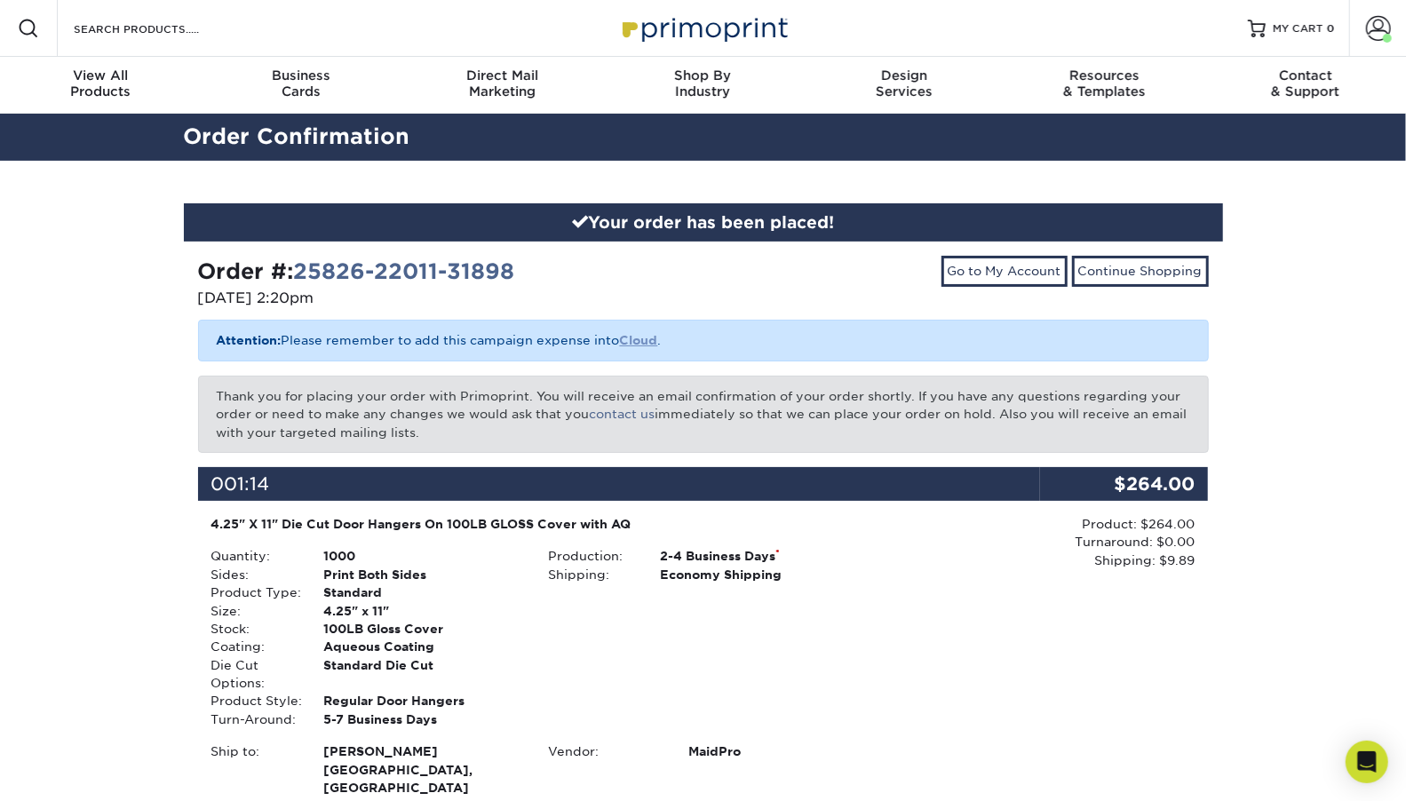
click at [643, 337] on b "Cloud" at bounding box center [639, 340] width 38 height 14
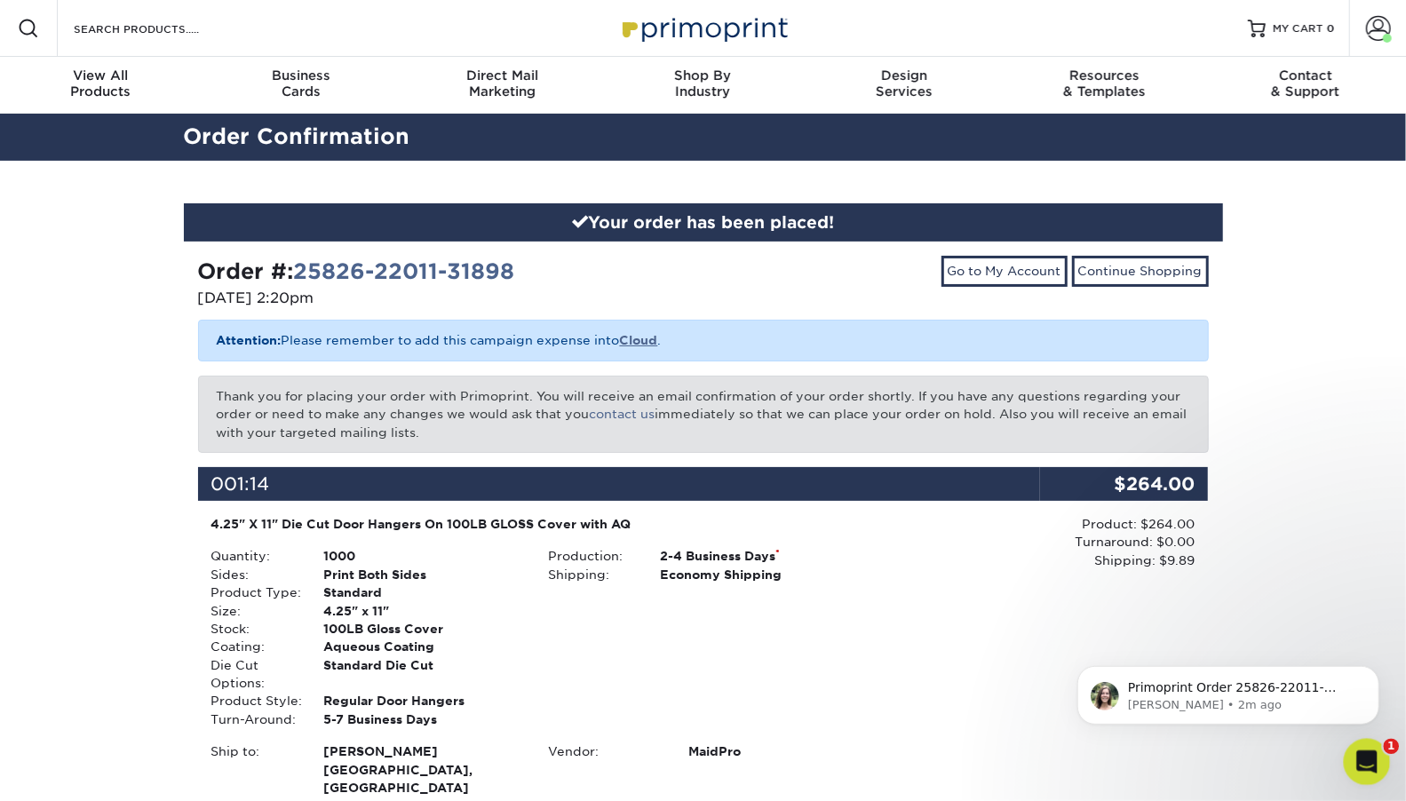
click at [1369, 763] on icon "Open Intercom Messenger" at bounding box center [1364, 759] width 29 height 29
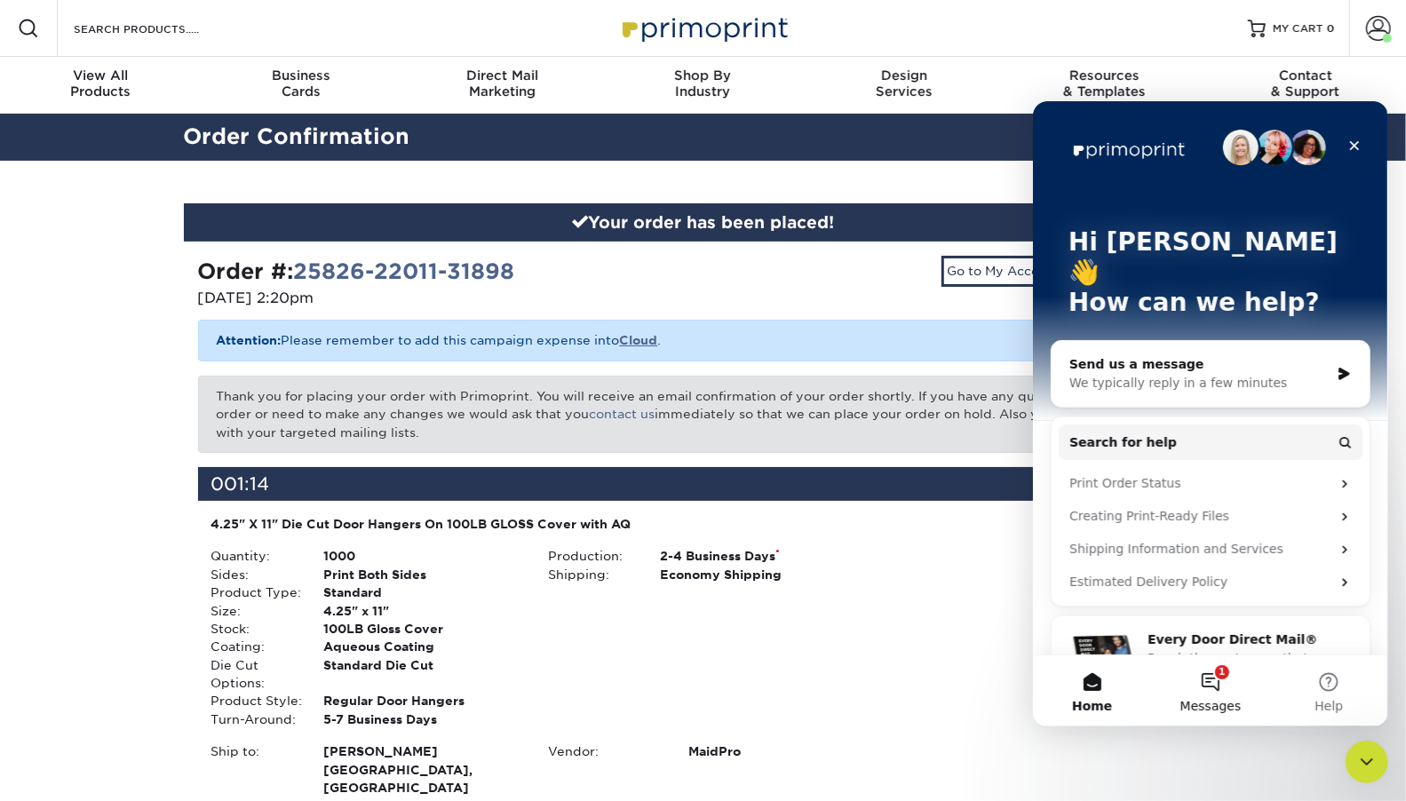
click at [1201, 688] on button "1 Messages" at bounding box center [1209, 689] width 118 height 71
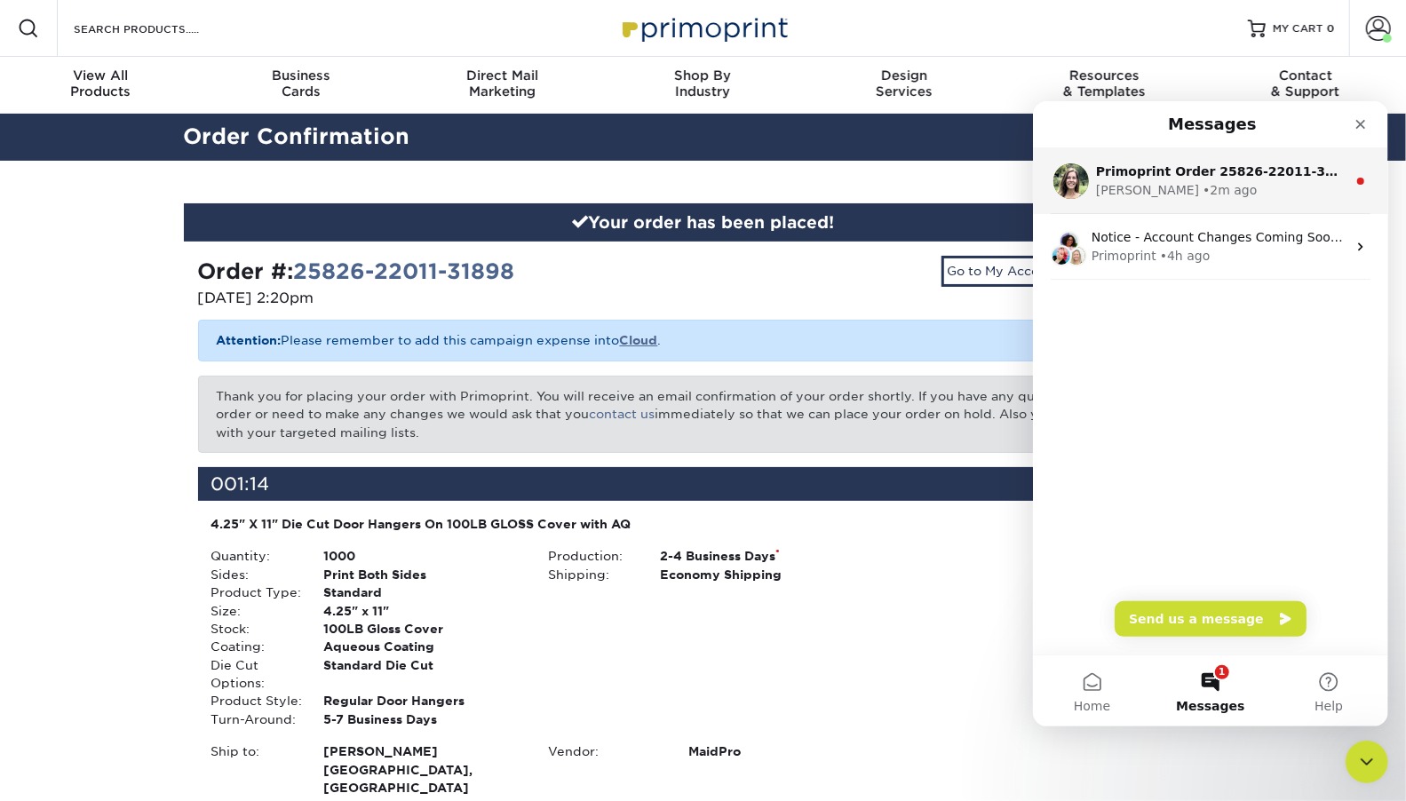
click at [1181, 182] on div "[PERSON_NAME] • 2m ago" at bounding box center [1220, 189] width 250 height 19
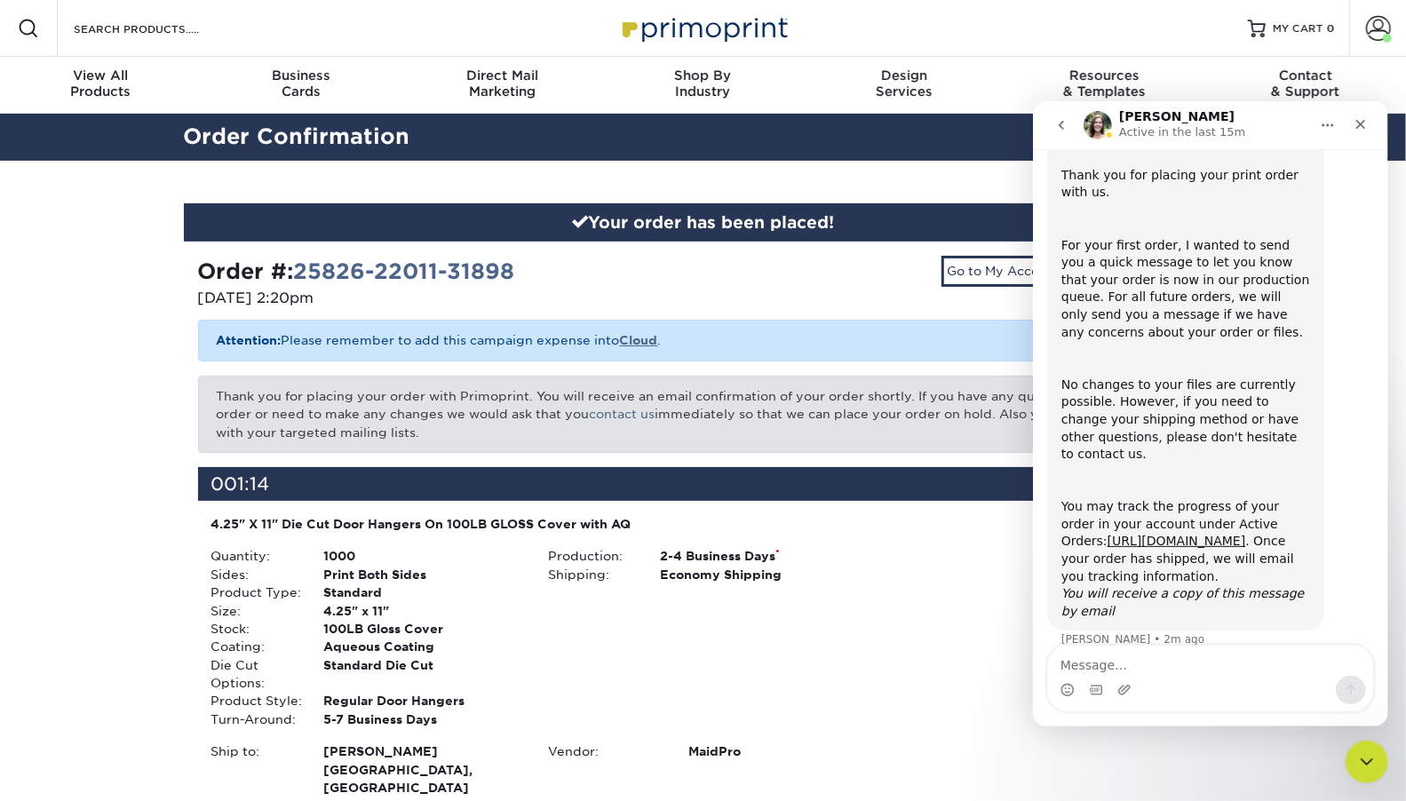
scroll to position [147, 0]
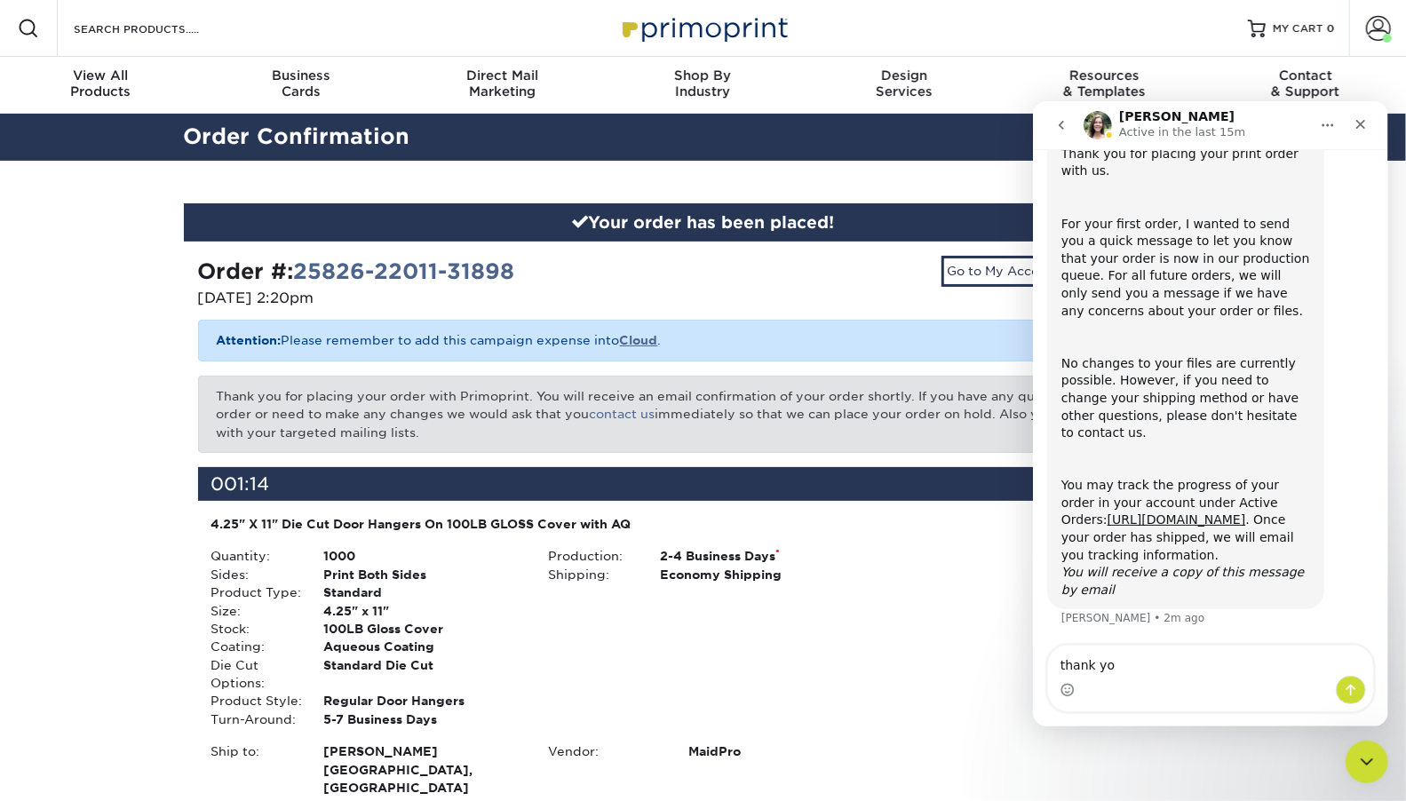
type textarea "thank you"
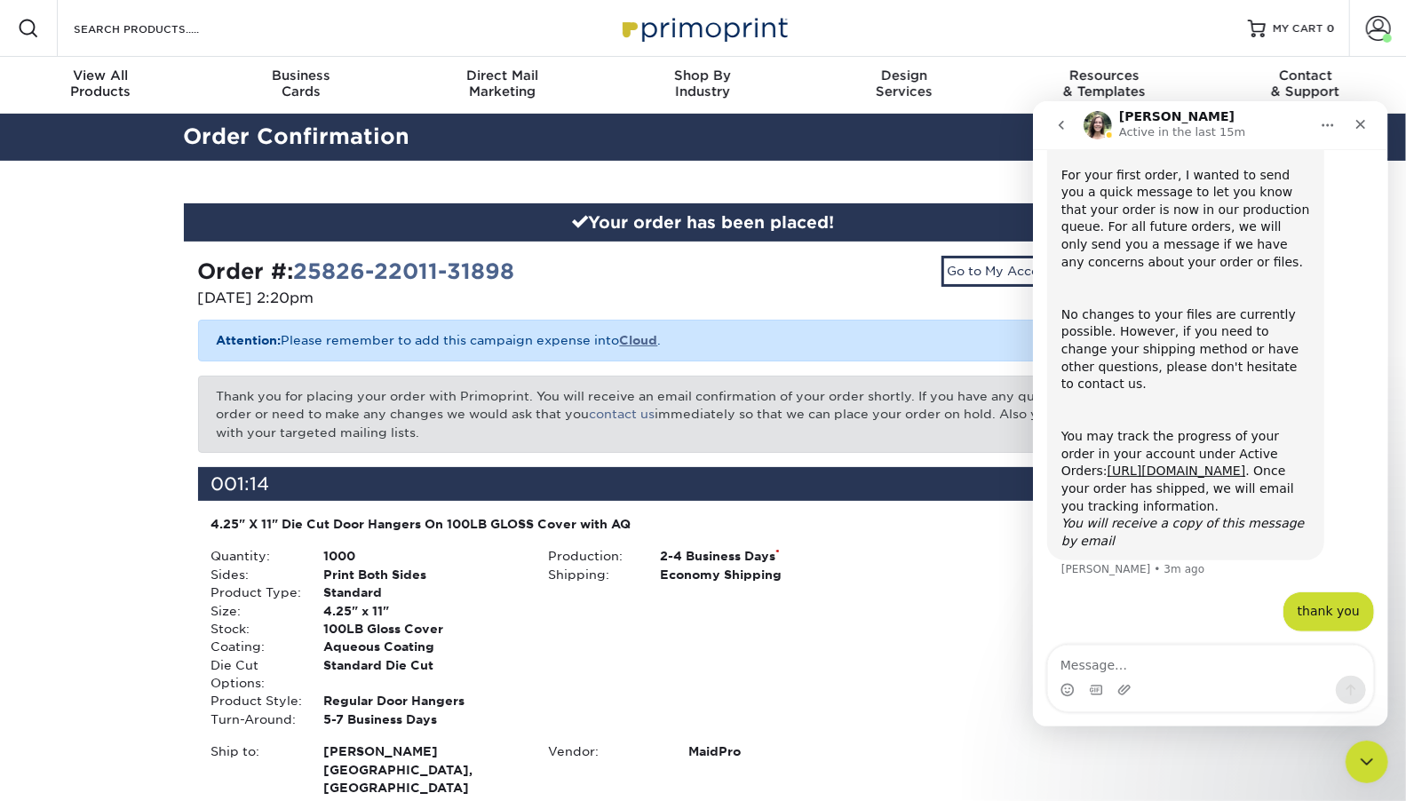
scroll to position [201, 0]
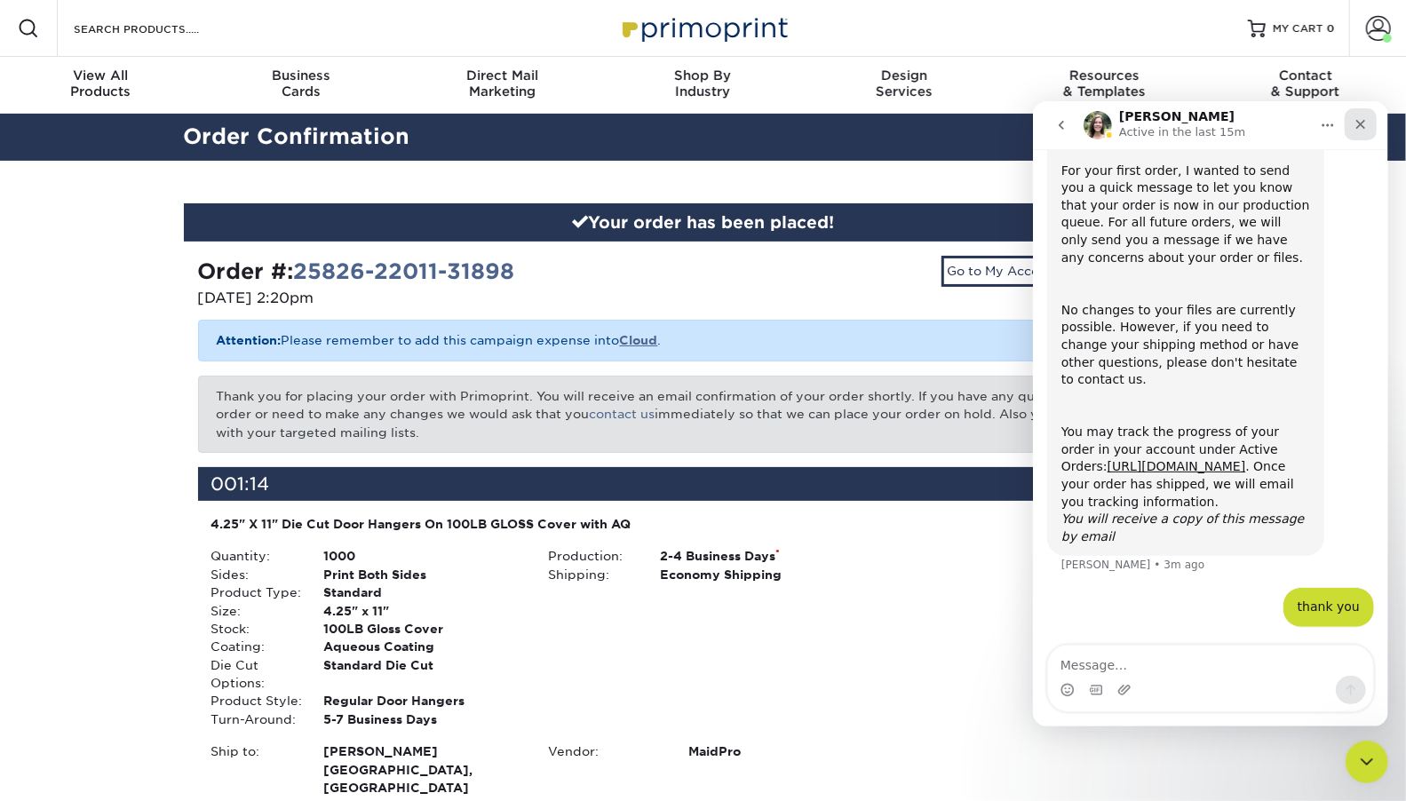
click at [1368, 120] on div "Close" at bounding box center [1360, 123] width 32 height 32
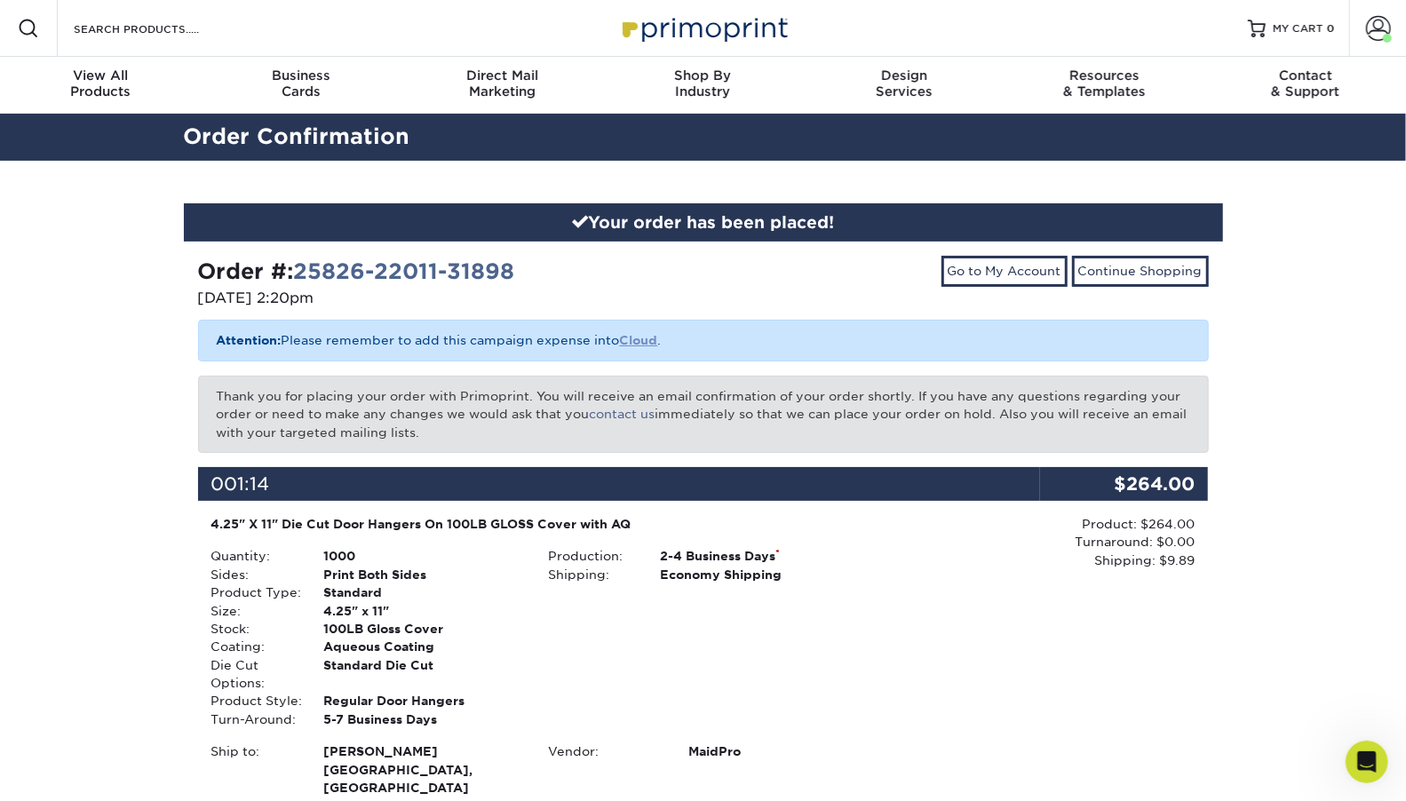
click at [648, 341] on b "Cloud" at bounding box center [639, 340] width 38 height 14
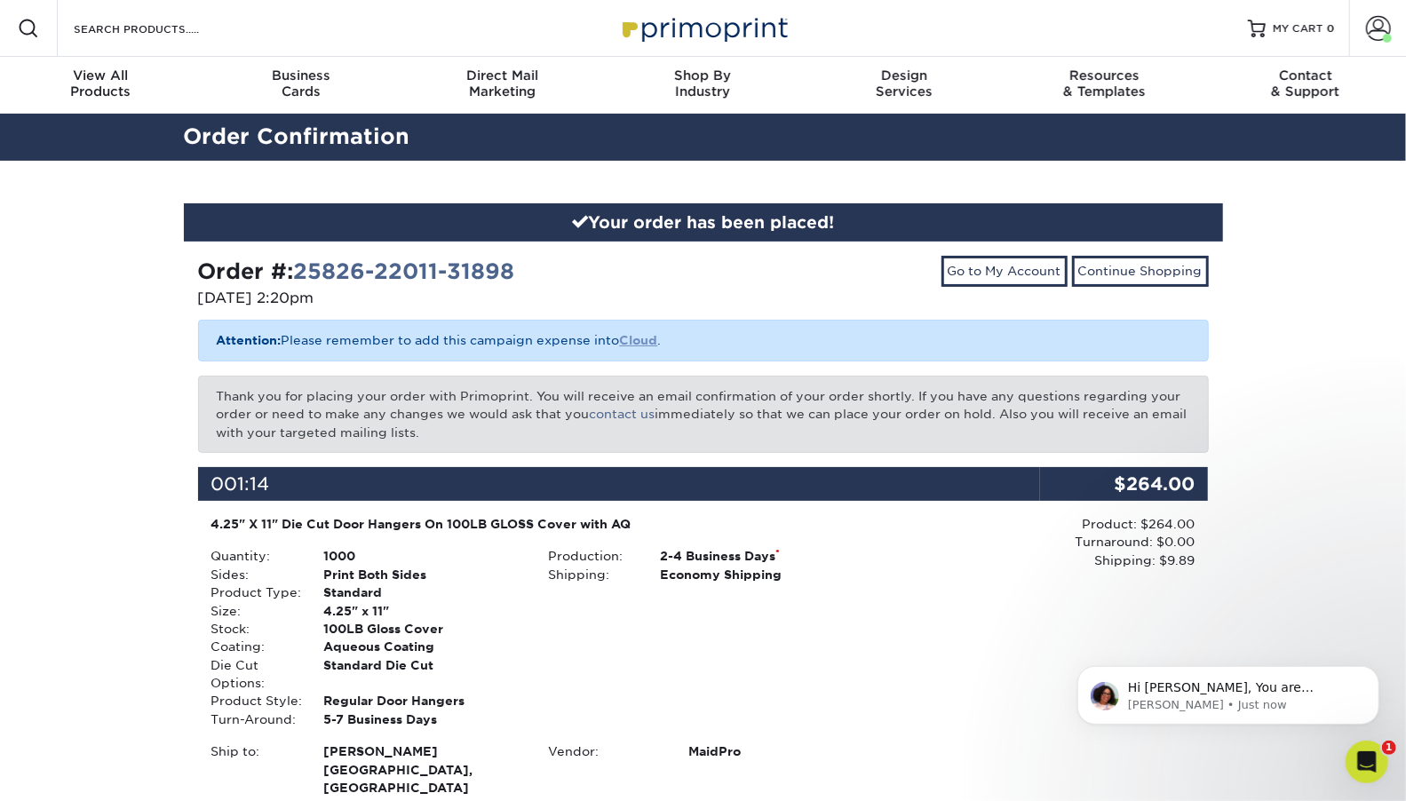
scroll to position [382, 0]
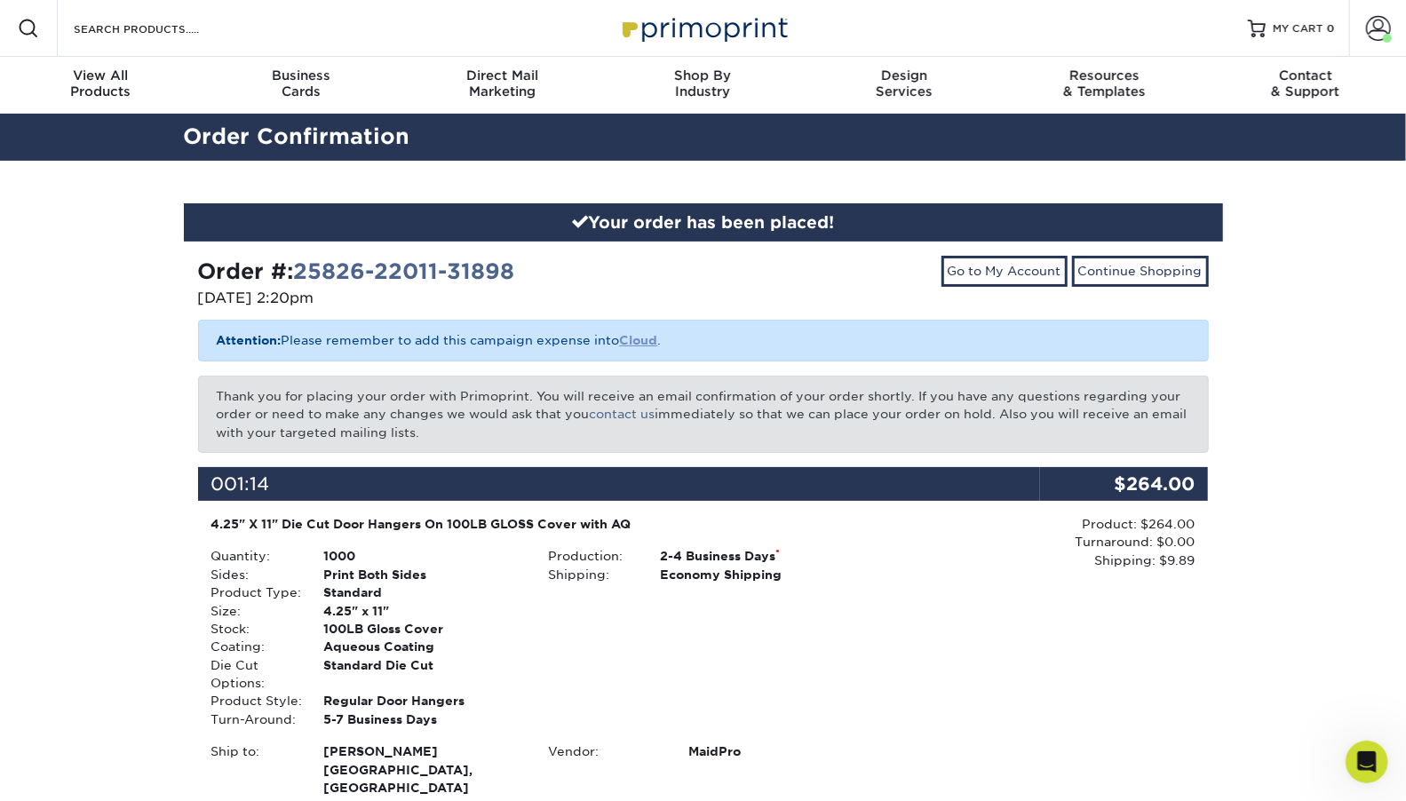
click at [654, 341] on b "Cloud" at bounding box center [639, 340] width 38 height 14
click at [641, 338] on b "Cloud" at bounding box center [639, 340] width 38 height 14
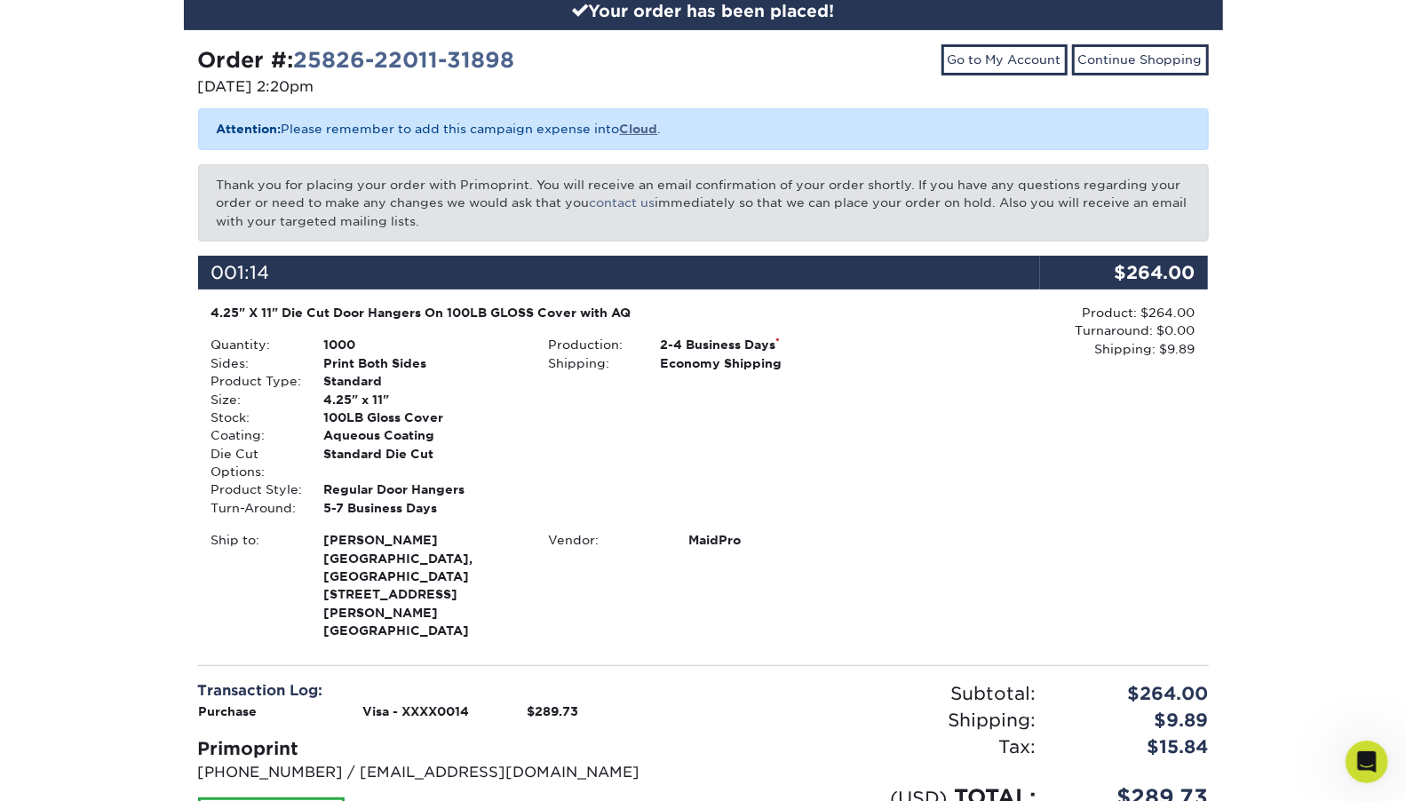
scroll to position [272, 0]
